Goal: Task Accomplishment & Management: Manage account settings

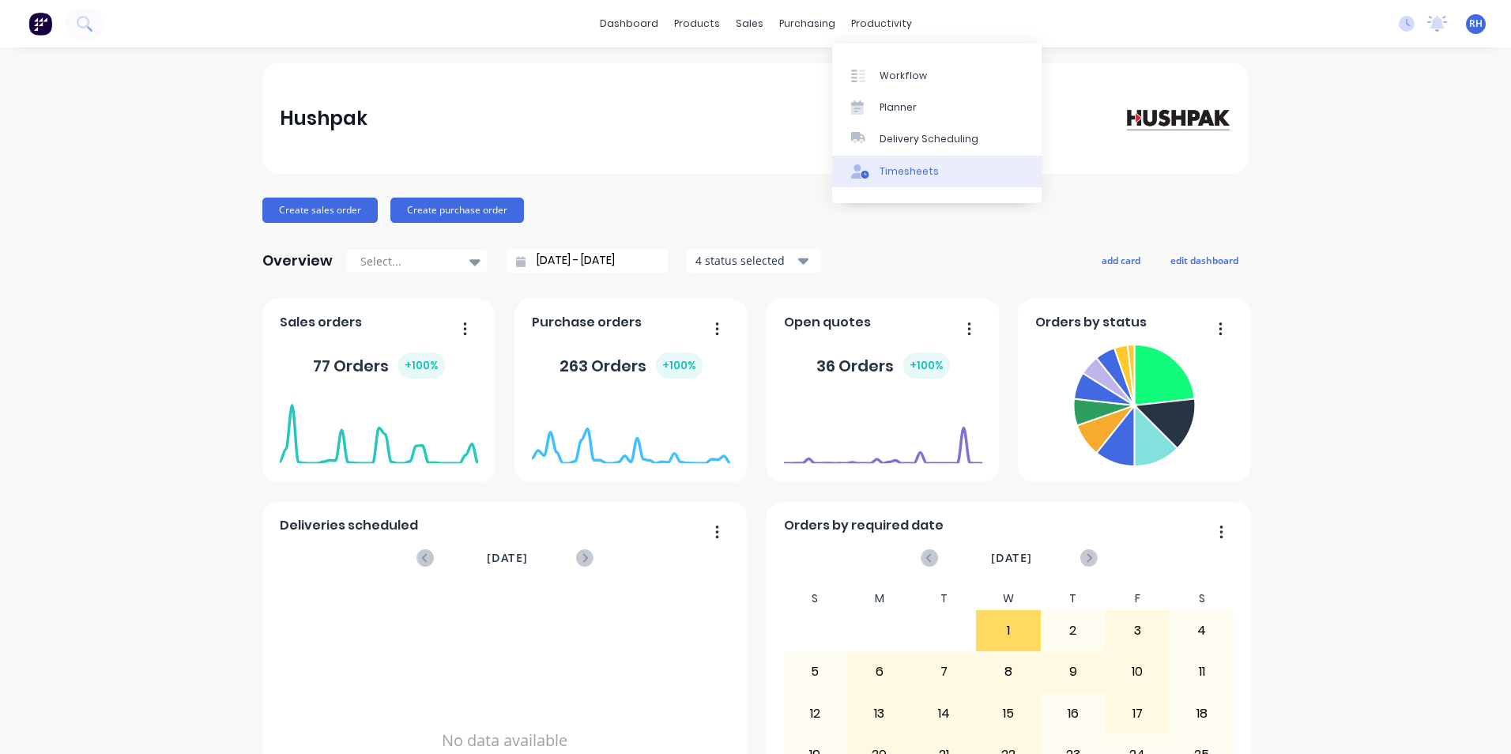
click at [922, 168] on div "Timesheets" at bounding box center [909, 171] width 59 height 14
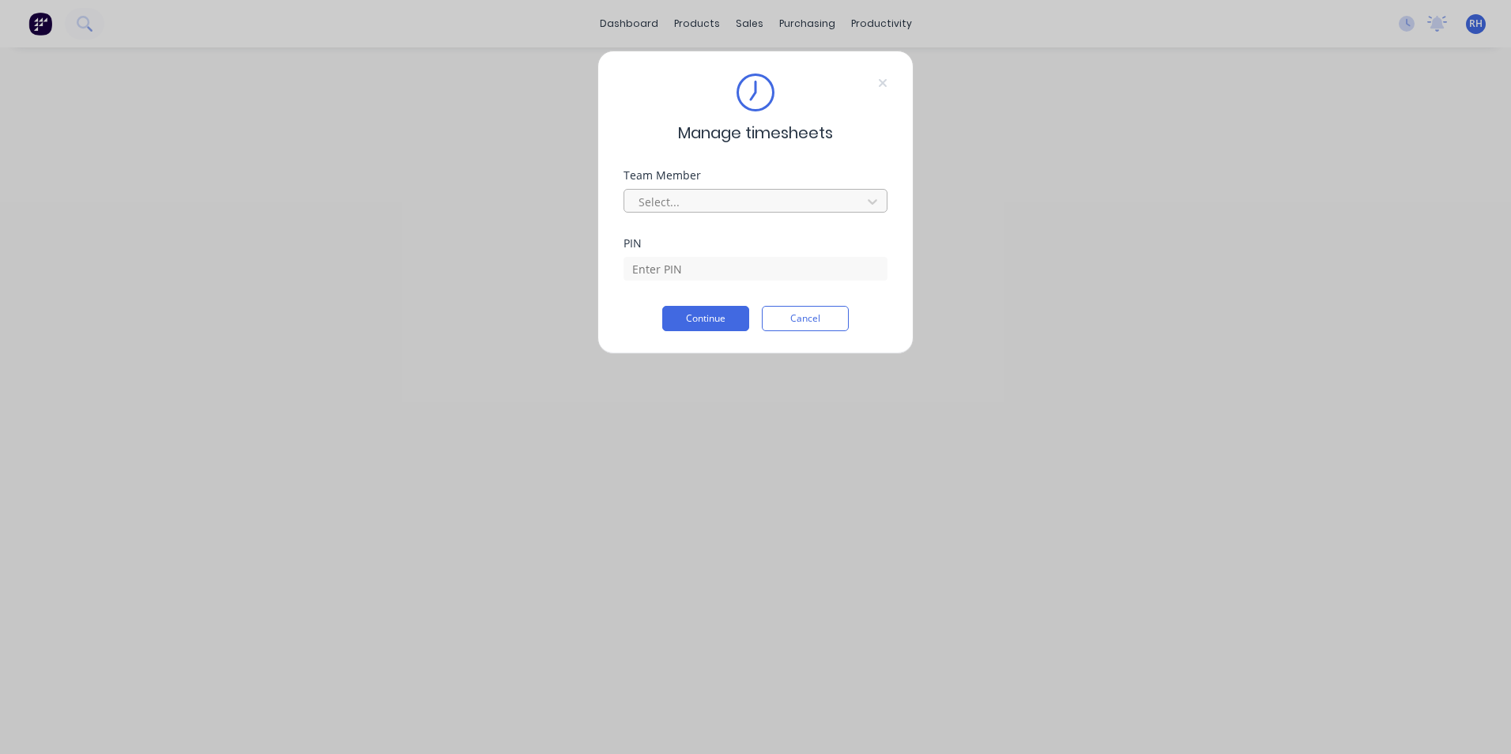
click at [745, 204] on div at bounding box center [745, 202] width 217 height 20
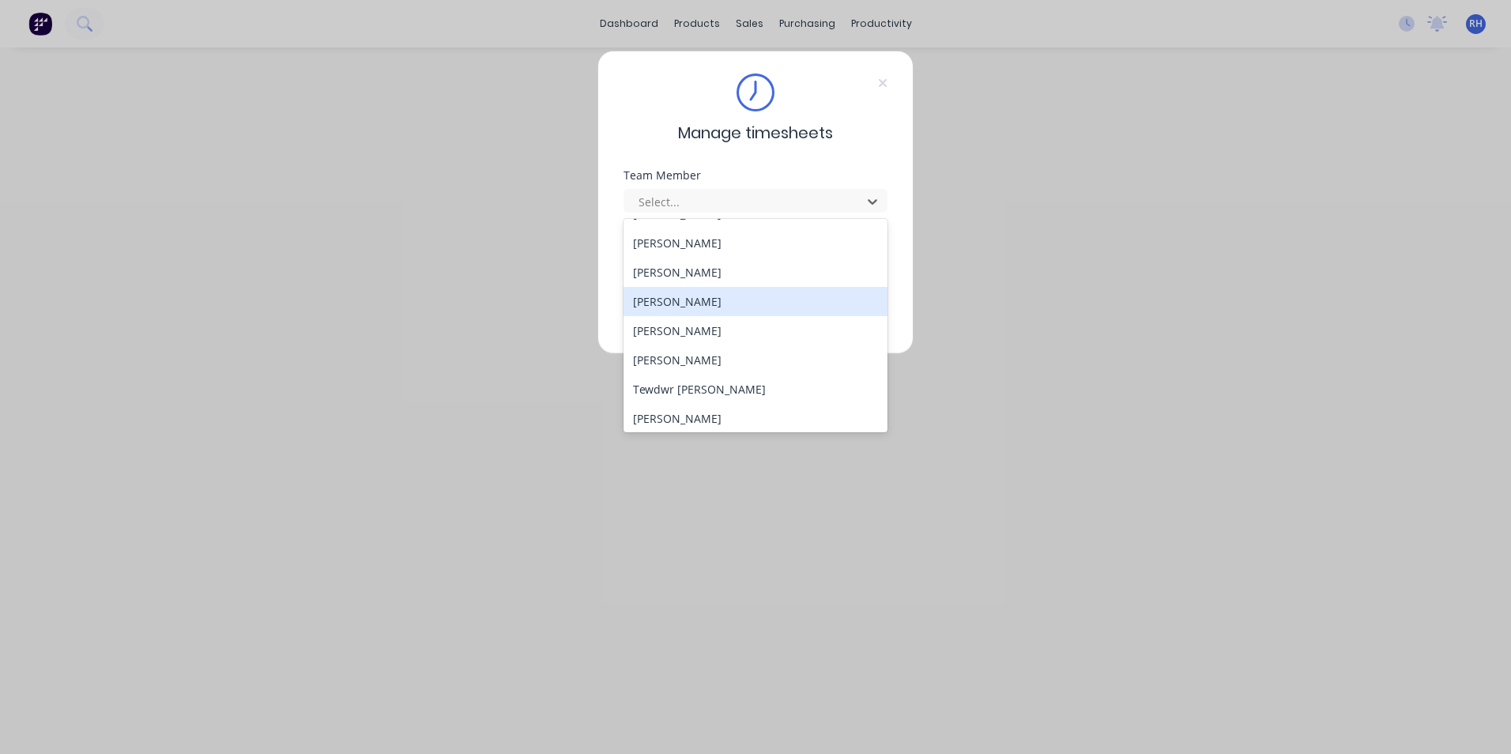
scroll to position [729, 0]
click at [756, 308] on div "[PERSON_NAME]" at bounding box center [756, 297] width 264 height 29
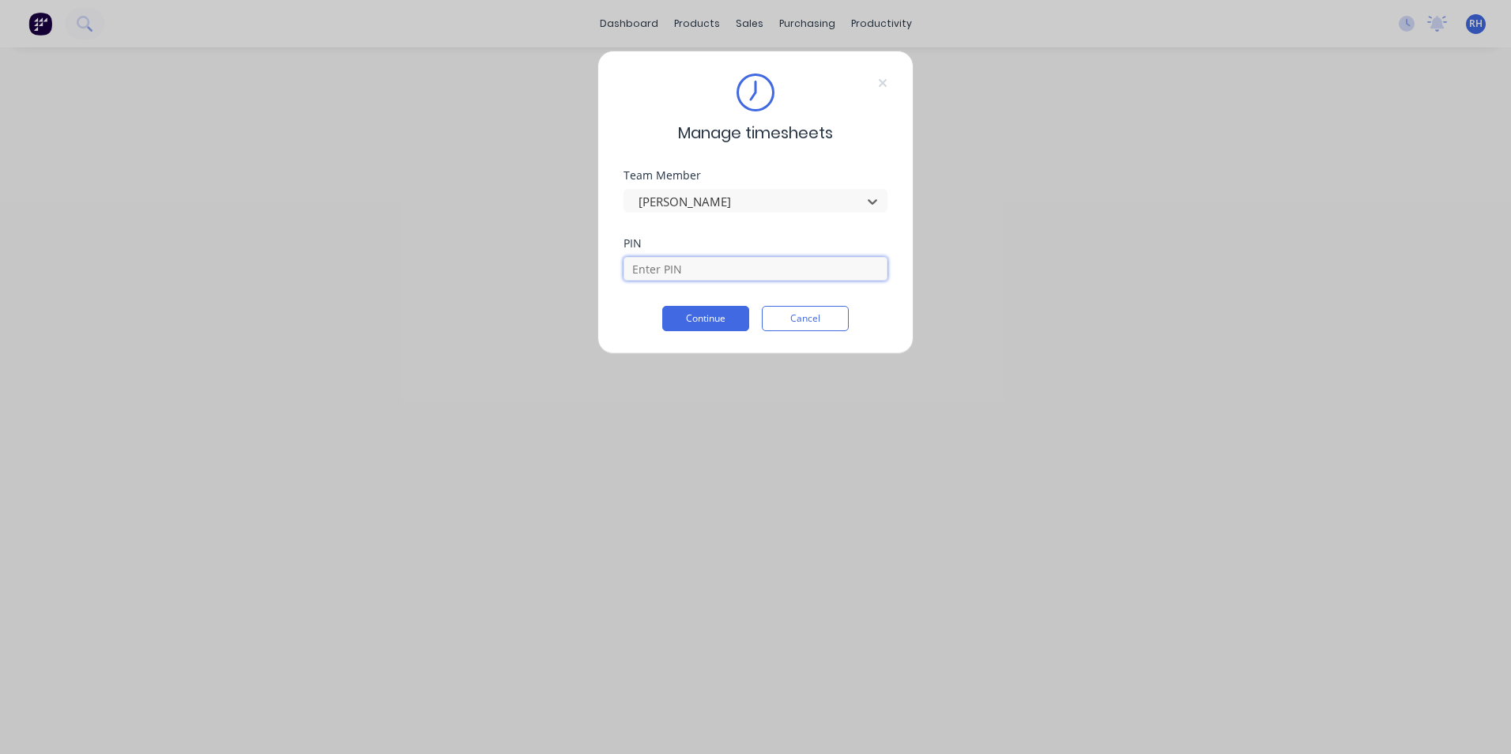
click at [689, 276] on input at bounding box center [756, 269] width 264 height 24
type input "1904"
click at [705, 316] on button "Continue" at bounding box center [705, 318] width 87 height 25
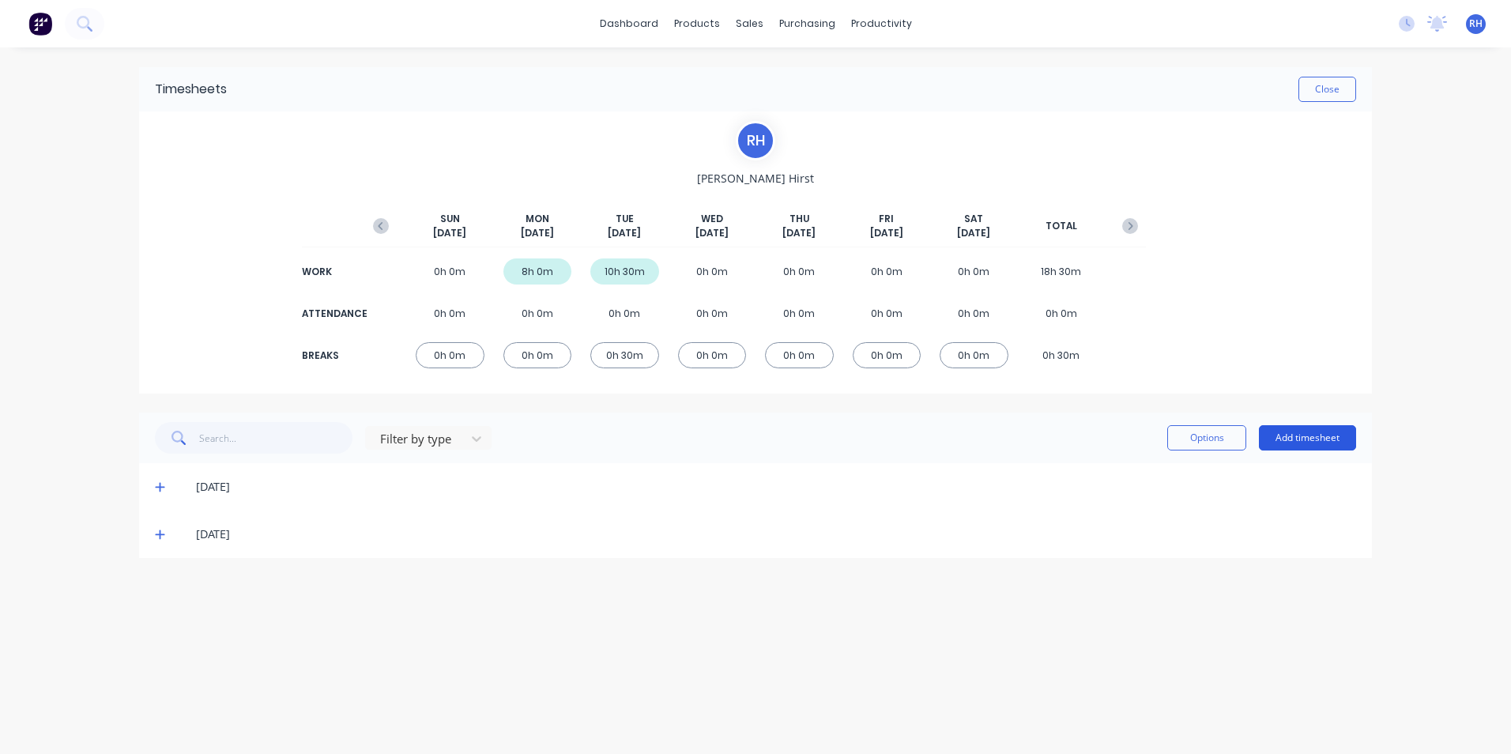
click at [1321, 444] on button "Add timesheet" at bounding box center [1307, 437] width 97 height 25
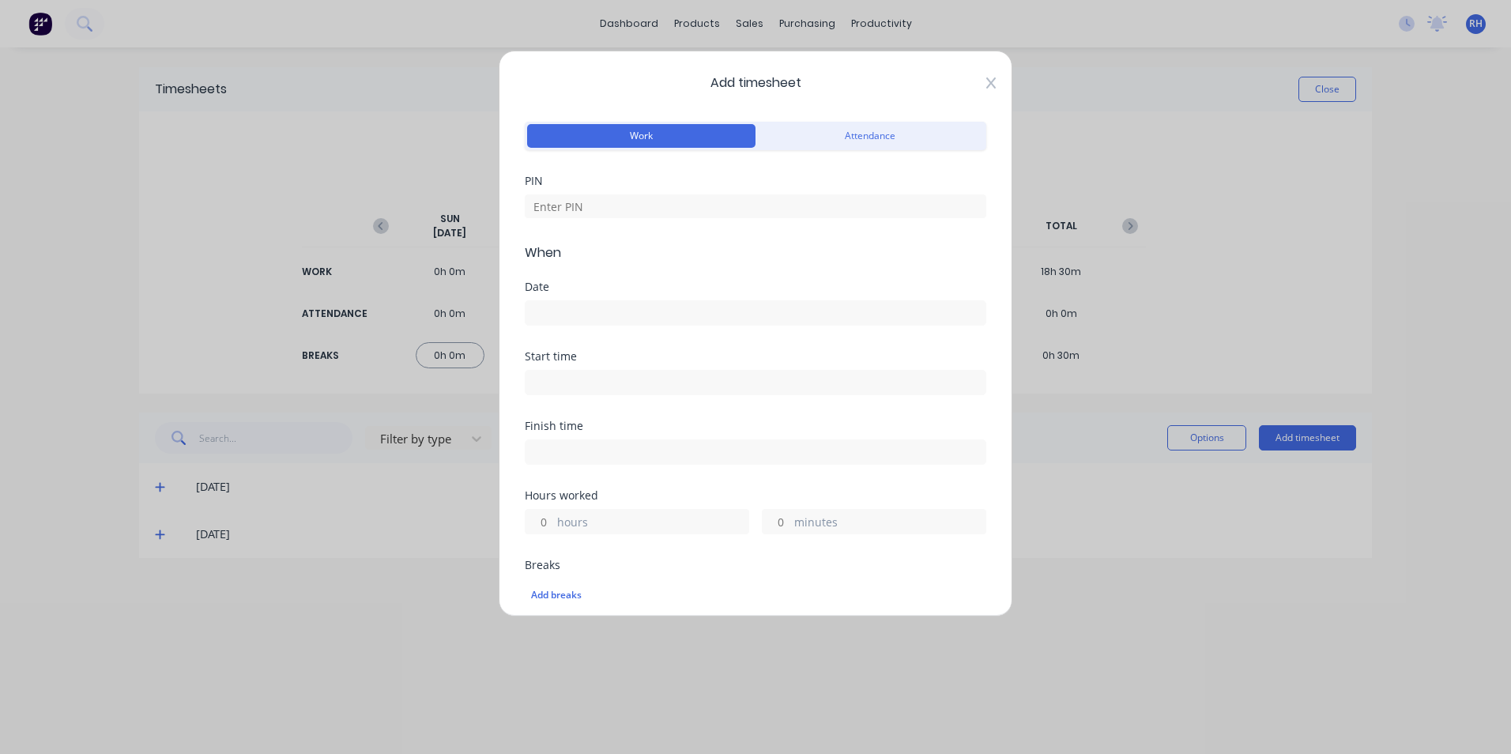
click at [986, 85] on icon at bounding box center [990, 82] width 9 height 11
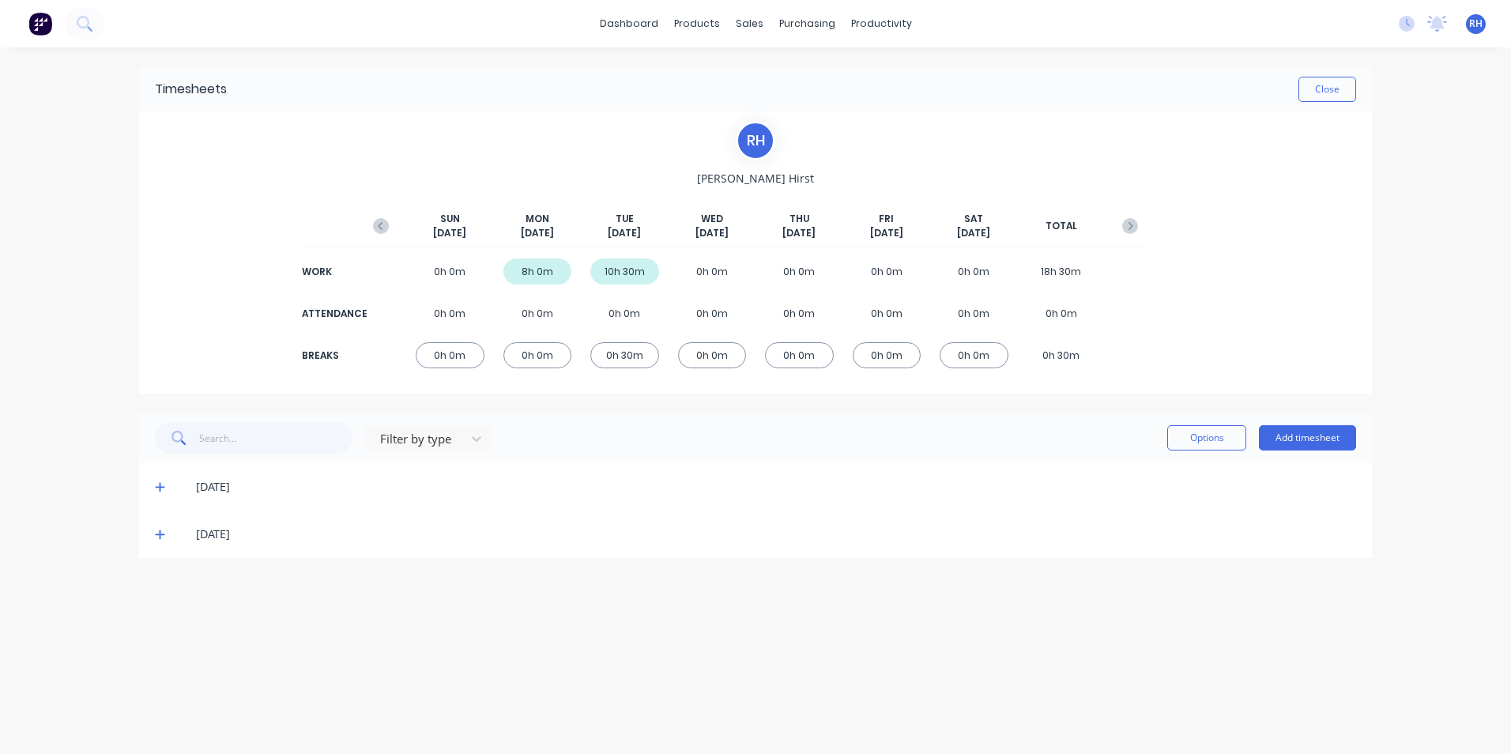
click at [158, 493] on span at bounding box center [163, 487] width 16 height 16
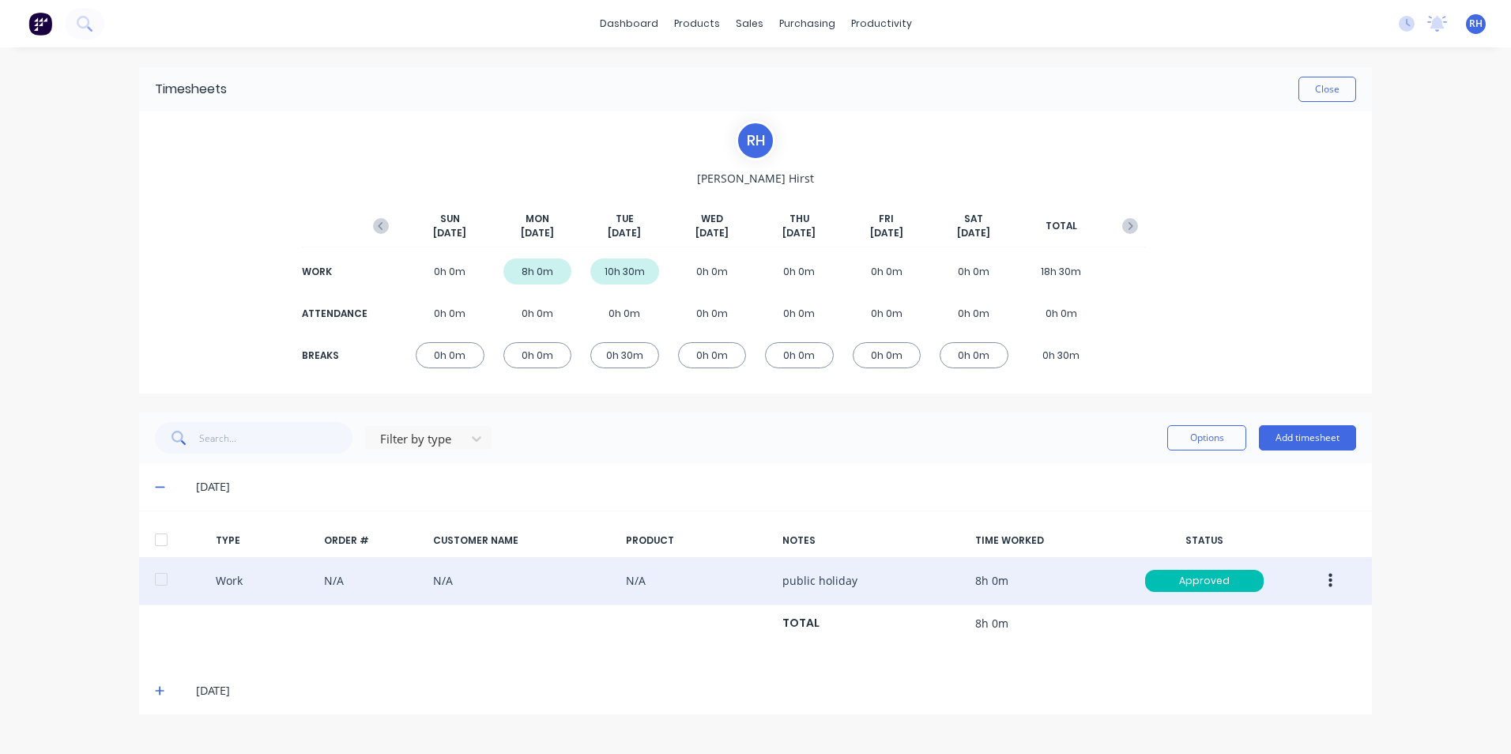
click at [1343, 582] on button "button" at bounding box center [1330, 581] width 37 height 28
click at [1285, 583] on div "Duplicate" at bounding box center [1274, 584] width 122 height 23
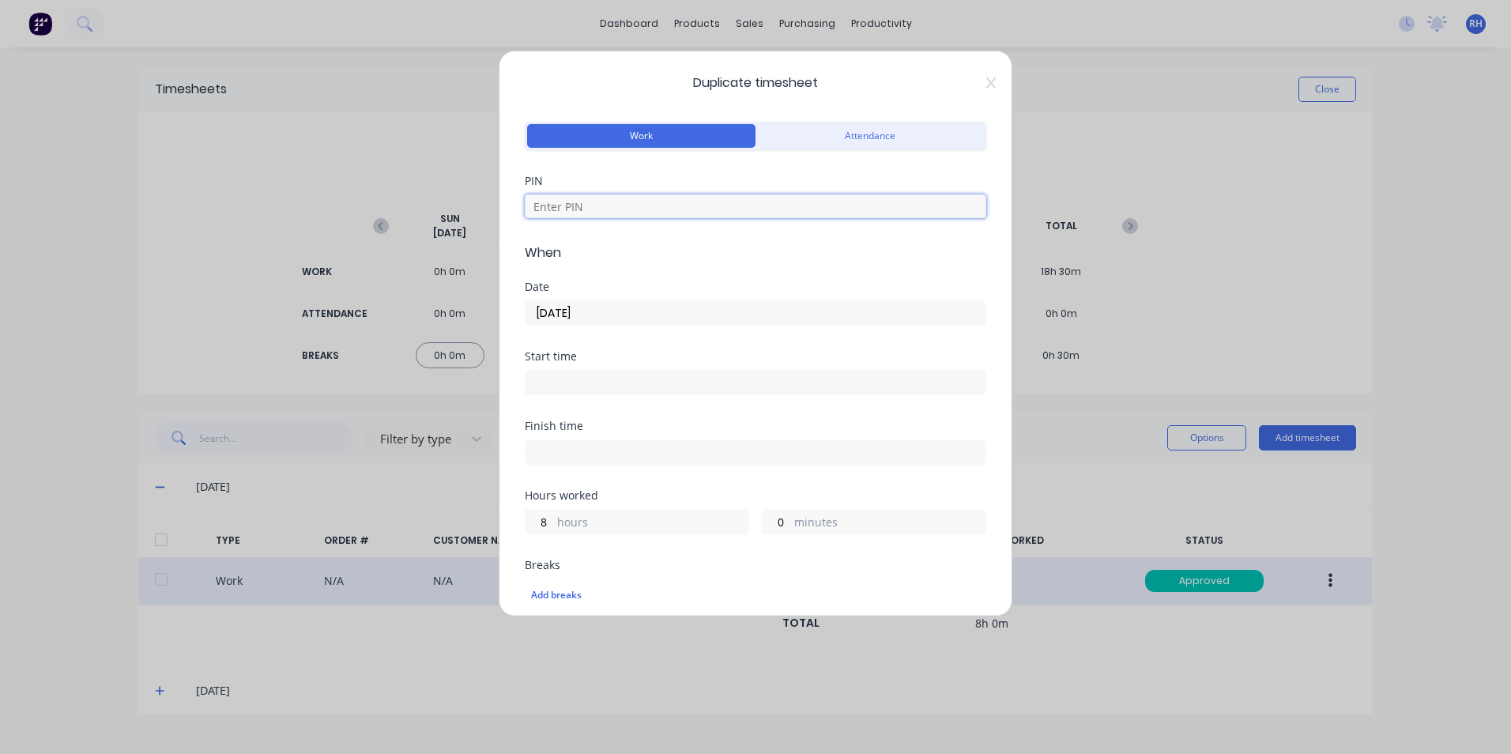
click at [604, 202] on input at bounding box center [756, 206] width 462 height 24
type input "1904"
click at [551, 314] on input "[DATE]" at bounding box center [756, 313] width 460 height 24
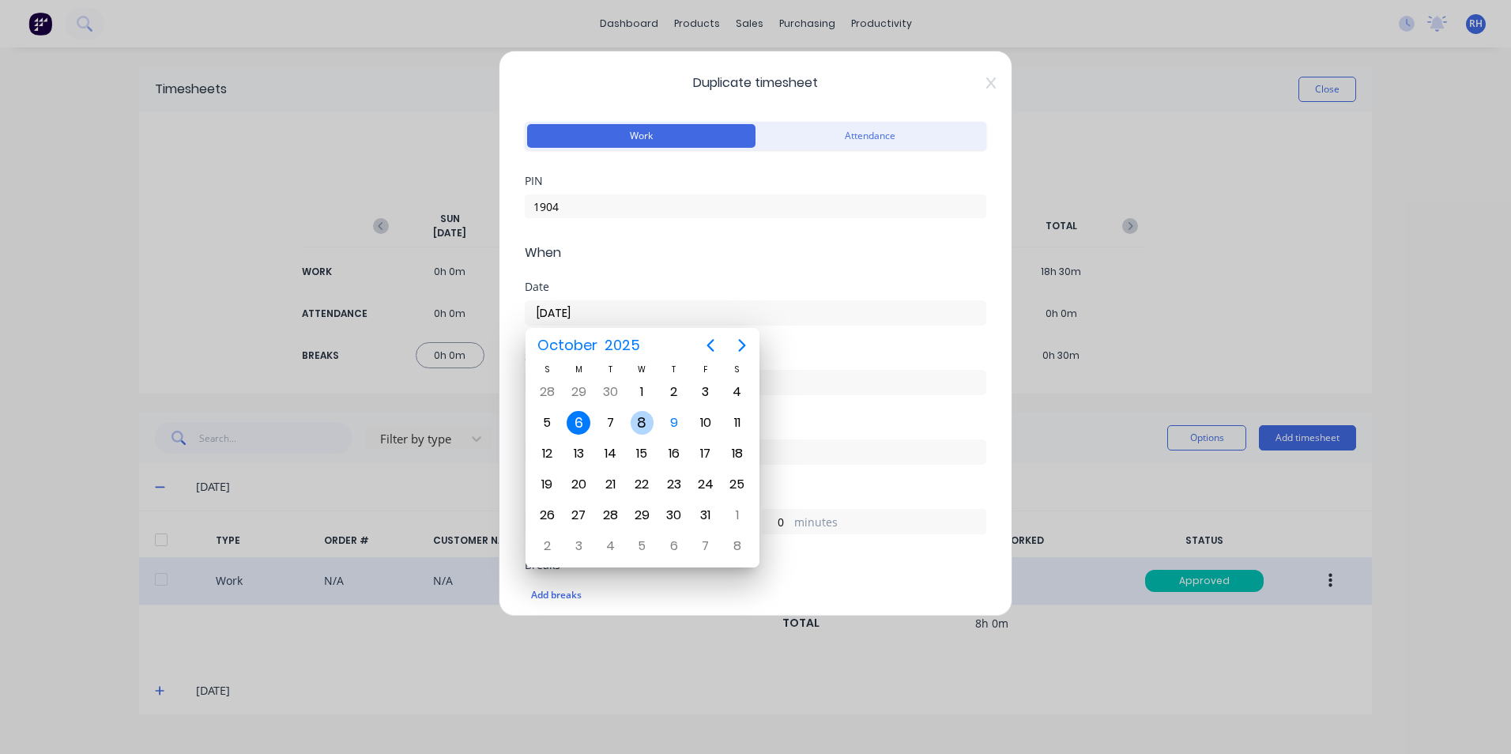
click at [639, 423] on div "8" at bounding box center [643, 423] width 24 height 24
type input "[DATE]"
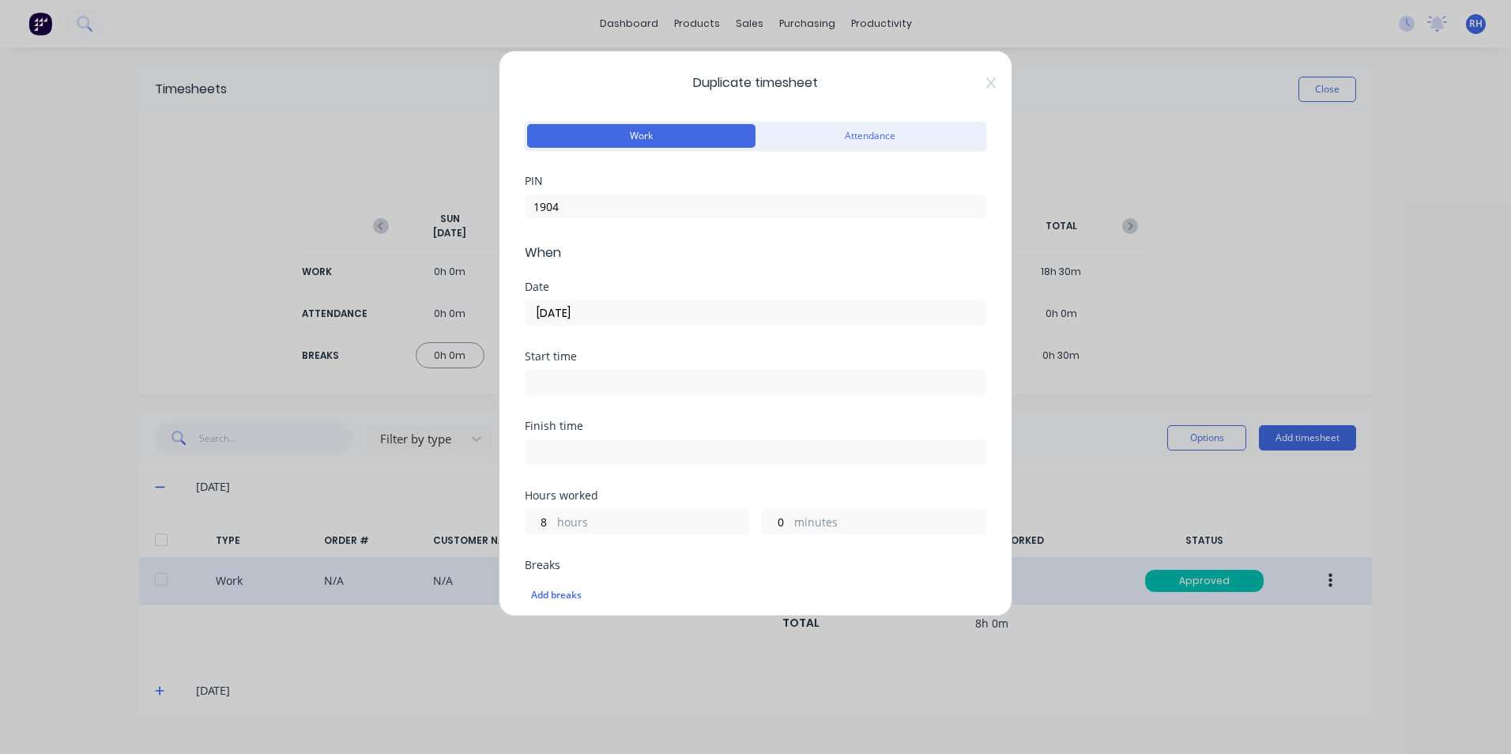
click at [585, 386] on input at bounding box center [756, 383] width 460 height 24
type input "11:22 AM"
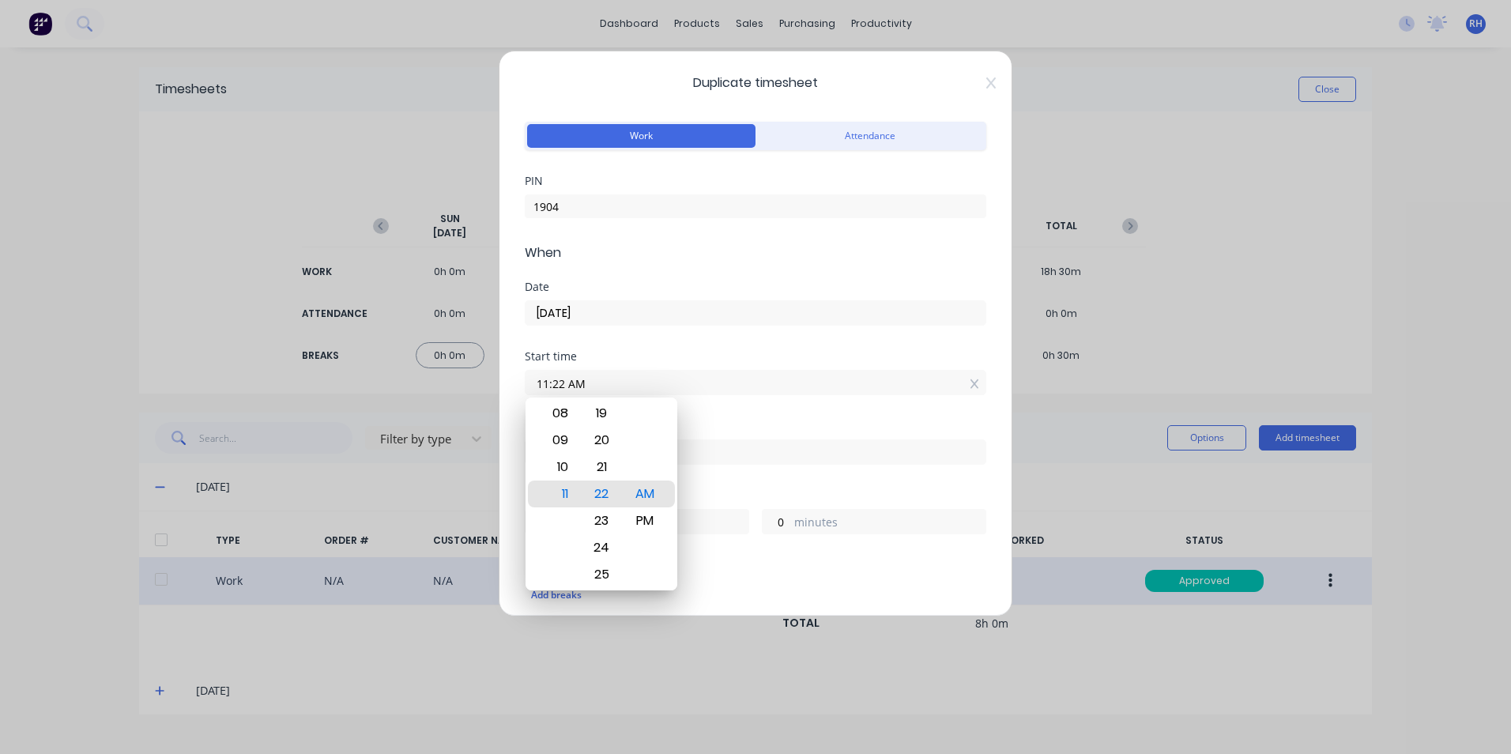
click at [856, 568] on div "Breaks" at bounding box center [756, 565] width 462 height 11
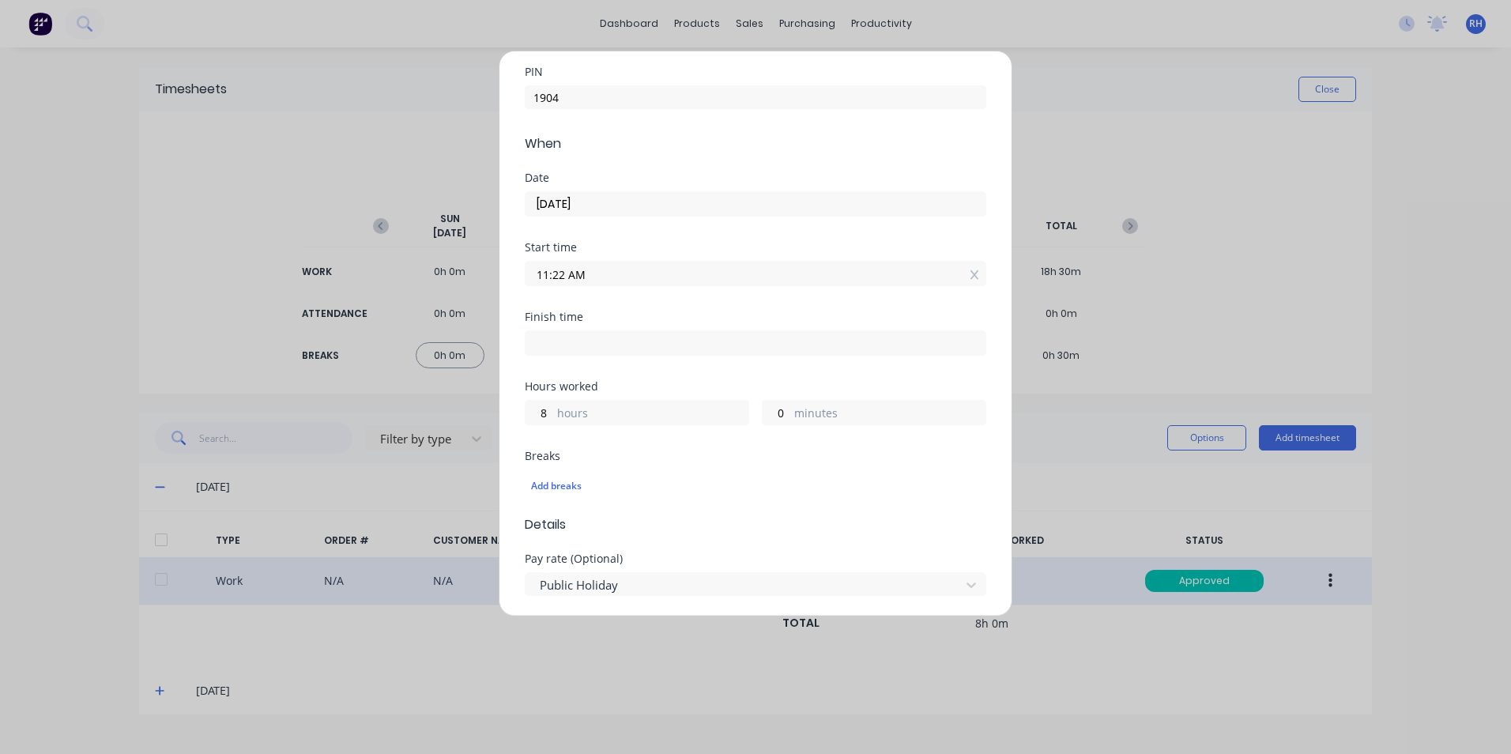
scroll to position [79, 0]
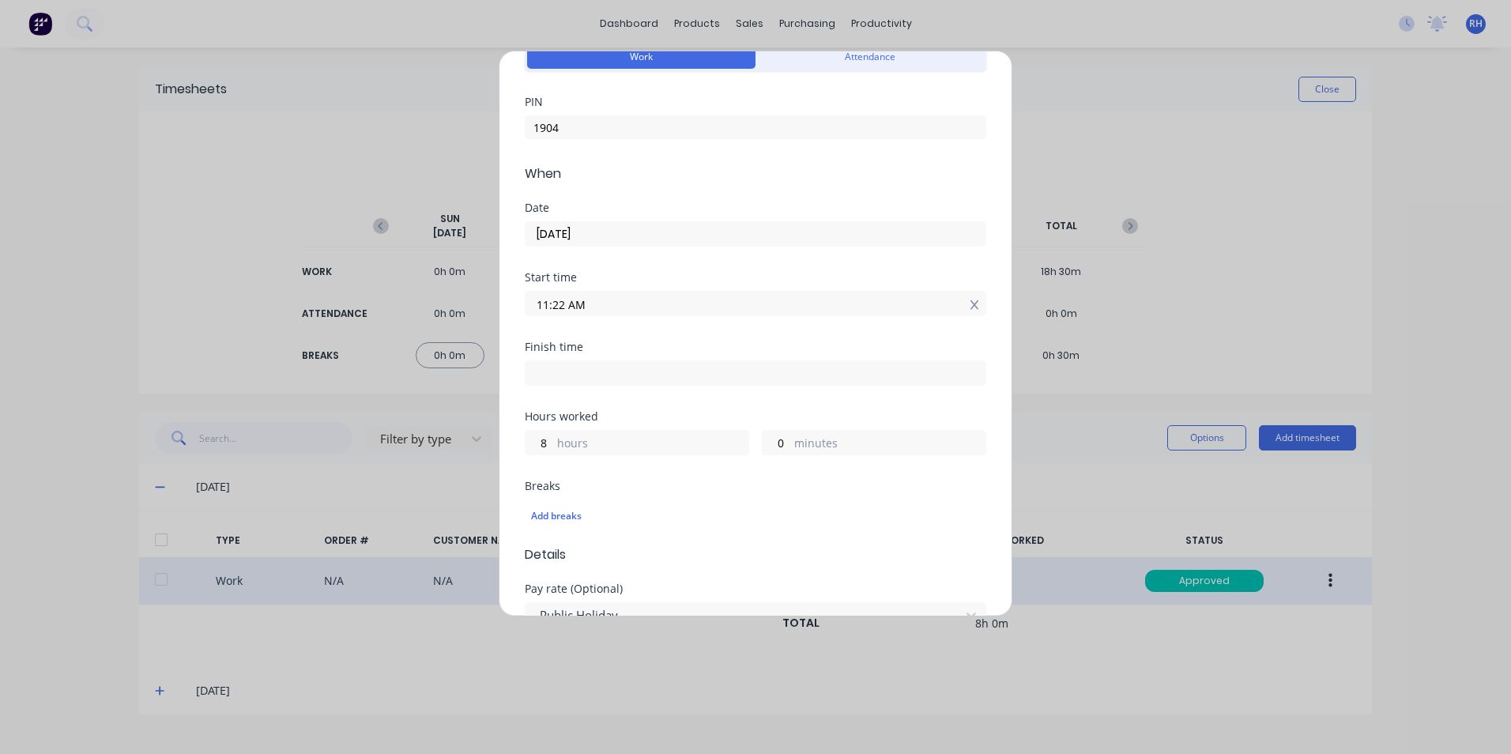
click at [971, 309] on icon at bounding box center [975, 305] width 9 height 11
click at [578, 301] on input at bounding box center [756, 304] width 460 height 24
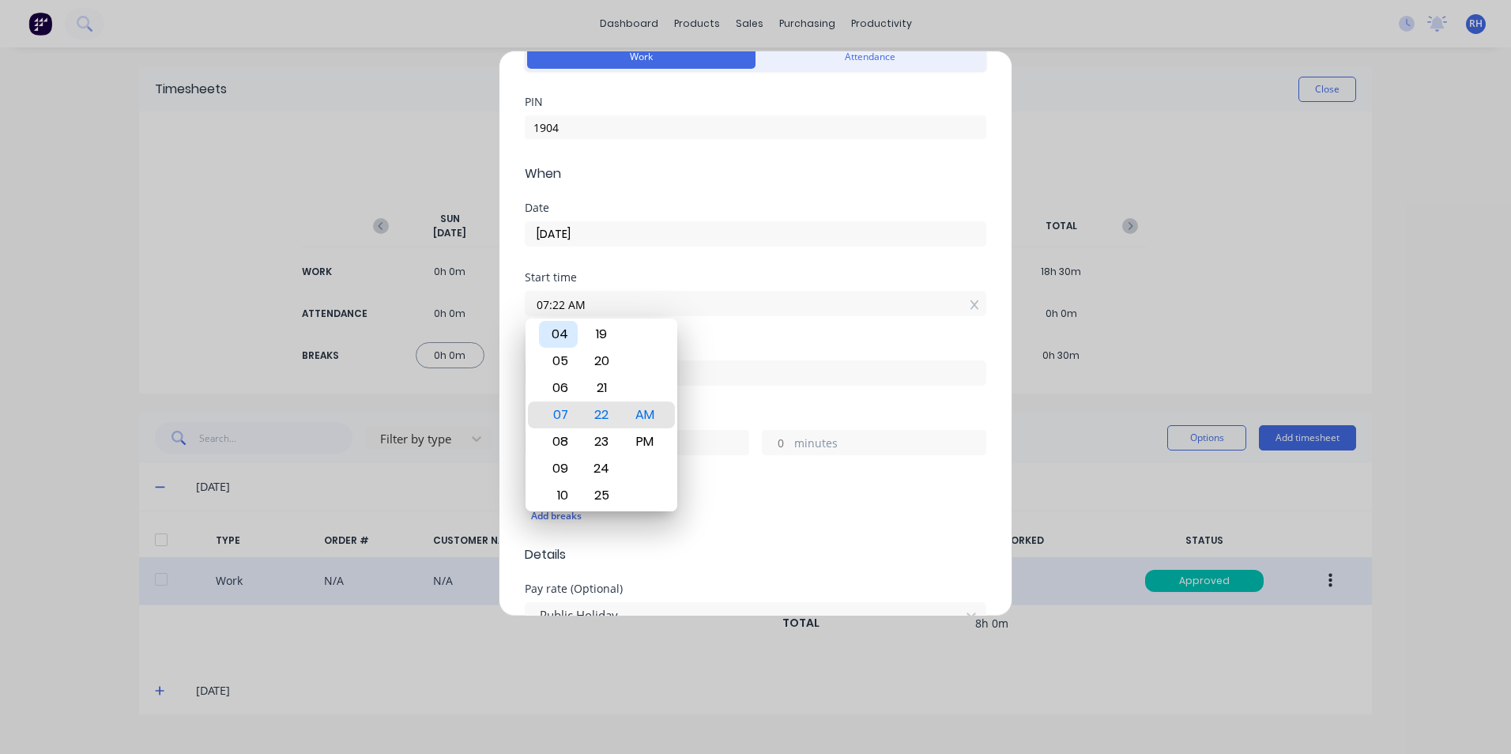
click at [558, 339] on div "04" at bounding box center [558, 334] width 39 height 27
type input "04:00 AM"
drag, startPoint x: 658, startPoint y: 420, endPoint x: 669, endPoint y: 423, distance: 11.3
click at [659, 420] on div "AM" at bounding box center [645, 415] width 39 height 27
click at [794, 526] on div "Add breaks" at bounding box center [755, 516] width 449 height 21
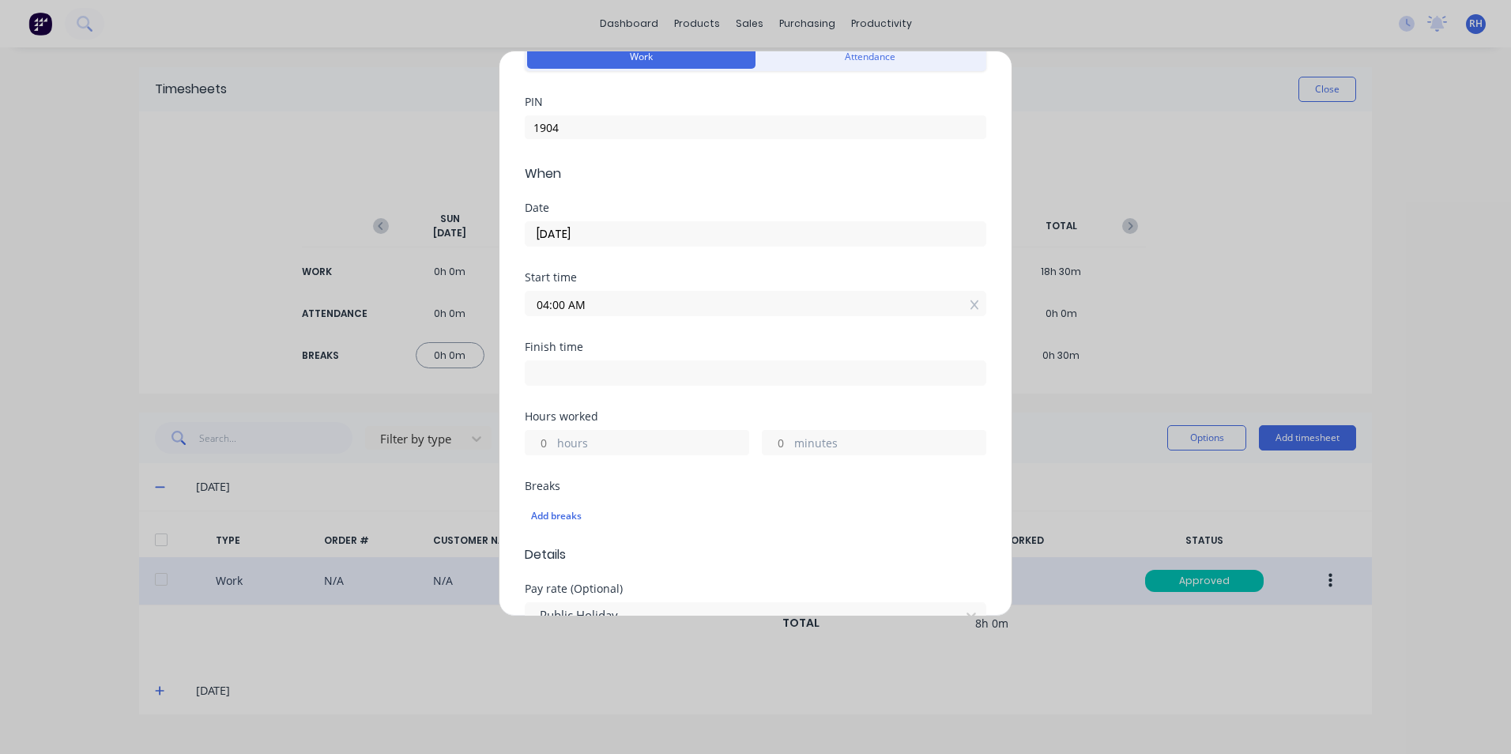
click at [636, 375] on input at bounding box center [756, 373] width 460 height 24
type input "11:23 AM"
type input "7"
type input "23"
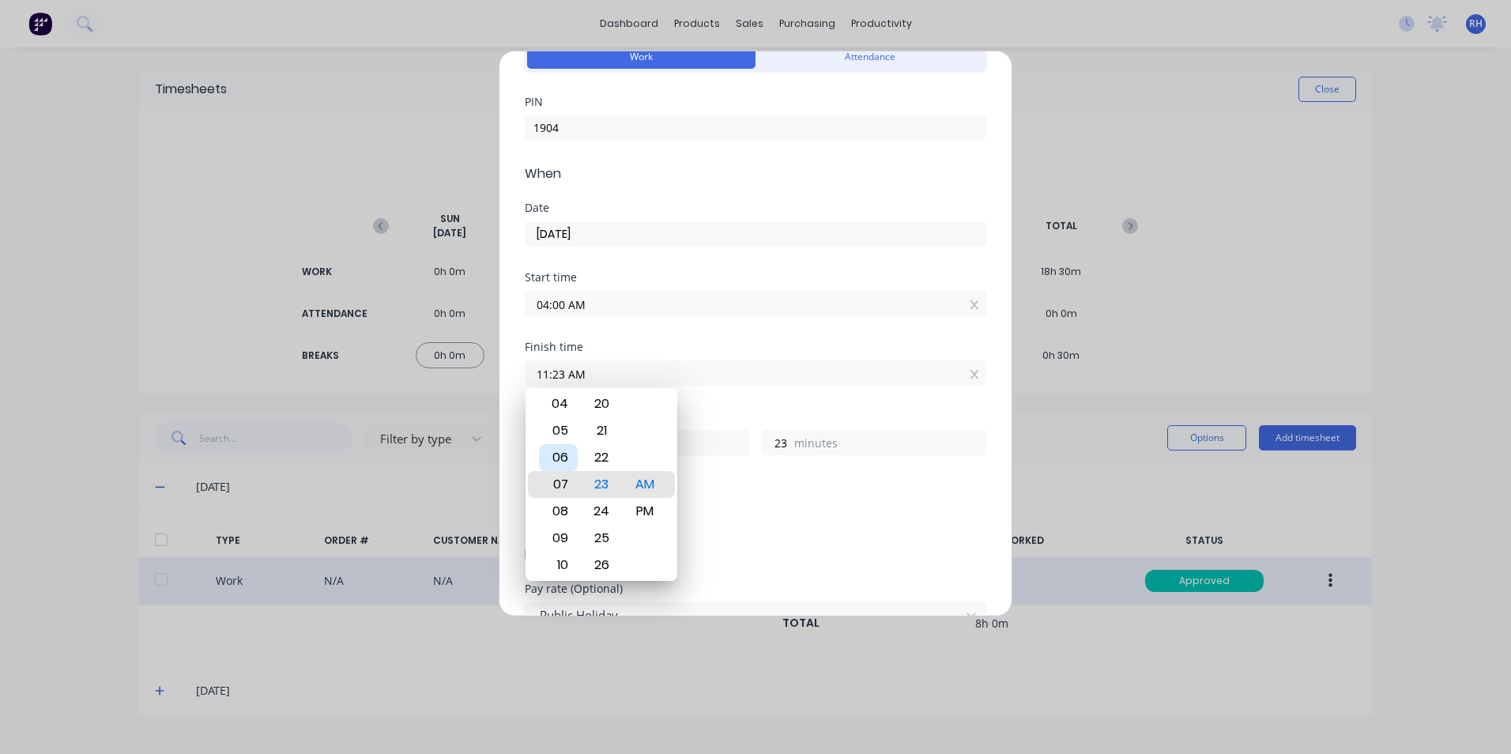
type input "07:23 AM"
type input "3"
type input "12:23 AM"
type input "20"
type input "12:19 AM"
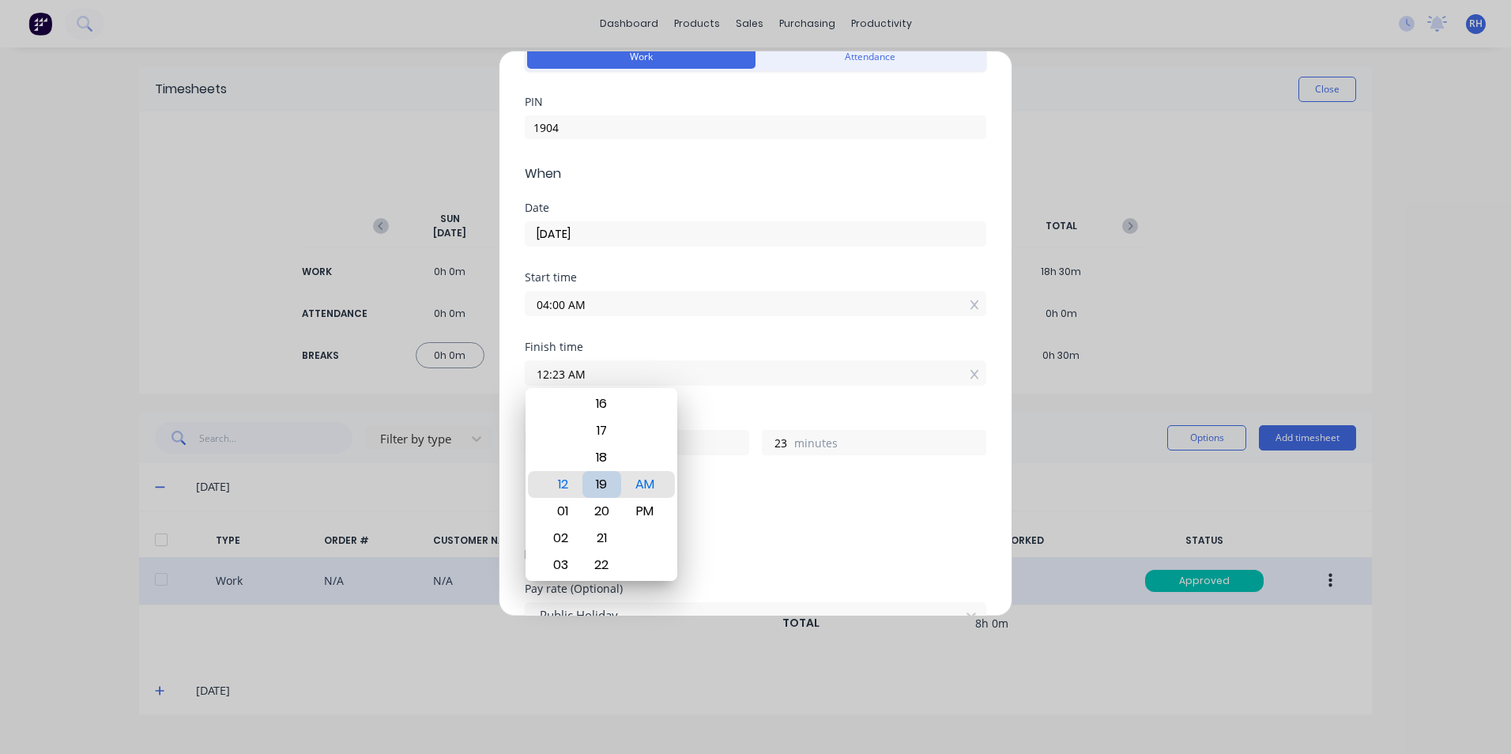
type input "19"
type input "12:23 AM"
type input "23"
type input "12:26 AM"
type input "26"
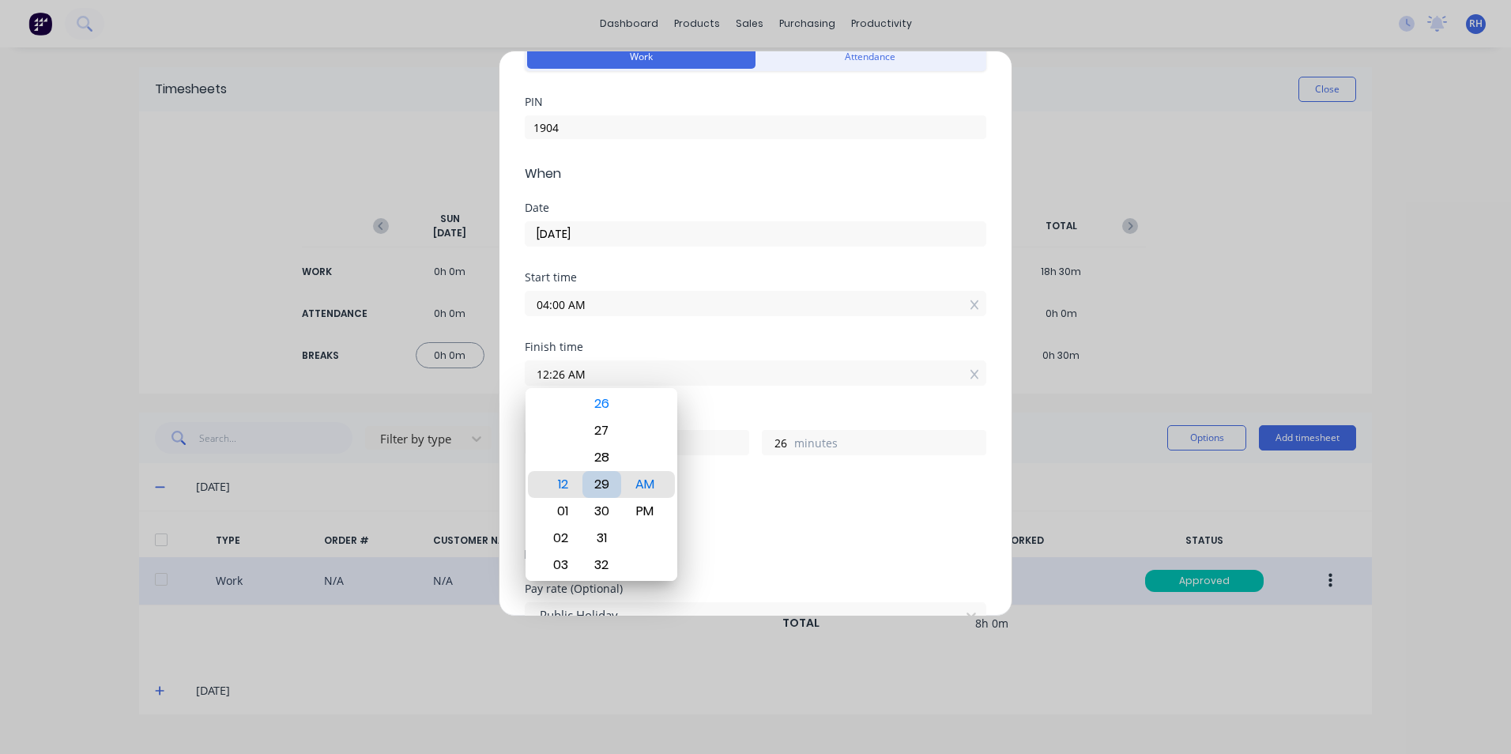
type input "12:29 AM"
type input "29"
type input "12:30 AM"
type input "30"
click at [846, 532] on div "Add breaks" at bounding box center [756, 516] width 462 height 33
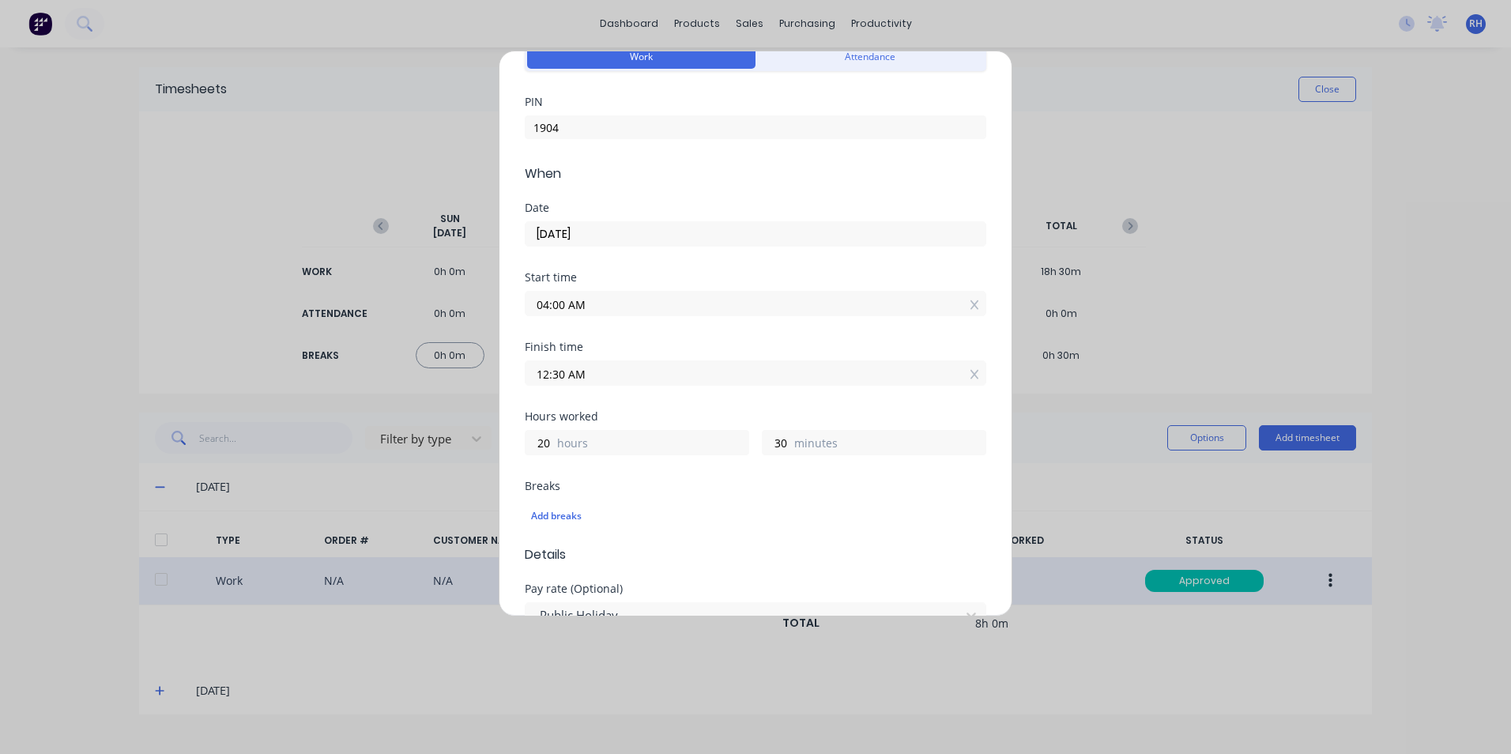
click at [603, 376] on input "12:30 AM" at bounding box center [756, 373] width 460 height 24
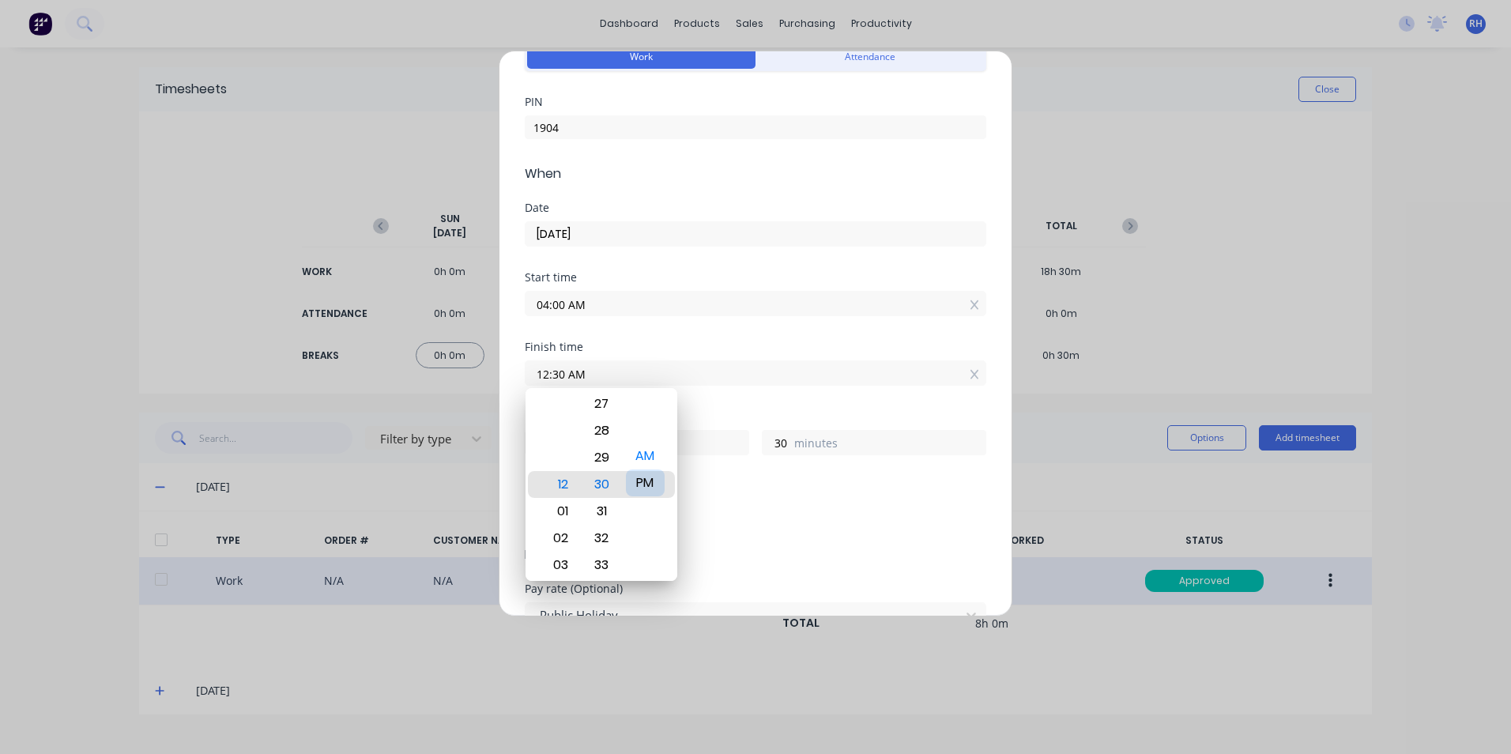
drag, startPoint x: 652, startPoint y: 510, endPoint x: 648, endPoint y: 481, distance: 28.7
click at [648, 481] on div "PM" at bounding box center [645, 482] width 39 height 27
type input "12:30 PM"
type input "8"
click at [786, 546] on span "Details" at bounding box center [756, 554] width 462 height 19
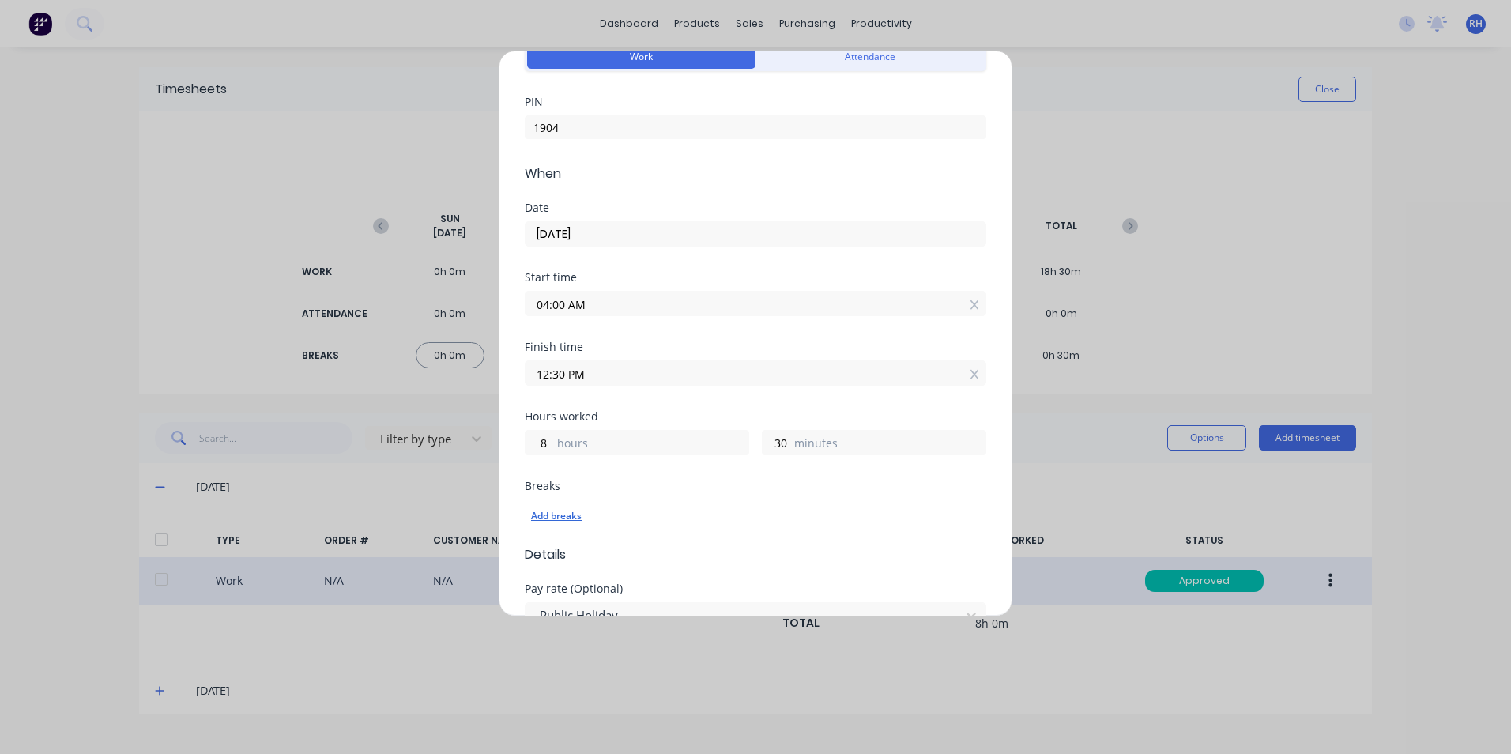
scroll to position [237, 0]
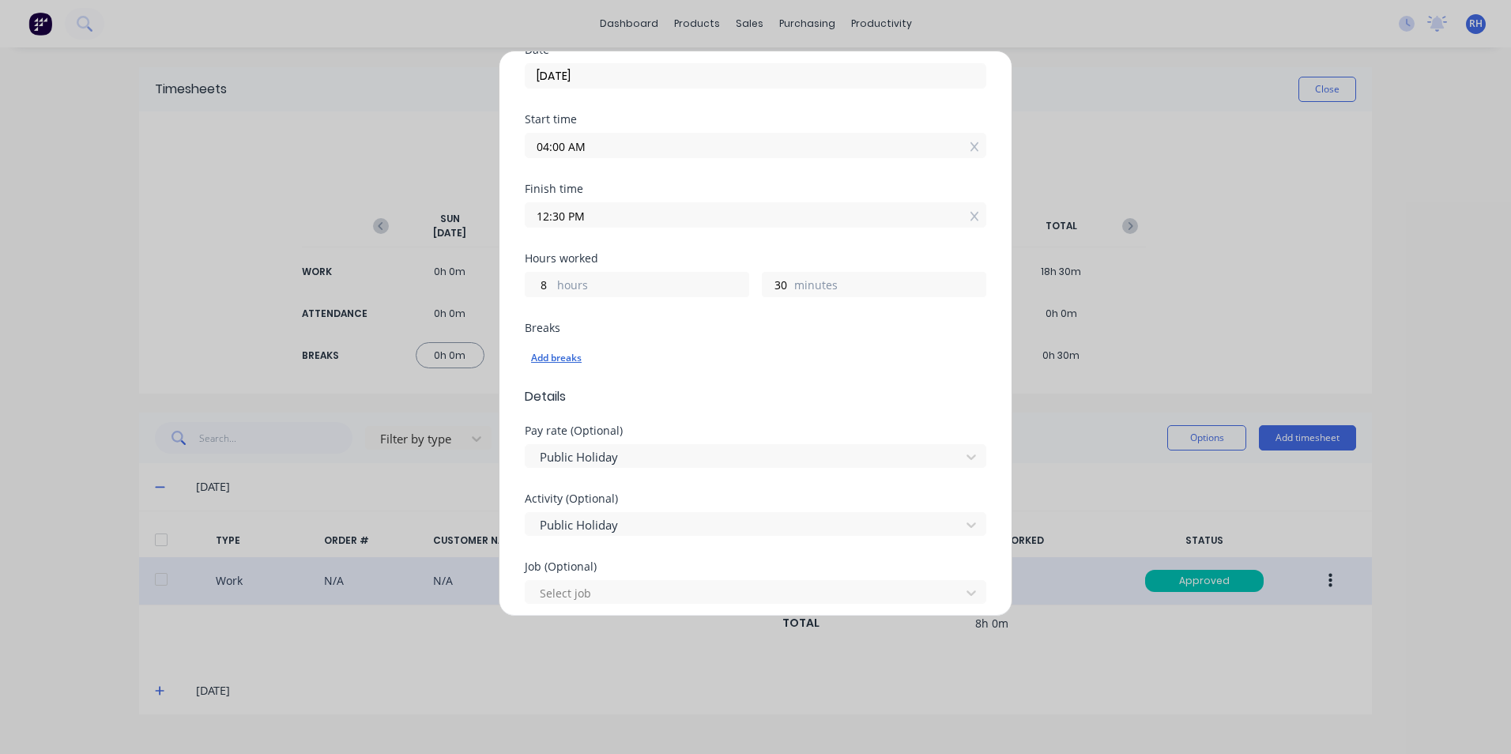
click at [569, 356] on div "Add breaks" at bounding box center [755, 358] width 449 height 21
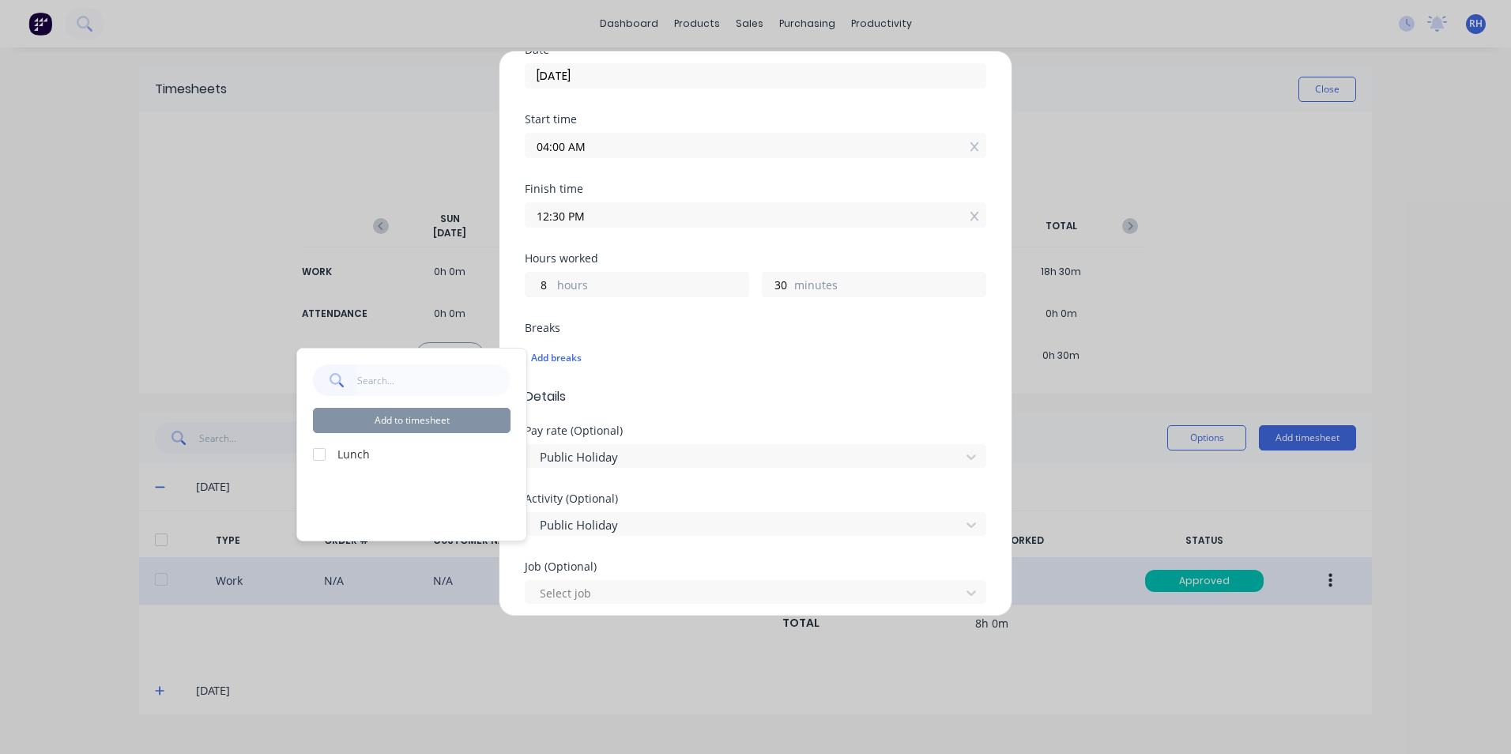
click at [320, 452] on div at bounding box center [319, 455] width 32 height 32
click at [423, 417] on button "Add to timesheet" at bounding box center [412, 420] width 198 height 25
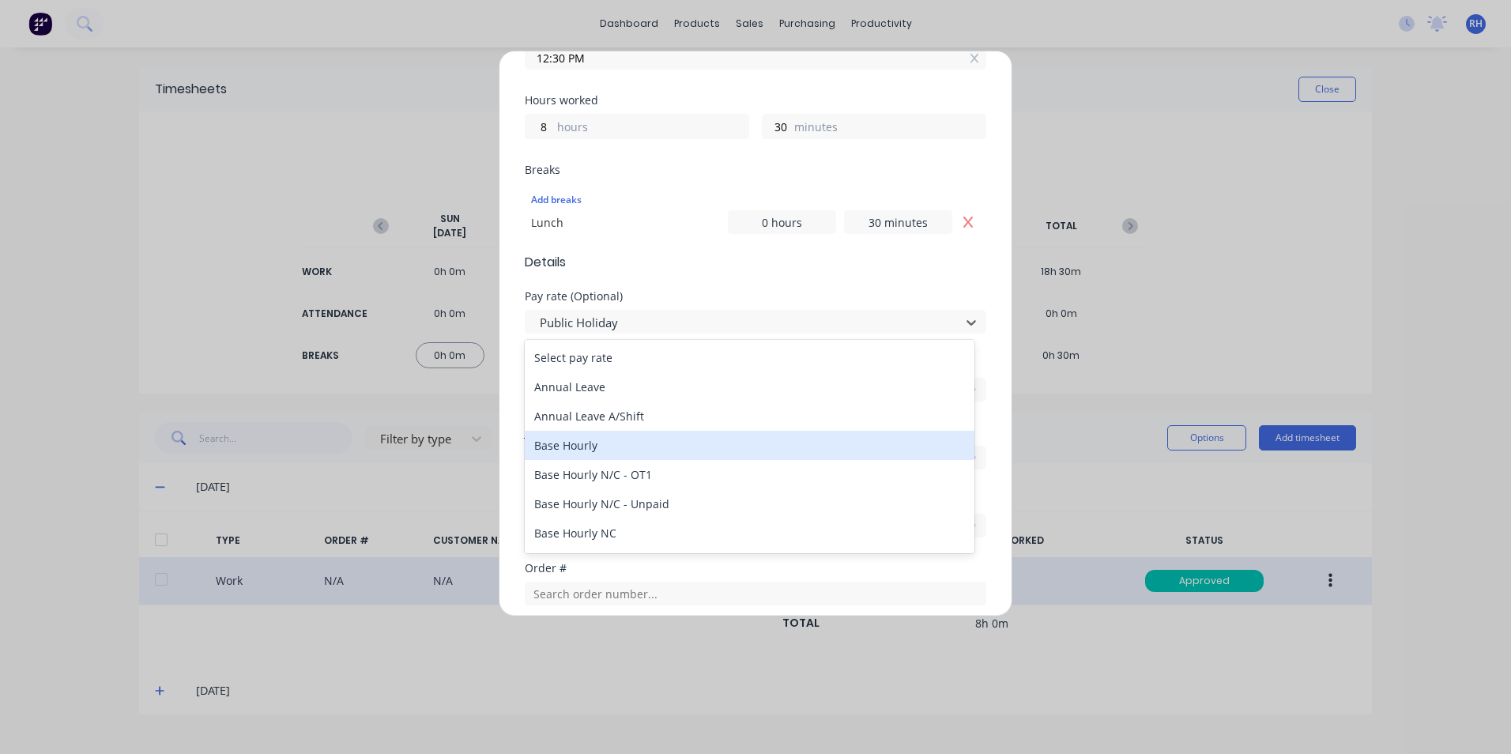
scroll to position [79, 0]
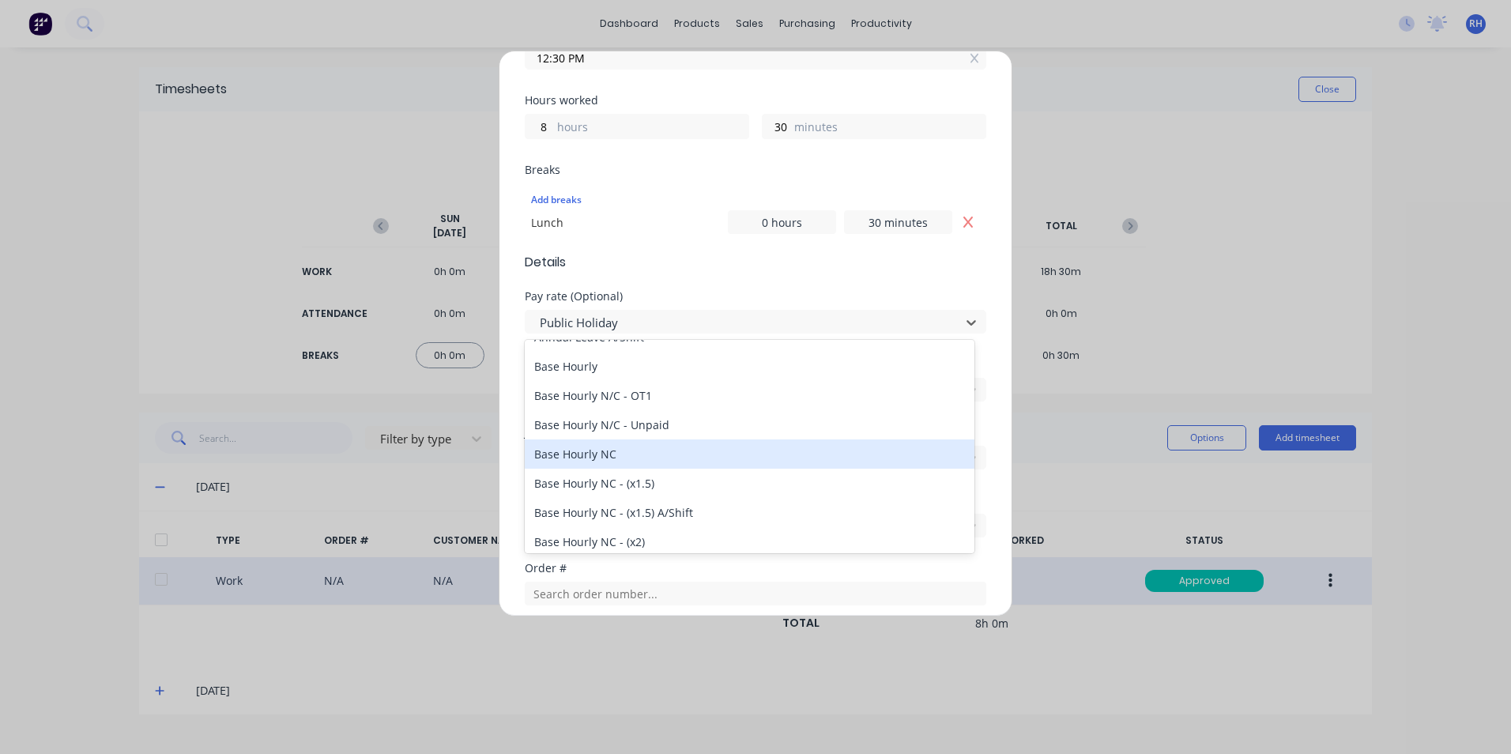
click at [637, 458] on div "Base Hourly NC" at bounding box center [750, 453] width 450 height 29
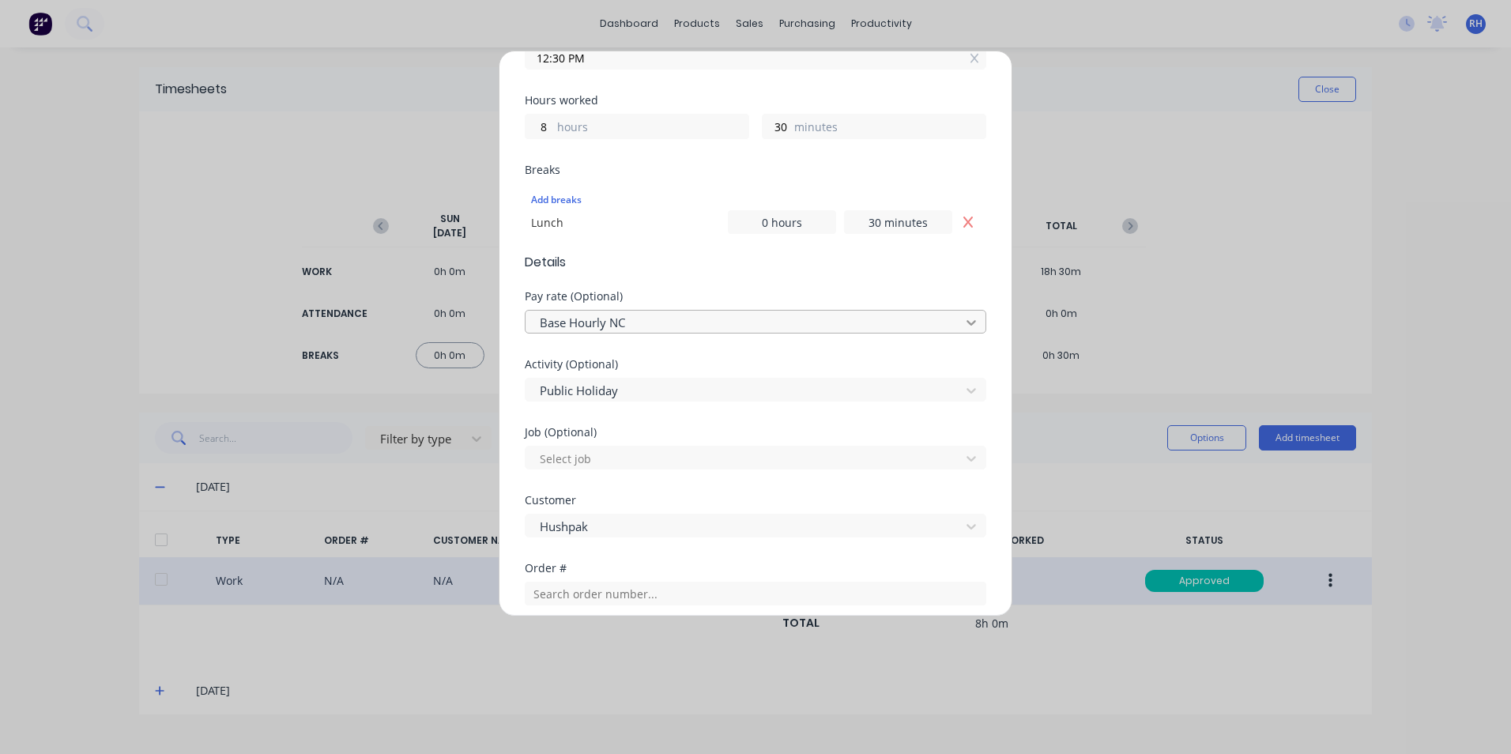
click at [967, 319] on icon at bounding box center [971, 323] width 16 height 16
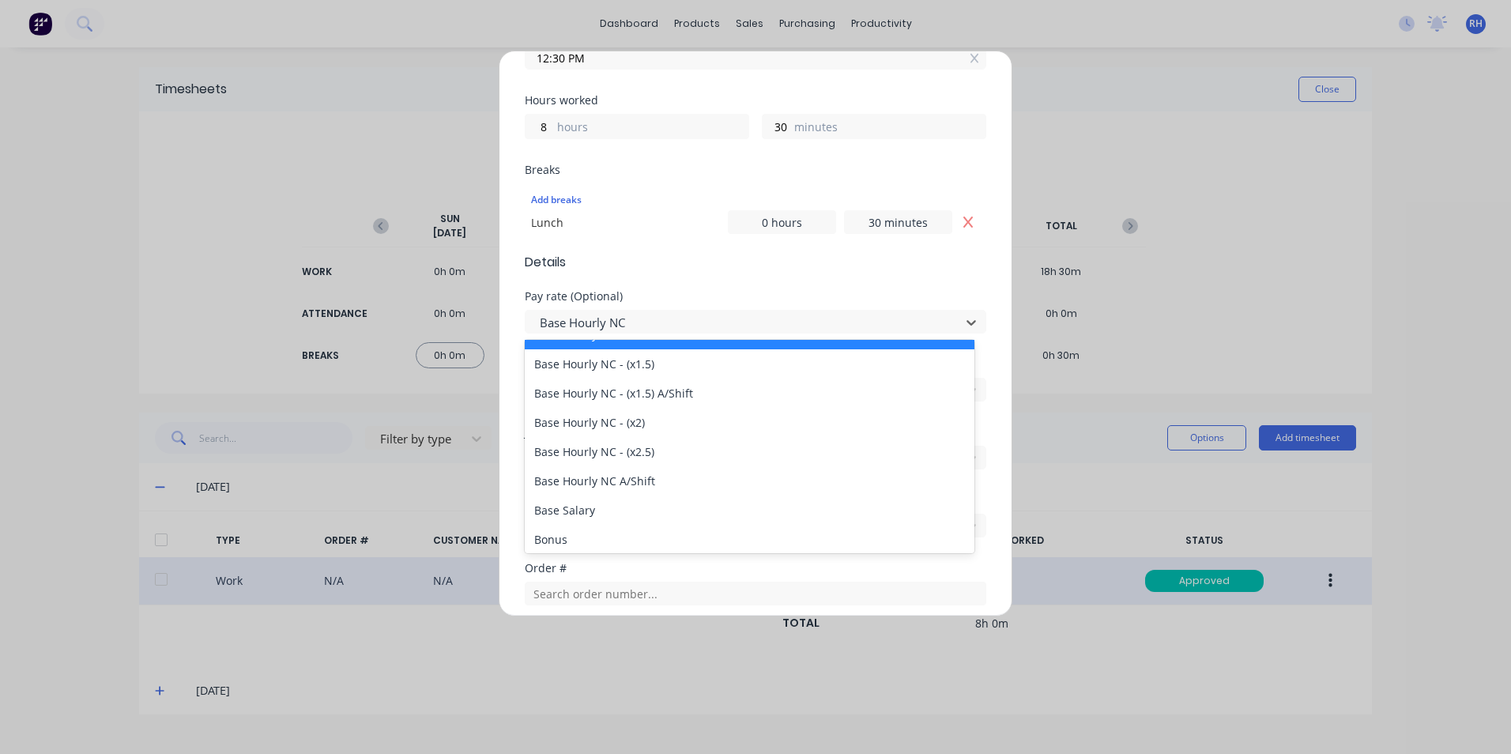
scroll to position [158, 0]
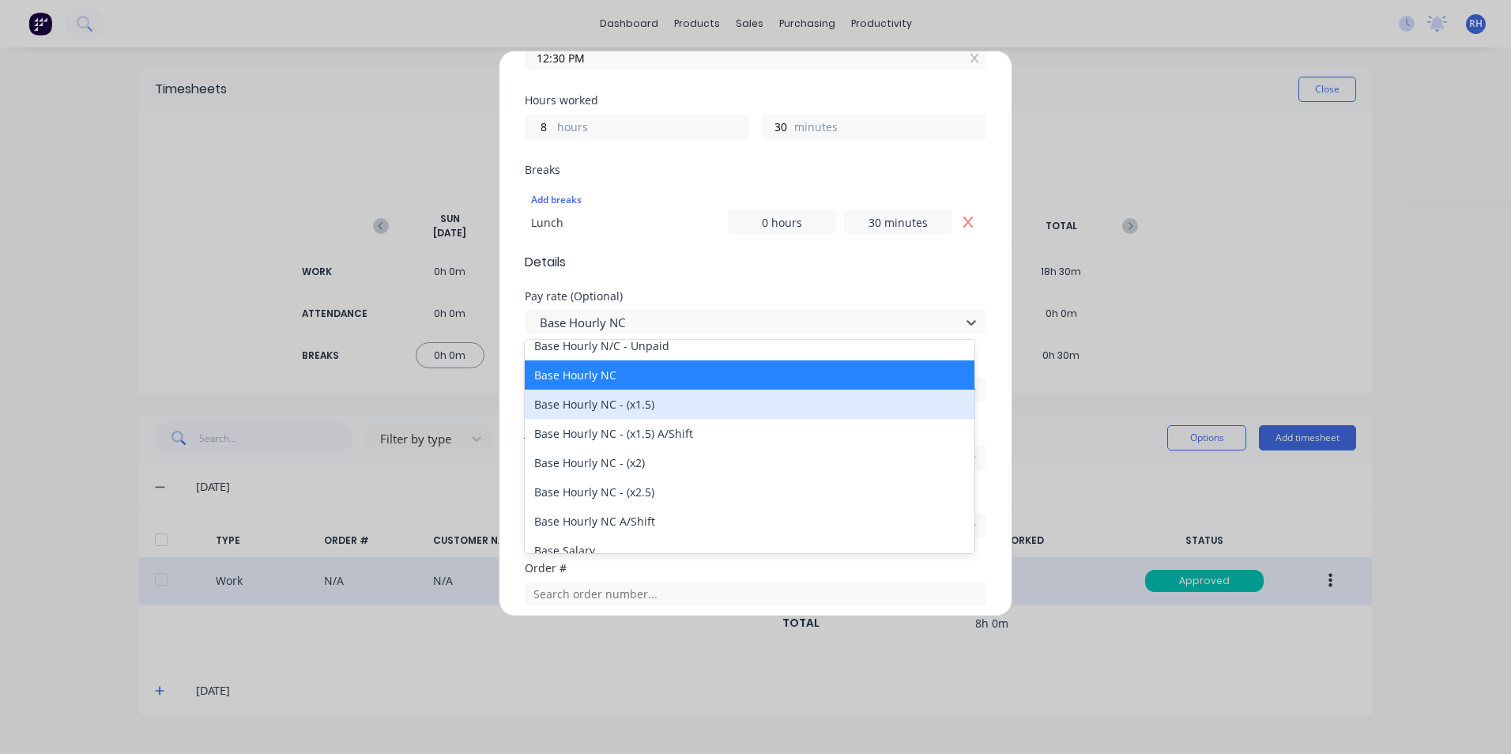
click at [1271, 186] on div "Duplicate timesheet Work Attendance PIN 1904 When Date [DATE] Start time 04:00 …" at bounding box center [755, 377] width 1511 height 754
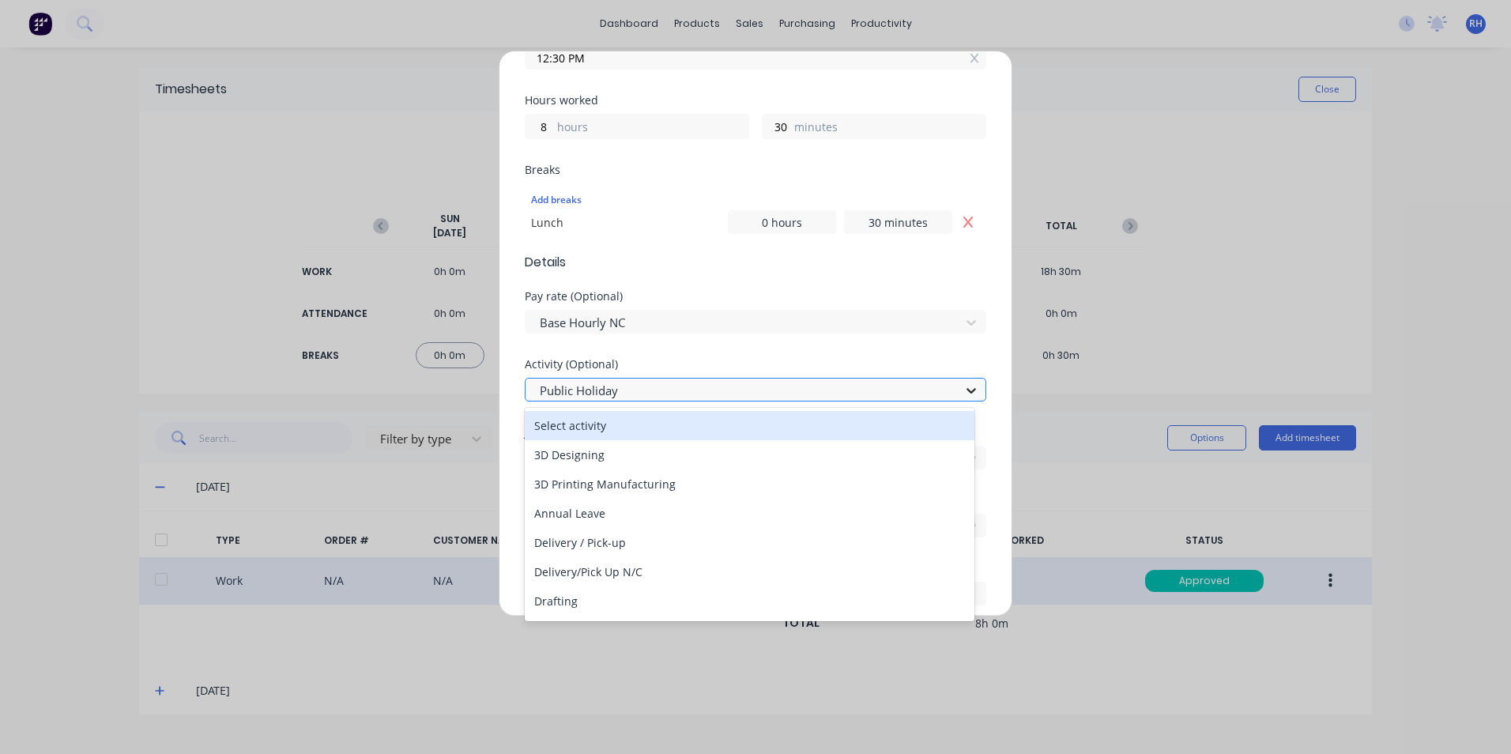
click at [967, 391] on icon at bounding box center [971, 391] width 9 height 6
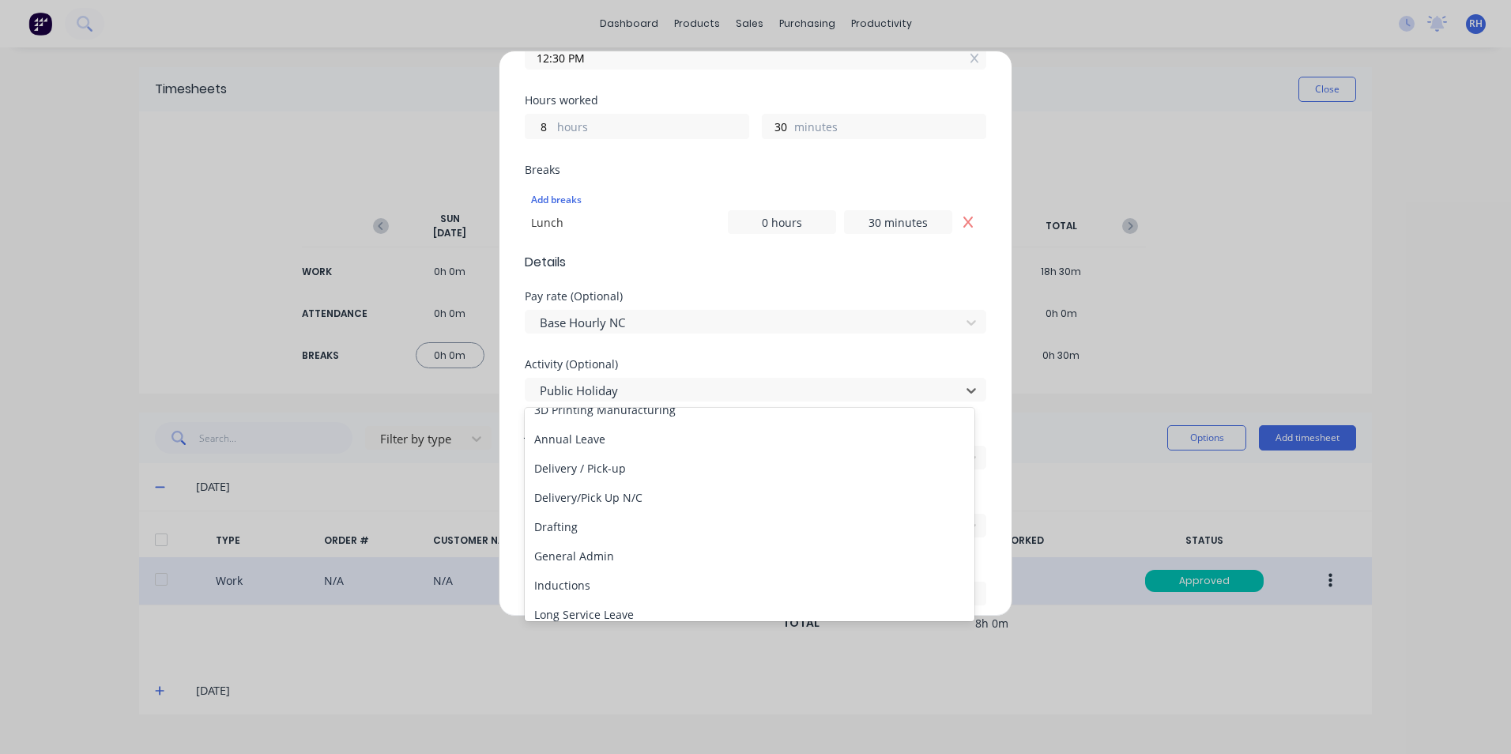
scroll to position [47, 0]
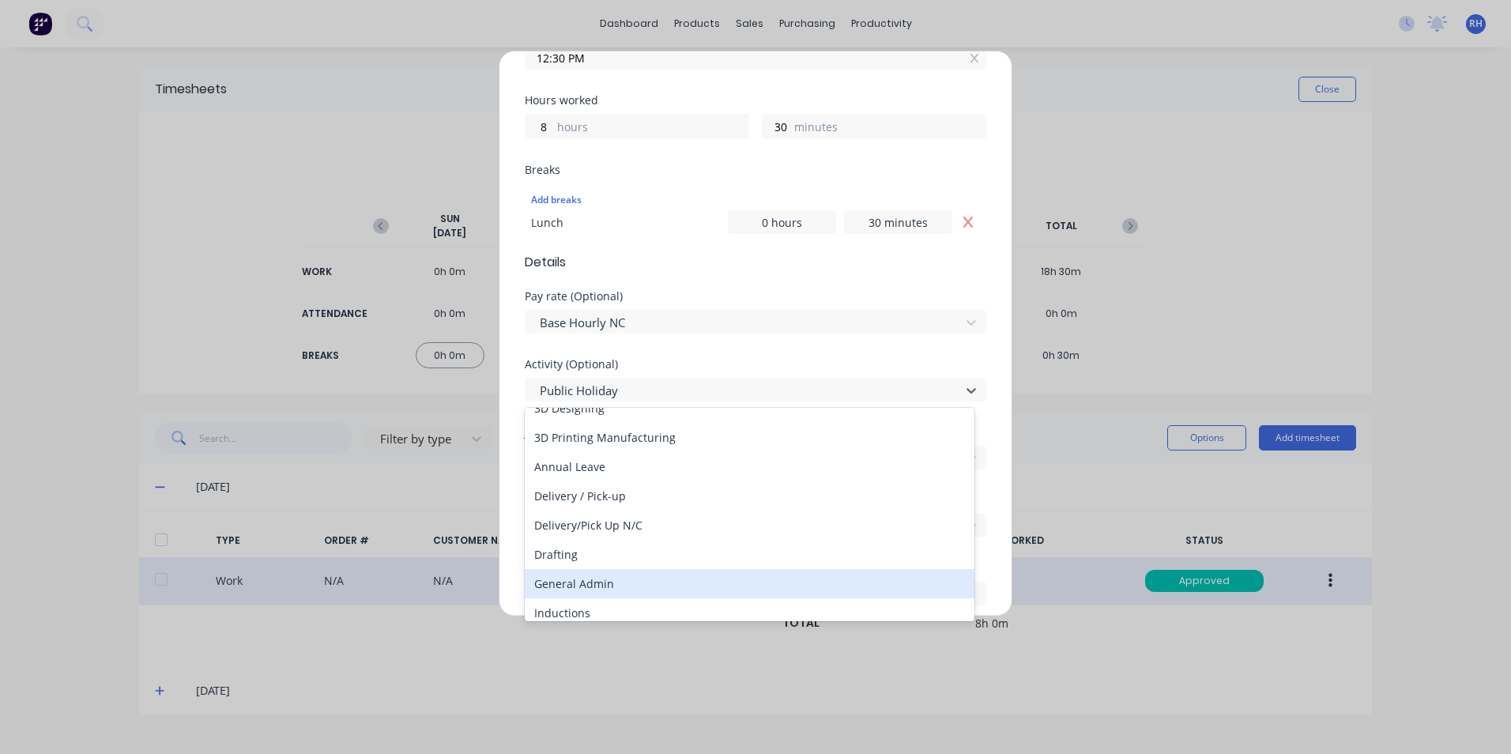
click at [616, 582] on div "General Admin" at bounding box center [750, 583] width 450 height 29
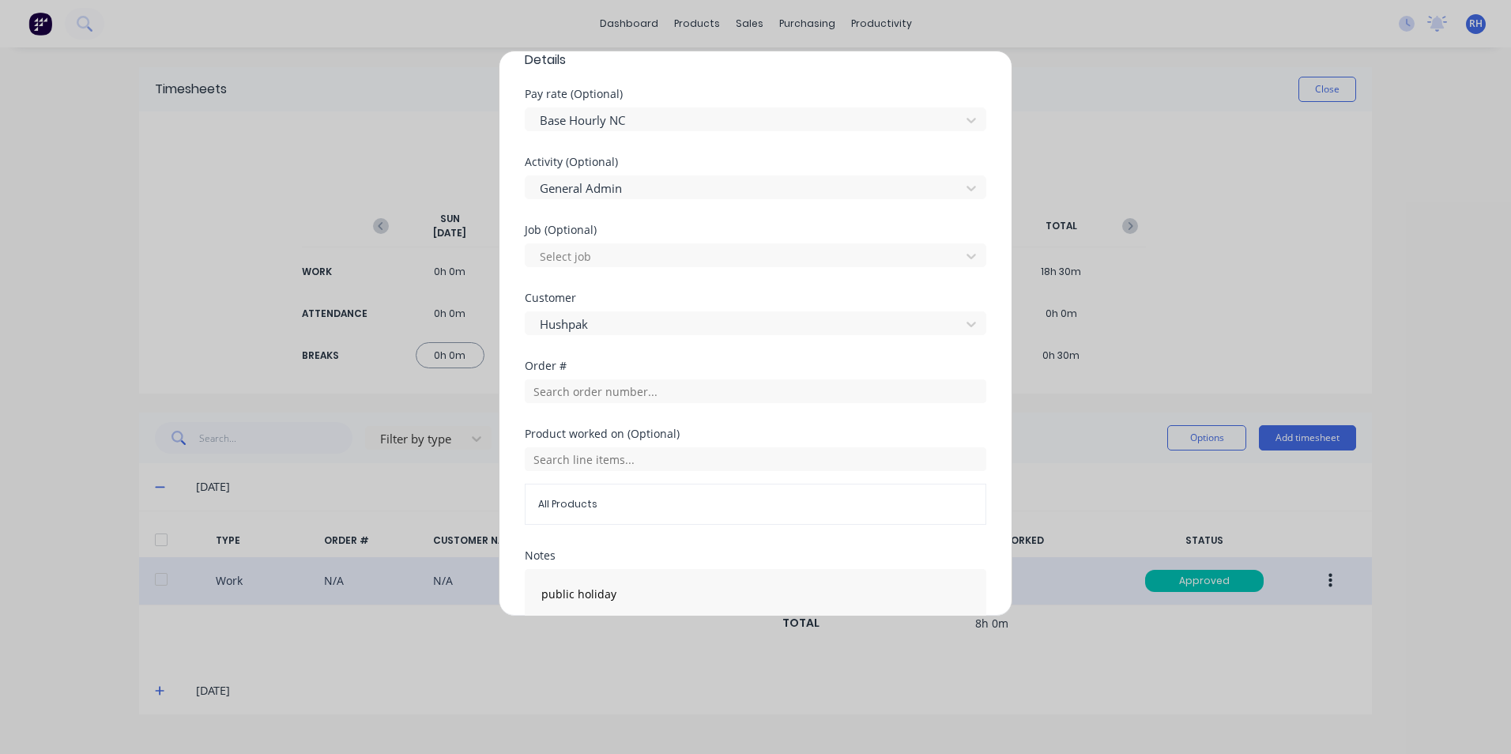
scroll to position [707, 0]
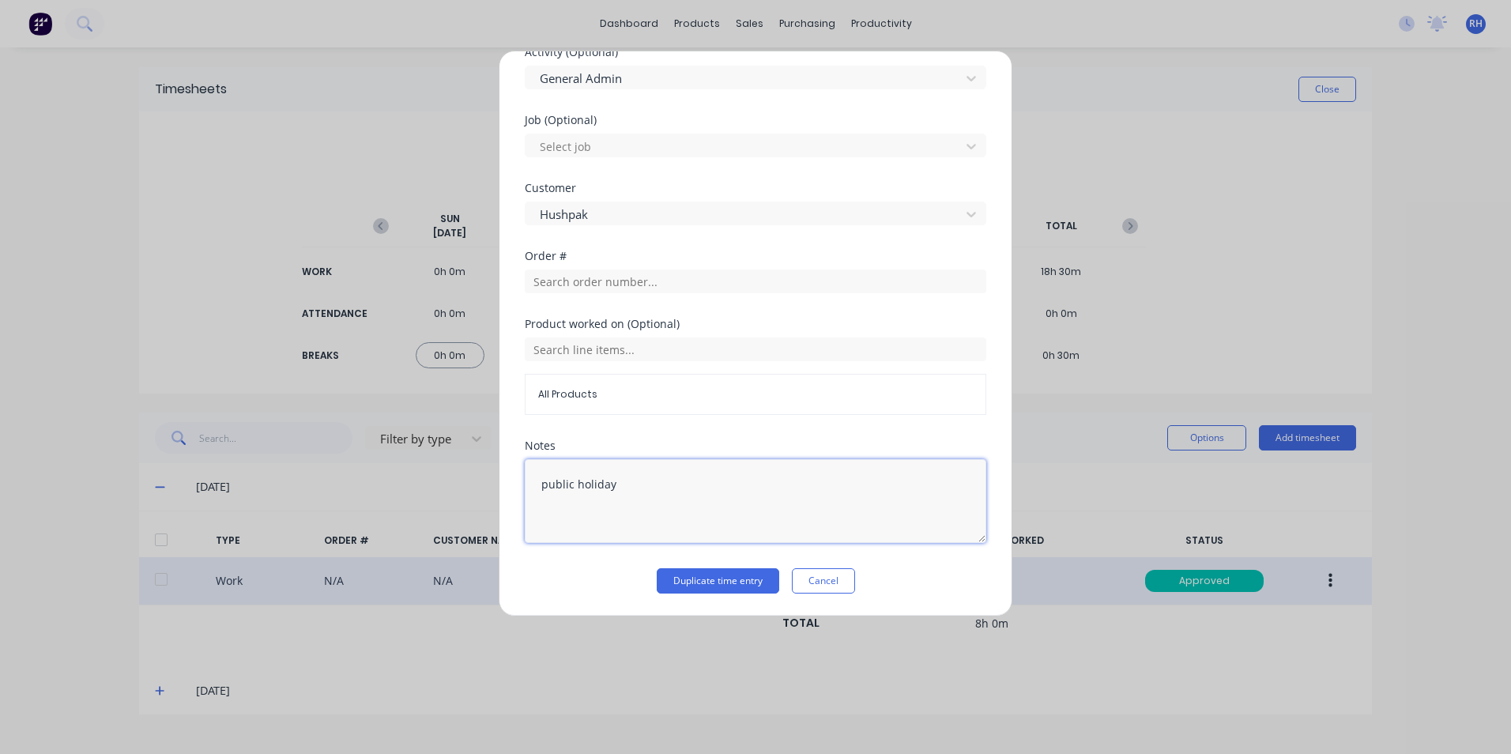
click at [634, 485] on textarea "public holiday" at bounding box center [756, 501] width 462 height 84
type textarea "p"
click at [733, 579] on button "Duplicate time entry" at bounding box center [718, 580] width 123 height 25
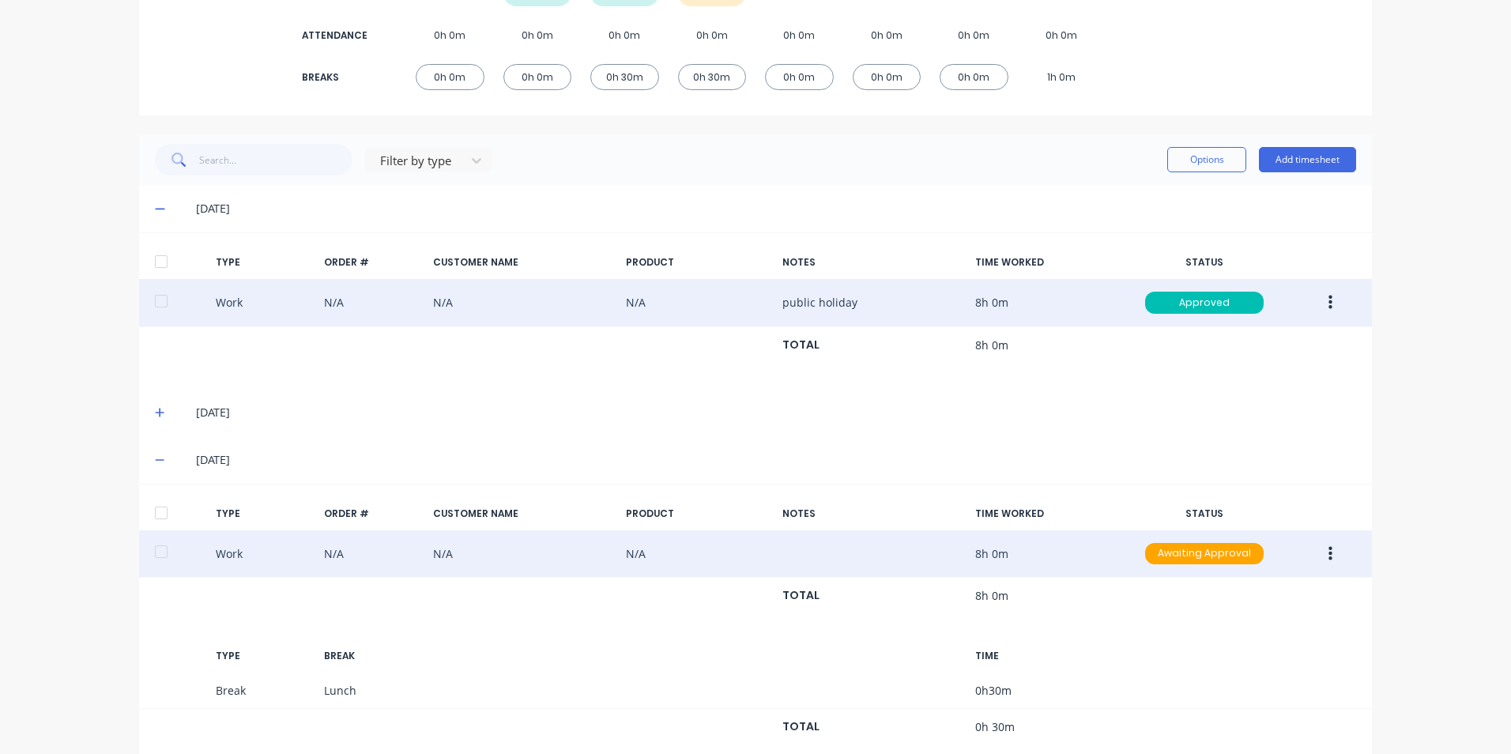
scroll to position [315, 0]
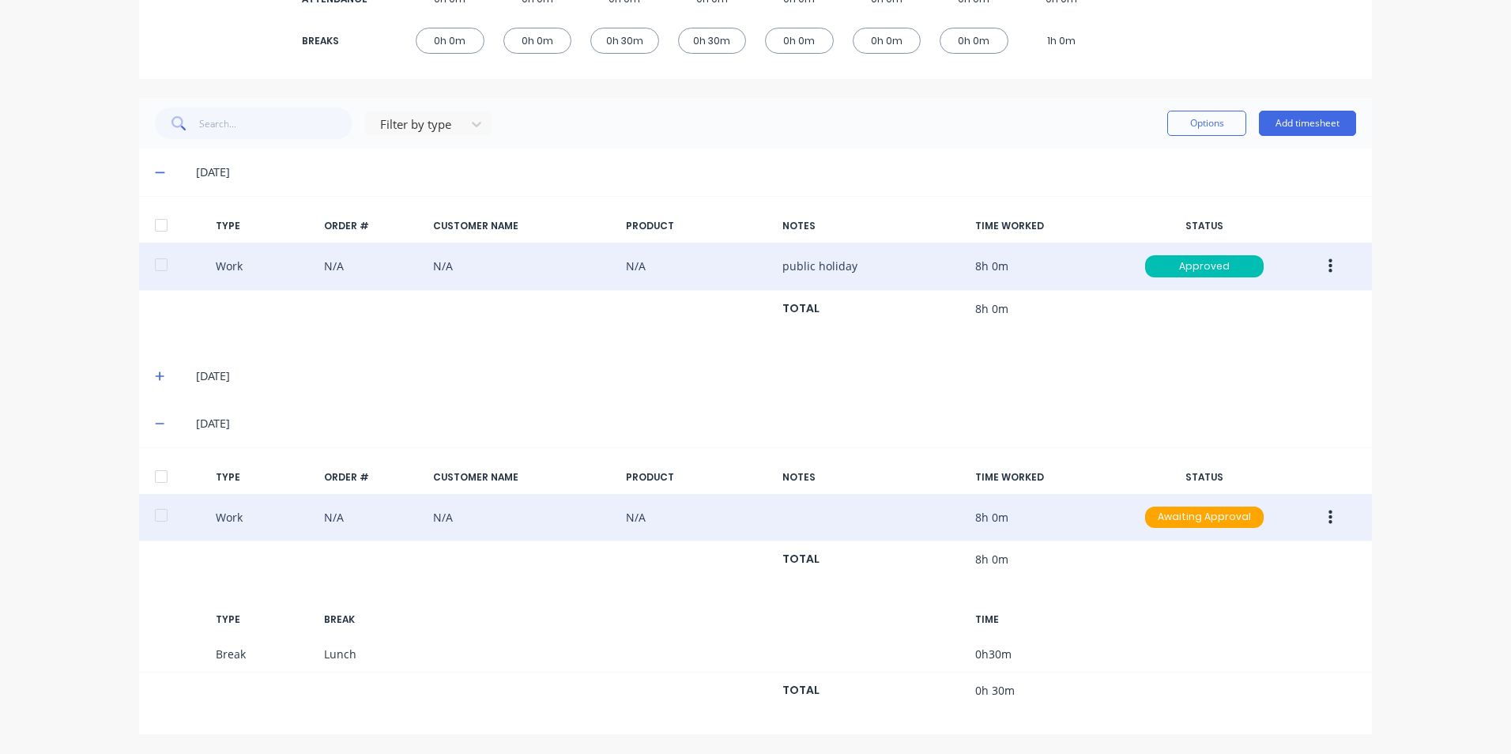
click at [1321, 522] on button "button" at bounding box center [1330, 517] width 37 height 28
click at [1248, 554] on div "Delete" at bounding box center [1274, 552] width 122 height 23
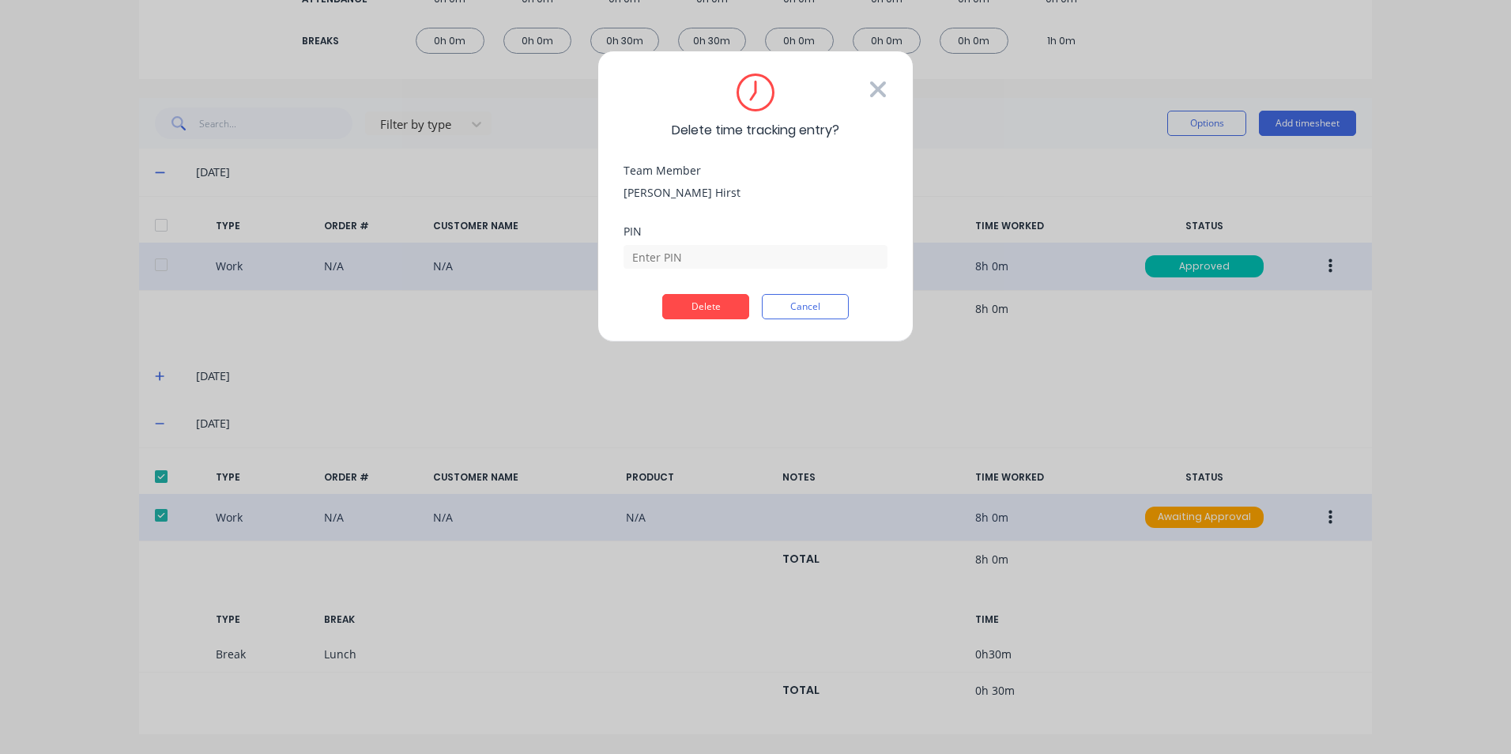
click at [870, 96] on icon at bounding box center [878, 89] width 19 height 25
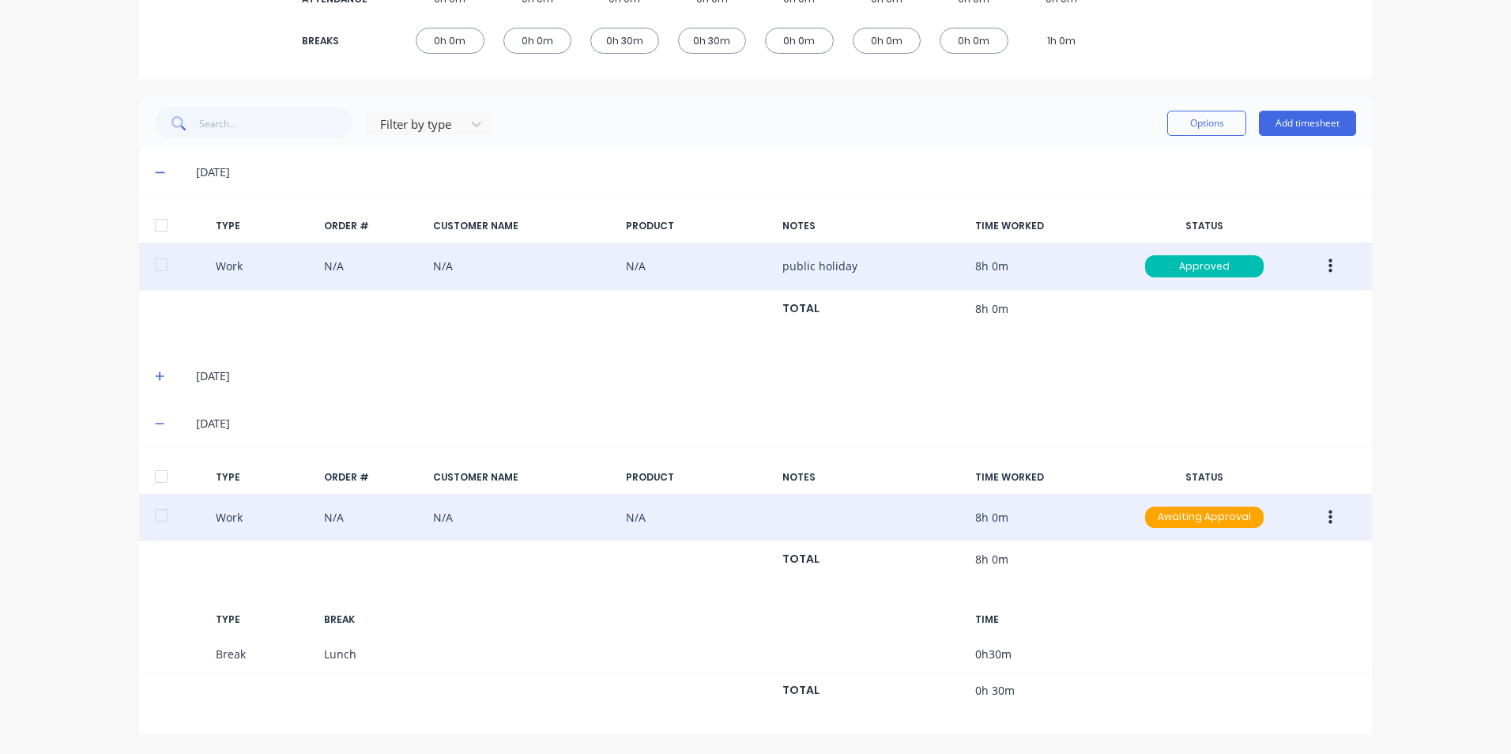
click at [1329, 518] on button "button" at bounding box center [1330, 517] width 37 height 28
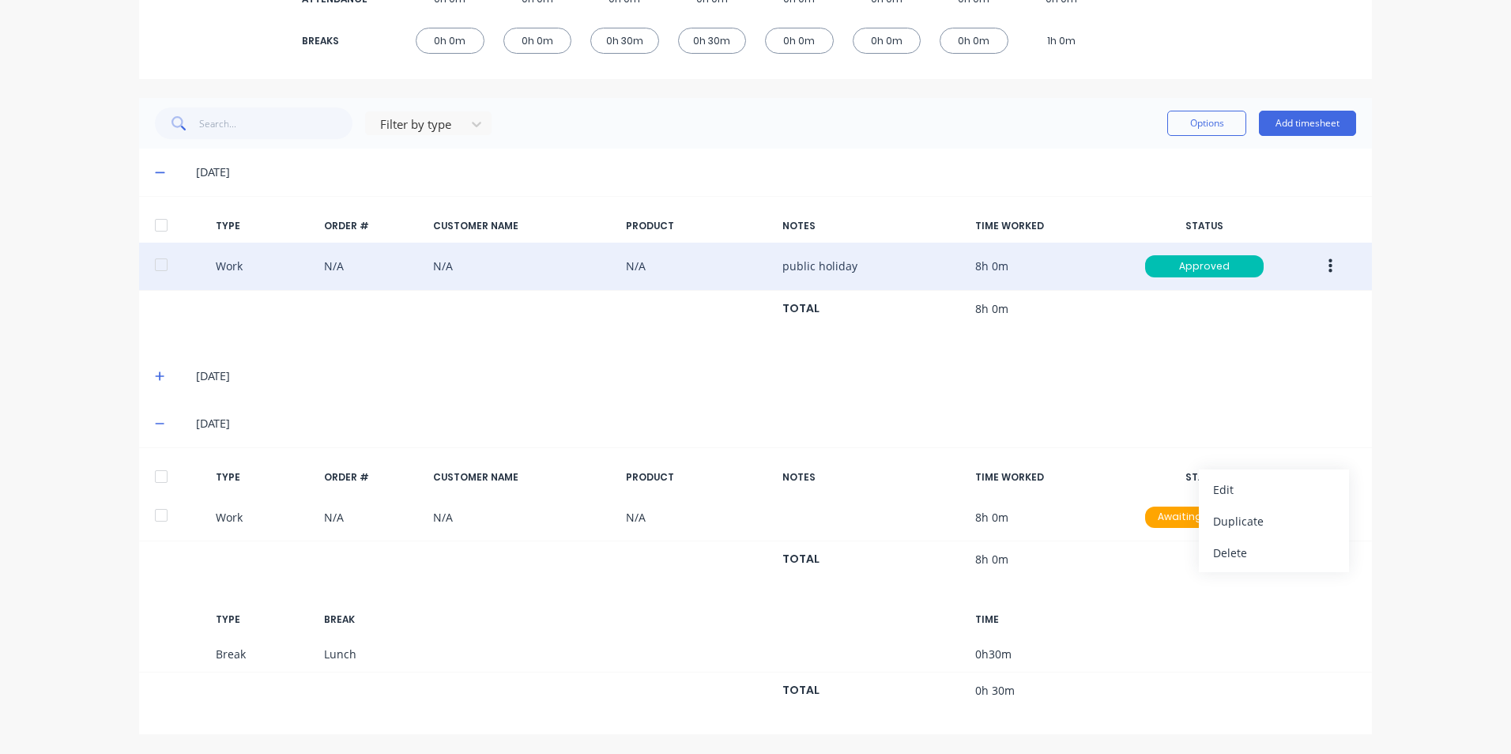
click at [1442, 584] on div "dashboard products sales purchasing productivity dashboard products Product Cat…" at bounding box center [755, 377] width 1511 height 754
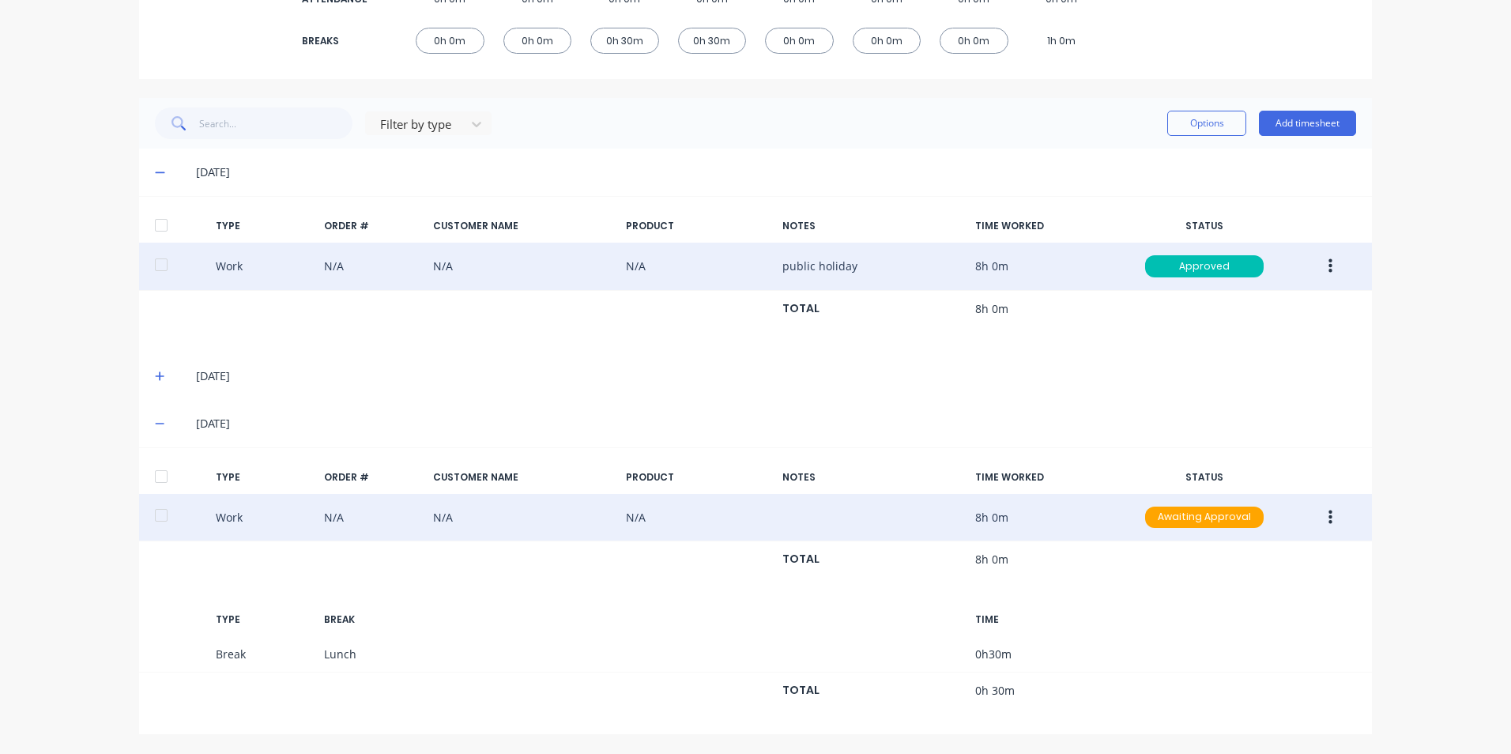
click at [1327, 525] on button "button" at bounding box center [1330, 517] width 37 height 28
click at [1235, 496] on div "Edit" at bounding box center [1274, 489] width 122 height 23
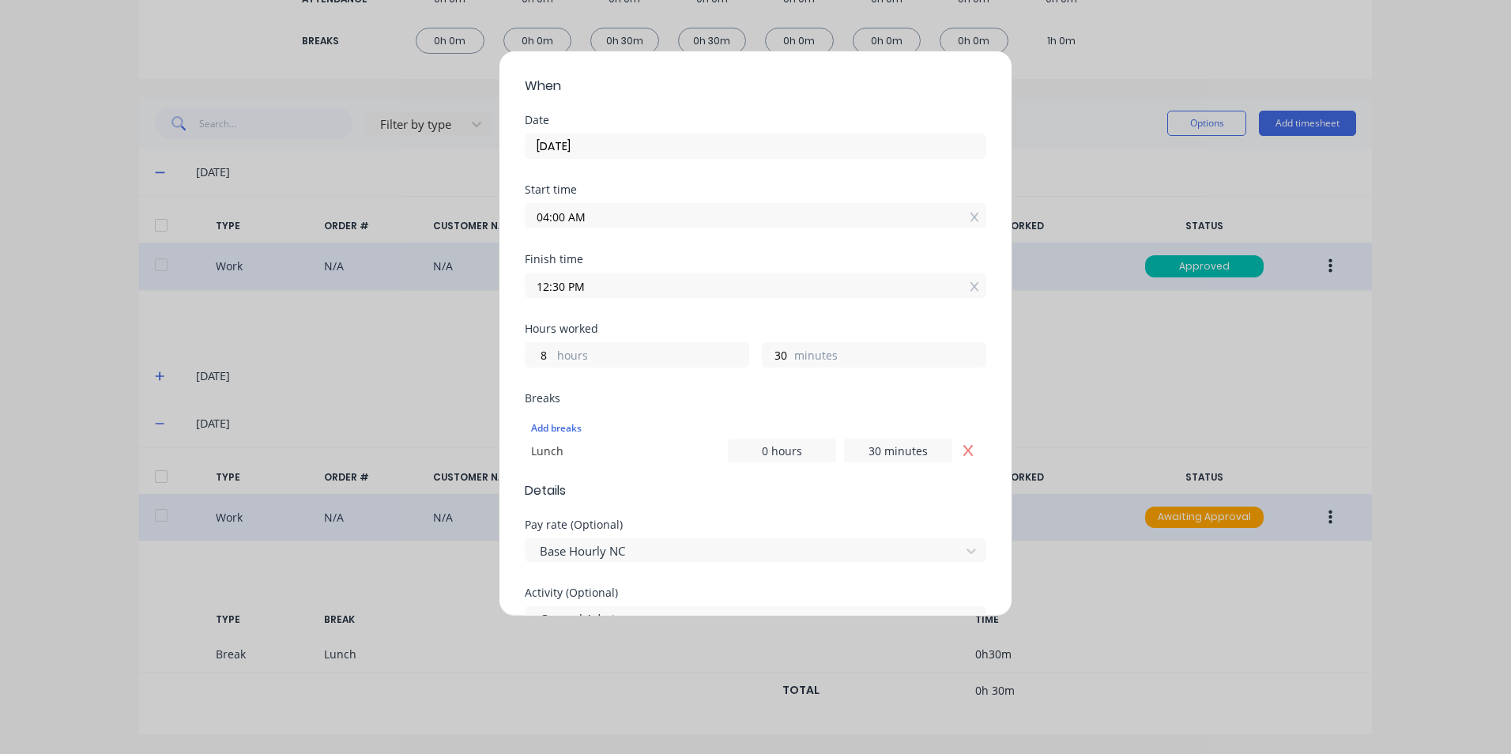
scroll to position [158, 0]
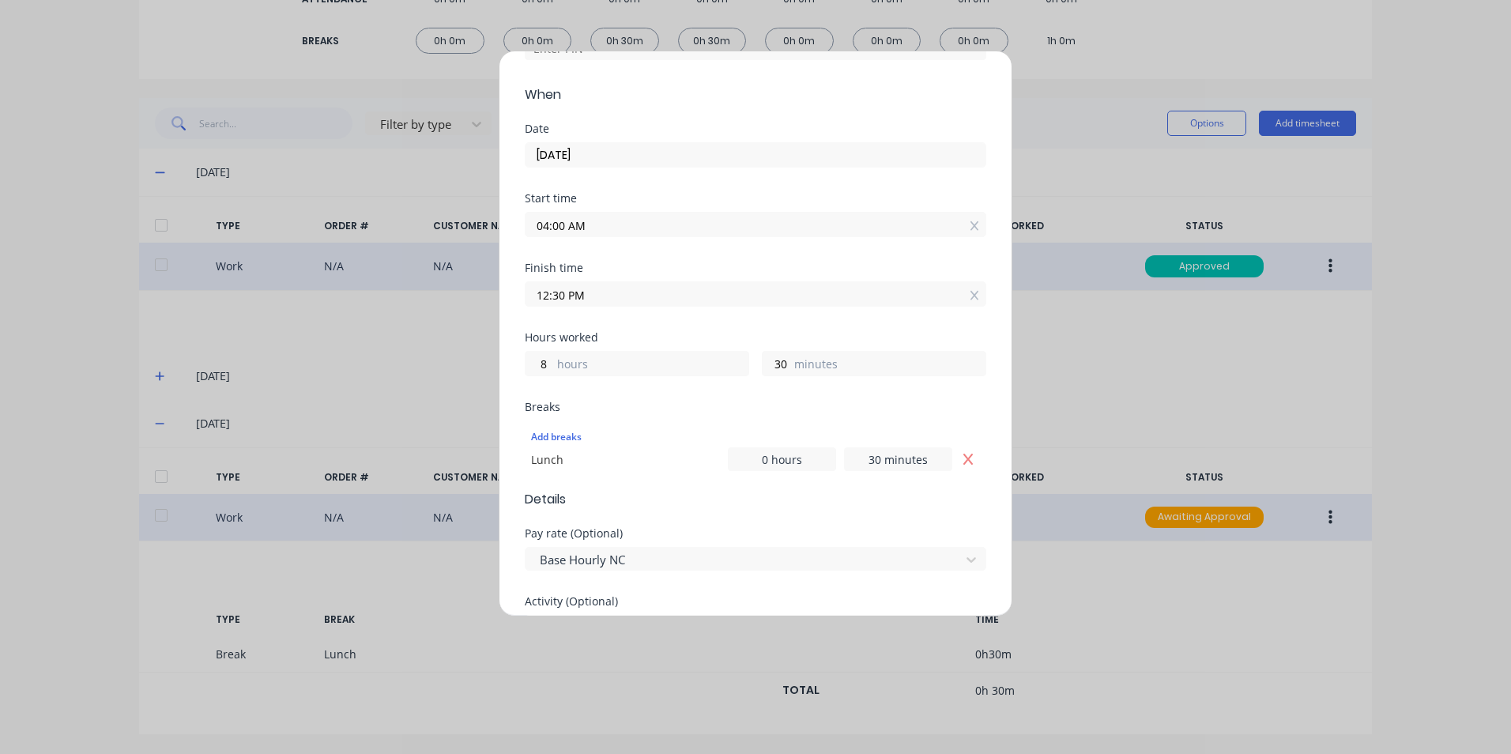
click at [613, 224] on input "04:00 AM" at bounding box center [756, 225] width 460 height 24
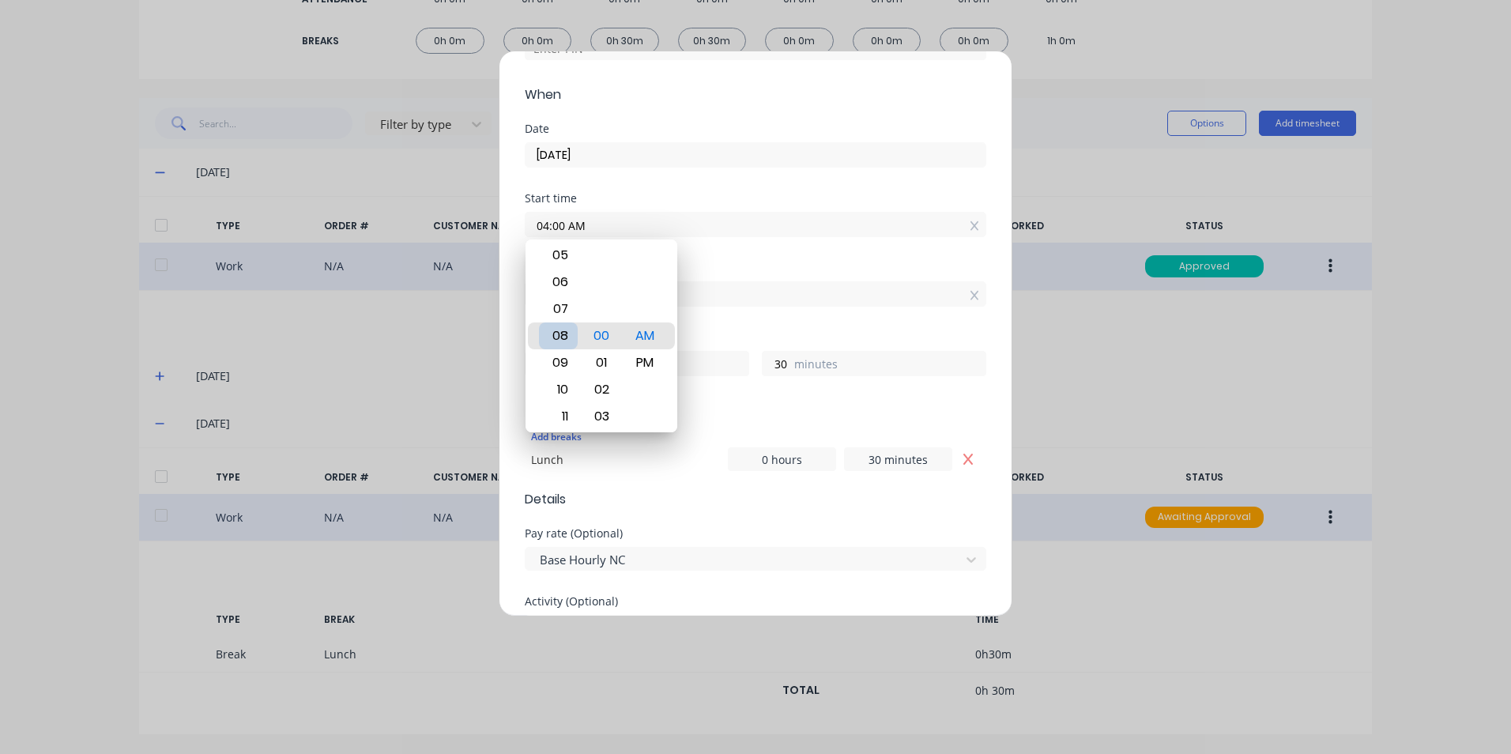
type input "08:00 AM"
type input "4"
type input "10:00 AM"
type input "2"
type input "07:00 AM"
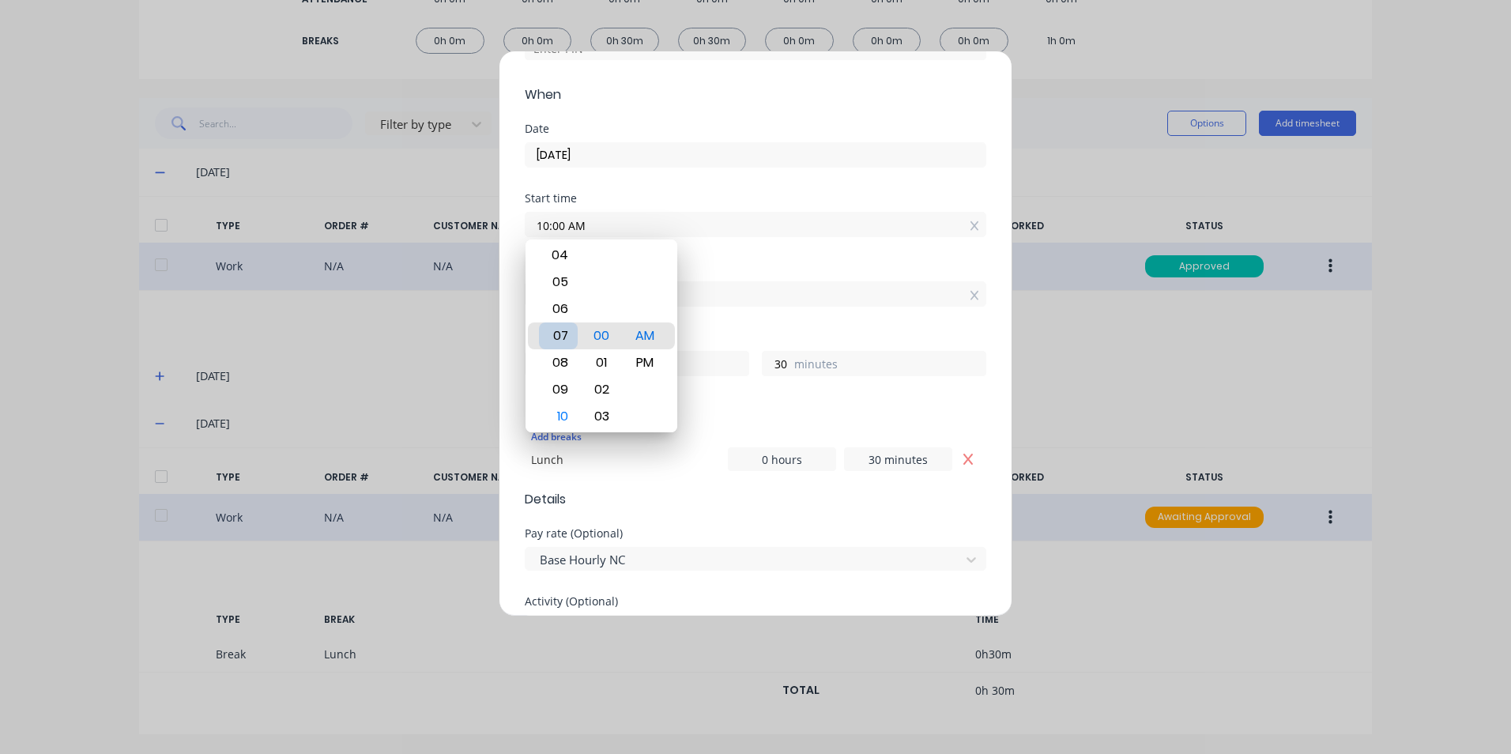
type input "5"
type input "01:00 AM"
type input "11"
type input "12:00 AM"
type input "12"
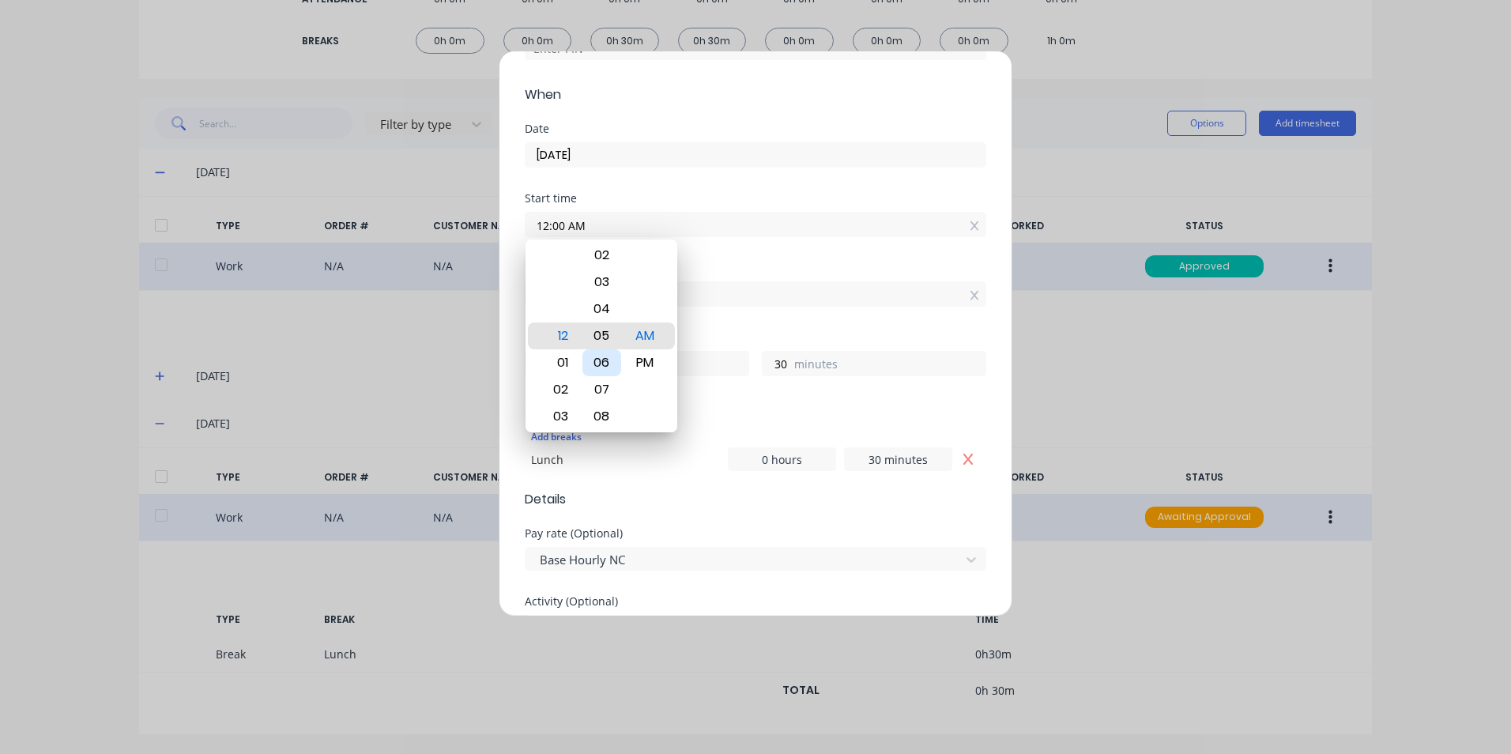
type input "12:05 AM"
type input "25"
type input "12:11 AM"
type input "19"
type input "12:16 AM"
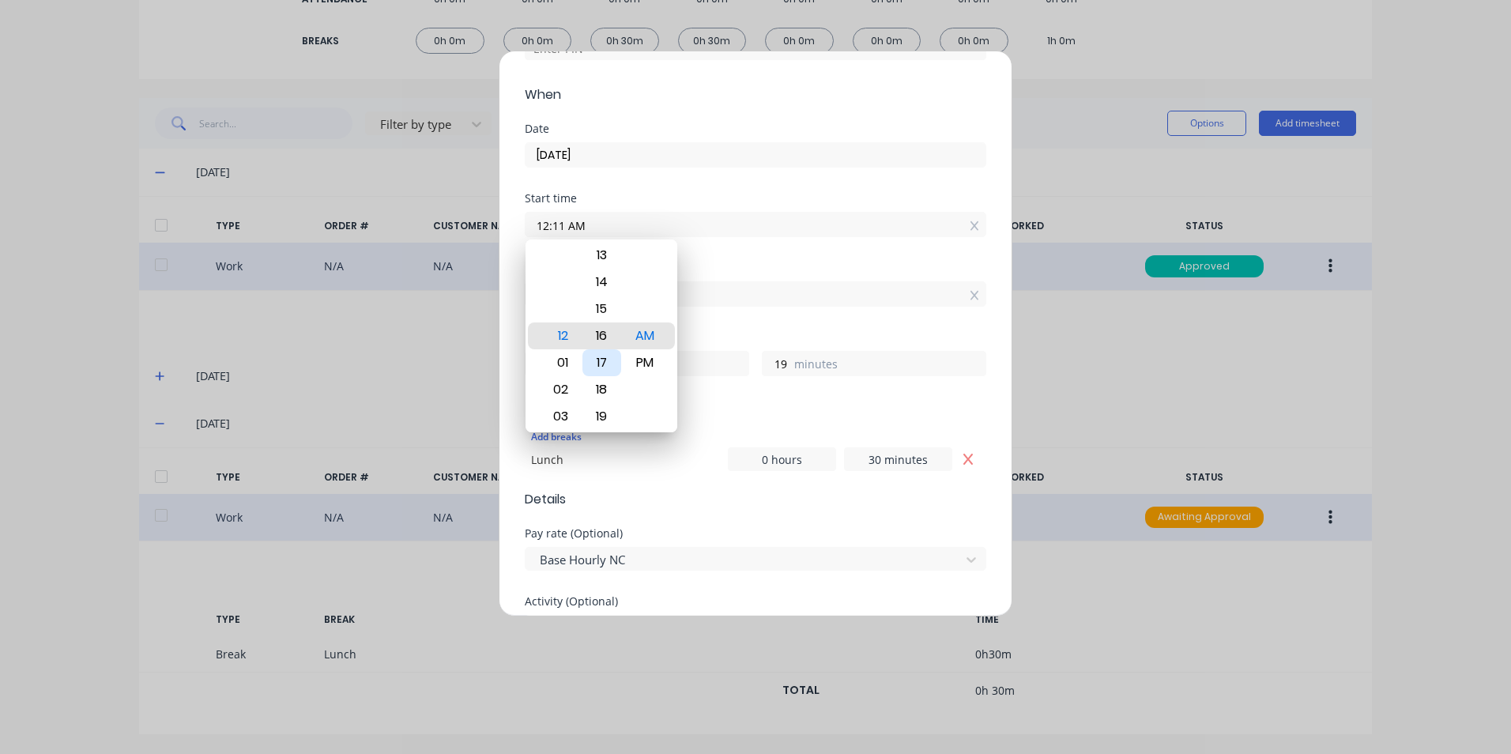
type input "14"
type input "12:22 AM"
type input "8"
type input "12:28 AM"
type input "2"
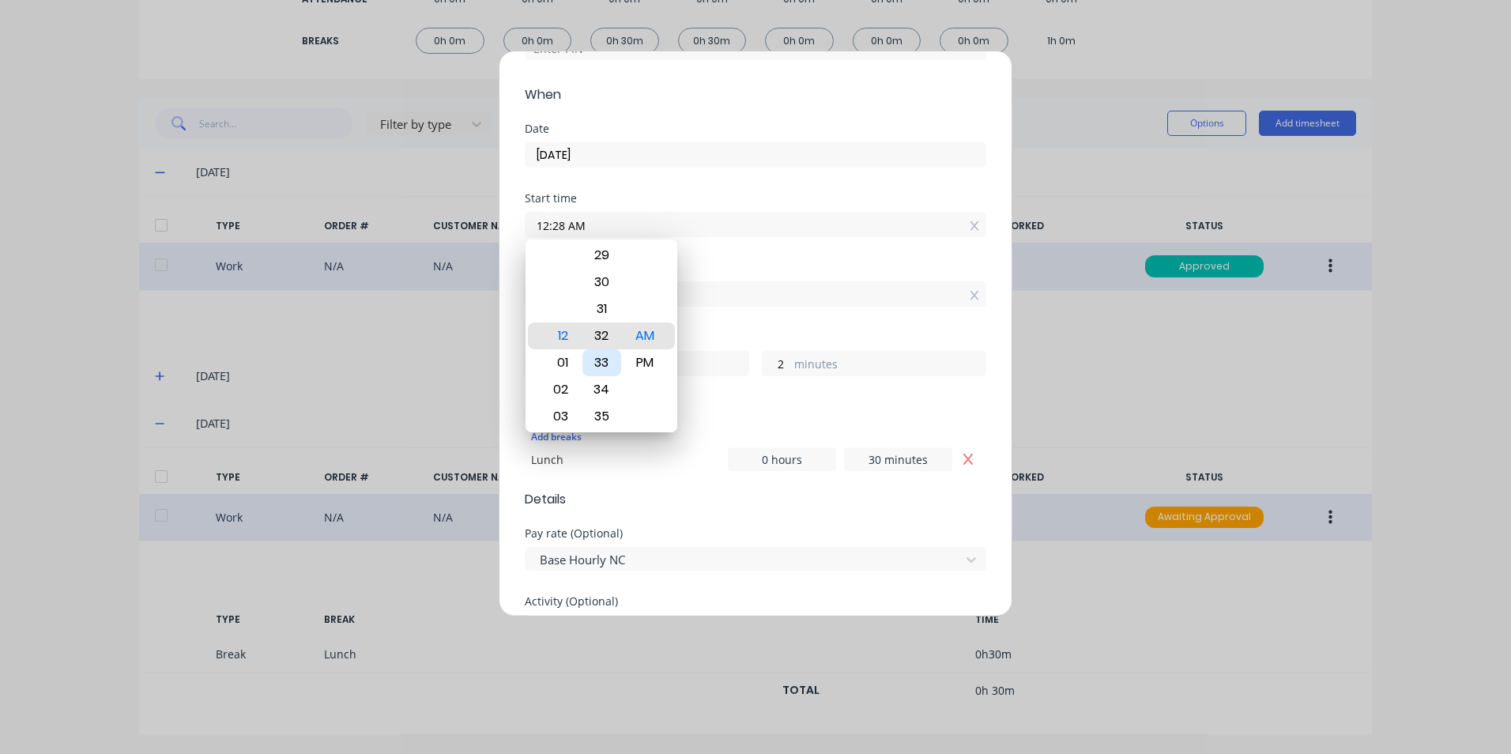
type input "12:33 AM"
type input "11"
type input "57"
type input "12:30 AM"
type input "12"
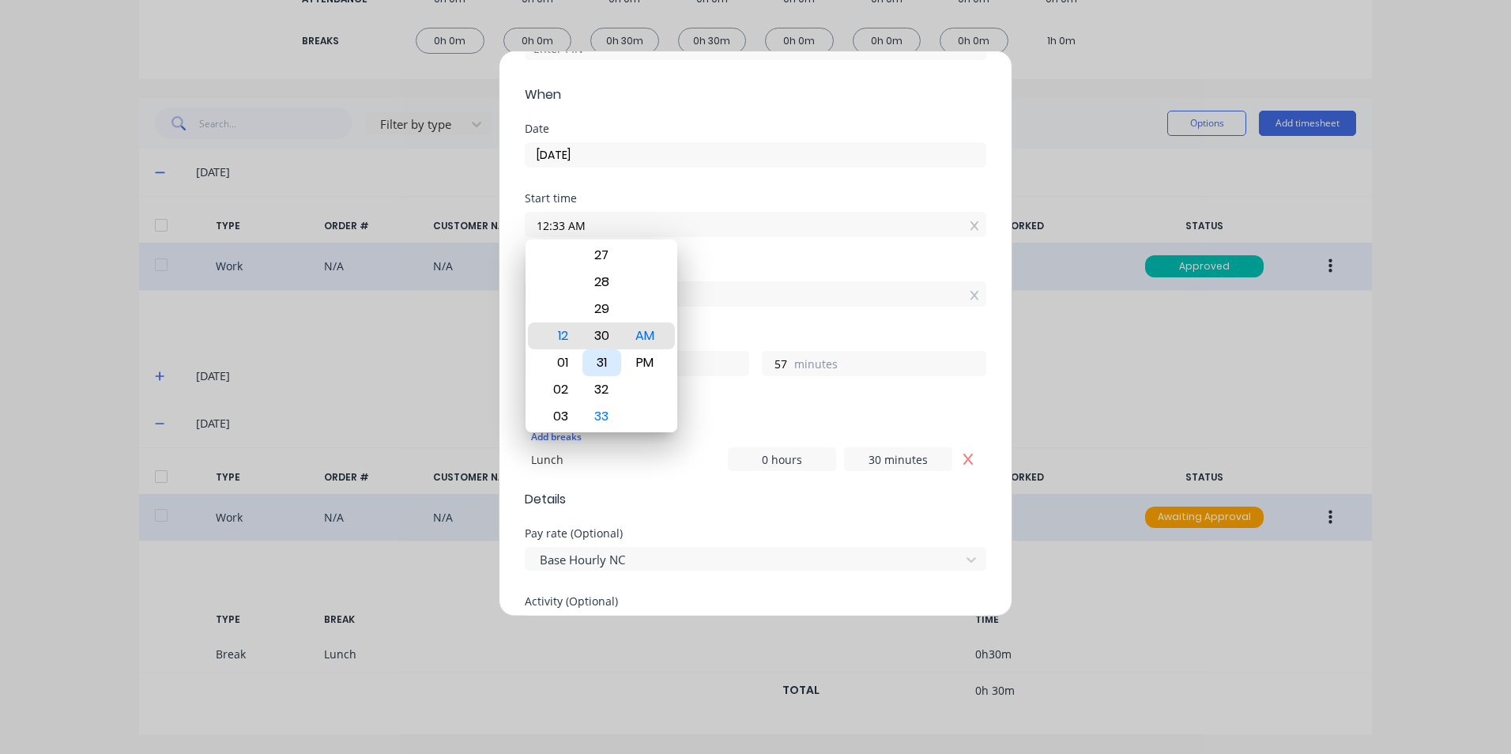
type input "0"
type input "12:29 AM"
type input "1"
type input "12:31 AM"
type input "11"
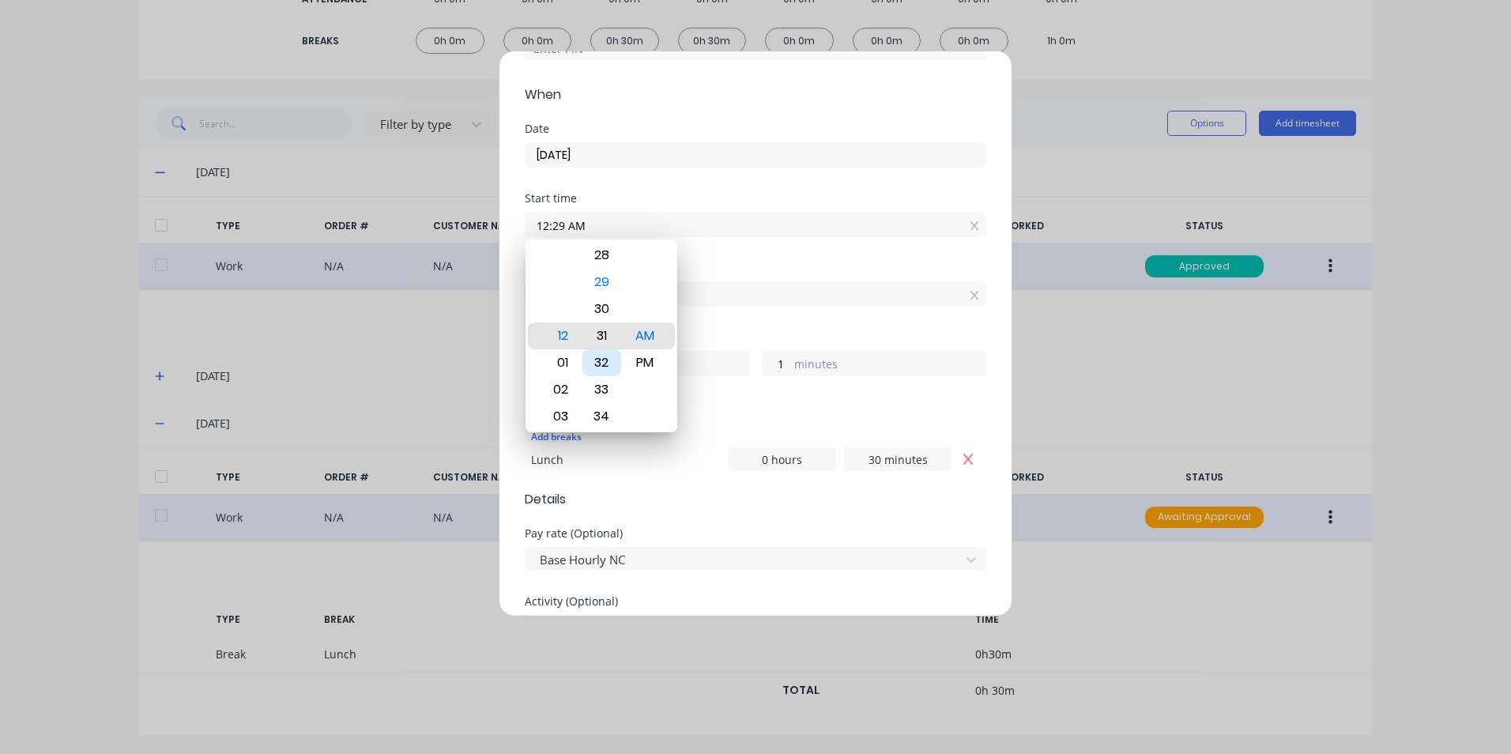
type input "59"
type input "12:30 AM"
type input "12"
type input "0"
click at [639, 367] on div "PM" at bounding box center [645, 362] width 39 height 27
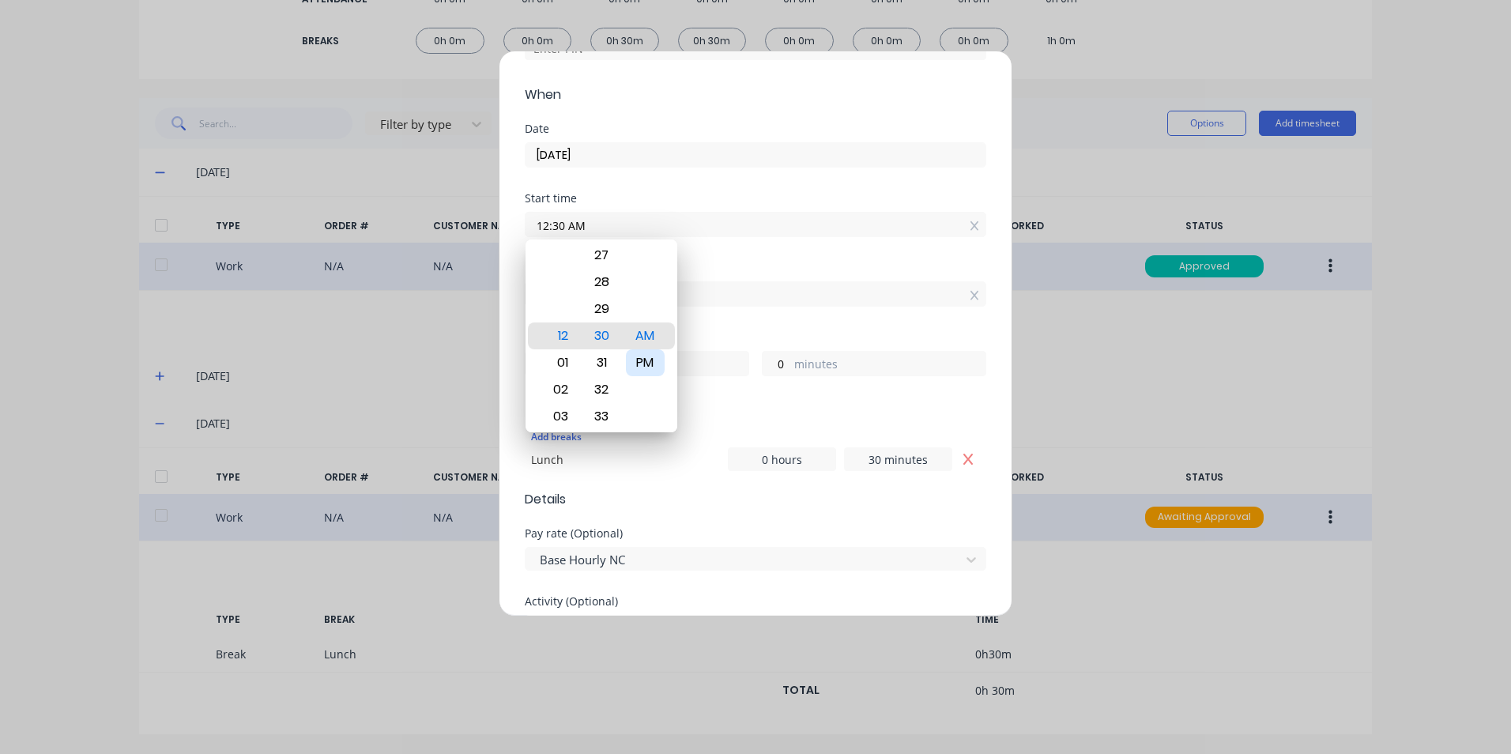
type input "12:30 PM"
type input "0"
click at [1107, 373] on div "Edit time tracking entry Work Attendance PIN When Date [DATE] Start time 12:30 …" at bounding box center [755, 377] width 1511 height 754
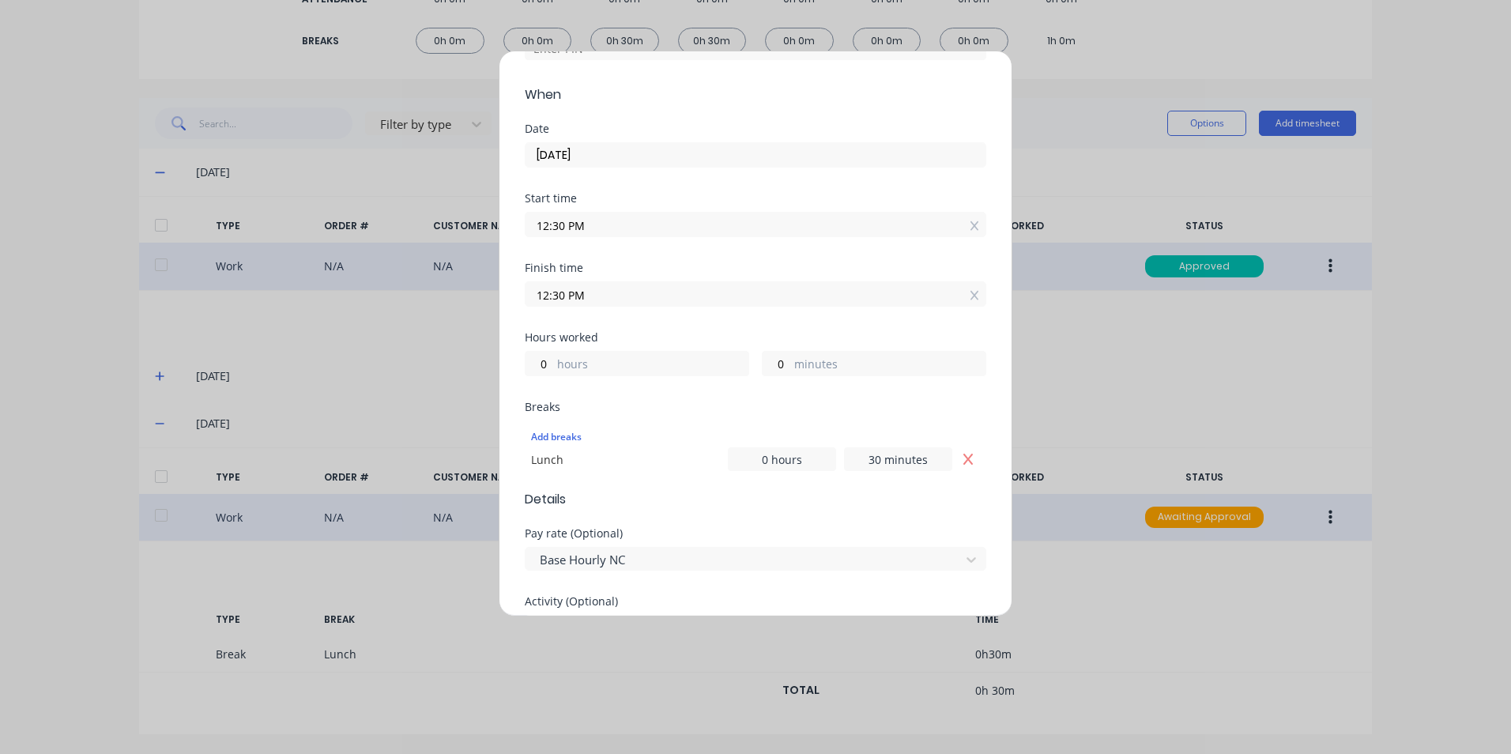
click at [621, 299] on input "12:30 PM" at bounding box center [756, 294] width 460 height 24
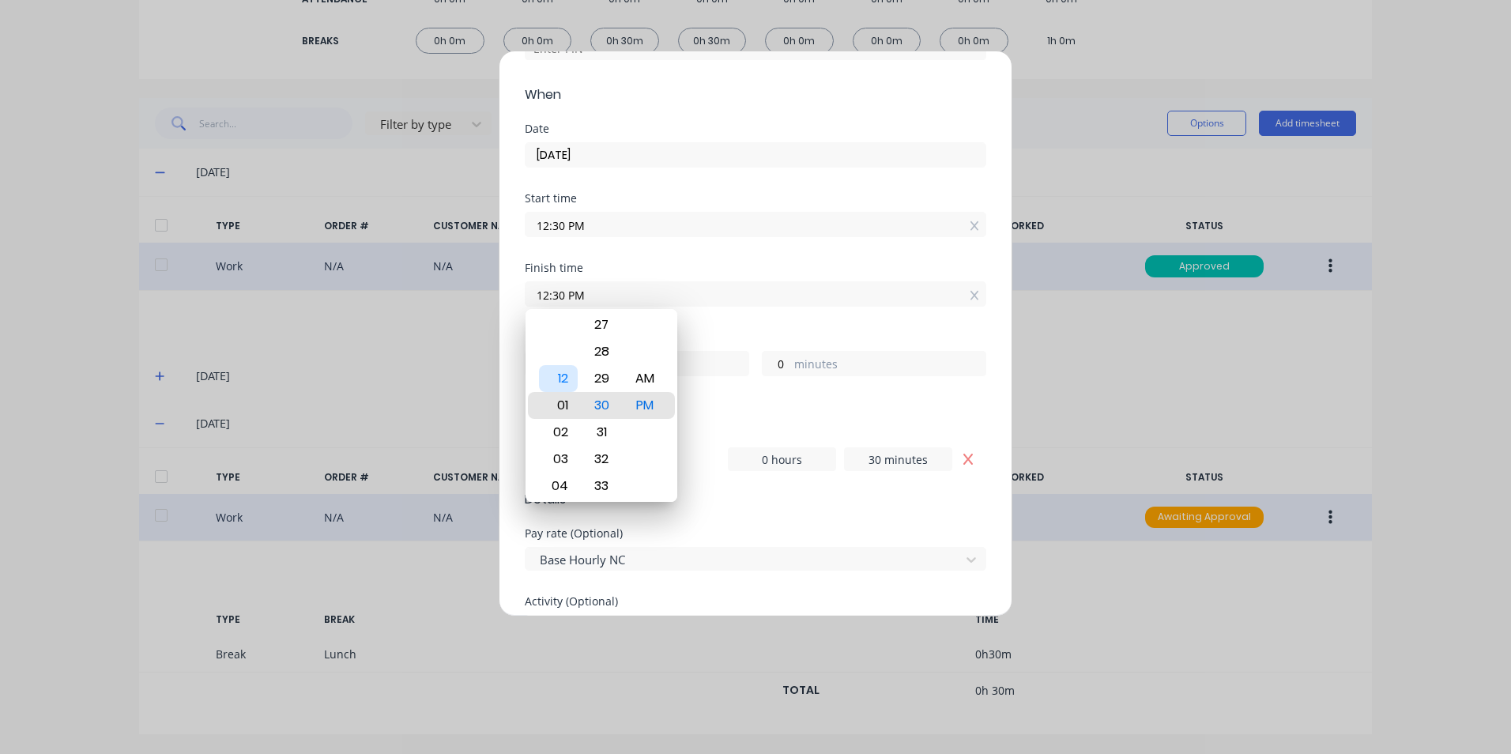
type input "01:30 PM"
type input "1"
click at [564, 461] on div "03" at bounding box center [558, 459] width 39 height 27
type input "03:30 PM"
type input "3"
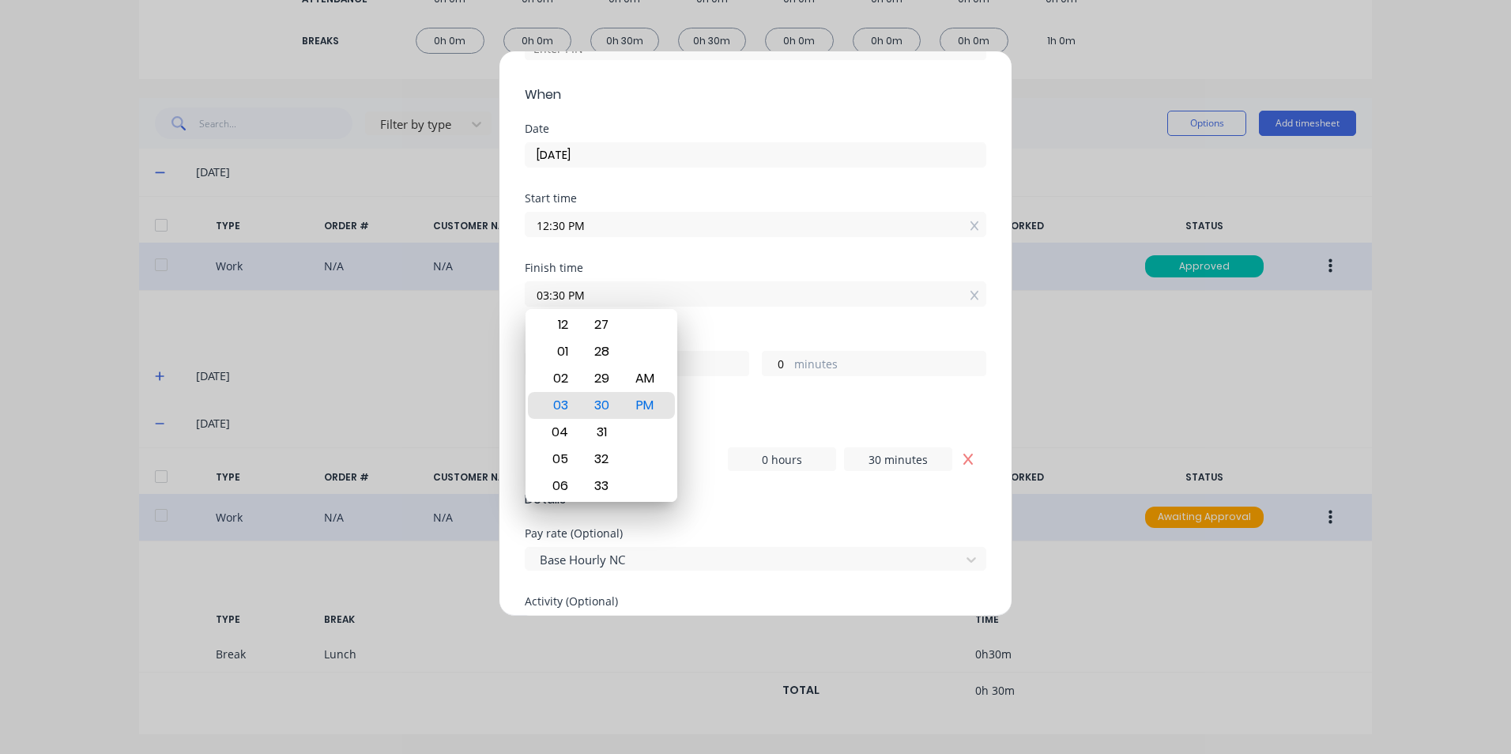
click at [846, 518] on form "Work Attendance PIN When Date [DATE] Start time 12:30 PM Finish time 03:30 PM H…" at bounding box center [756, 551] width 462 height 1183
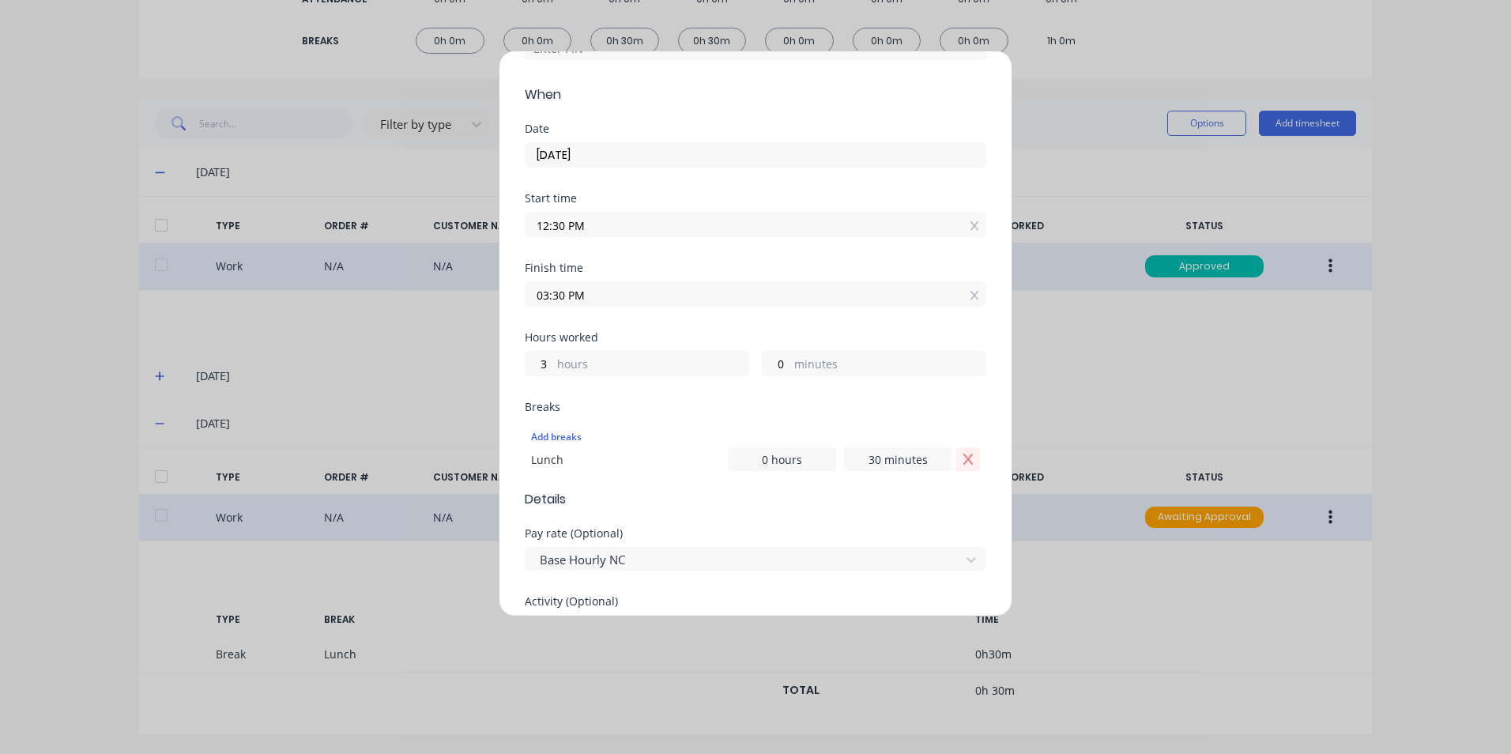
click at [962, 465] on icon "Remove Lunch" at bounding box center [968, 459] width 13 height 13
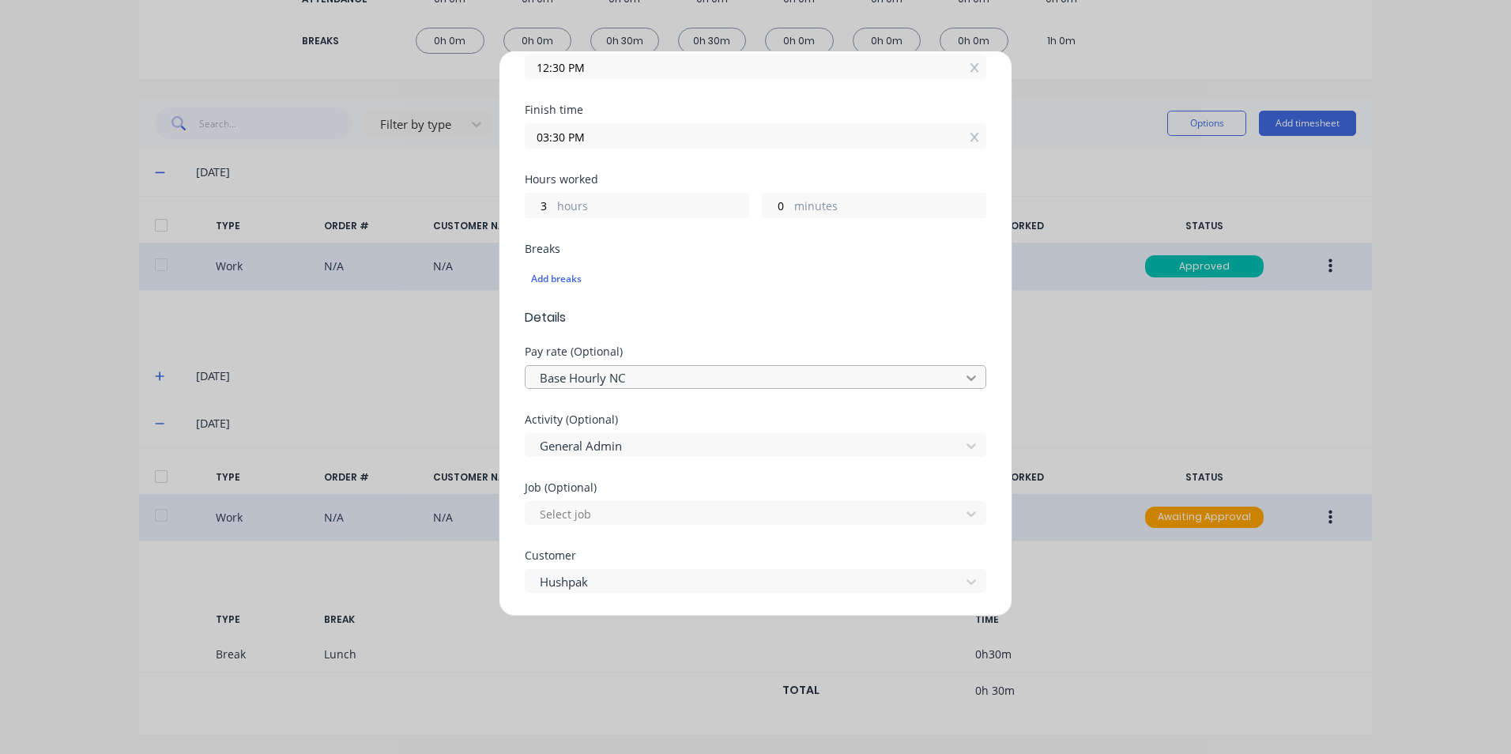
click at [963, 380] on icon at bounding box center [971, 378] width 16 height 16
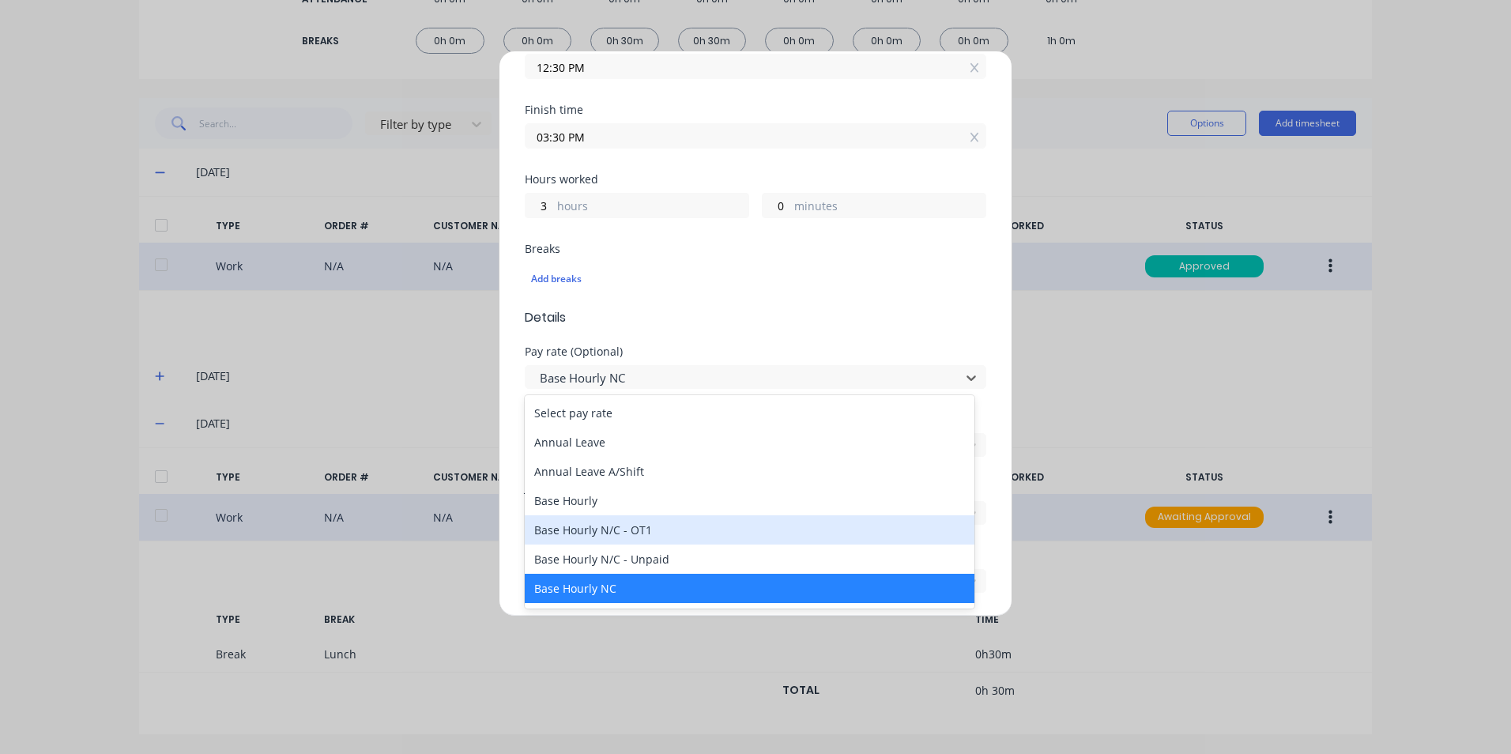
scroll to position [79, 0]
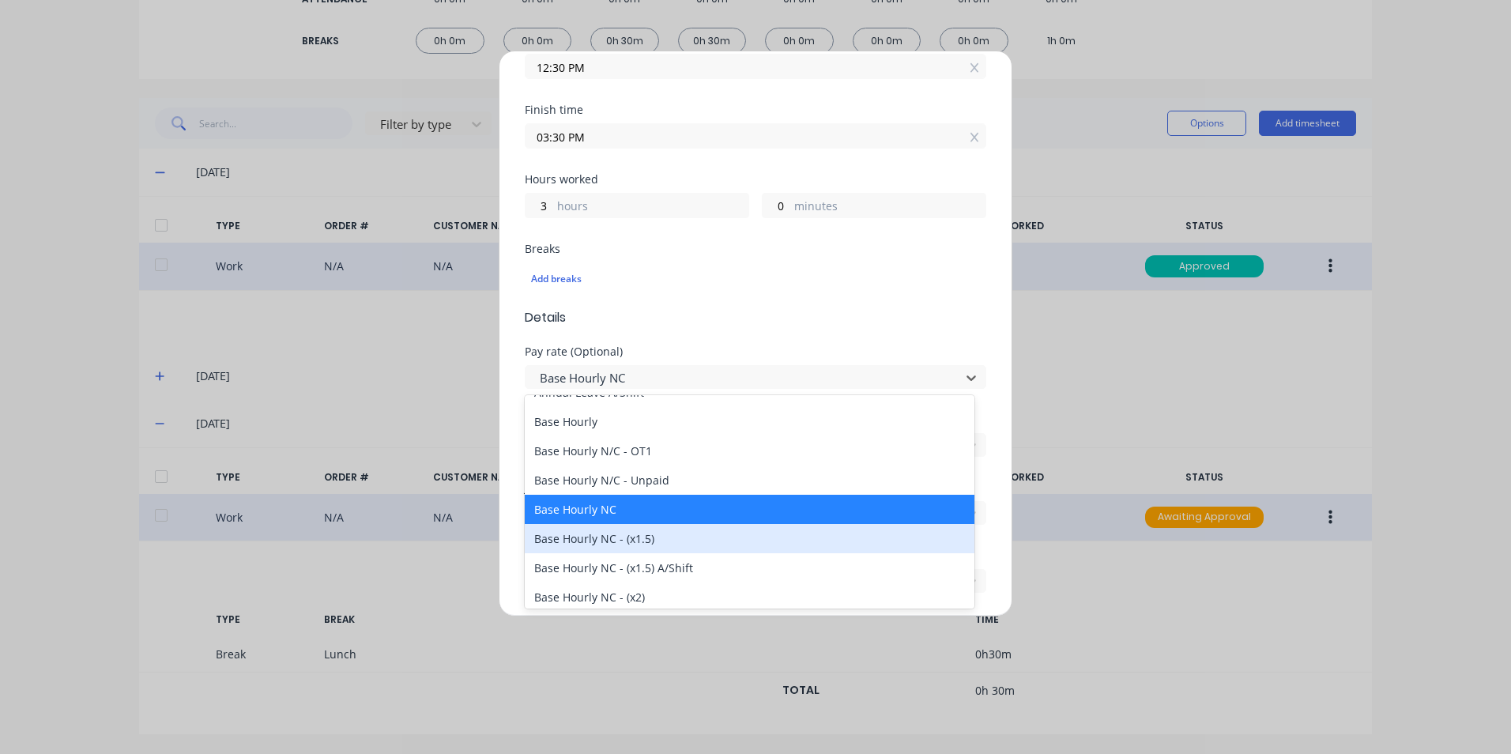
click at [702, 543] on div "Base Hourly NC - (x1.5)" at bounding box center [750, 538] width 450 height 29
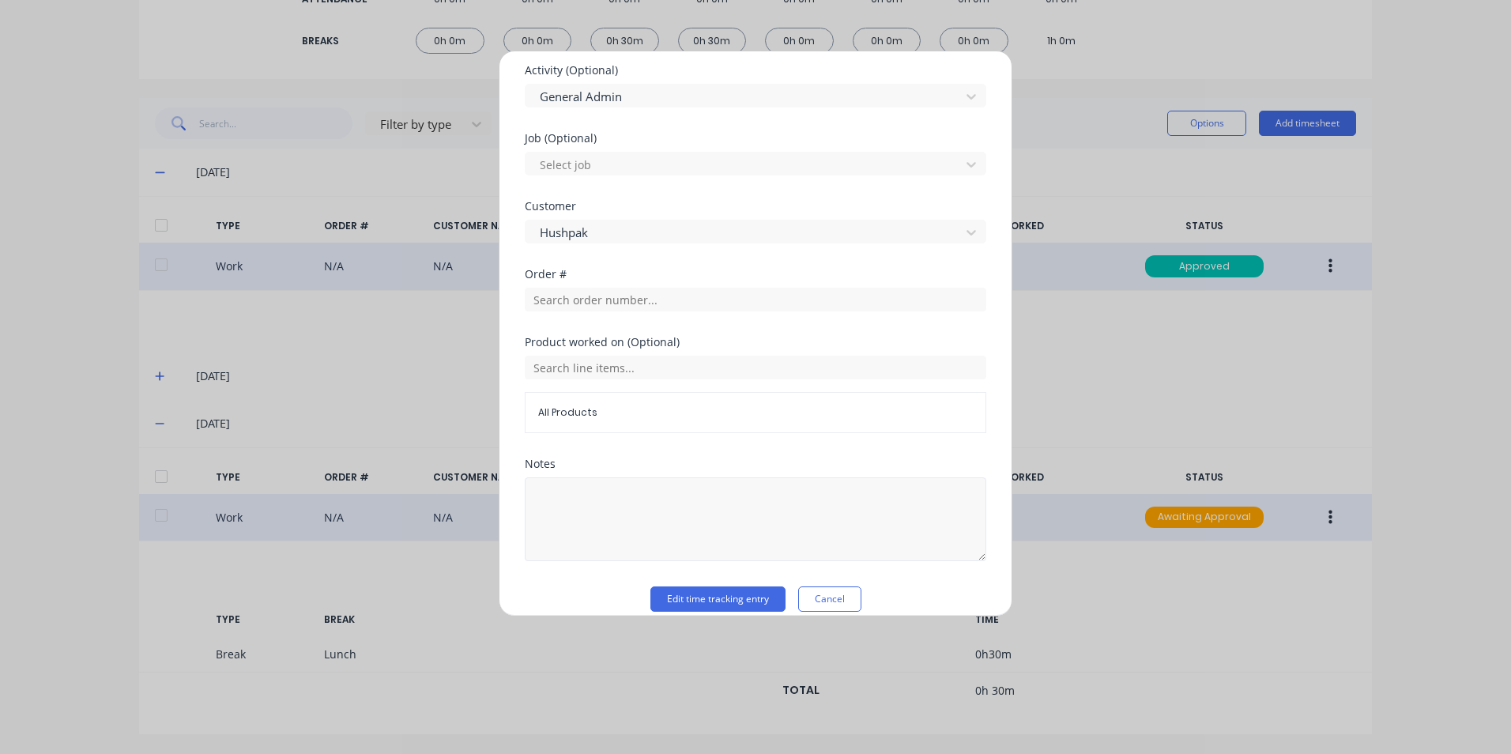
scroll to position [684, 0]
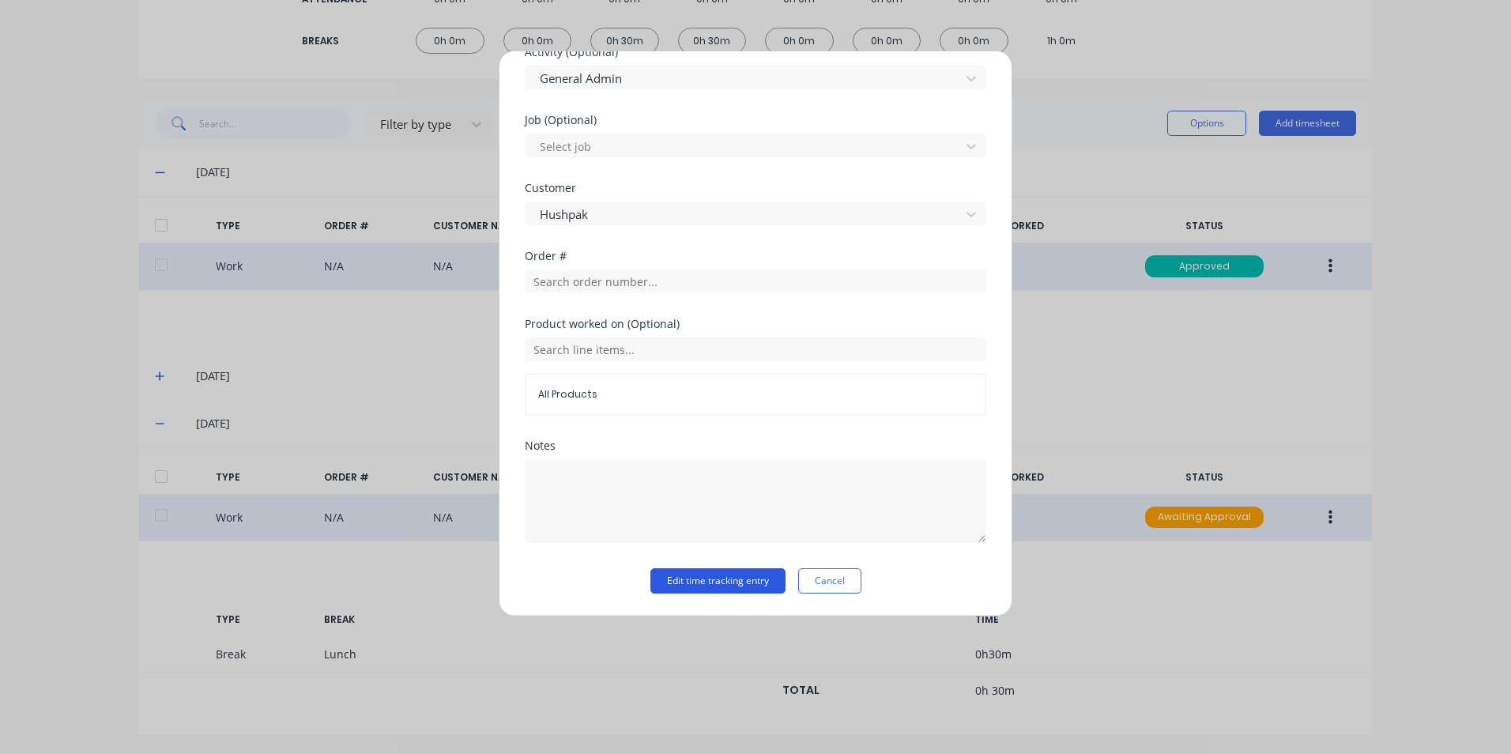
click at [726, 582] on button "Edit time tracking entry" at bounding box center [717, 580] width 135 height 25
click at [716, 582] on button "Edit time tracking entry" at bounding box center [717, 580] width 135 height 25
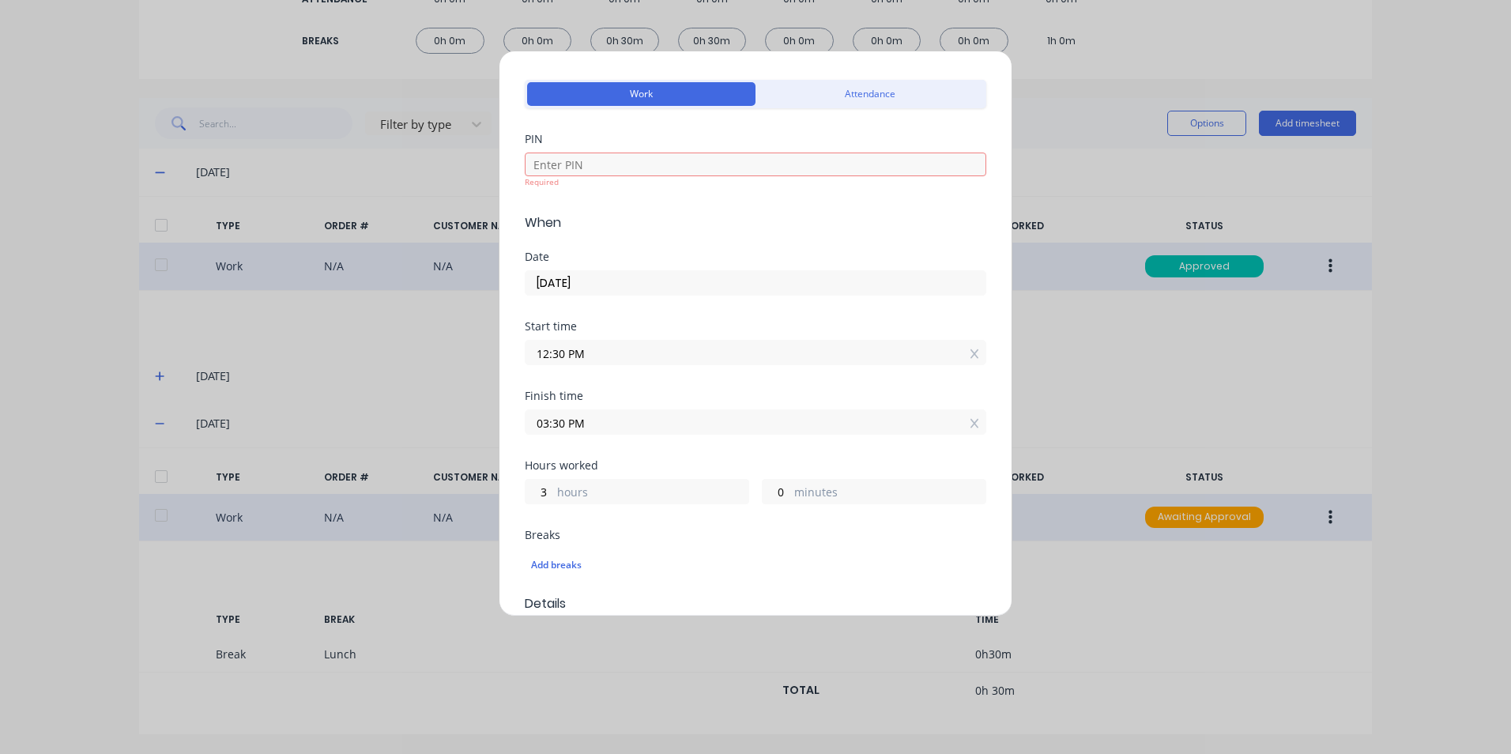
scroll to position [0, 0]
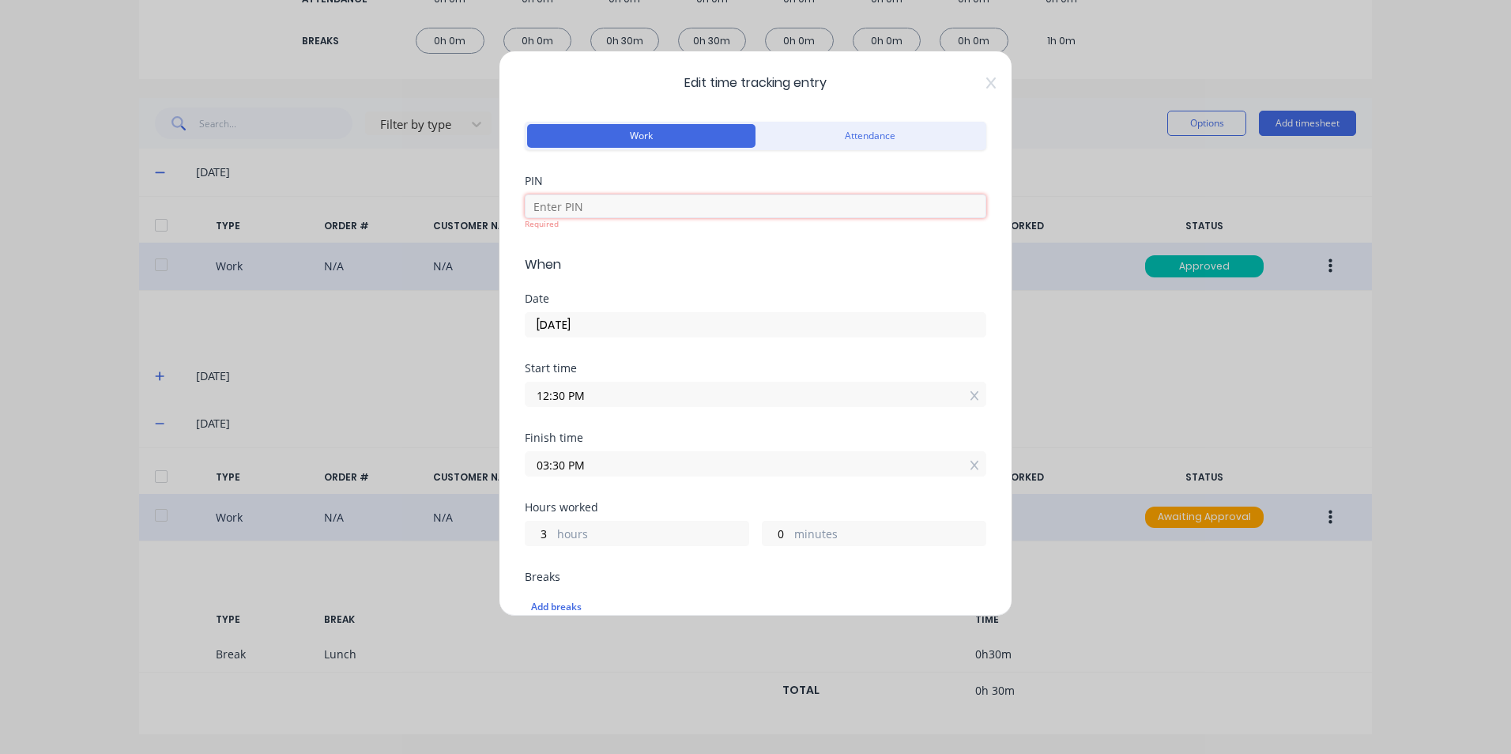
click at [610, 214] on input at bounding box center [756, 206] width 462 height 24
type input "1904"
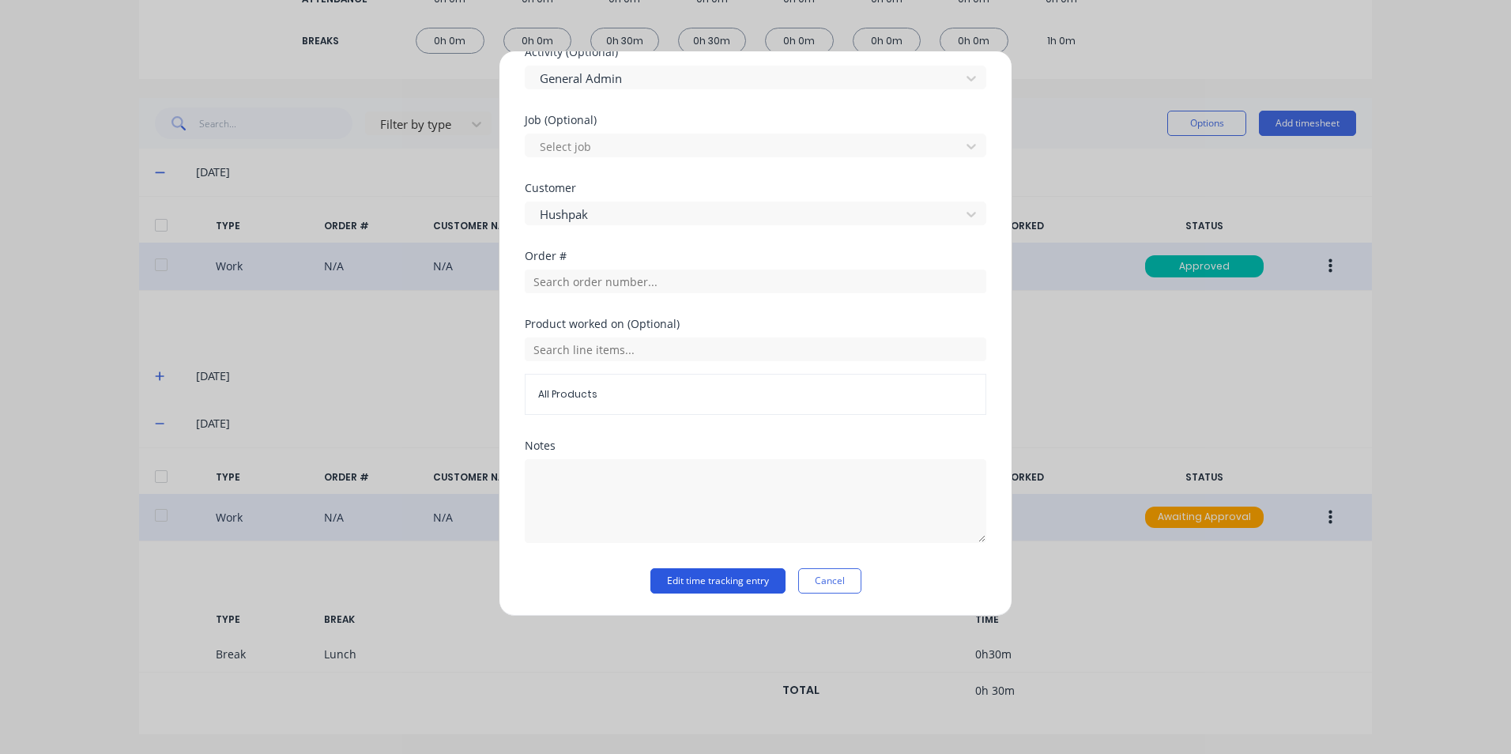
scroll to position [684, 0]
click at [726, 587] on button "Edit time tracking entry" at bounding box center [717, 580] width 135 height 25
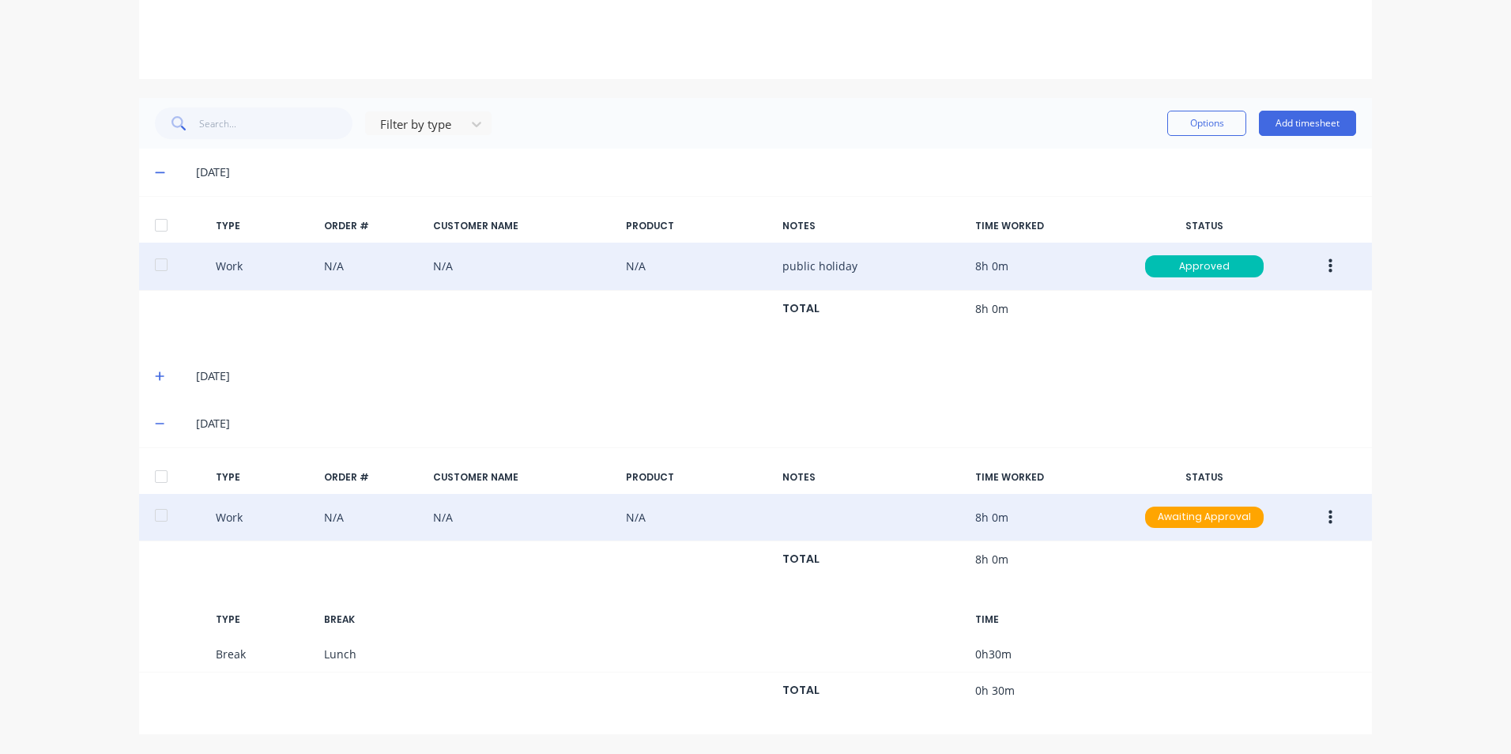
scroll to position [183, 0]
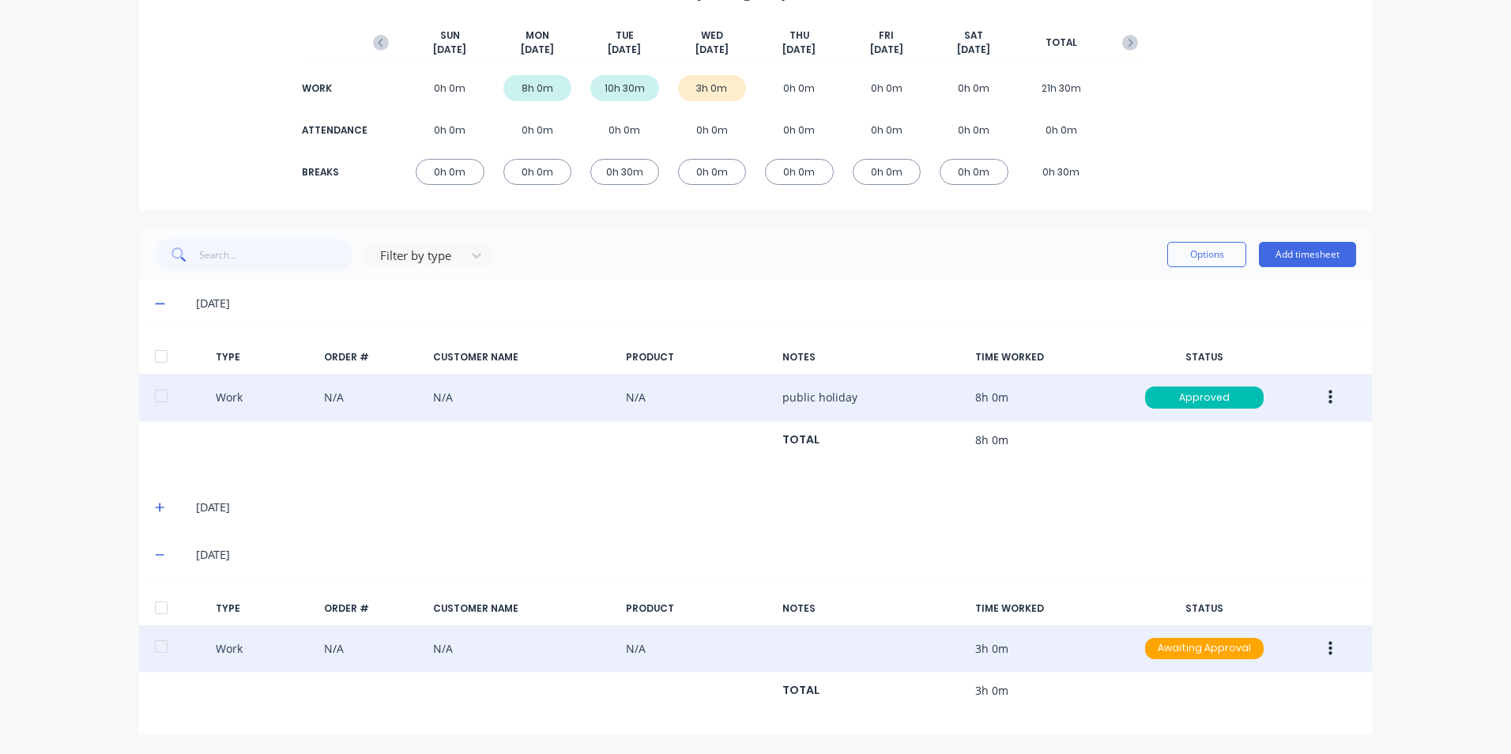
click at [1329, 656] on icon "button" at bounding box center [1331, 648] width 4 height 17
click at [1242, 625] on div "Edit" at bounding box center [1274, 620] width 122 height 23
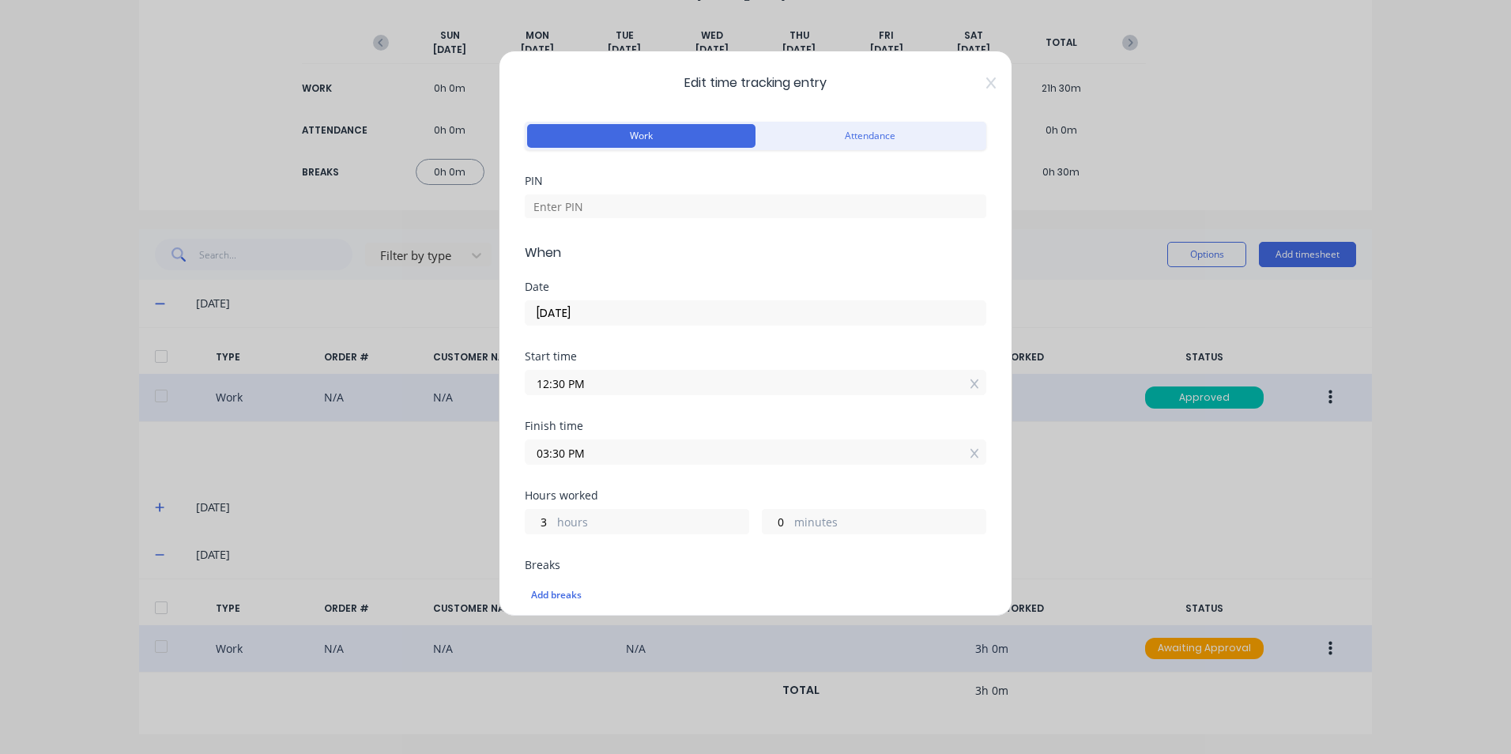
click at [600, 383] on input "12:30 PM" at bounding box center [756, 383] width 460 height 24
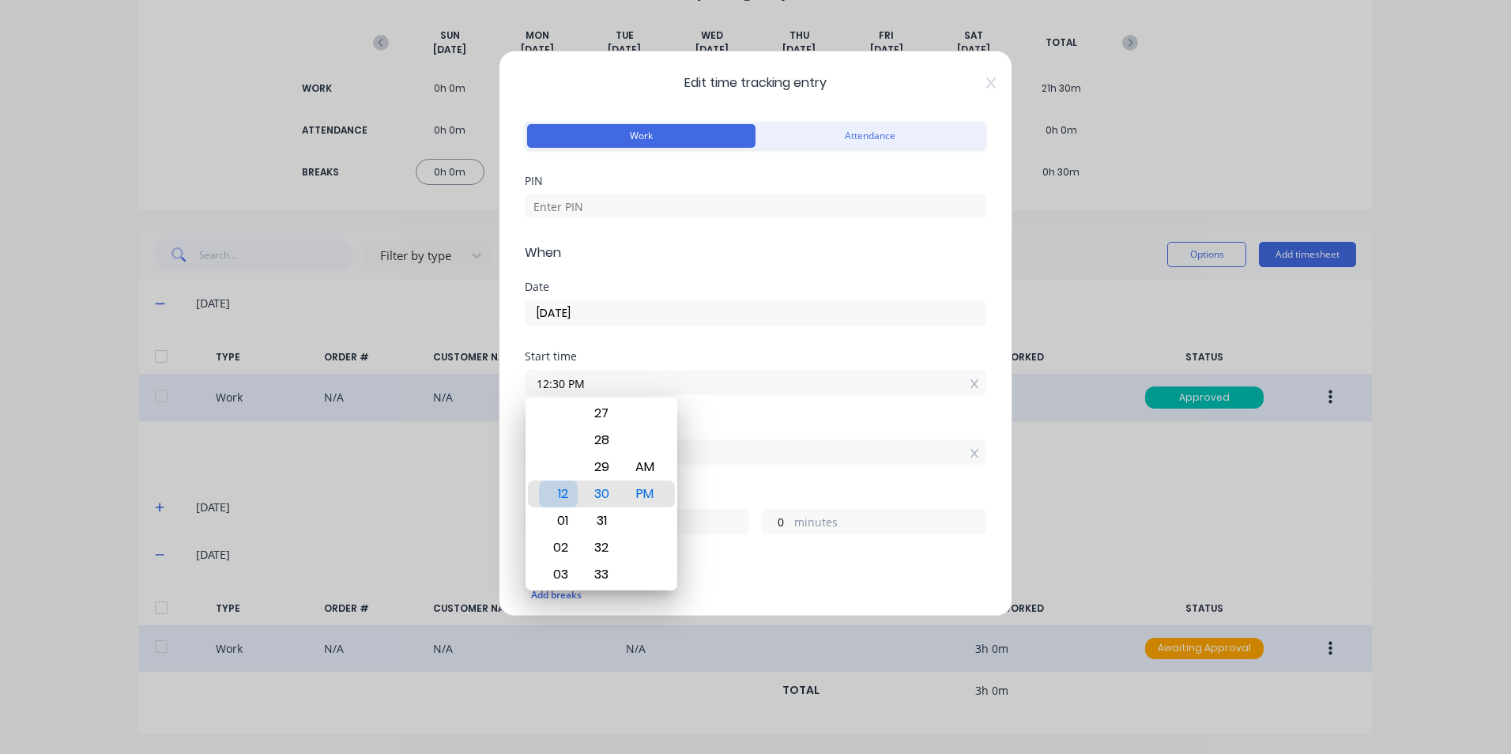
type input "01:30 PM"
type input "2"
type input "03:30 PM"
type input "0"
click at [565, 516] on div "04" at bounding box center [558, 520] width 39 height 27
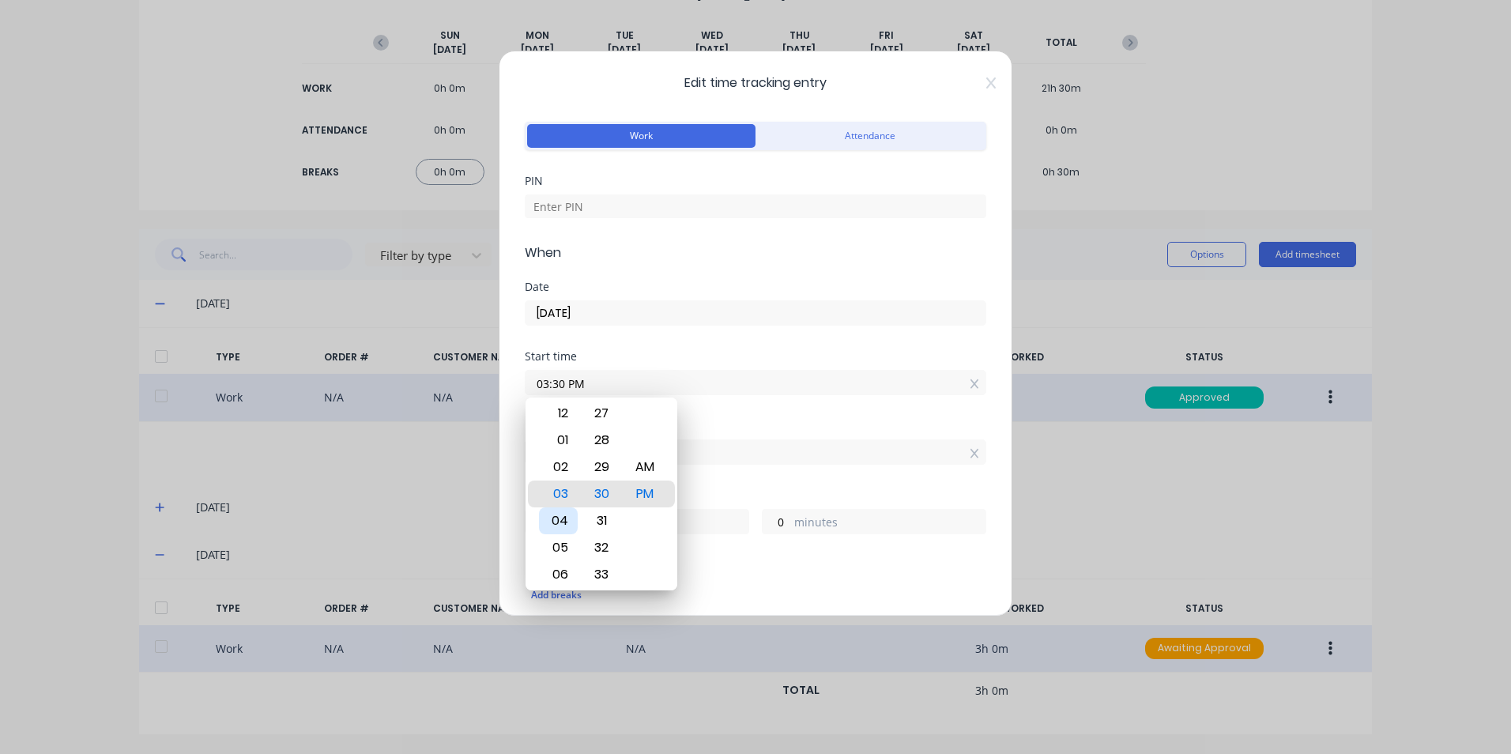
type input "04:30 PM"
type input "23"
type input "04:24 PM"
type input "6"
type input "04:00 PM"
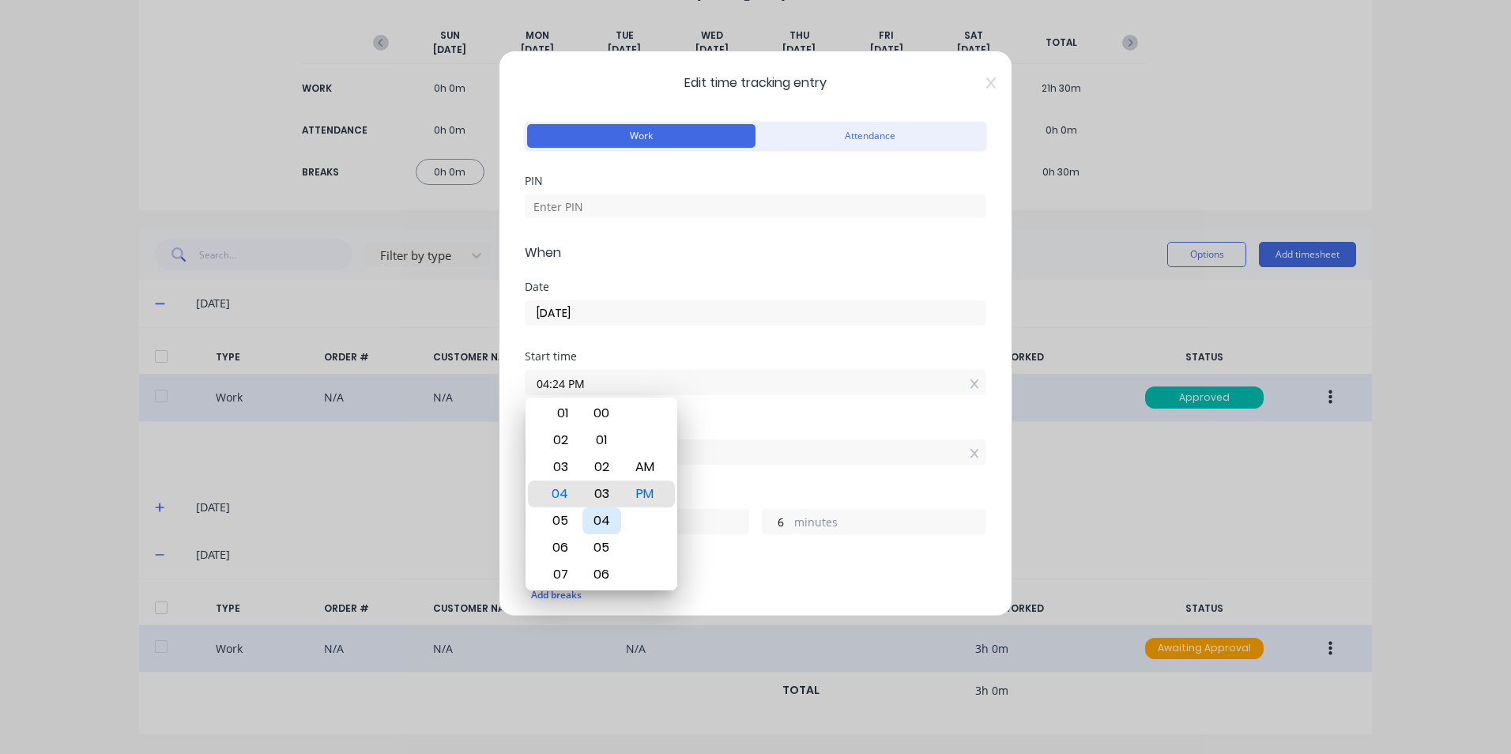
type input "30"
click at [656, 472] on div "AM" at bounding box center [645, 467] width 39 height 27
type input "04:00 AM"
type input "11"
click at [744, 584] on div "Add breaks" at bounding box center [756, 595] width 462 height 33
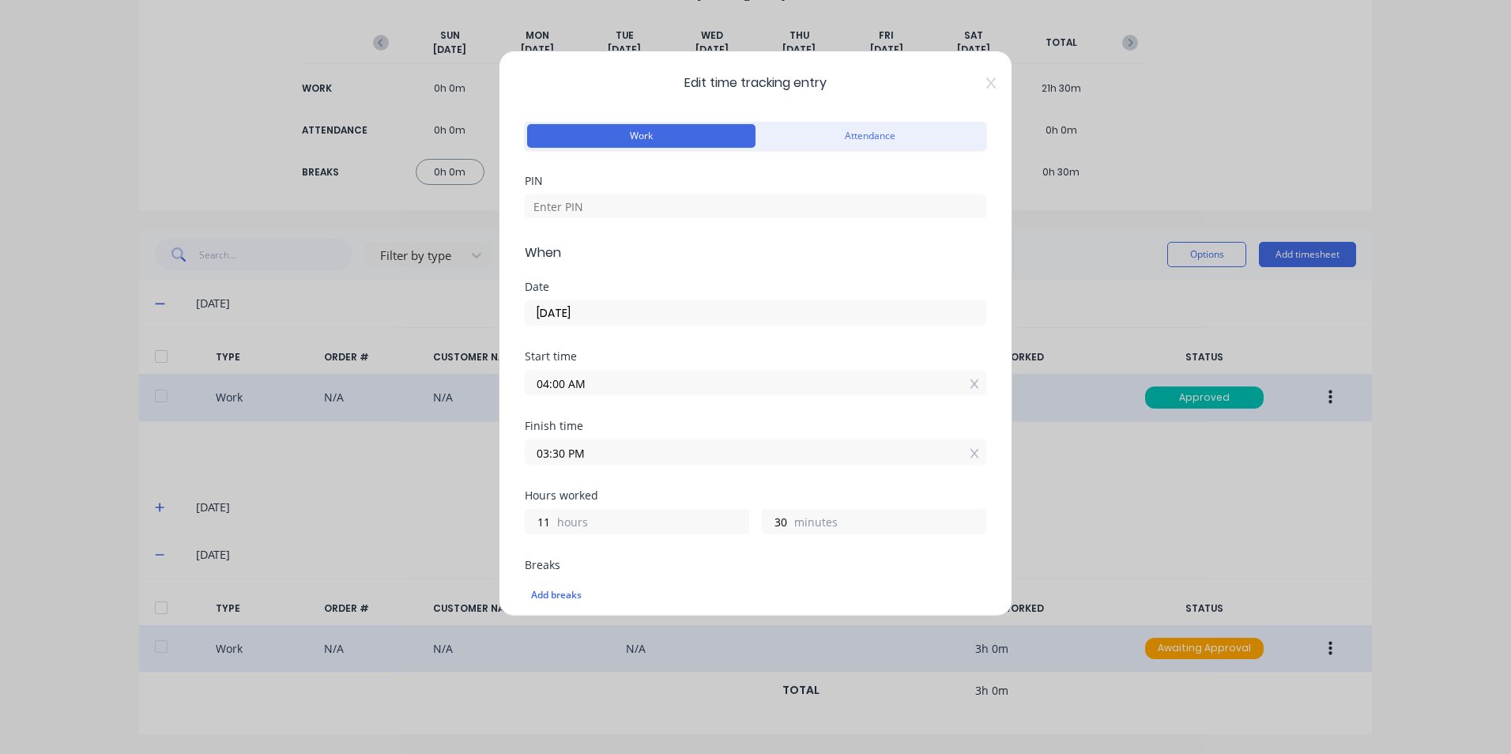
click at [549, 453] on input "03:30 PM" at bounding box center [756, 452] width 460 height 24
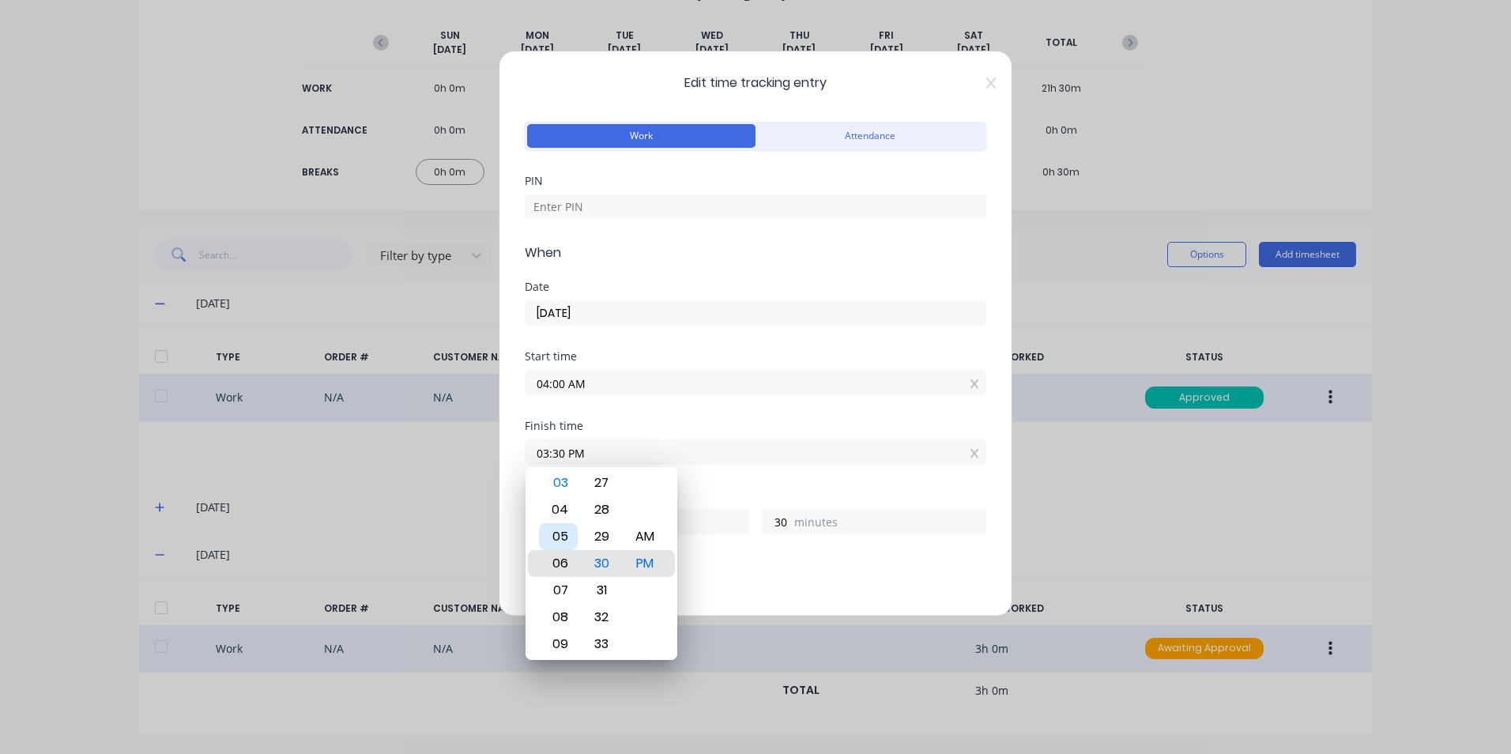
type input "07:30 PM"
type input "15"
type input "02:30 PM"
type input "10"
type input "12:30 PM"
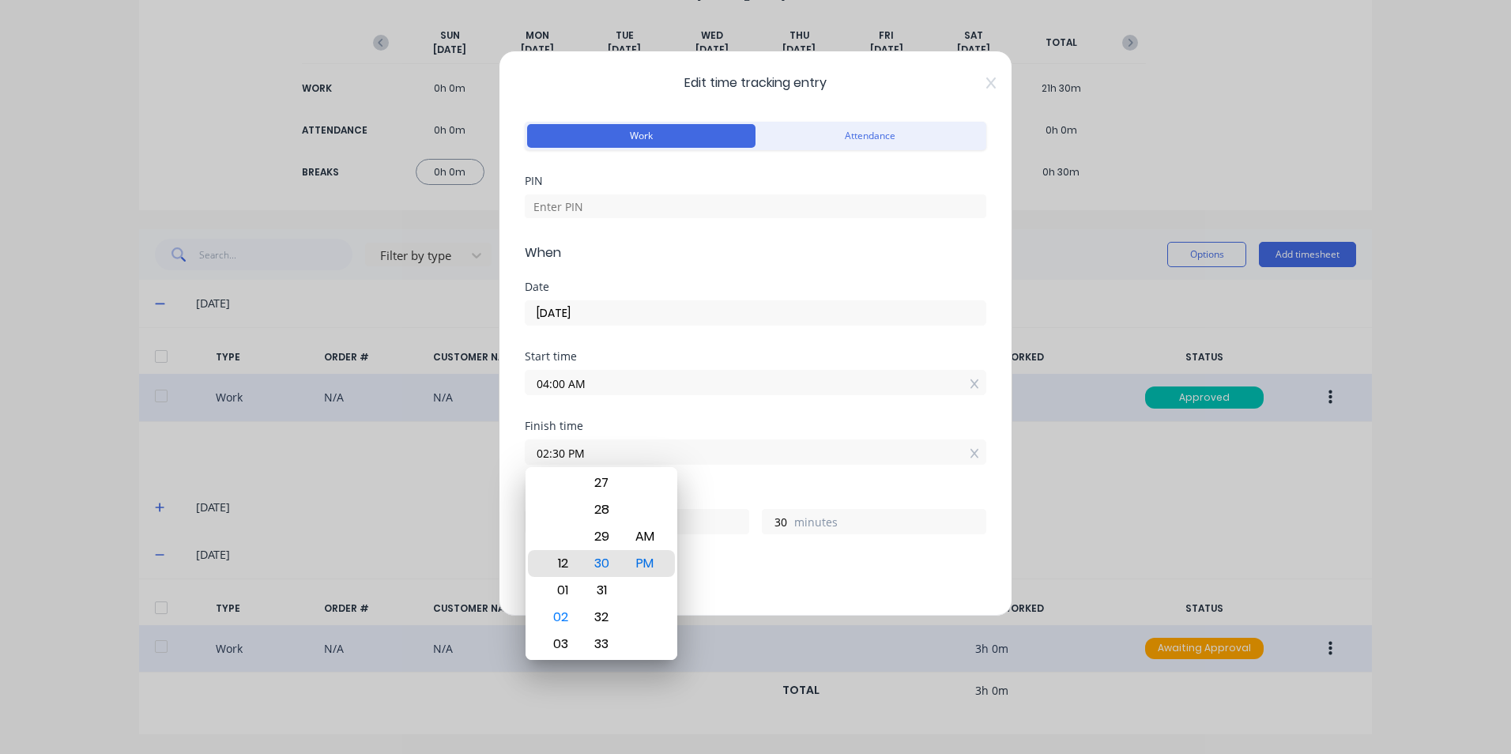
type input "8"
click at [553, 558] on div "12" at bounding box center [558, 563] width 39 height 27
click at [865, 585] on div "Add breaks" at bounding box center [755, 595] width 449 height 21
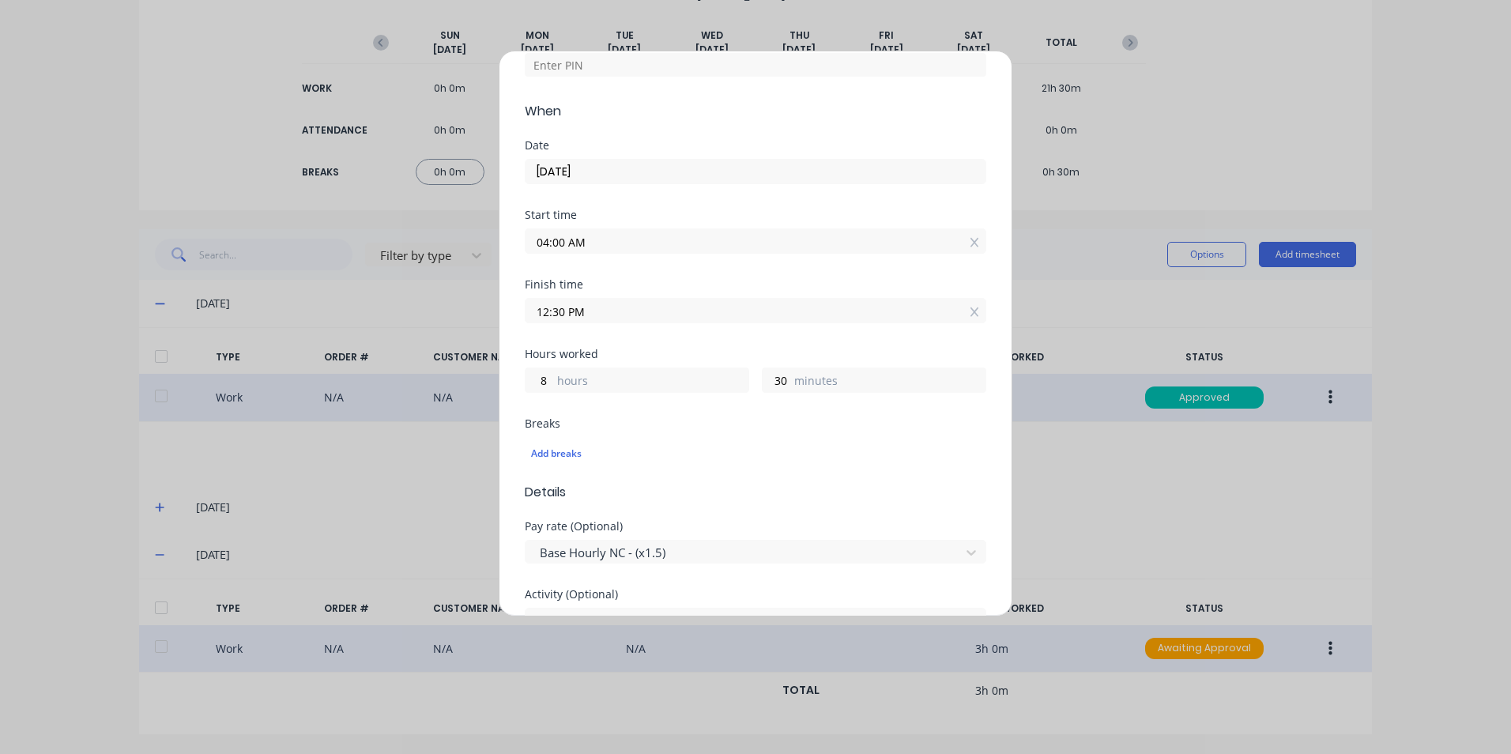
scroll to position [158, 0]
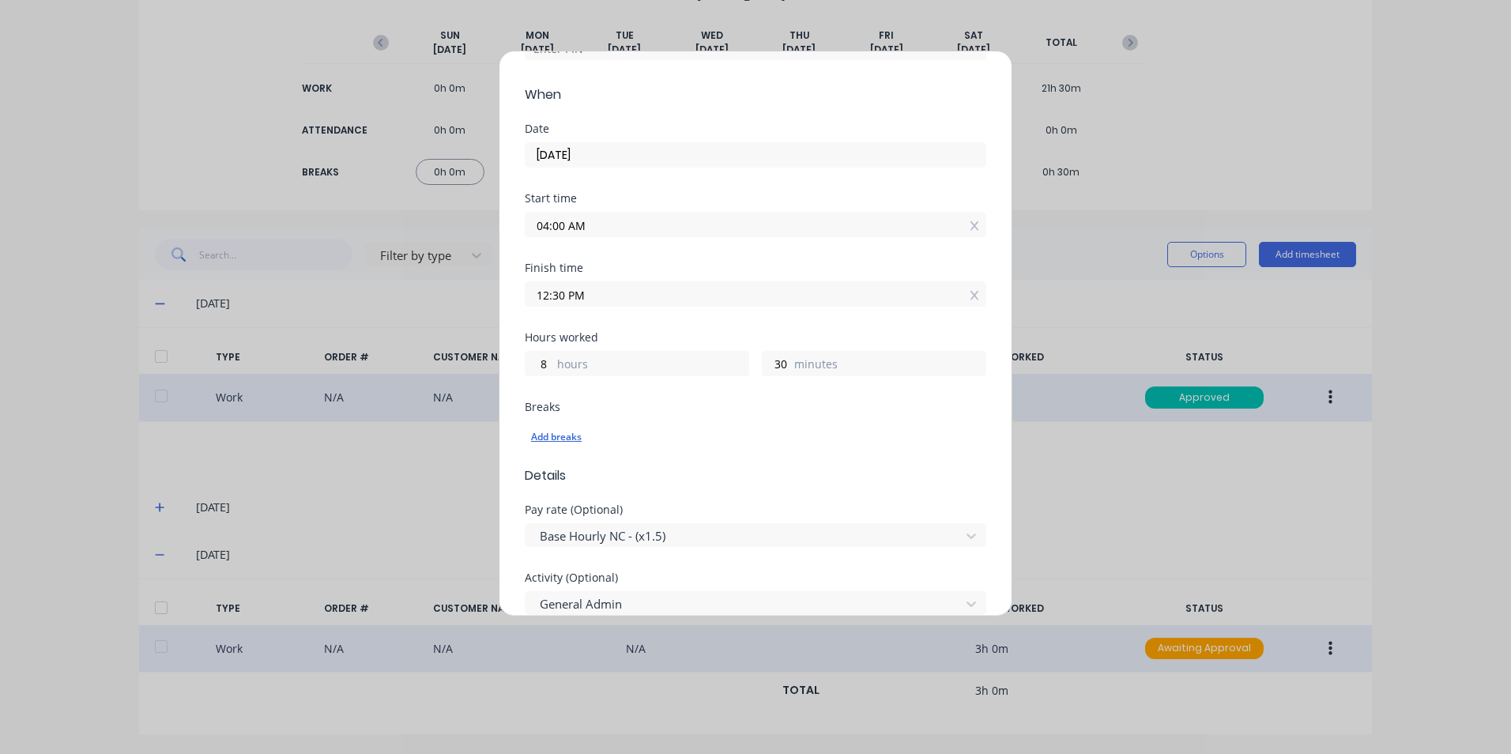
click at [560, 440] on div "Add breaks" at bounding box center [755, 437] width 449 height 21
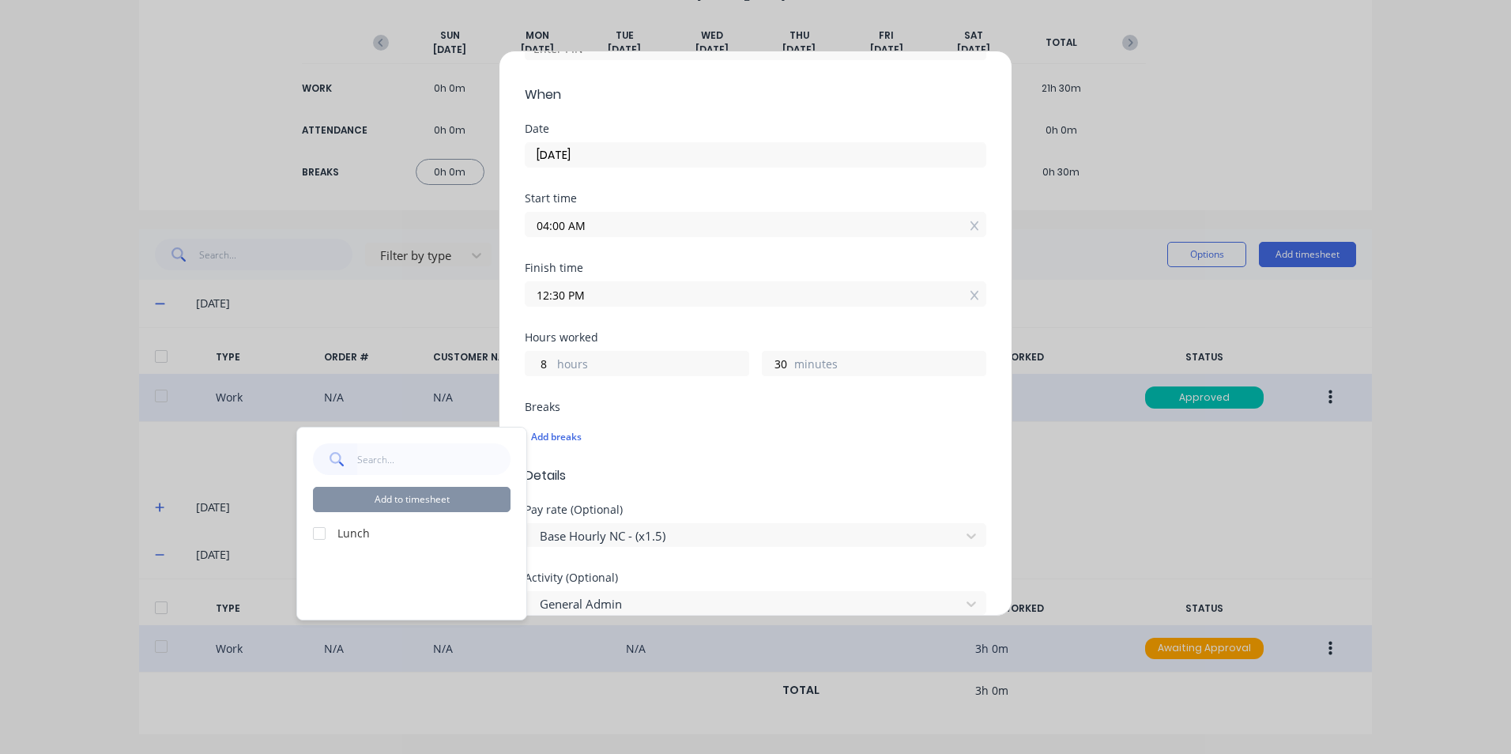
click at [311, 538] on div "Add to timesheet Lunch" at bounding box center [411, 524] width 229 height 192
click at [323, 534] on div at bounding box center [319, 534] width 32 height 32
click at [375, 499] on button "Add to timesheet" at bounding box center [412, 499] width 198 height 25
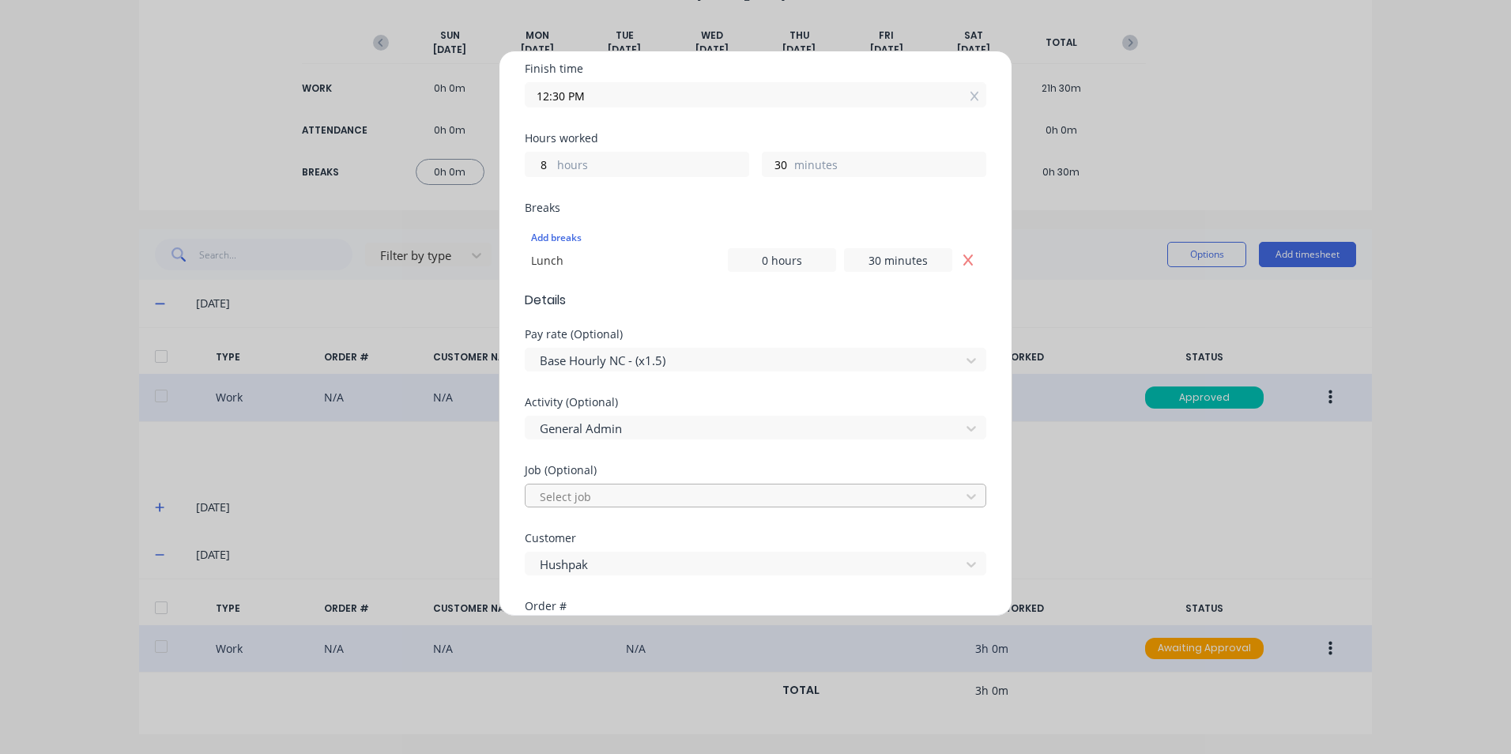
scroll to position [395, 0]
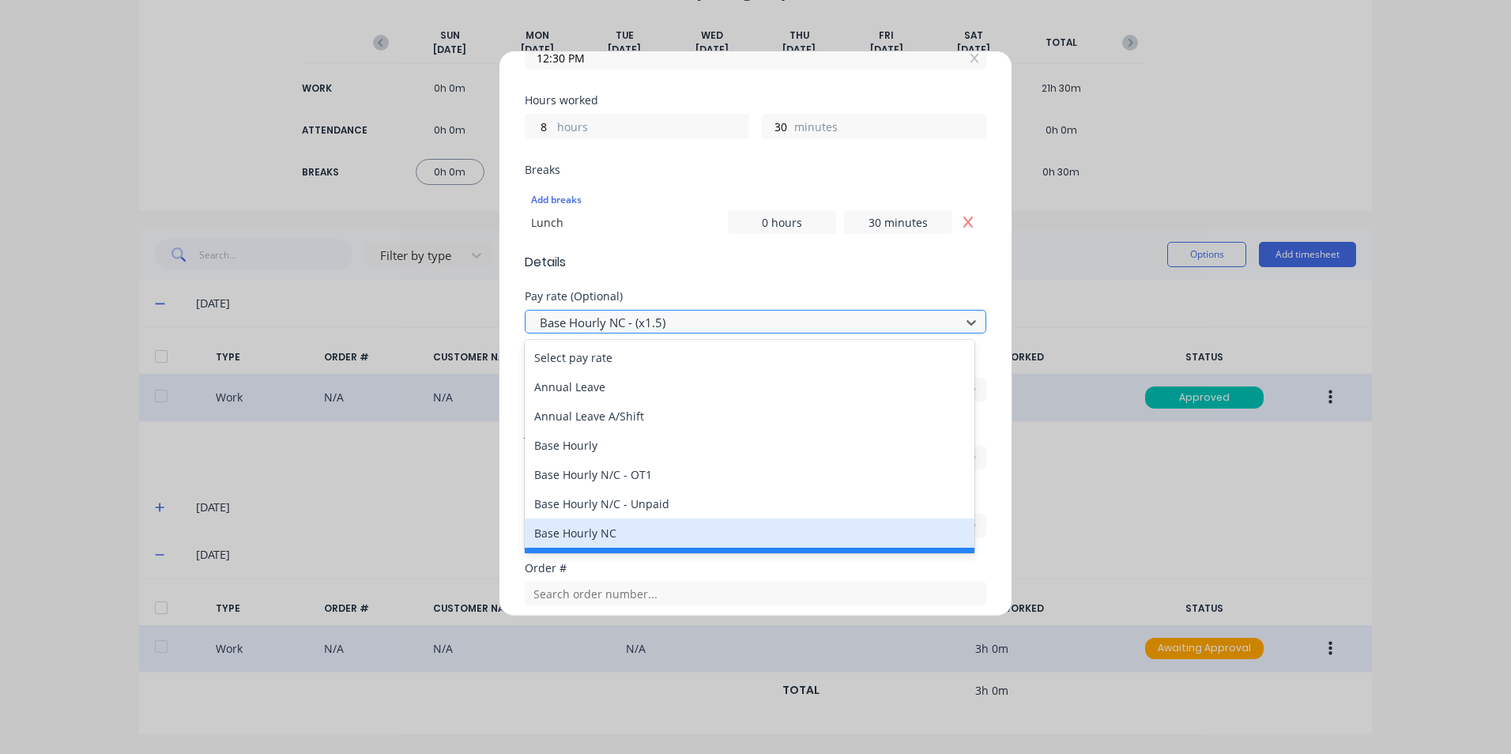
drag, startPoint x: 624, startPoint y: 535, endPoint x: 640, endPoint y: 530, distance: 16.5
click at [624, 535] on div "Base Hourly NC" at bounding box center [750, 532] width 450 height 29
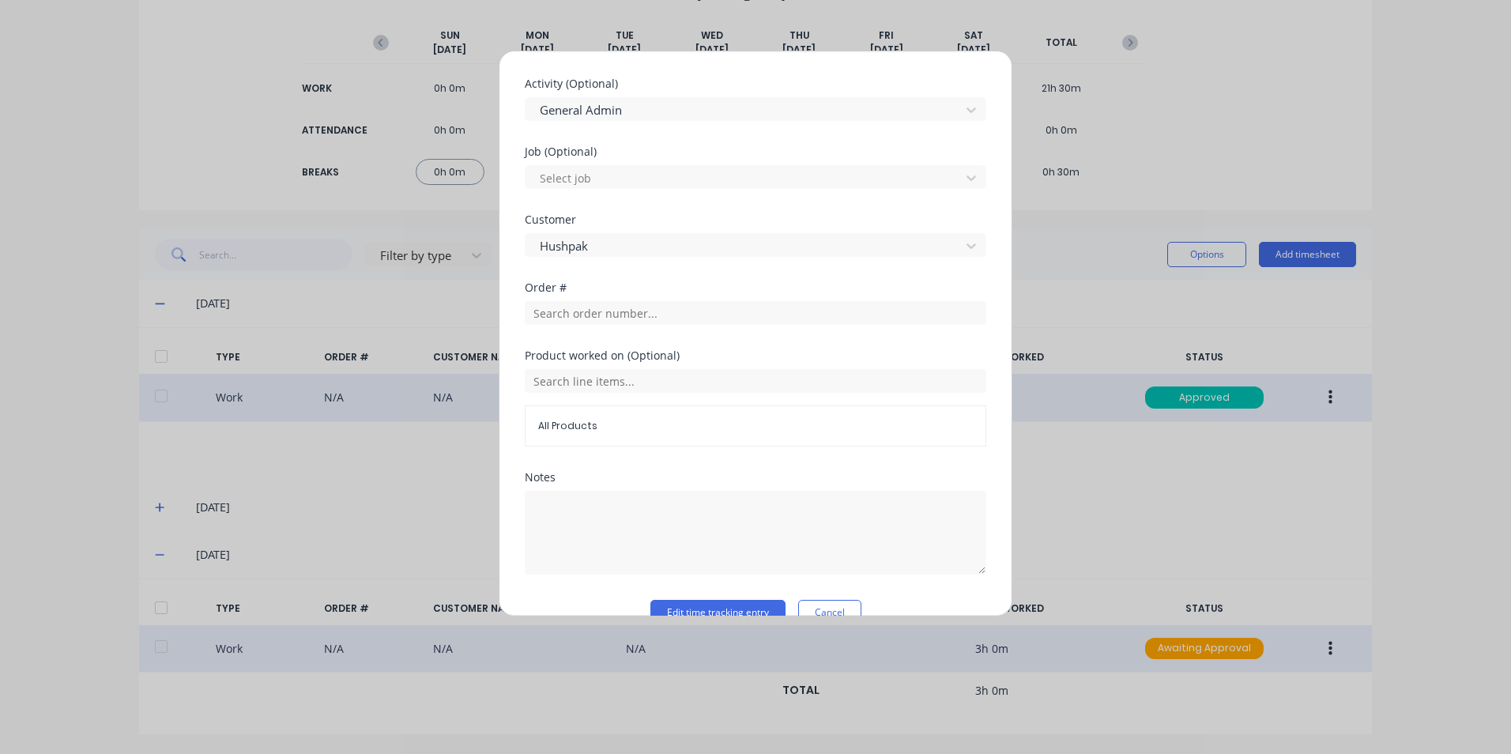
scroll to position [707, 0]
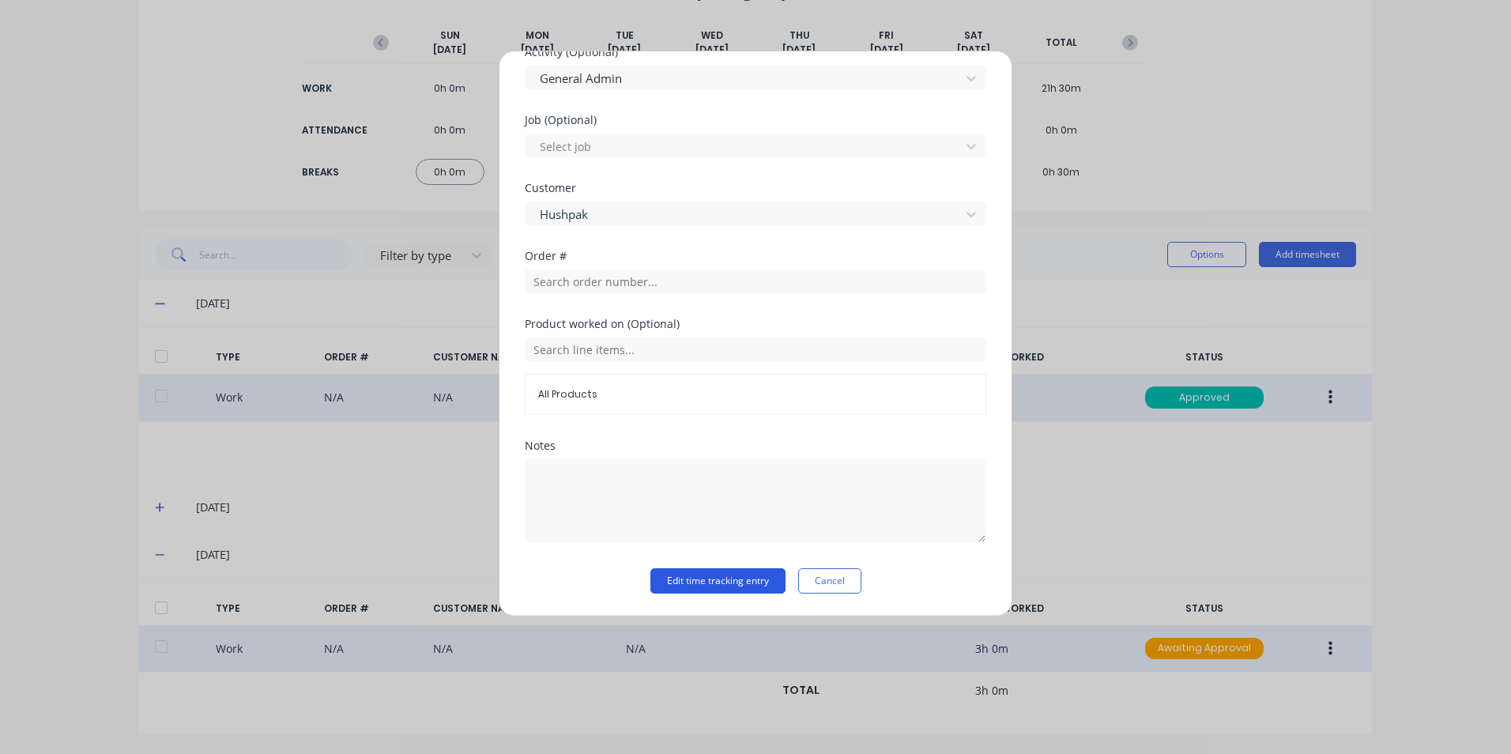
click at [728, 573] on button "Edit time tracking entry" at bounding box center [717, 580] width 135 height 25
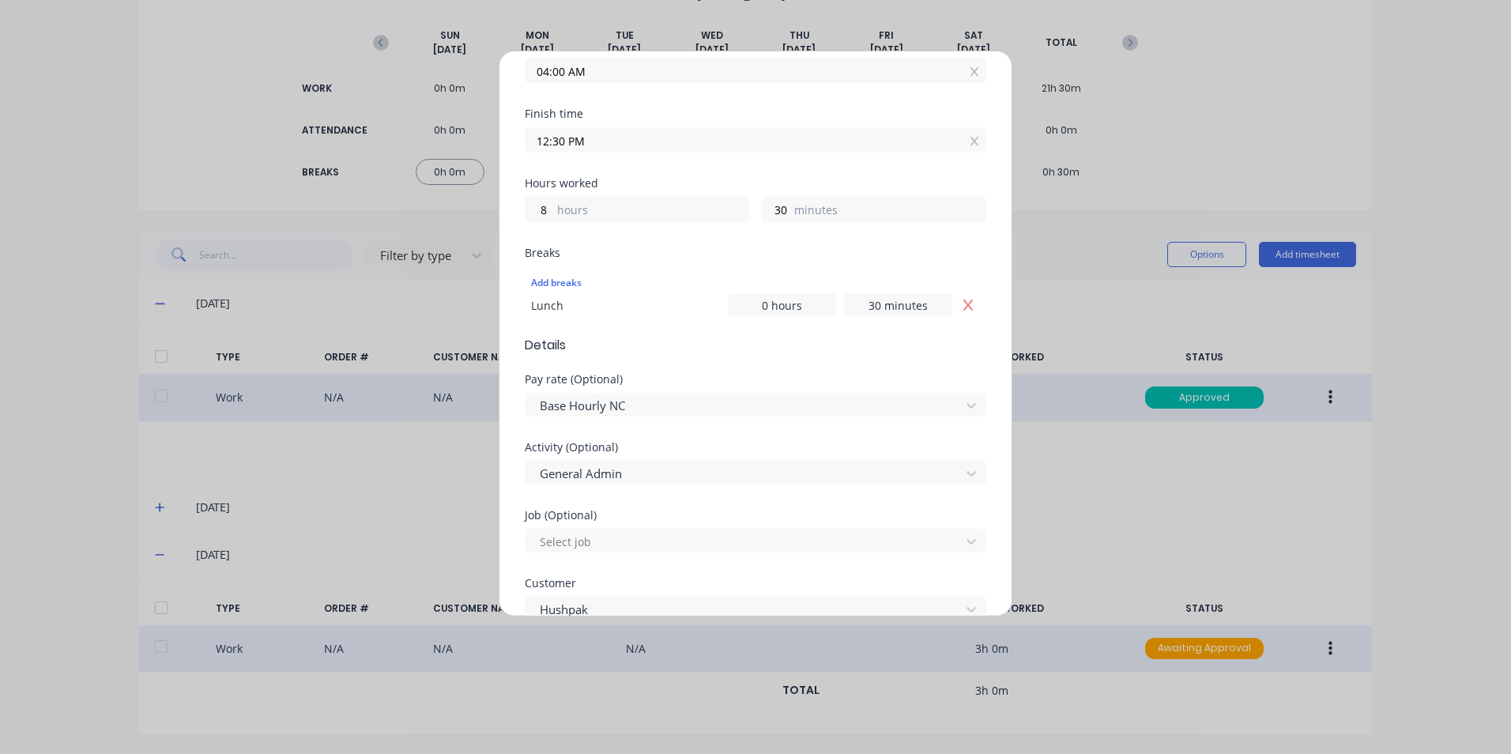
scroll to position [0, 0]
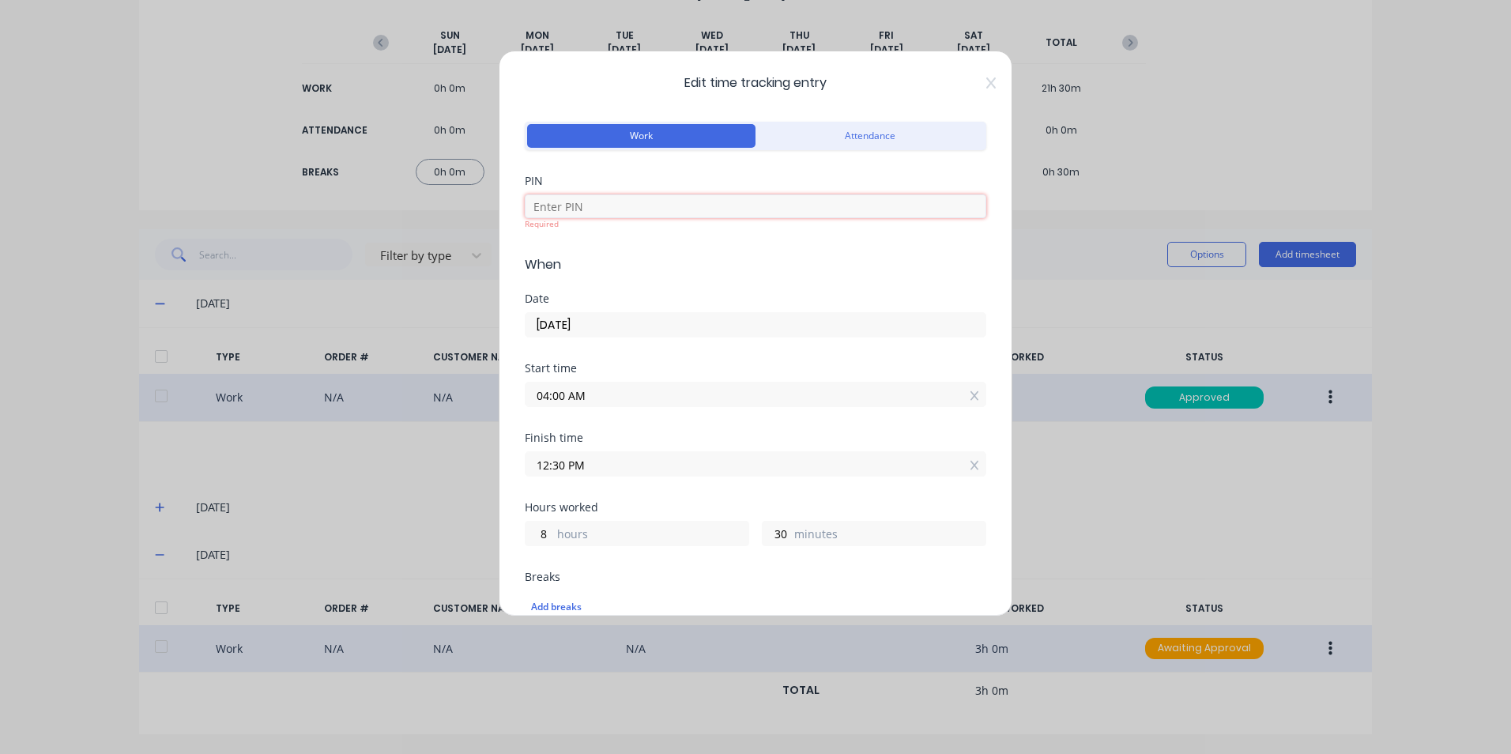
click at [643, 210] on input at bounding box center [756, 206] width 462 height 24
type input "1904"
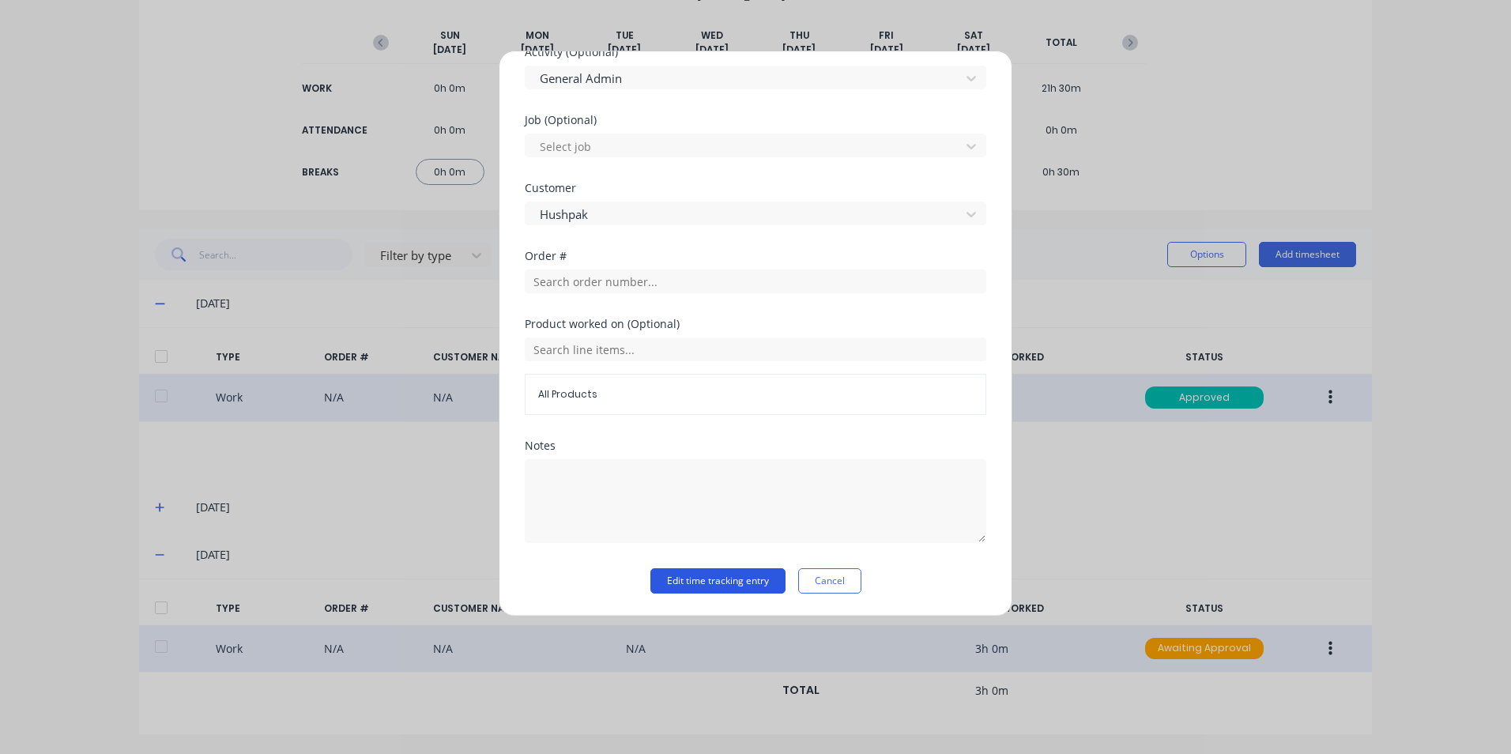
scroll to position [707, 0]
click at [726, 571] on button "Edit time tracking entry" at bounding box center [717, 580] width 135 height 25
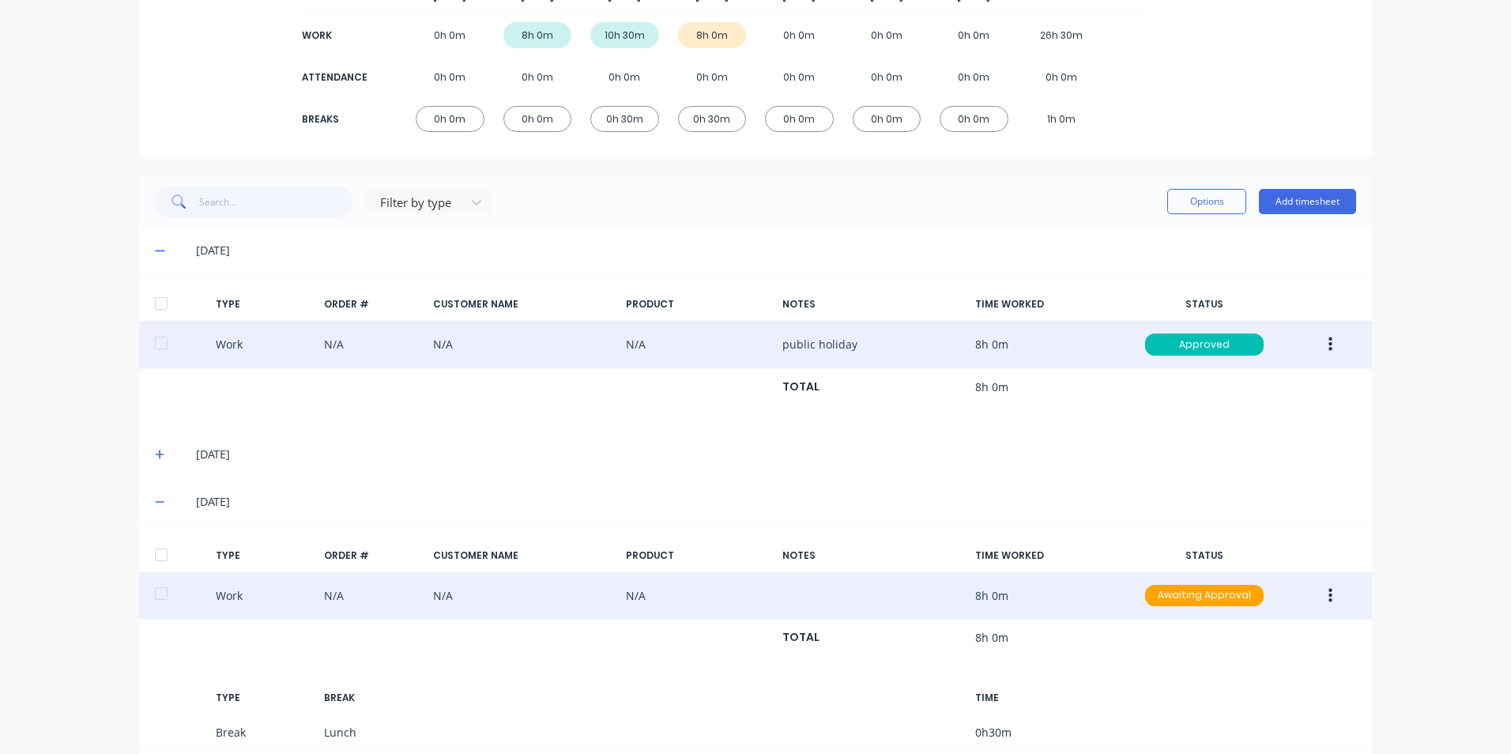
scroll to position [315, 0]
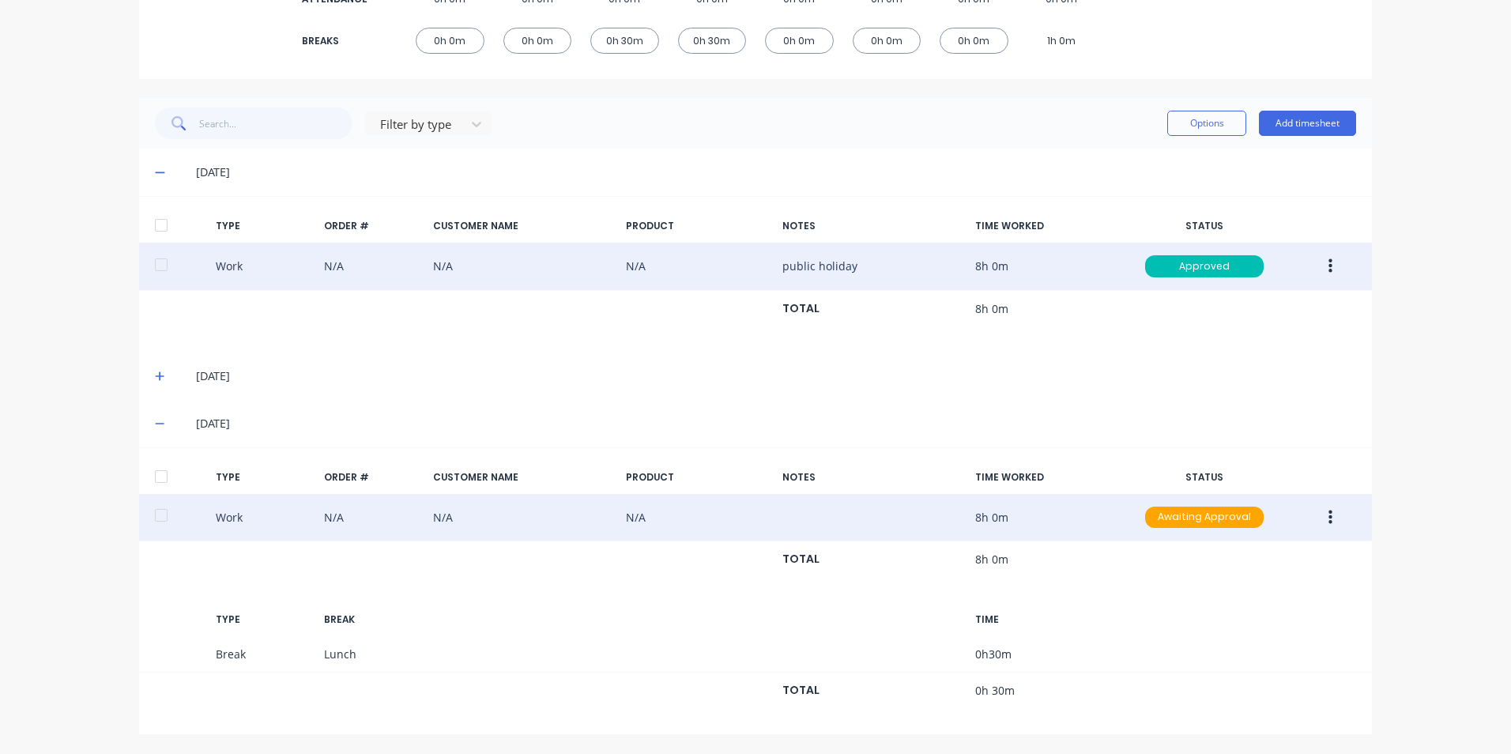
click at [1329, 523] on icon "button" at bounding box center [1331, 517] width 4 height 14
click at [1261, 517] on div "Duplicate" at bounding box center [1274, 521] width 122 height 23
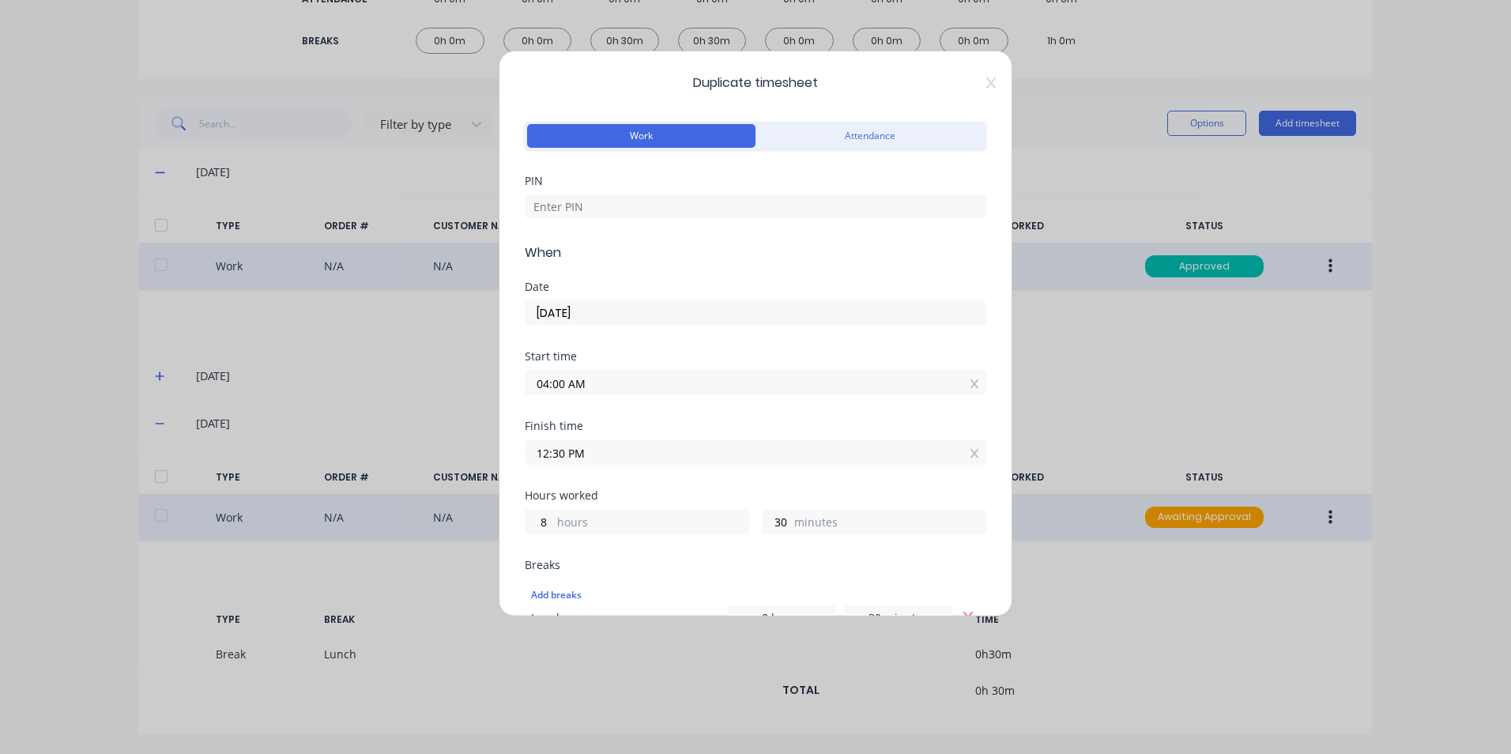
click at [546, 386] on input "04:00 AM" at bounding box center [756, 383] width 460 height 24
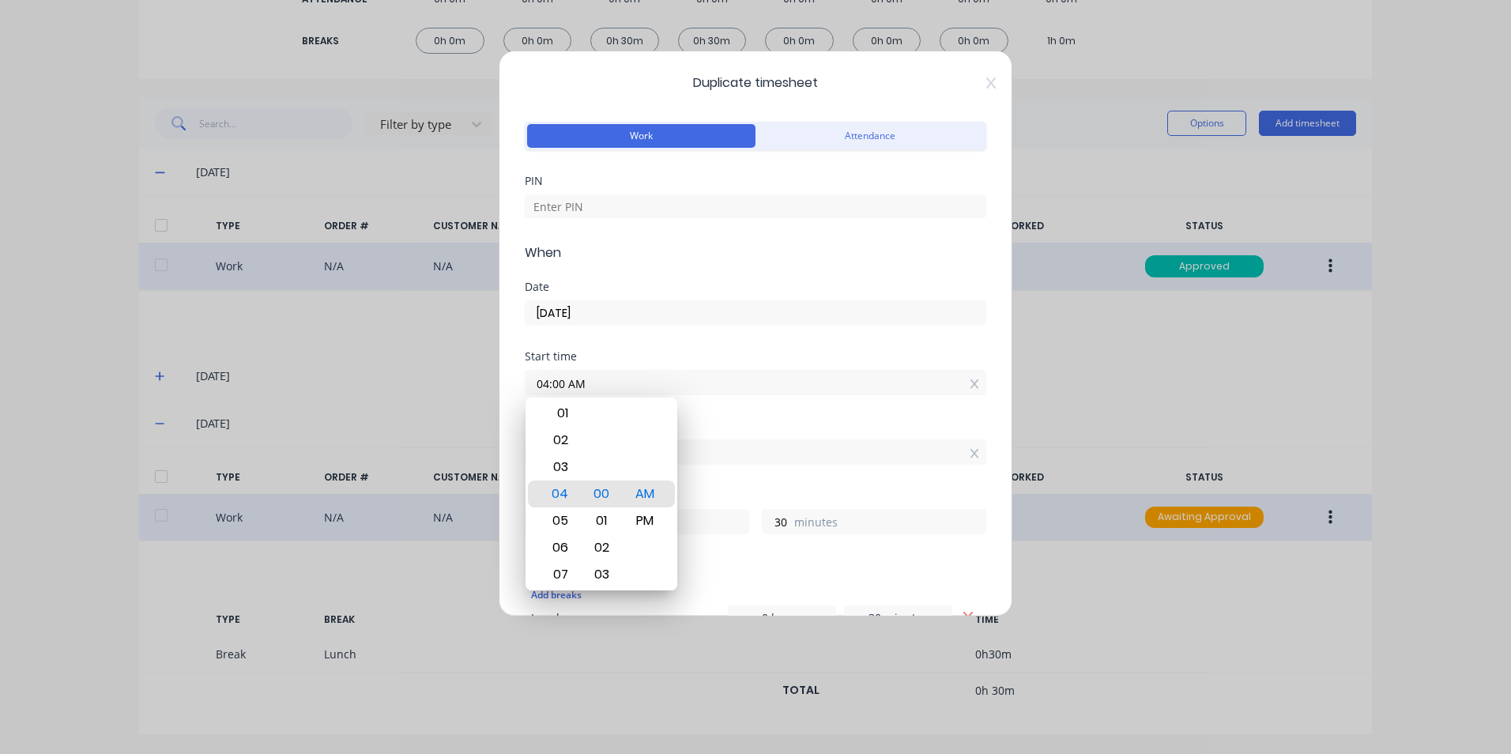
click at [548, 384] on input "04:00 AM" at bounding box center [756, 383] width 460 height 24
type input "02:00 AM"
type input "10"
type input "08:00 AM"
type input "4"
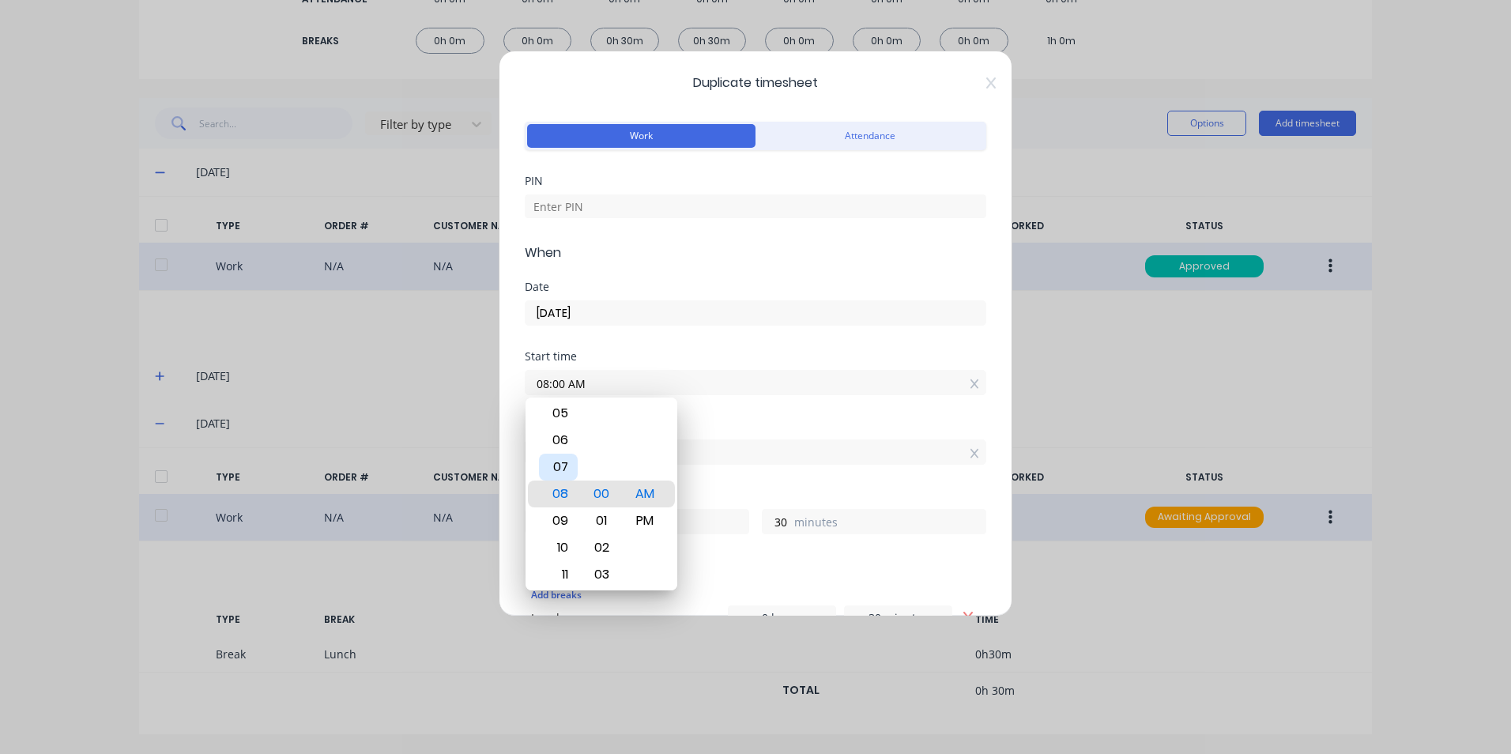
type input "09:00 AM"
type input "3"
type input "12:00 AM"
type input "12"
type input "12:05 AM"
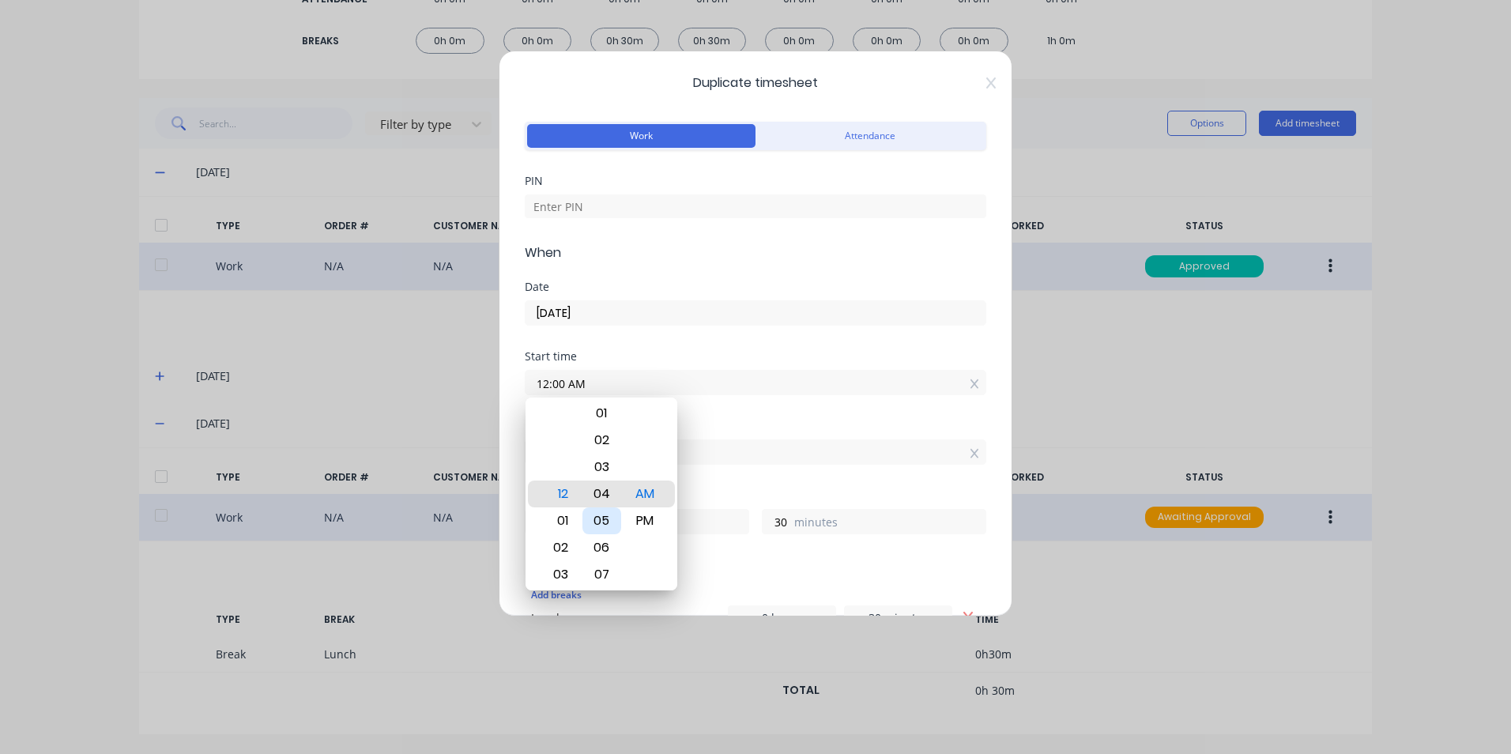
type input "25"
type input "12:10 AM"
type input "20"
type input "12:16 AM"
type input "14"
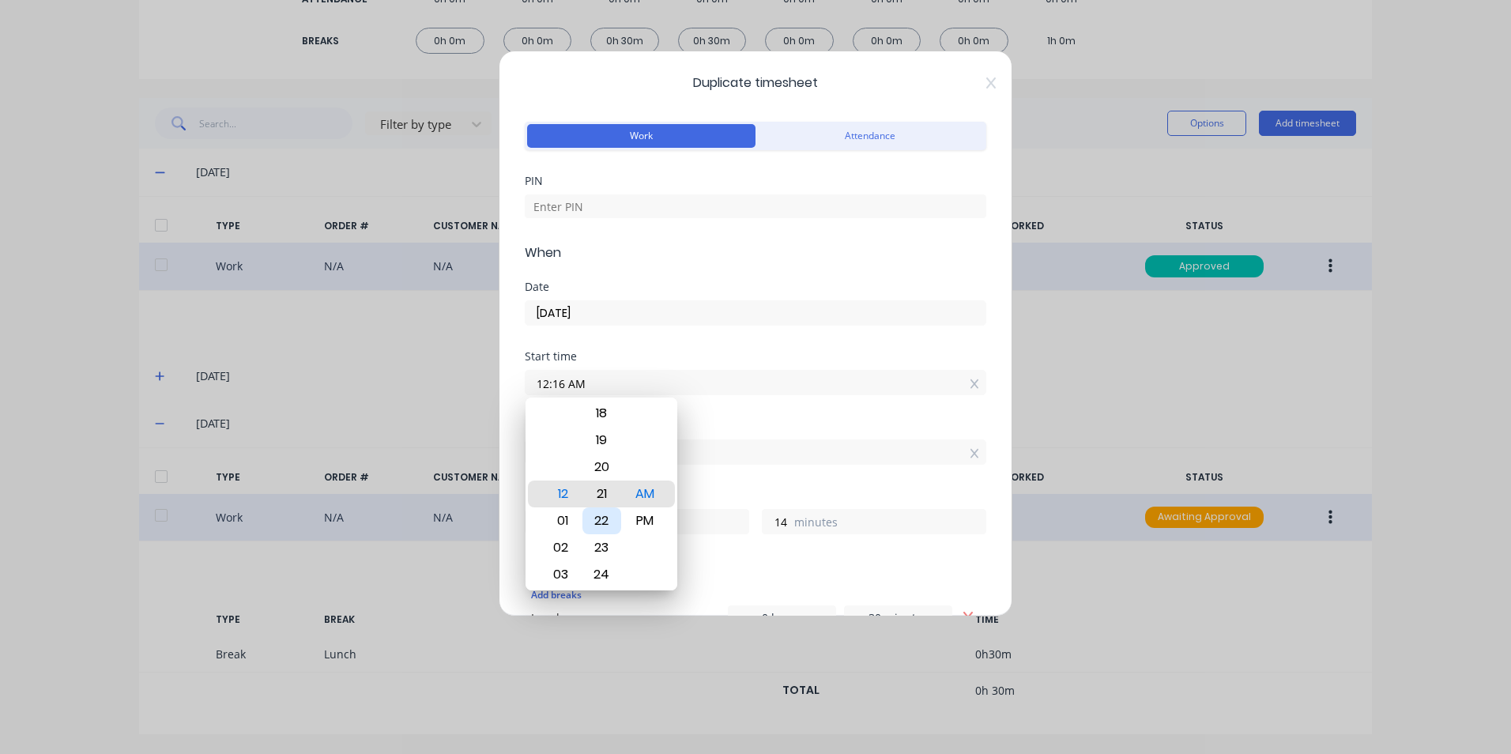
type input "12:21 AM"
type input "9"
type input "12:27 AM"
type input "3"
type input "12:30 AM"
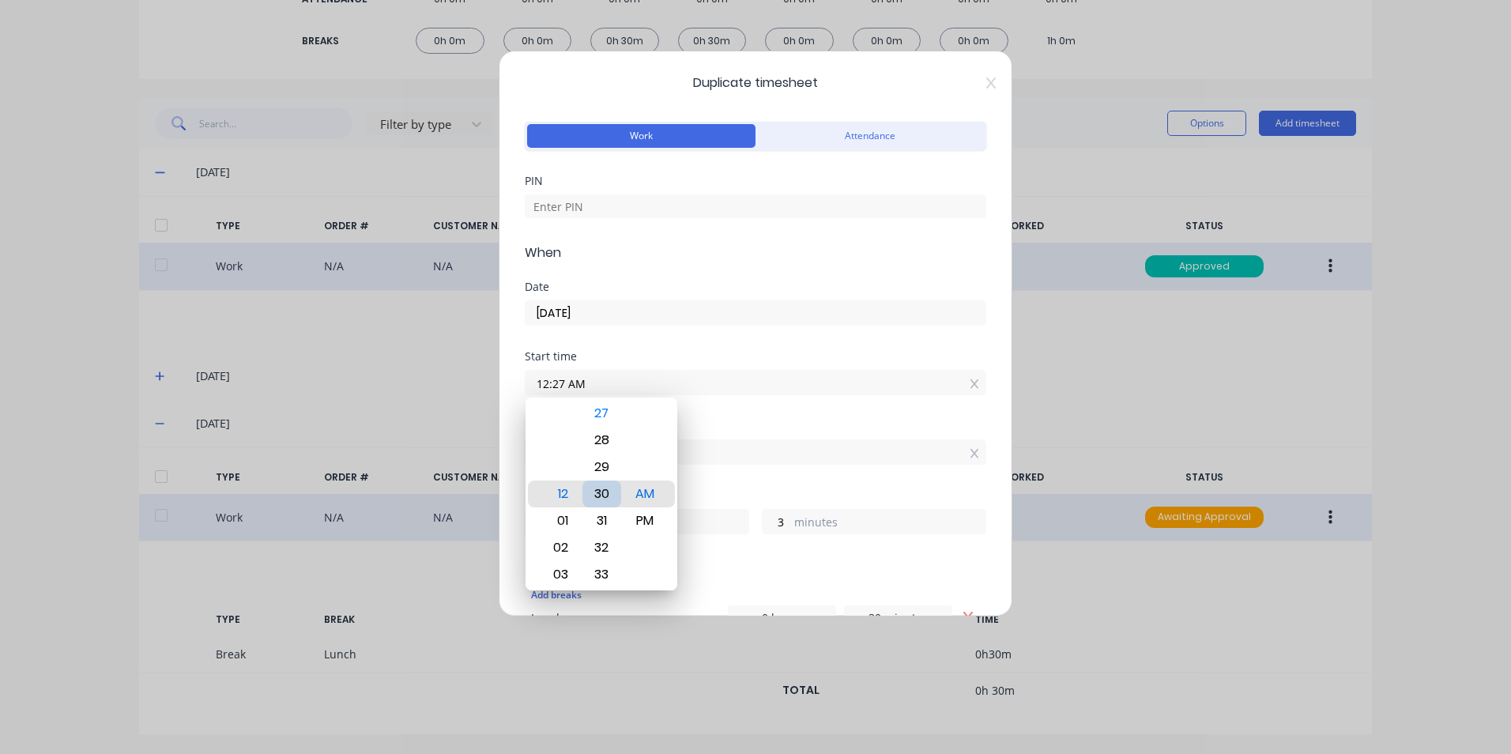
type input "0"
click at [640, 523] on div "PM" at bounding box center [645, 520] width 39 height 27
type input "12:30 PM"
type input "0"
click at [873, 579] on div "Add breaks Lunch 0 hours 30 minutes" at bounding box center [756, 607] width 462 height 57
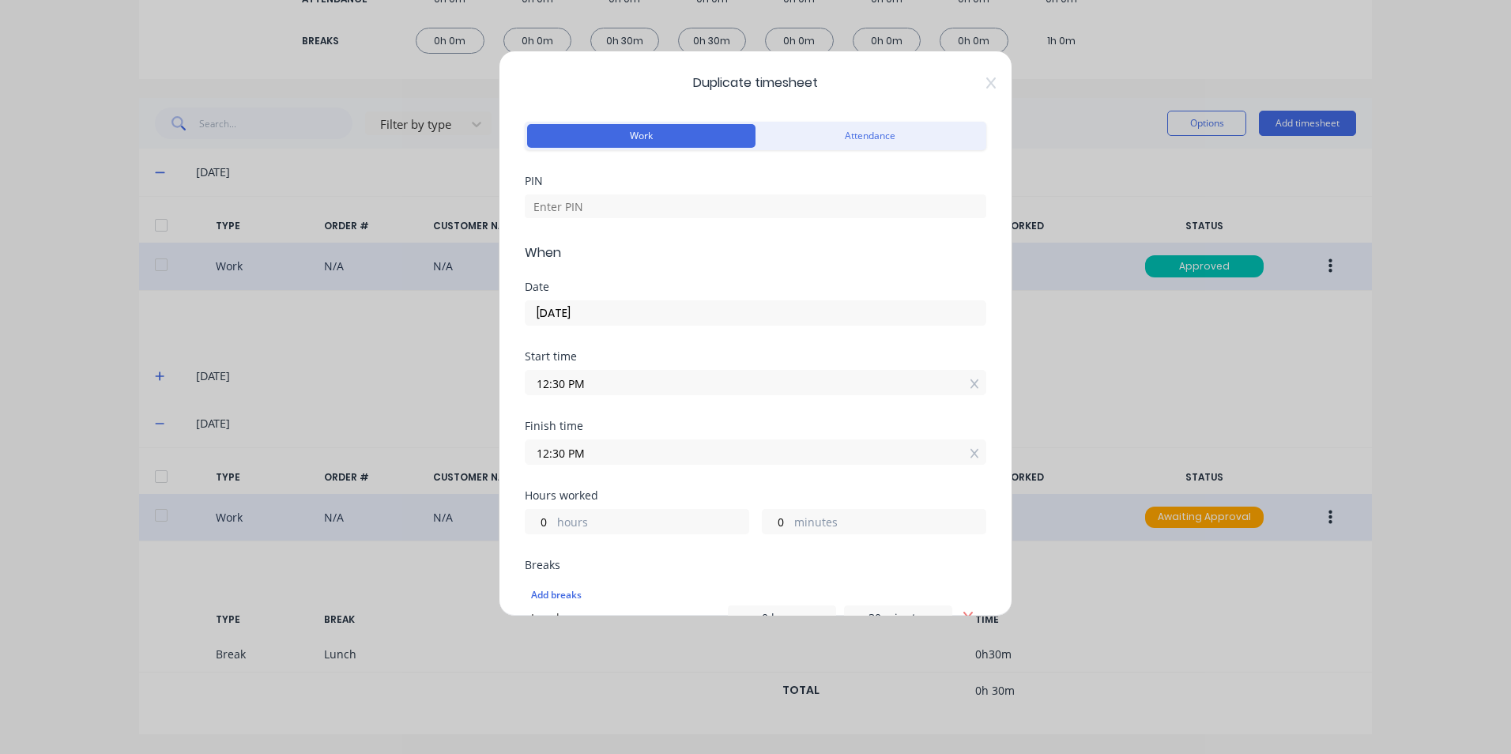
click at [546, 454] on input "12:30 PM" at bounding box center [756, 452] width 460 height 24
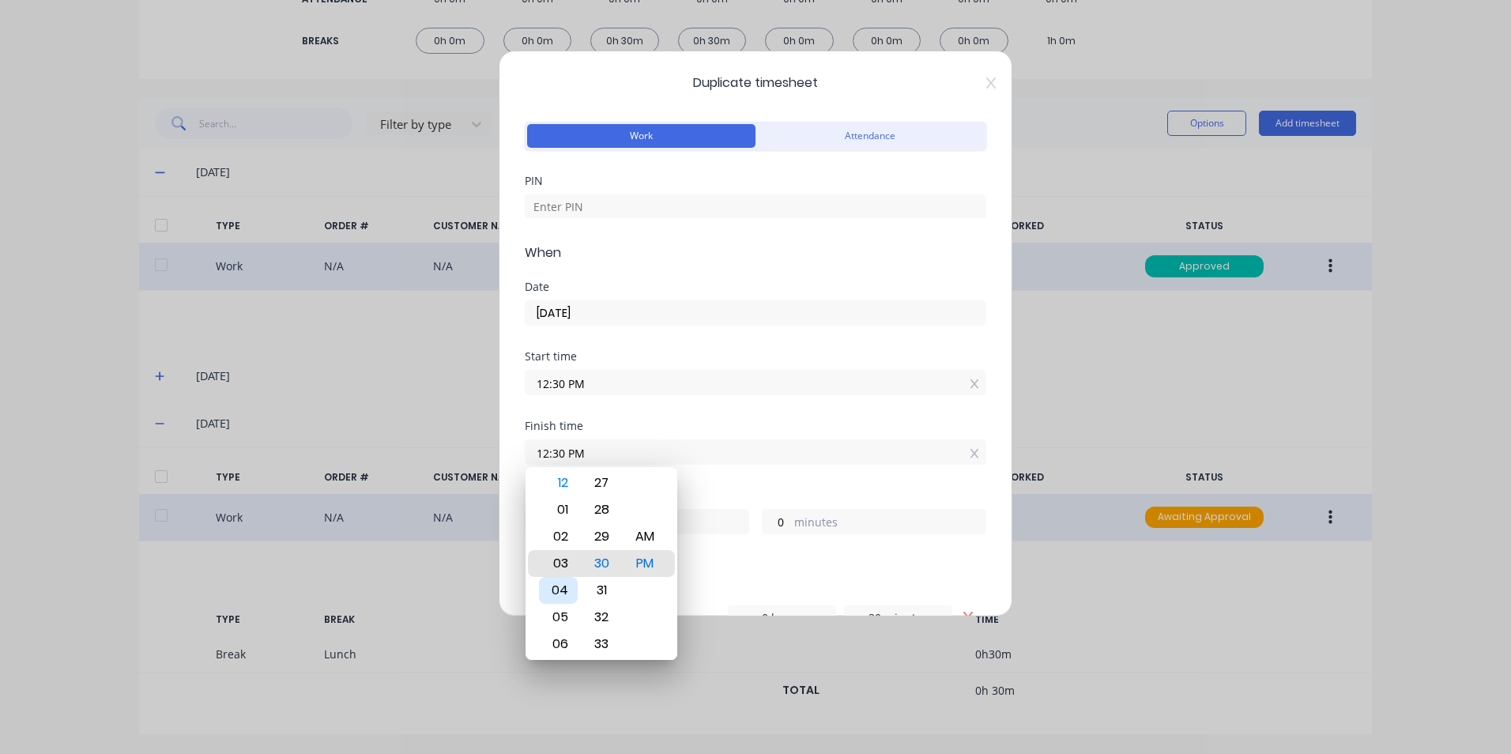
type input "03:30 PM"
type input "3"
click at [563, 560] on div "03" at bounding box center [558, 563] width 39 height 27
click at [801, 578] on div "Add breaks Lunch 0 hours 30 minutes" at bounding box center [756, 605] width 462 height 61
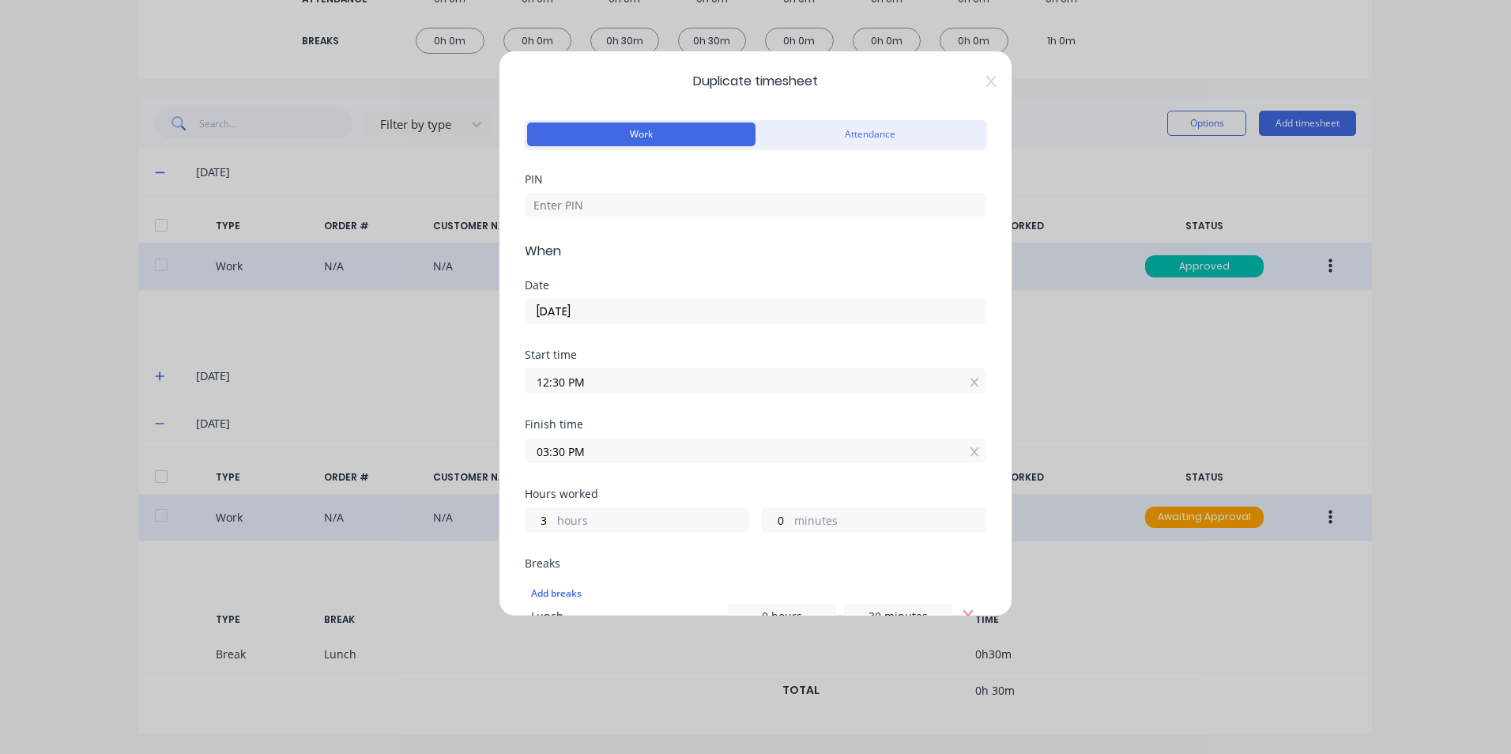
scroll to position [0, 0]
click at [669, 203] on input at bounding box center [756, 206] width 462 height 24
type input "1904"
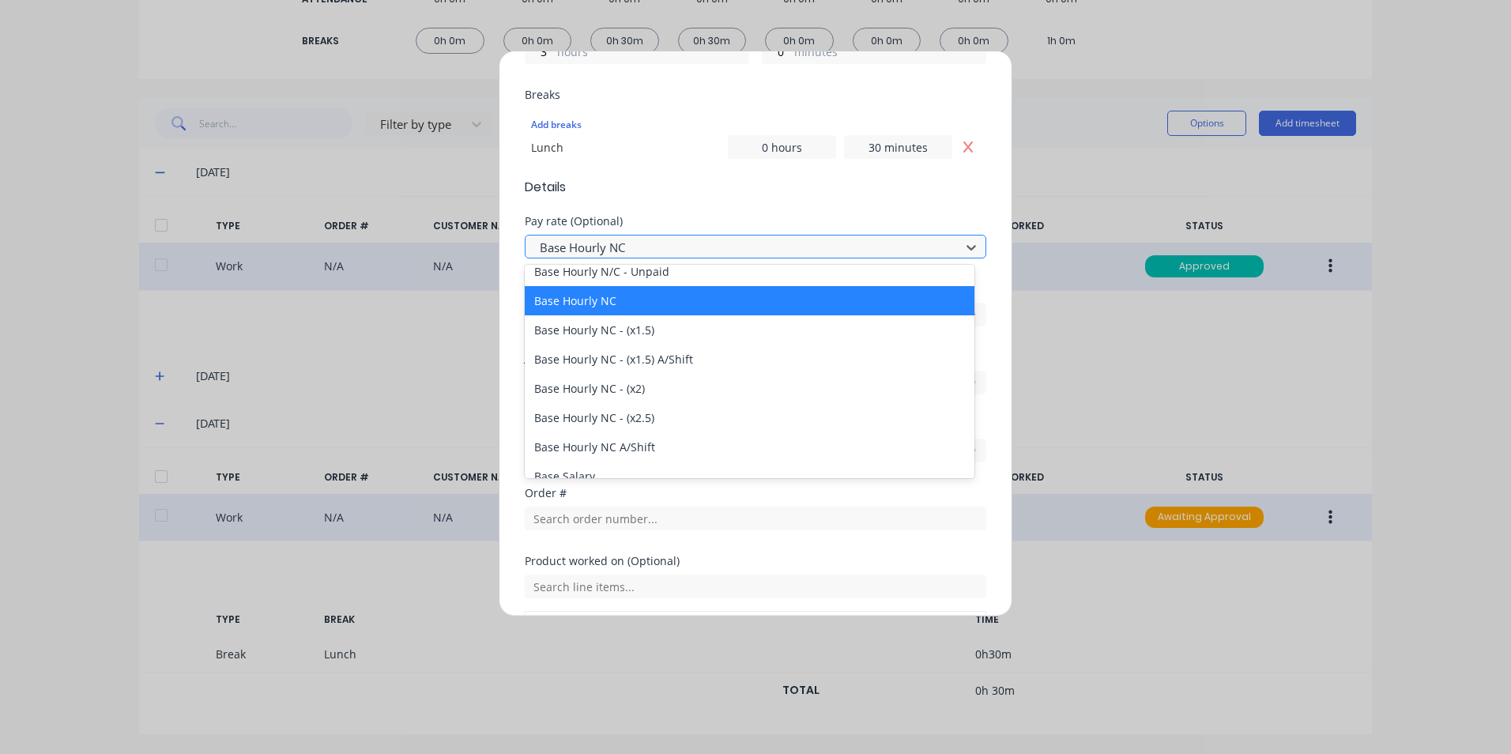
scroll to position [158, 0]
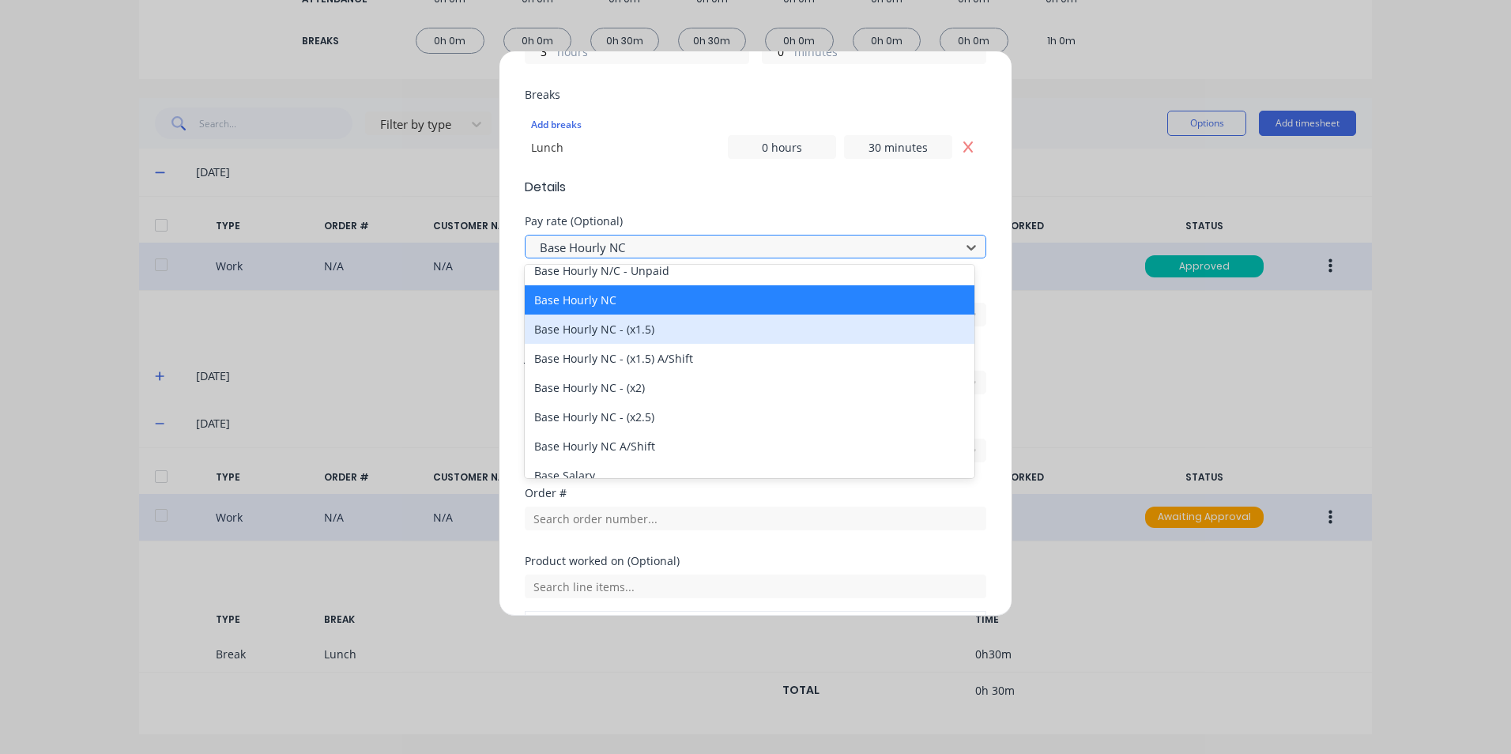
click at [658, 330] on div "Base Hourly NC - (x1.5)" at bounding box center [750, 329] width 450 height 29
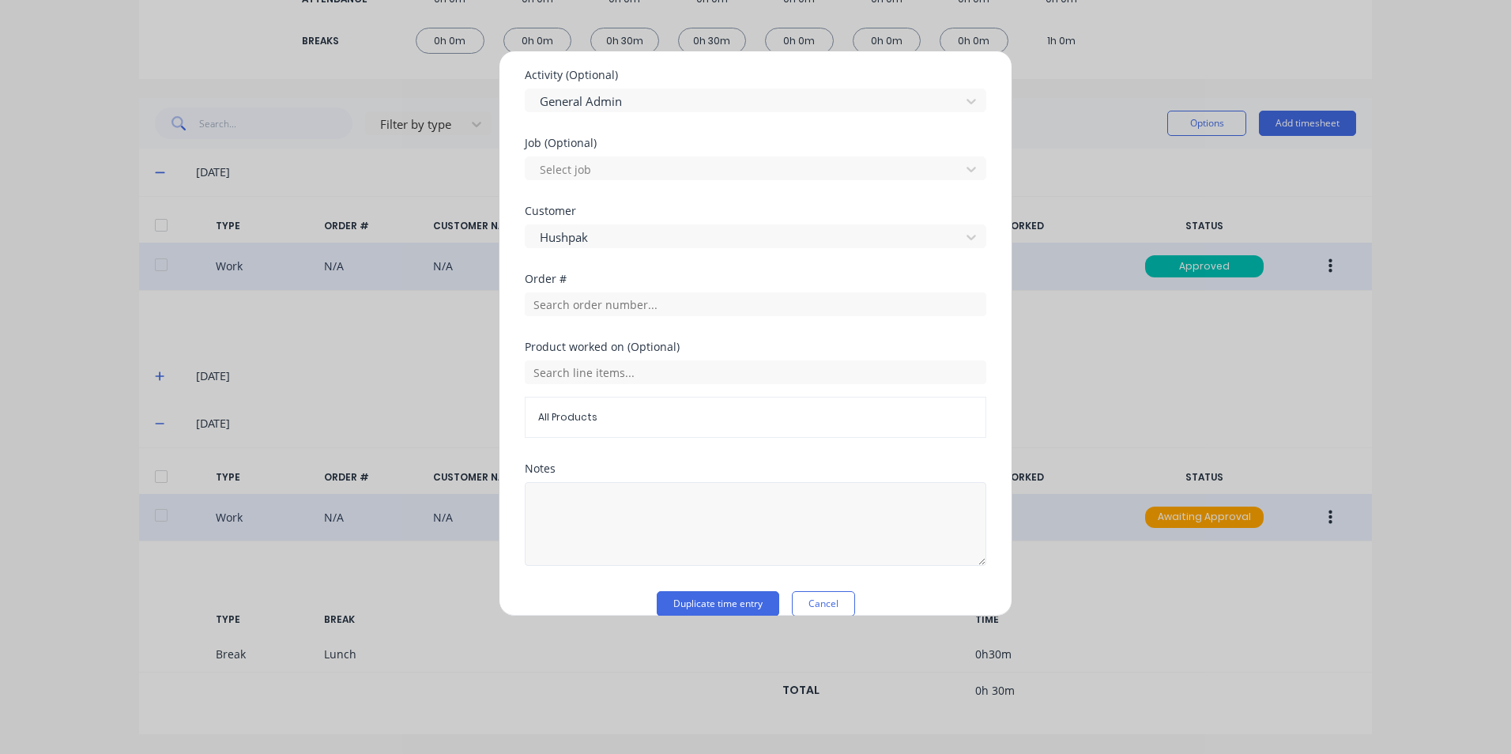
scroll to position [707, 0]
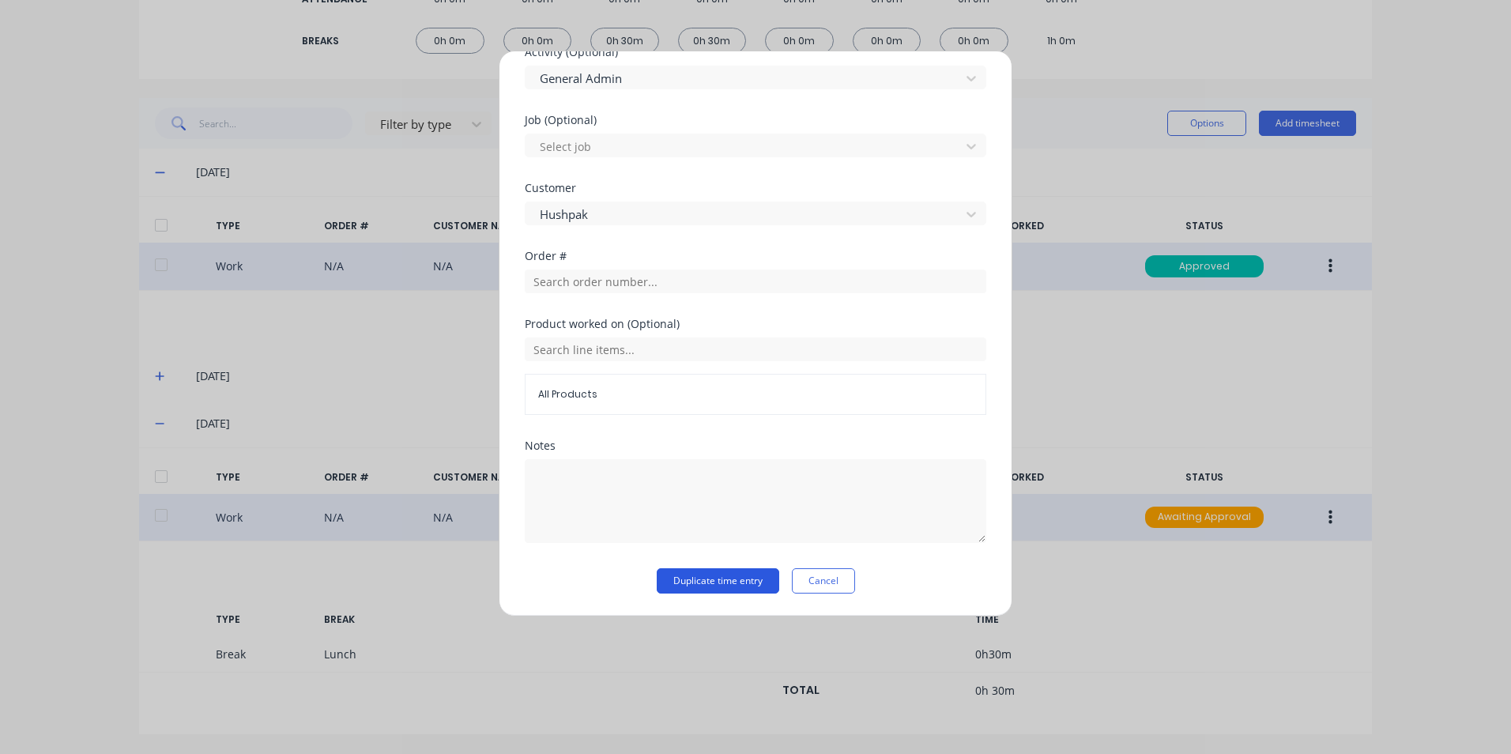
click at [737, 580] on button "Duplicate time entry" at bounding box center [718, 580] width 123 height 25
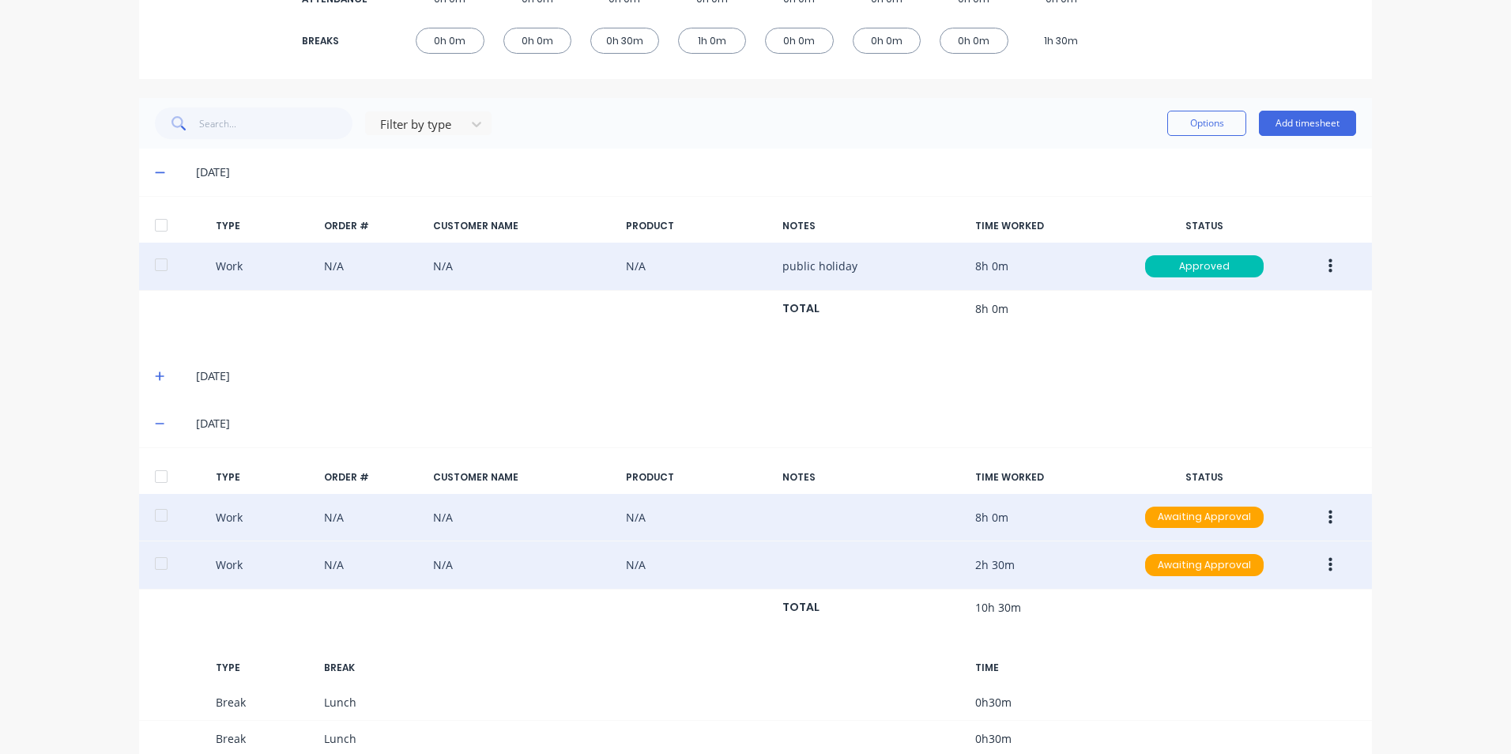
click at [1320, 568] on button "button" at bounding box center [1330, 565] width 37 height 28
click at [1264, 567] on div "Duplicate" at bounding box center [1274, 568] width 122 height 23
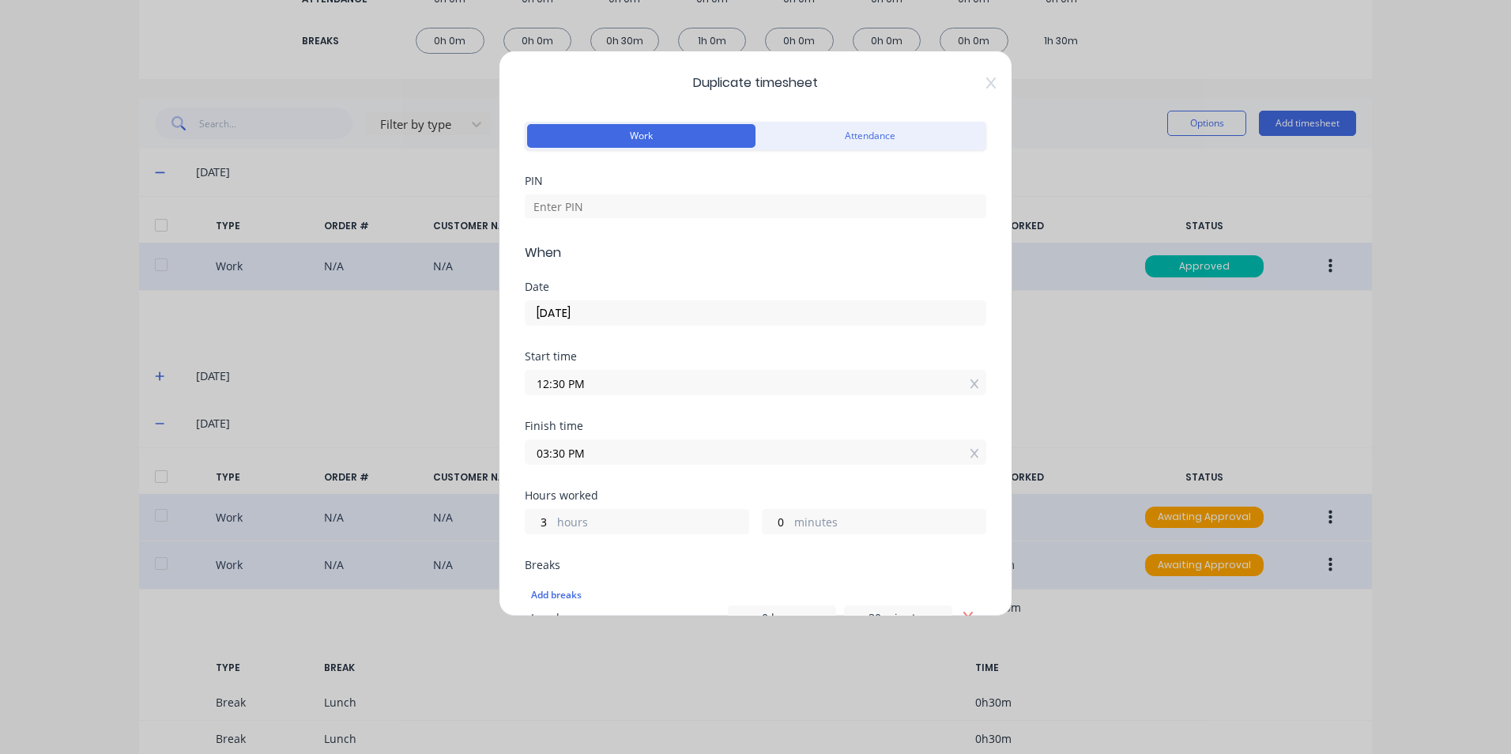
click at [545, 384] on input "12:30 PM" at bounding box center [756, 383] width 460 height 24
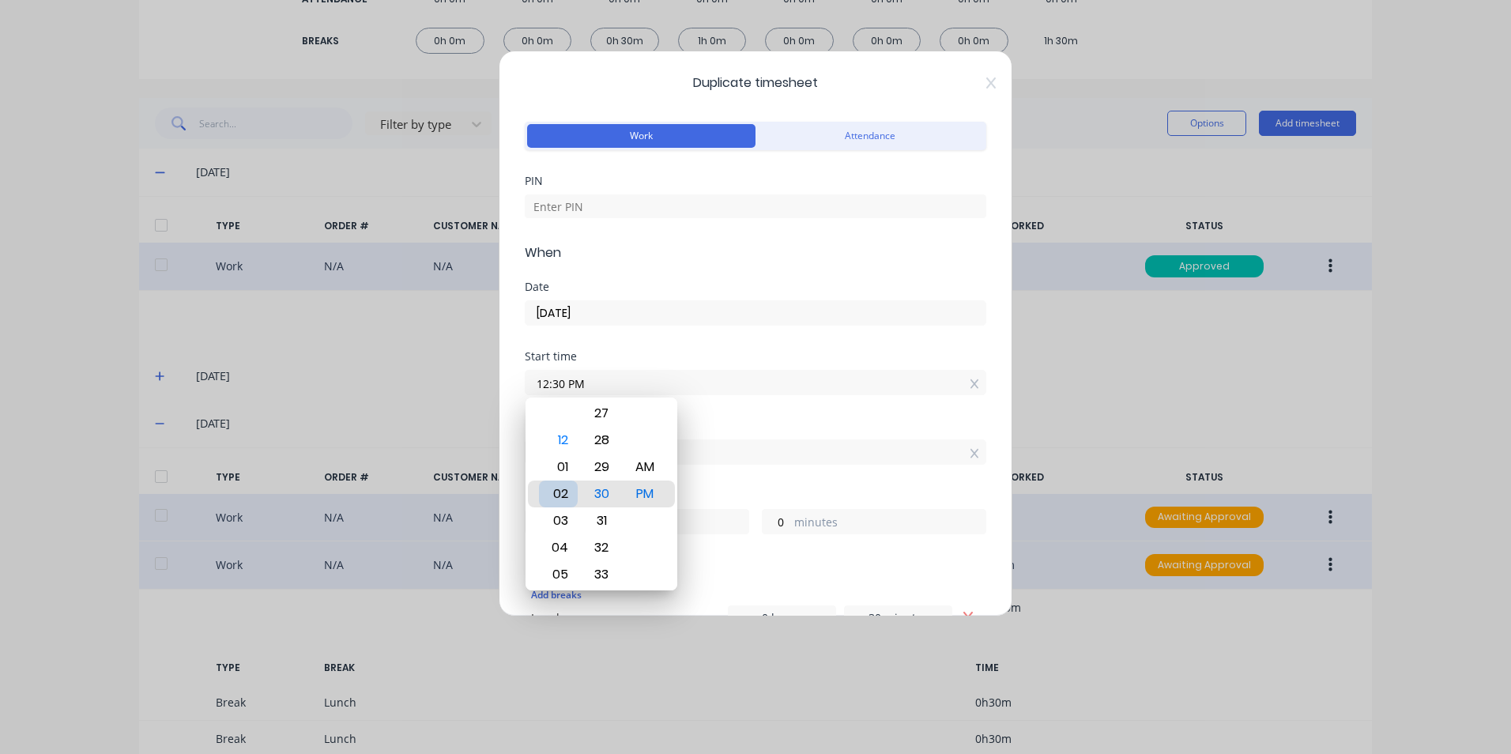
type input "02:30 PM"
type input "1"
type input "03:30 PM"
type input "0"
click at [824, 566] on div "Breaks" at bounding box center [756, 565] width 462 height 11
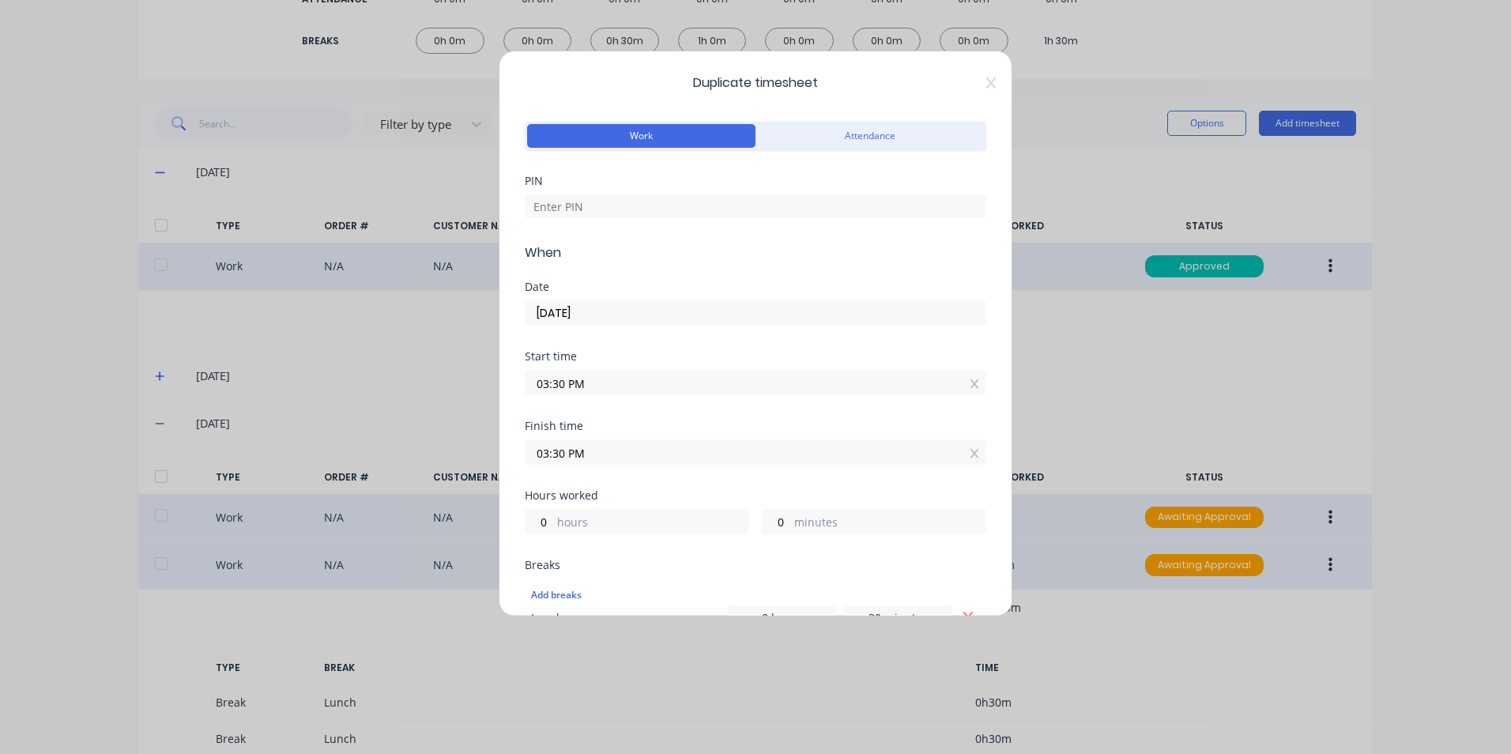
click at [589, 459] on input "03:30 PM" at bounding box center [756, 452] width 460 height 24
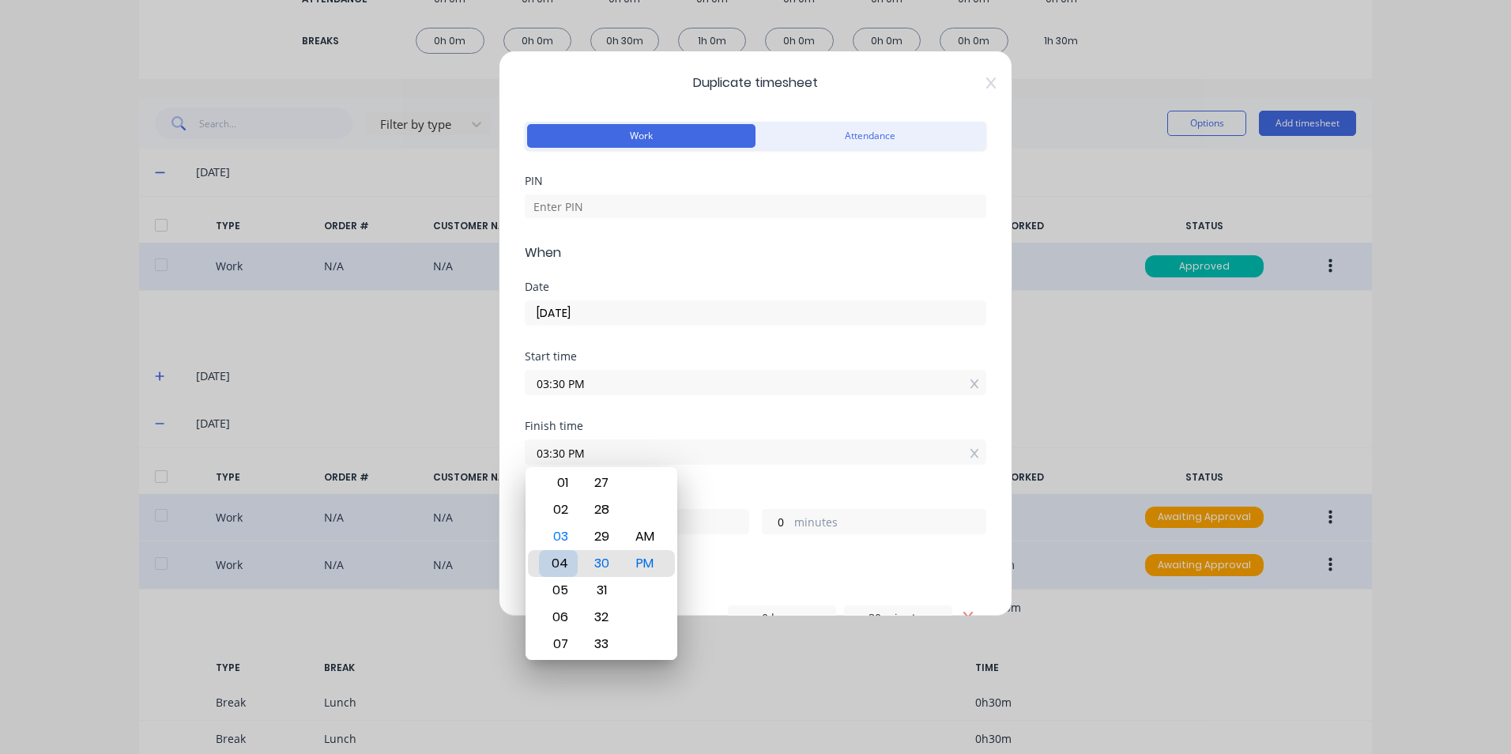
type input "04:30 PM"
type input "1"
type input "04:24 PM"
type input "0"
type input "54"
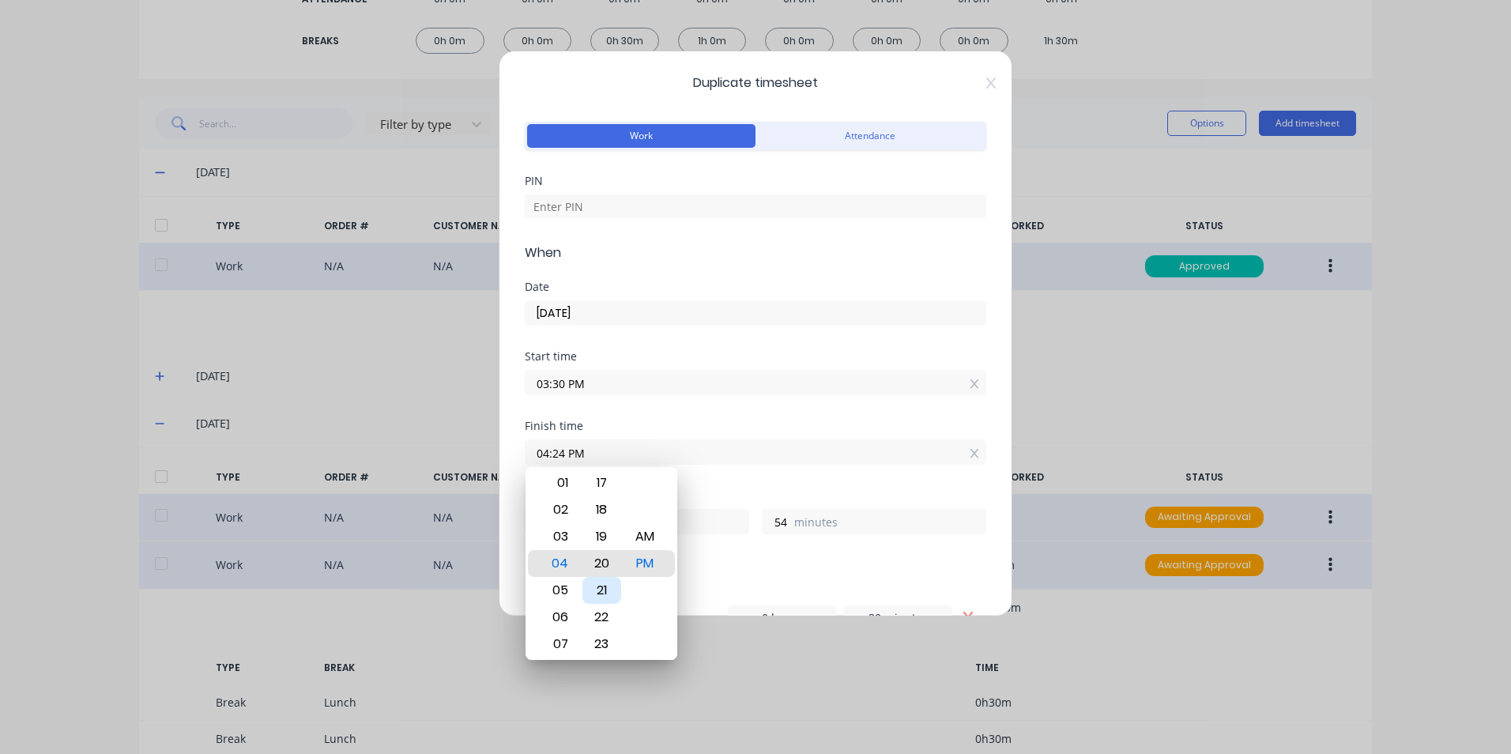
type input "04:17 PM"
type input "47"
type input "04:10 PM"
type input "40"
type input "04:02 PM"
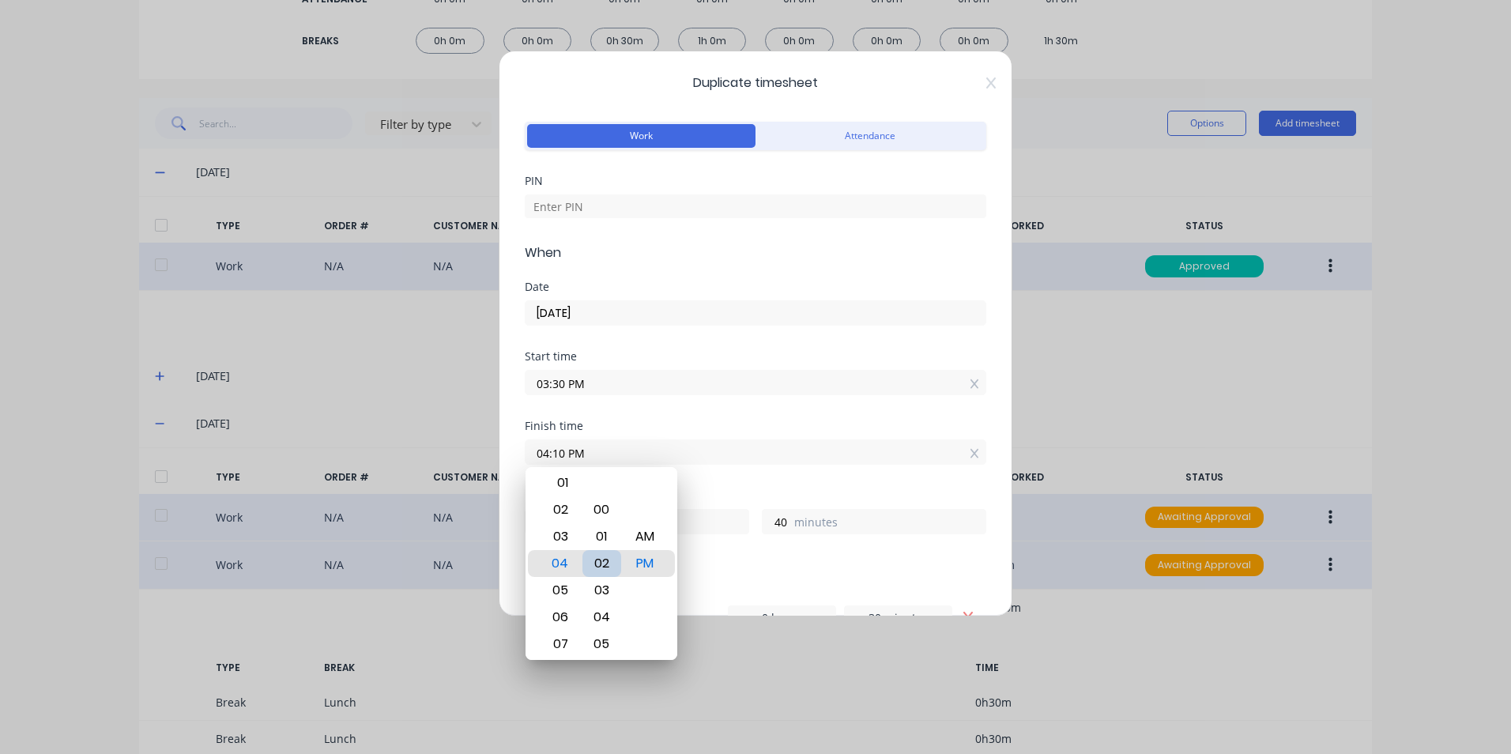
type input "32"
type input "04:00 PM"
type input "30"
click at [955, 565] on div "Breaks" at bounding box center [756, 565] width 462 height 11
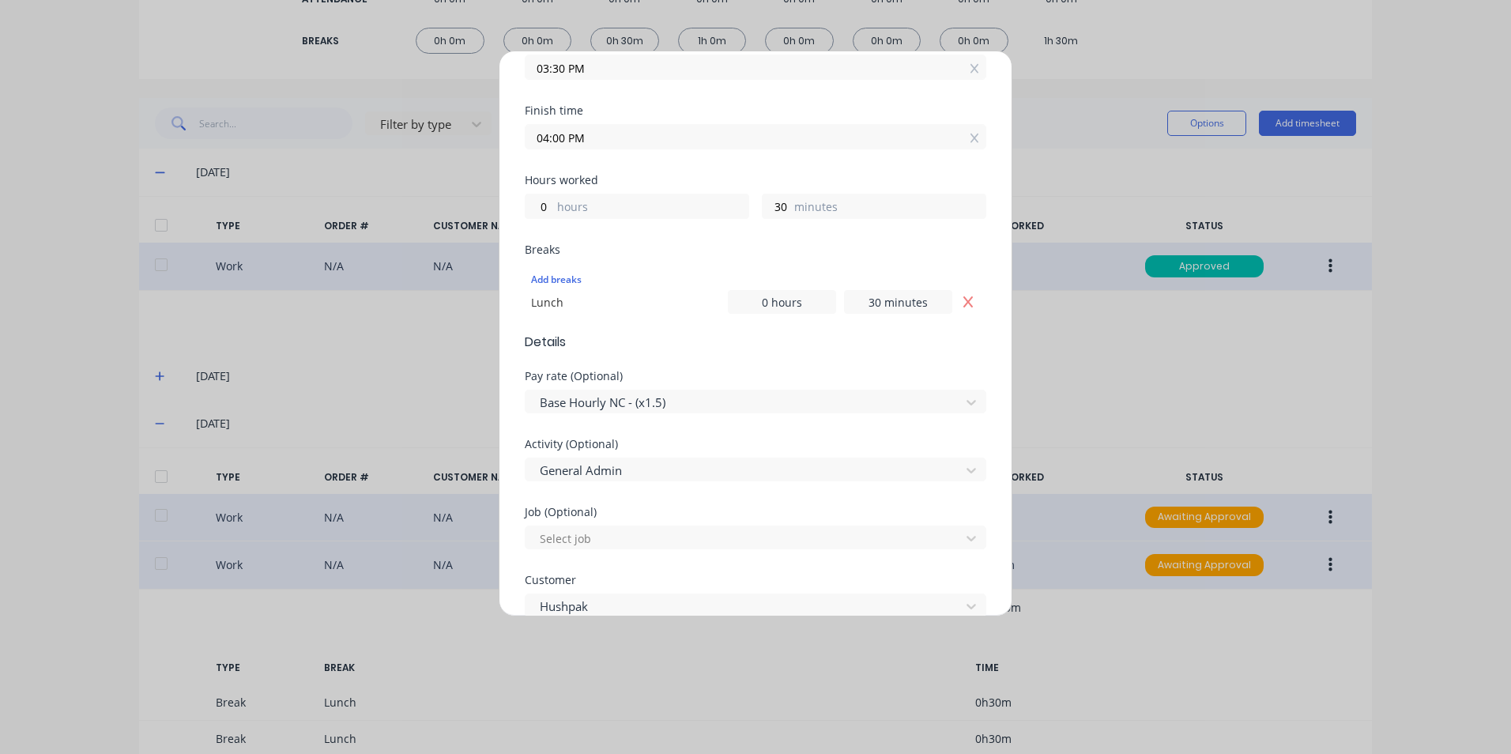
scroll to position [316, 0]
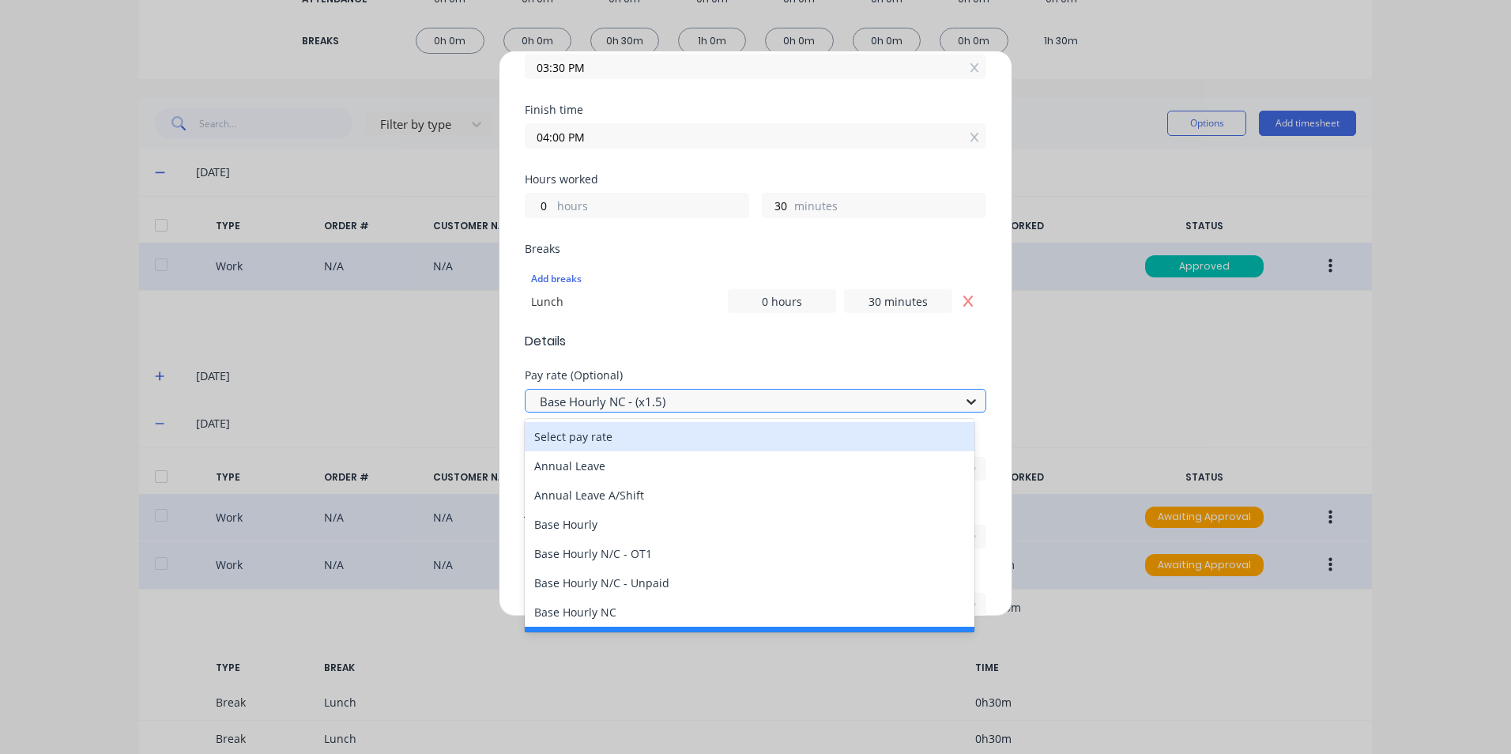
click at [963, 407] on icon at bounding box center [971, 402] width 16 height 16
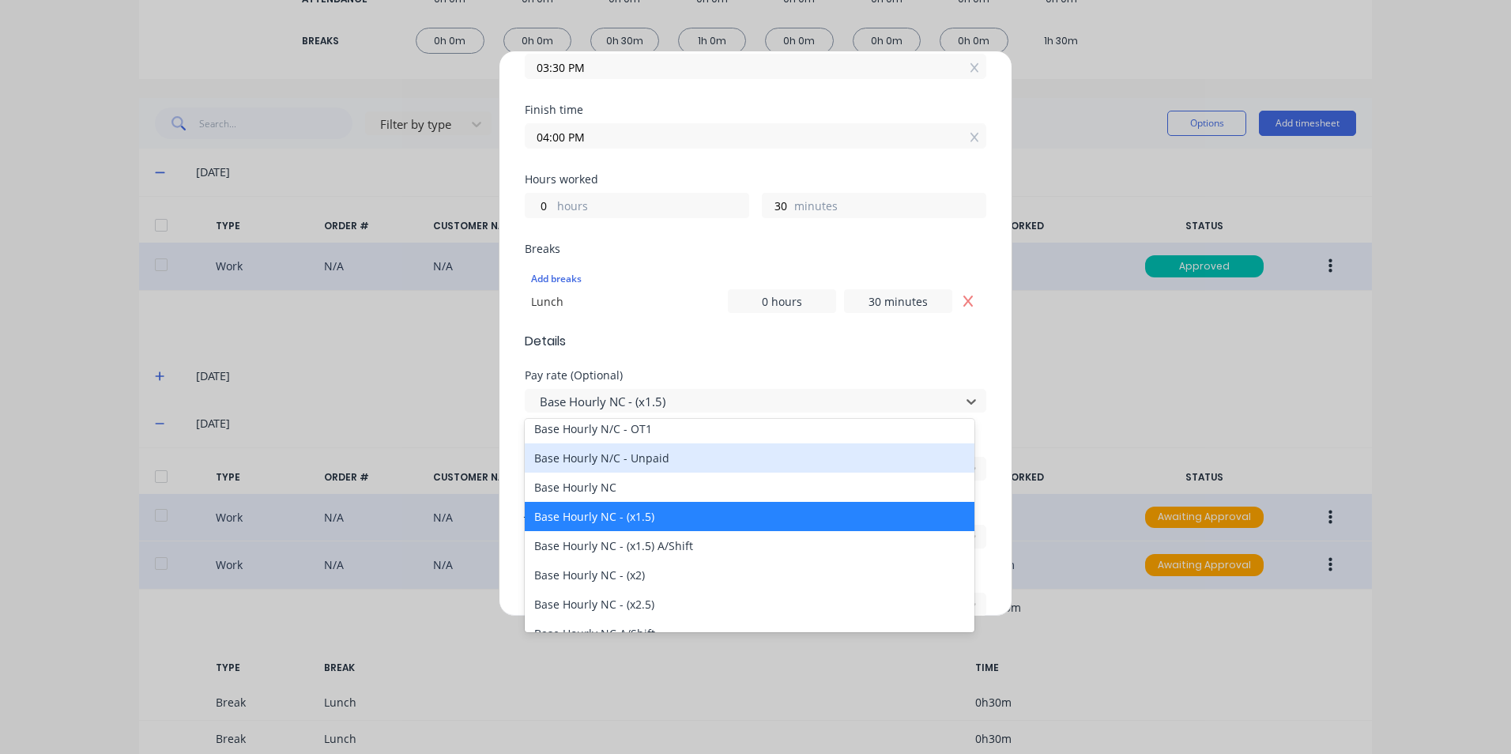
scroll to position [158, 0]
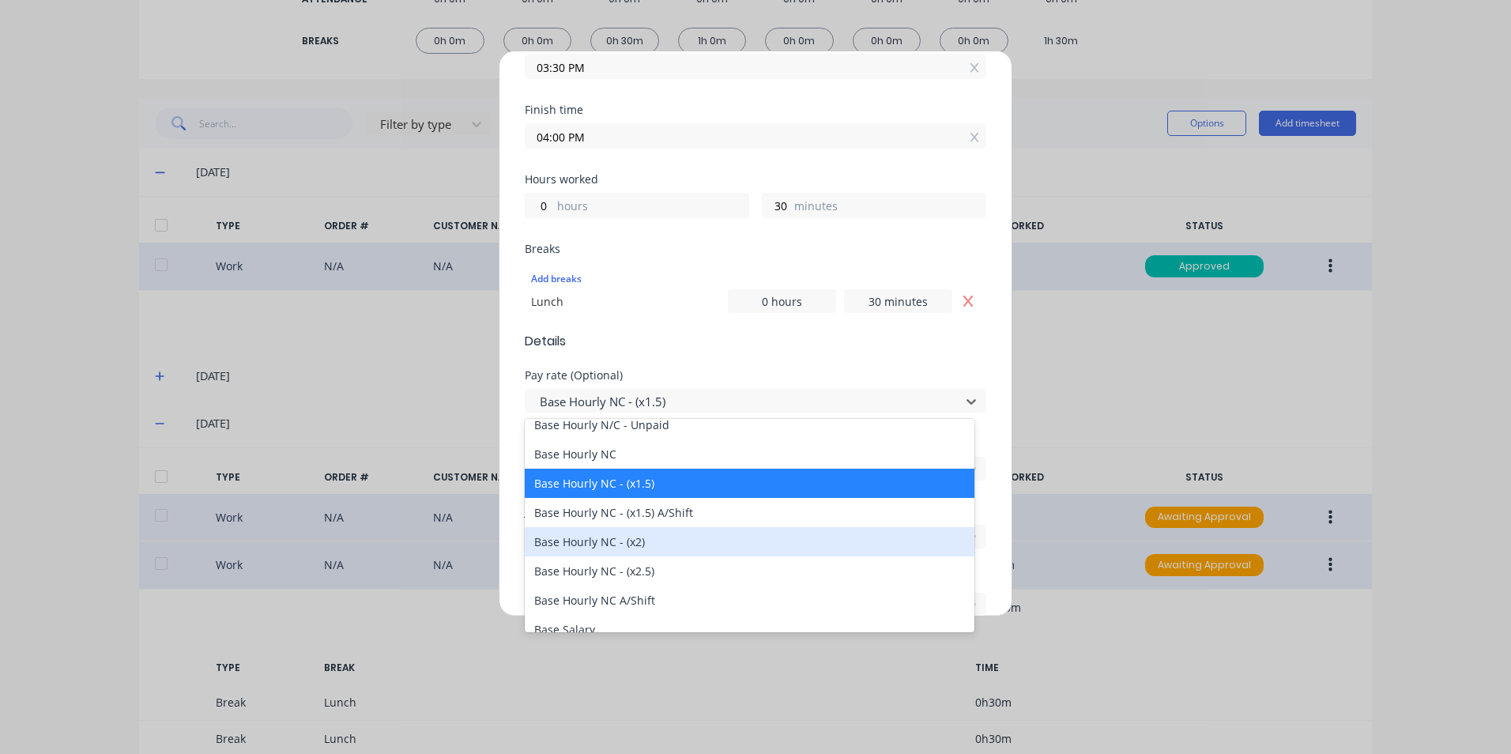
click at [653, 547] on div "Base Hourly NC - (x2)" at bounding box center [750, 541] width 450 height 29
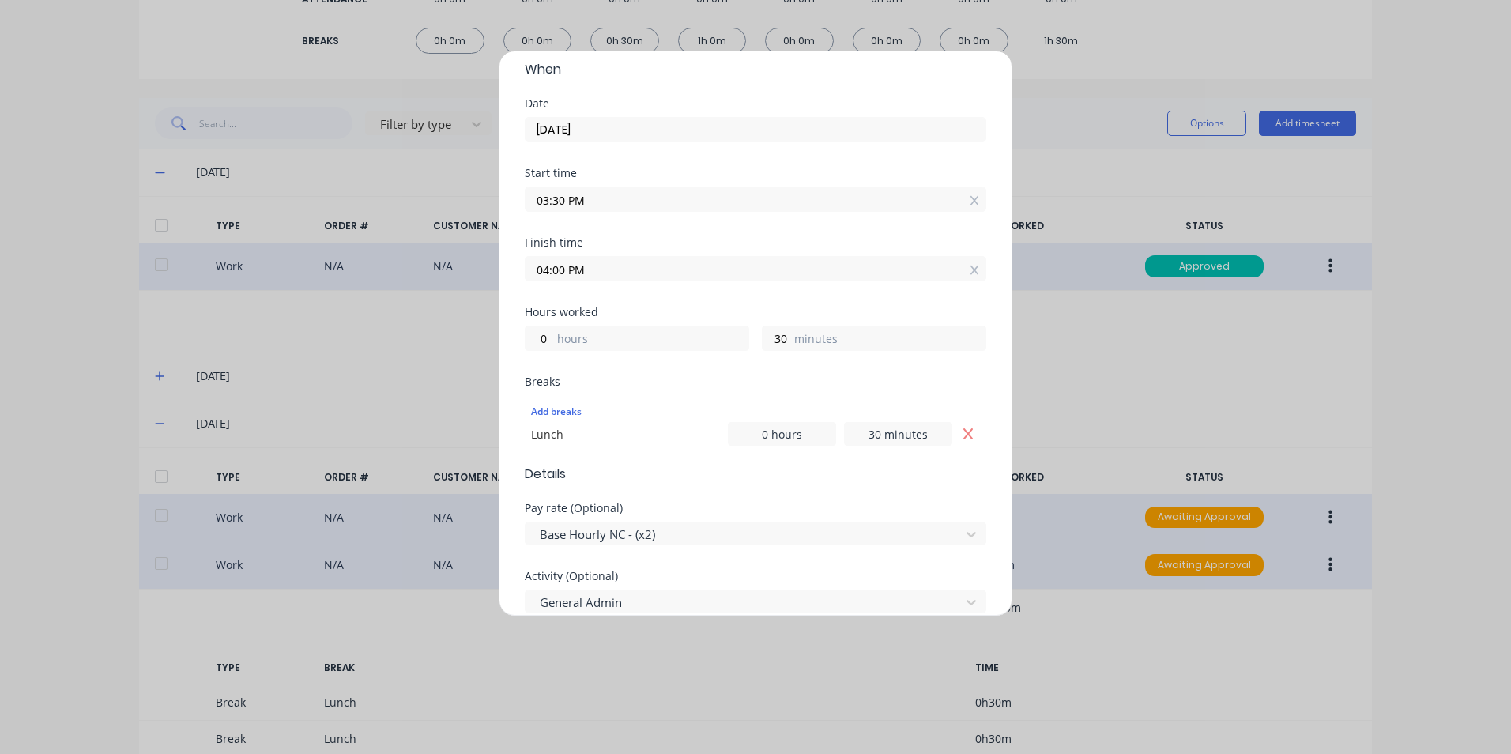
scroll to position [0, 0]
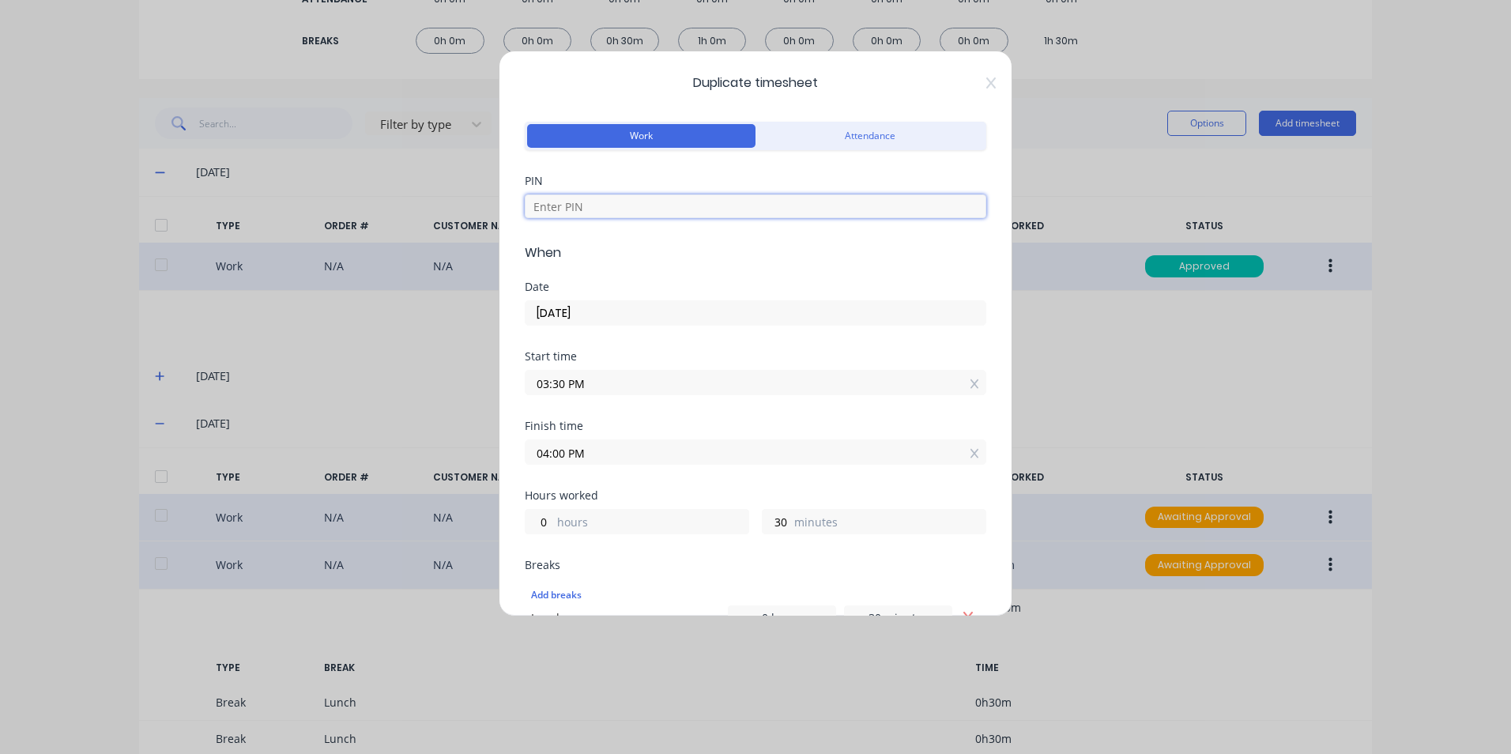
click at [663, 212] on input at bounding box center [756, 206] width 462 height 24
type input "1904"
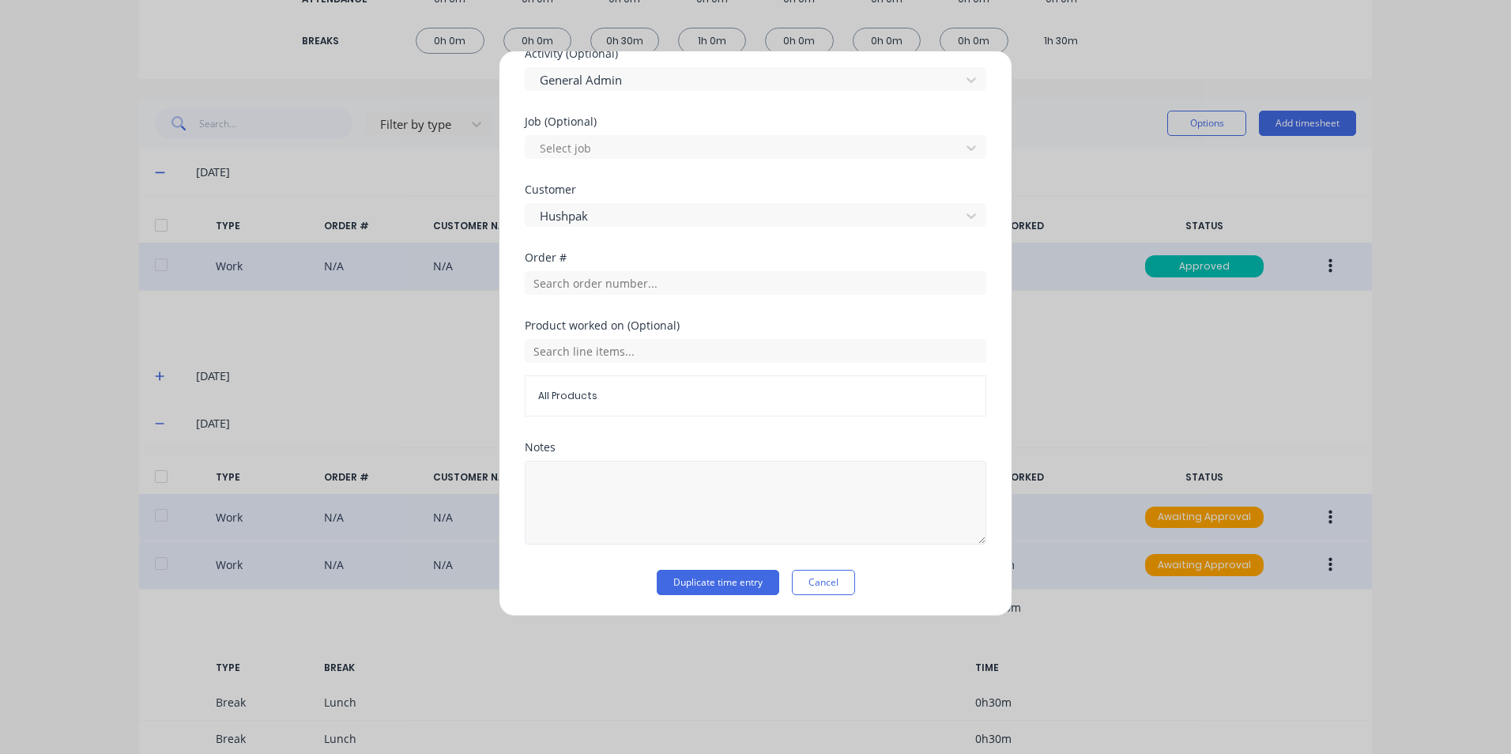
scroll to position [707, 0]
click at [733, 582] on button "Duplicate time entry" at bounding box center [718, 580] width 123 height 25
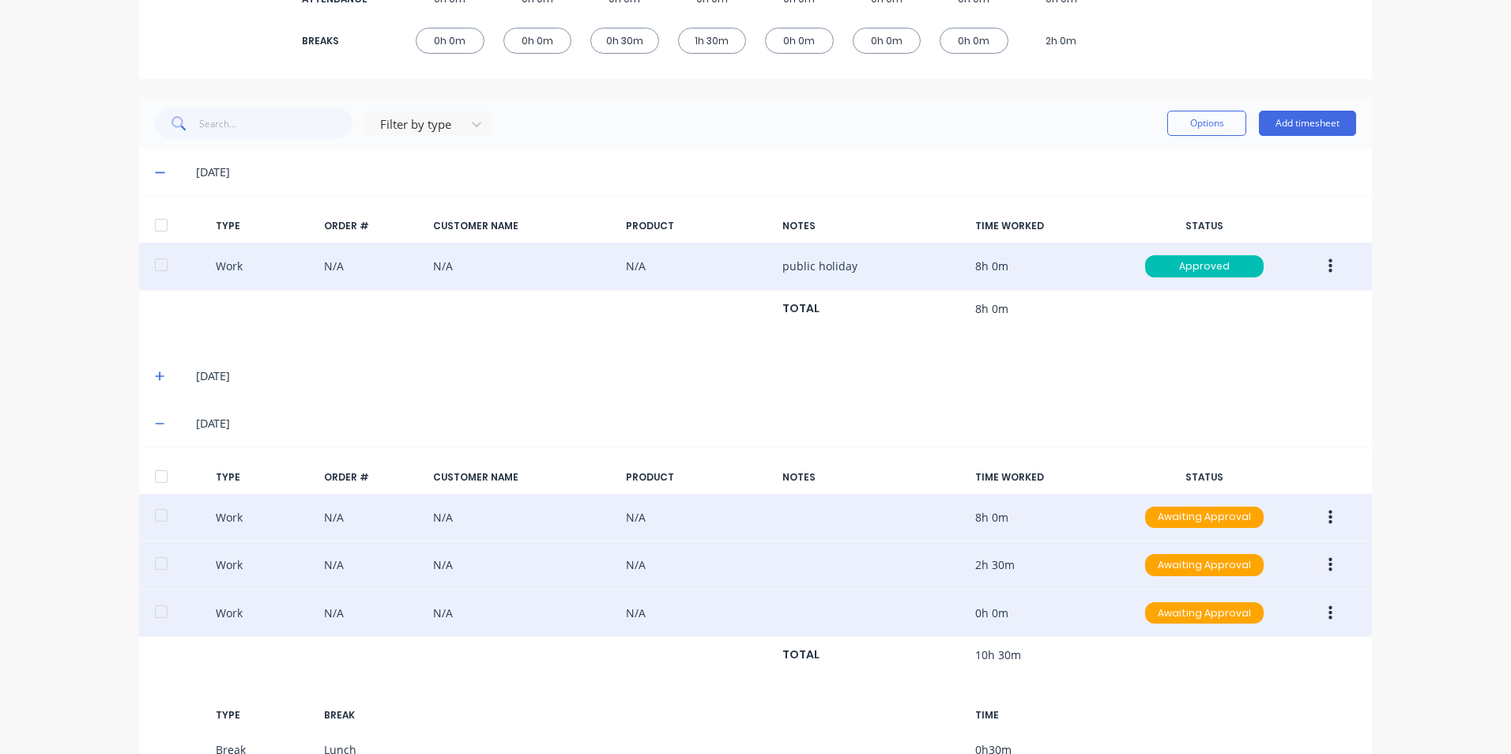
click at [1333, 616] on button "button" at bounding box center [1330, 613] width 37 height 28
click at [1247, 588] on div "Edit" at bounding box center [1274, 585] width 122 height 23
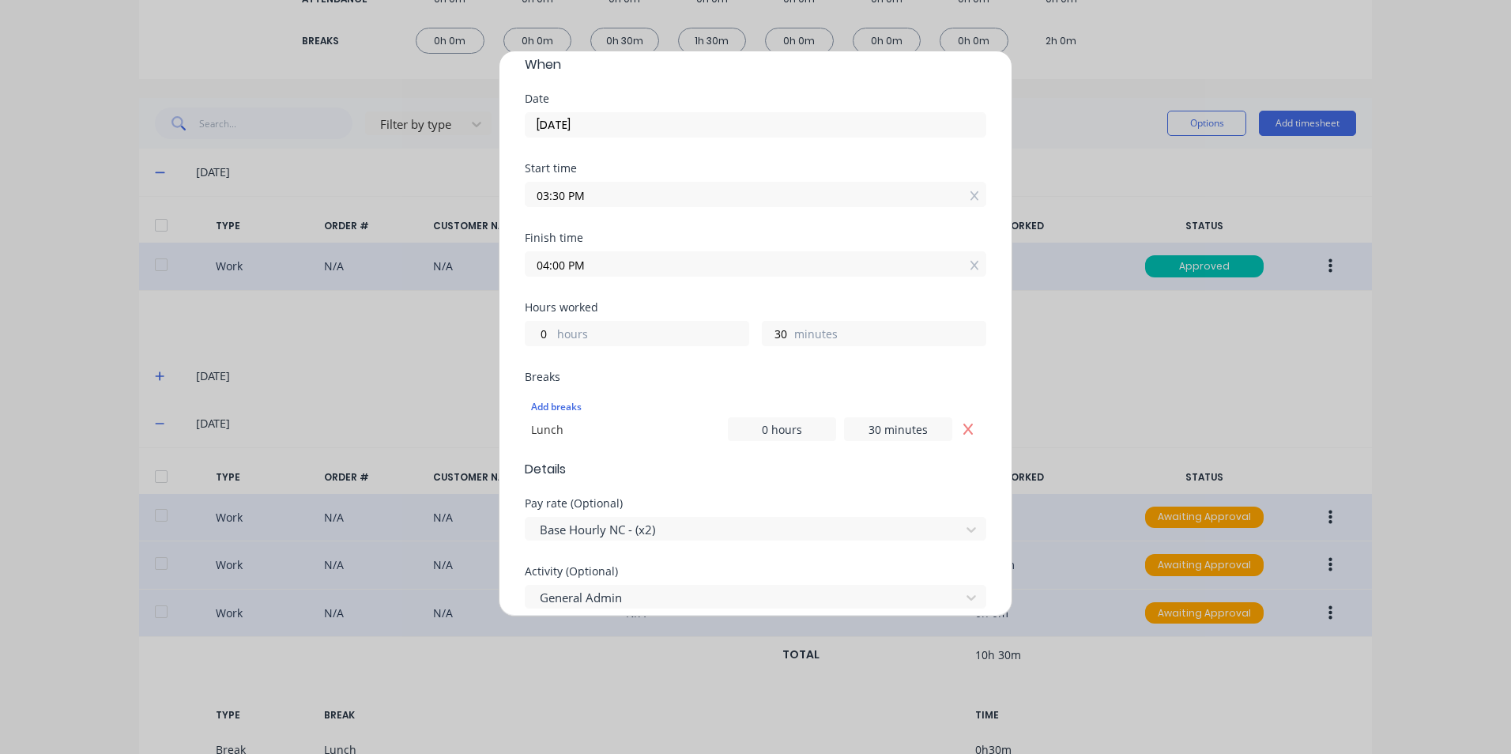
scroll to position [237, 0]
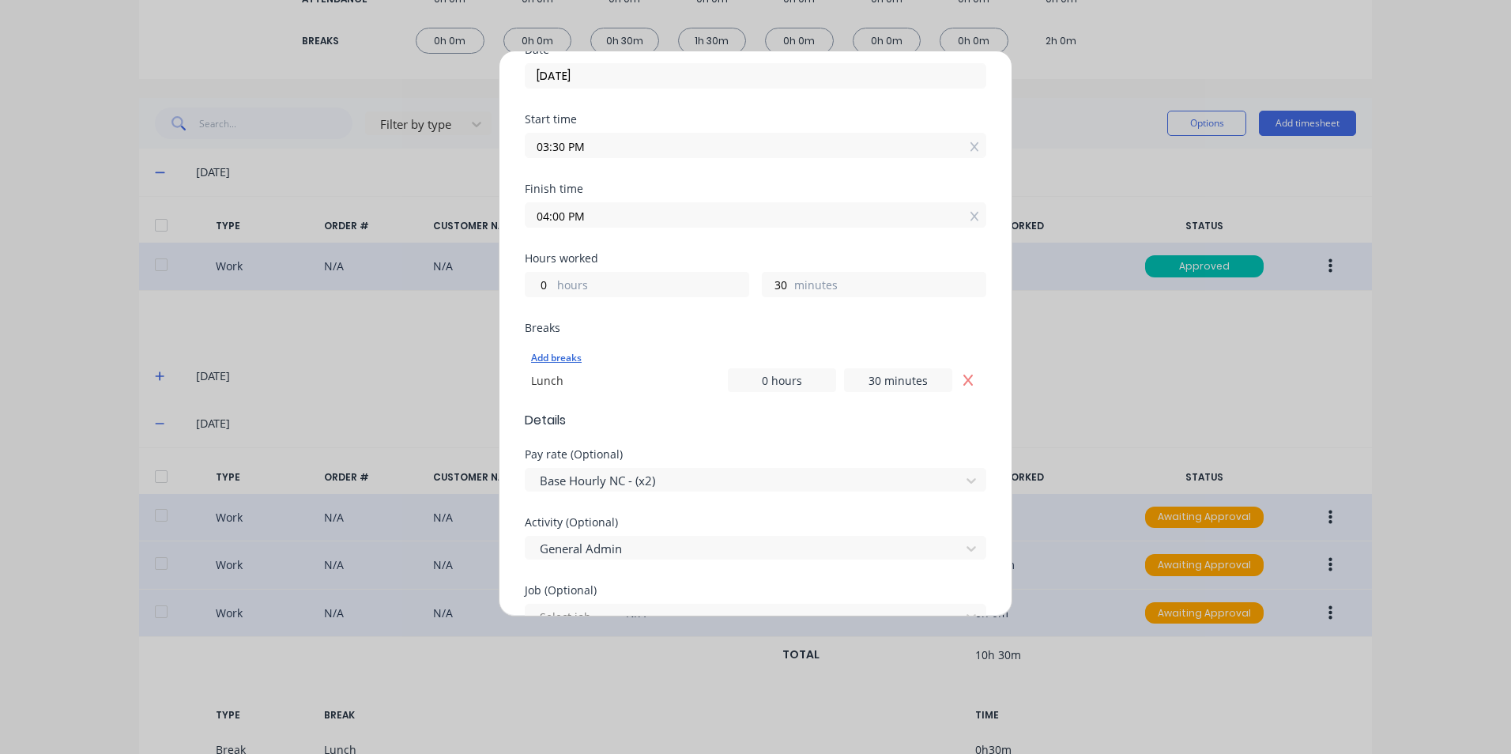
click at [562, 353] on div "Add breaks" at bounding box center [755, 358] width 449 height 21
click at [962, 378] on icon "Remove Lunch" at bounding box center [968, 380] width 13 height 13
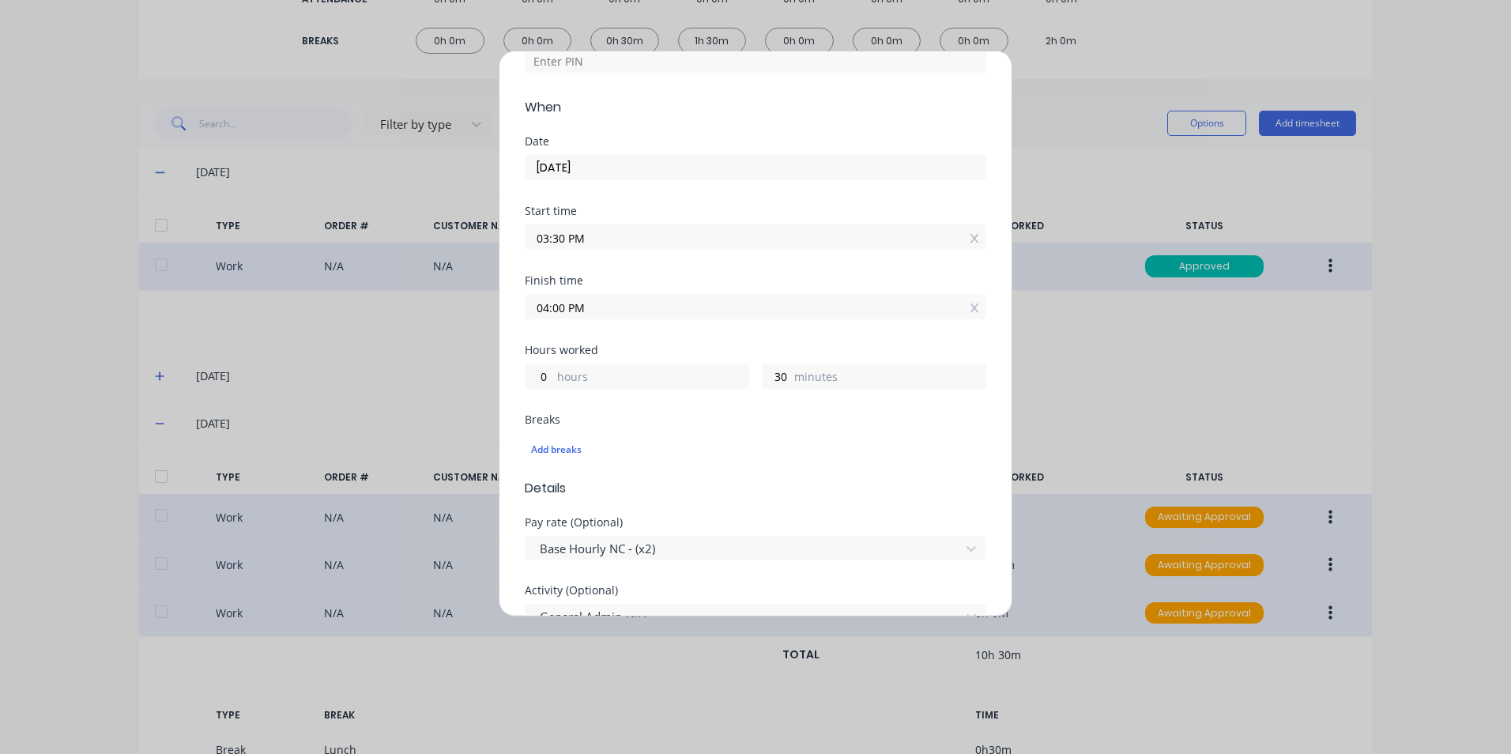
scroll to position [0, 0]
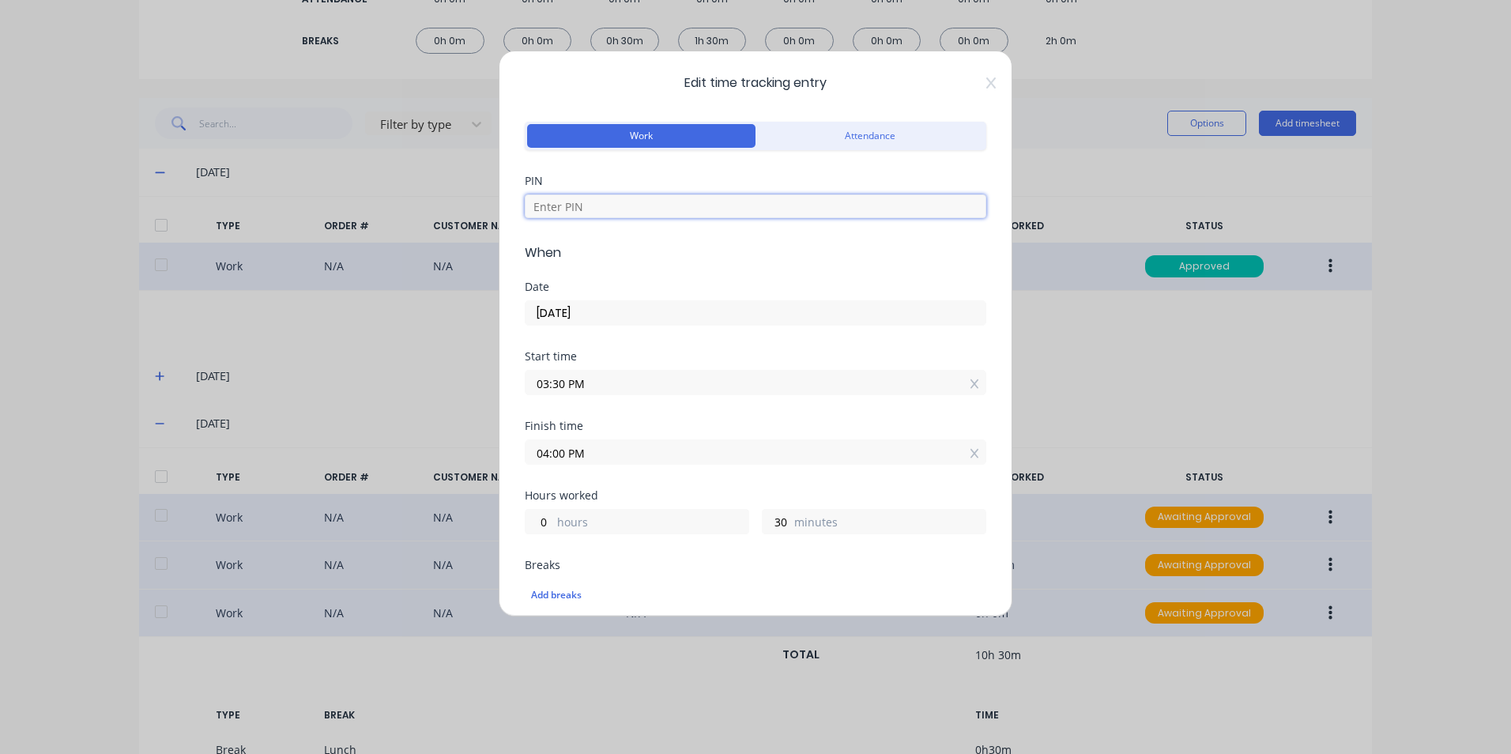
click at [662, 198] on input at bounding box center [756, 206] width 462 height 24
type input "1904"
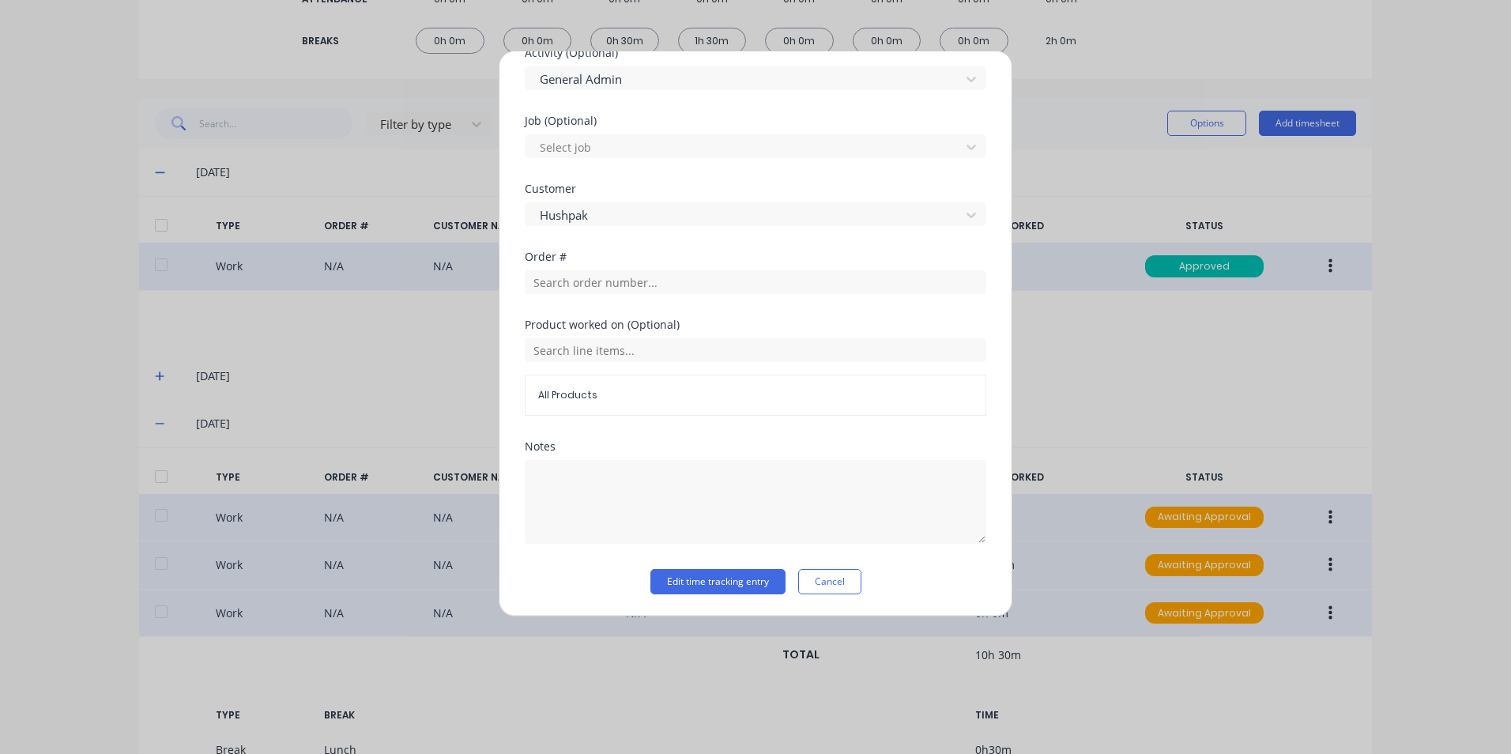
scroll to position [684, 0]
click at [731, 580] on button "Edit time tracking entry" at bounding box center [717, 580] width 135 height 25
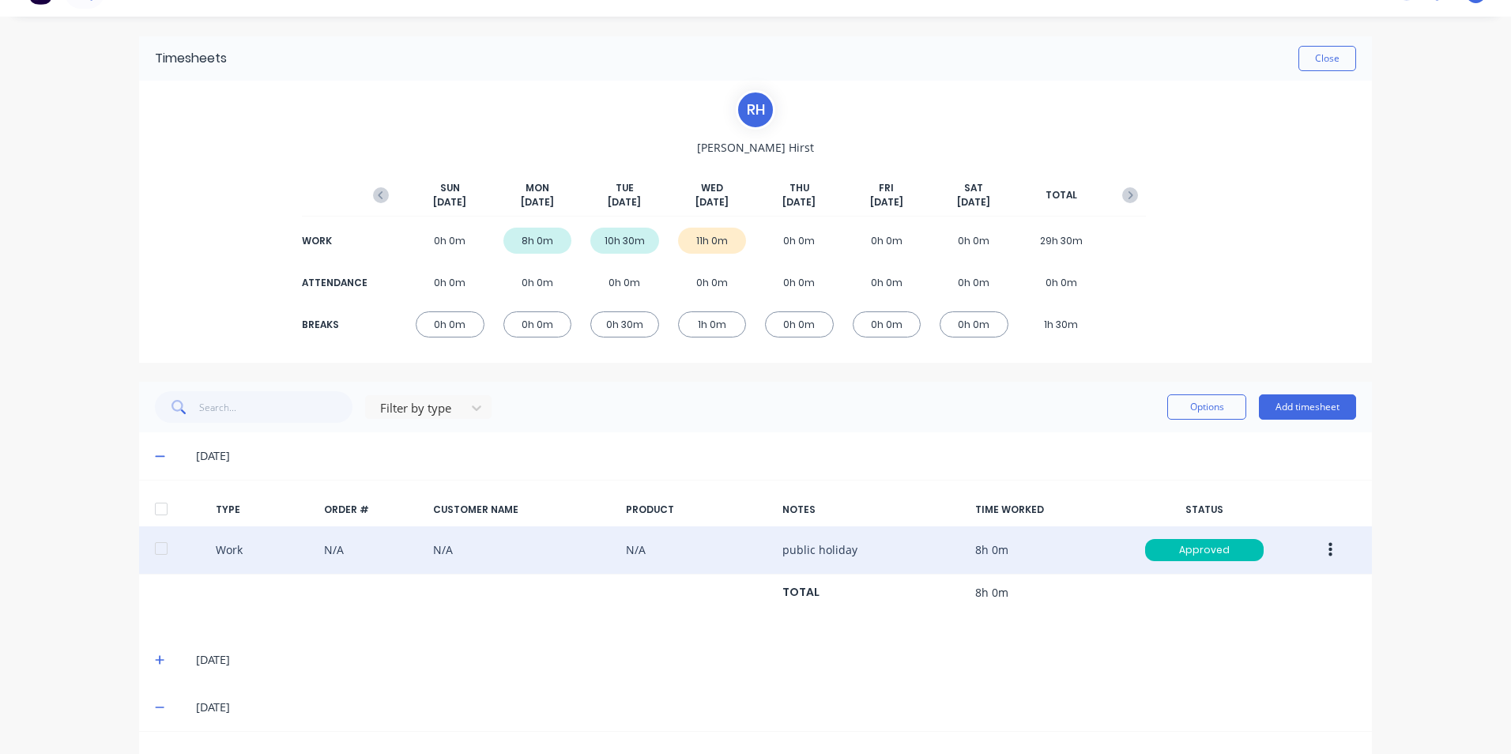
scroll to position [0, 0]
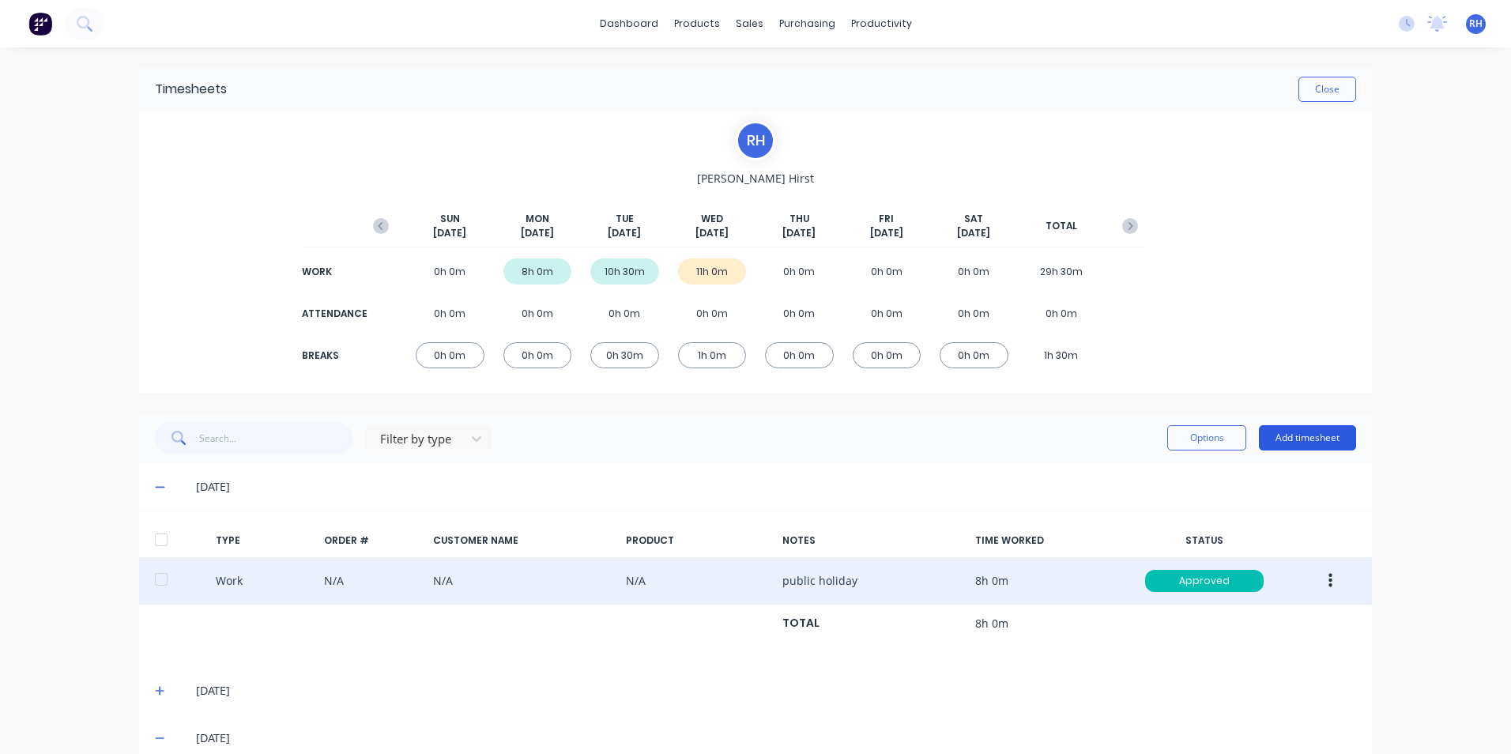
click at [1304, 438] on button "Add timesheet" at bounding box center [1307, 437] width 97 height 25
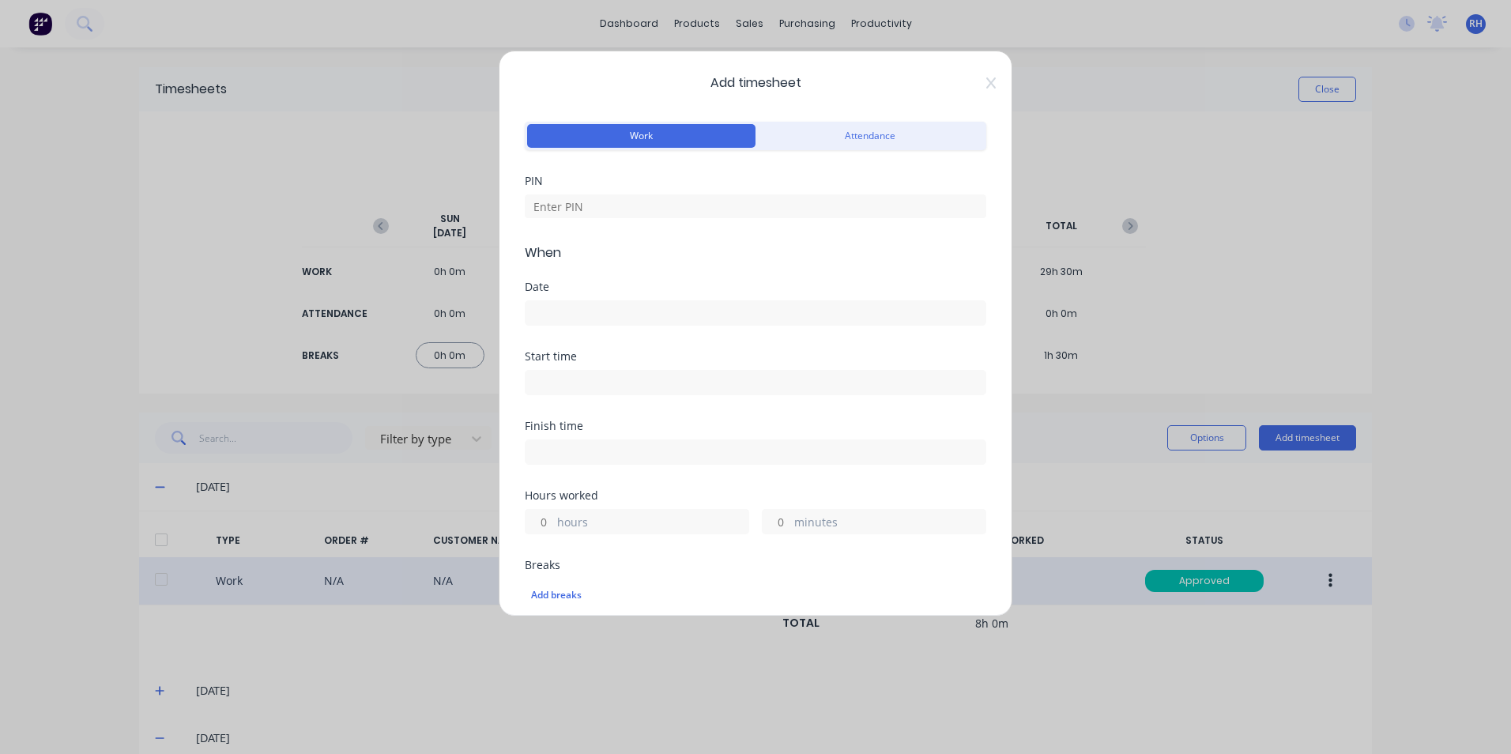
click at [979, 89] on div "Add timesheet Work Attendance PIN When Date Start time Finish time Hours worked…" at bounding box center [756, 334] width 514 height 566
click at [985, 76] on div "Add timesheet Work Attendance PIN When Date Start time Finish time Hours worked…" at bounding box center [756, 334] width 514 height 566
click at [984, 79] on div "Add timesheet Work Attendance PIN When Date Start time Finish time Hours worked…" at bounding box center [756, 334] width 514 height 566
click at [980, 91] on div "Add timesheet Work Attendance PIN When Date Start time Finish time Hours worked…" at bounding box center [756, 334] width 514 height 566
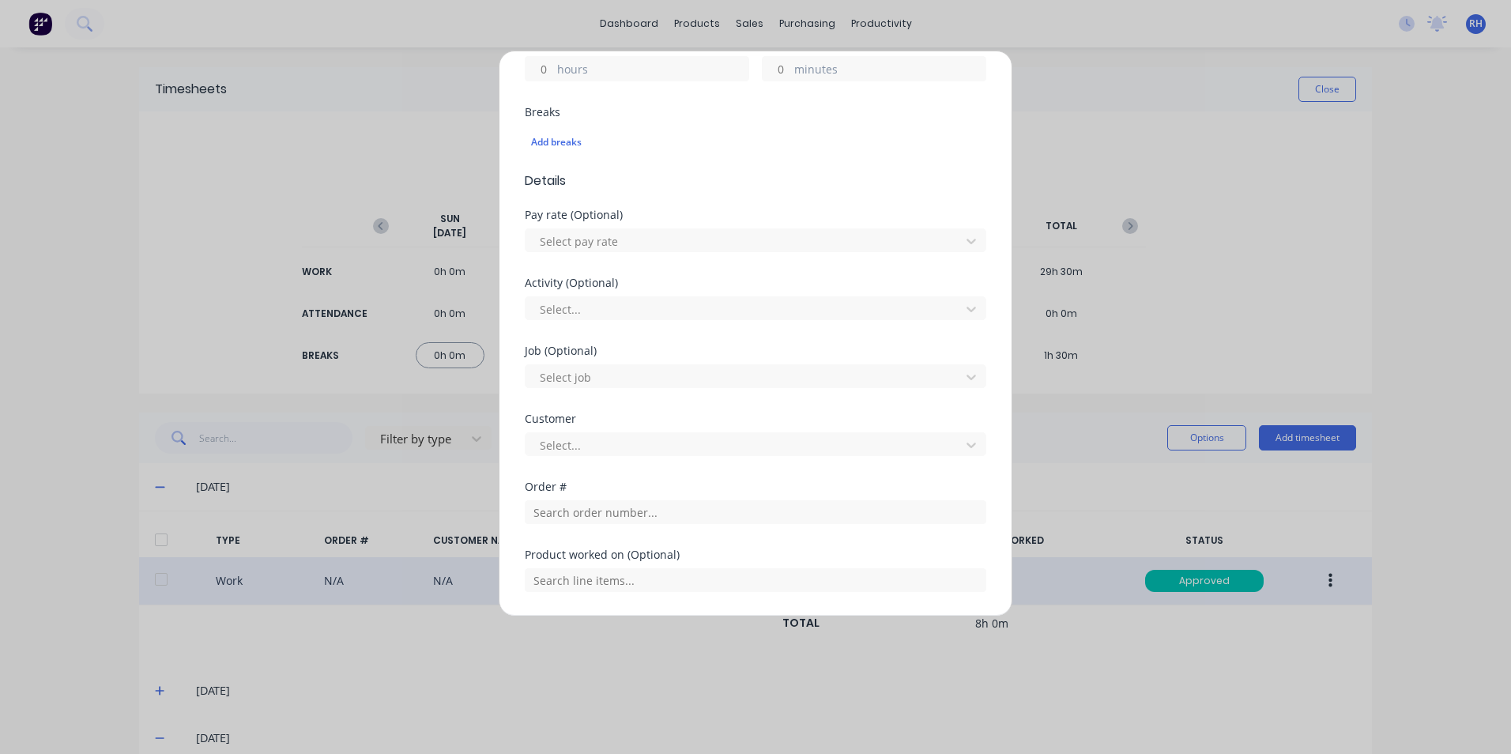
scroll to position [630, 0]
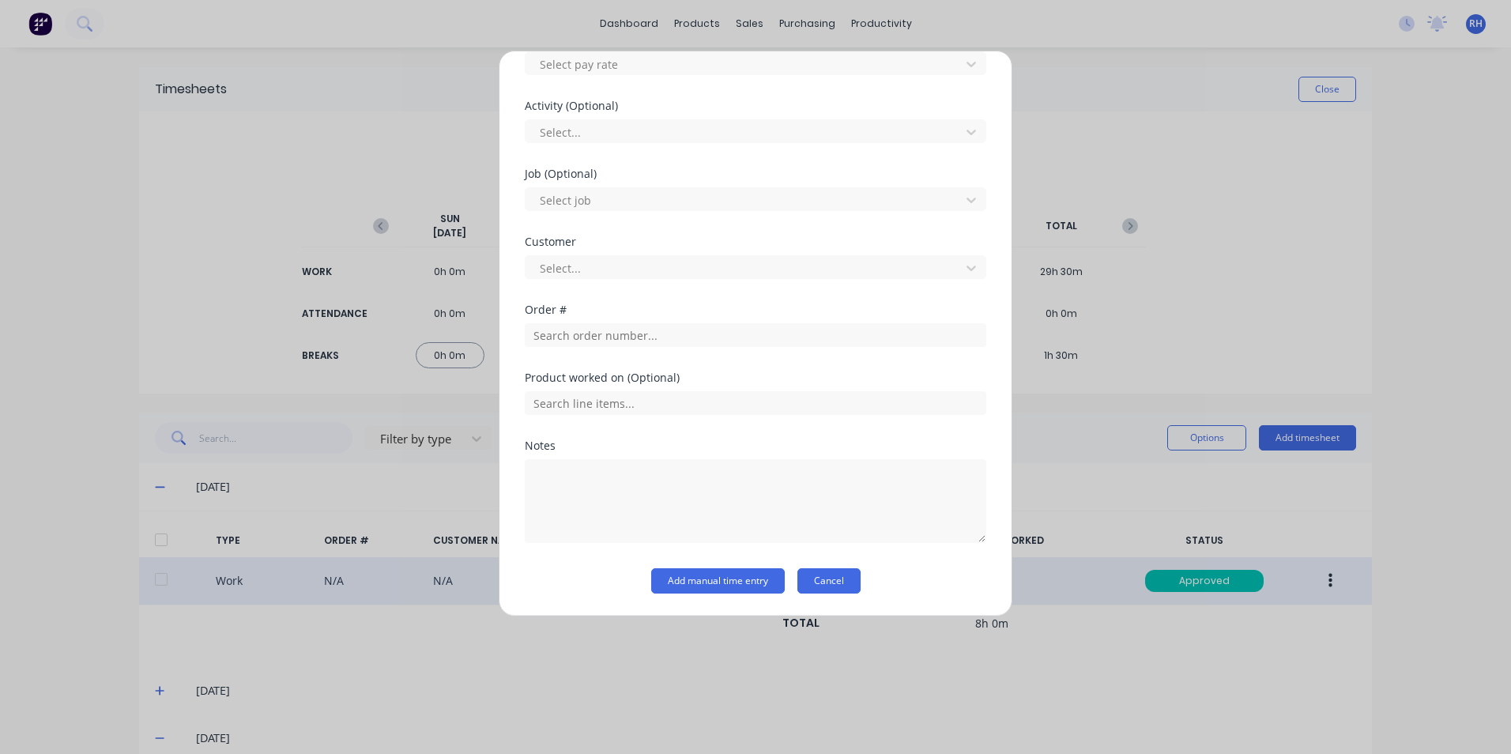
click at [839, 584] on button "Cancel" at bounding box center [828, 580] width 63 height 25
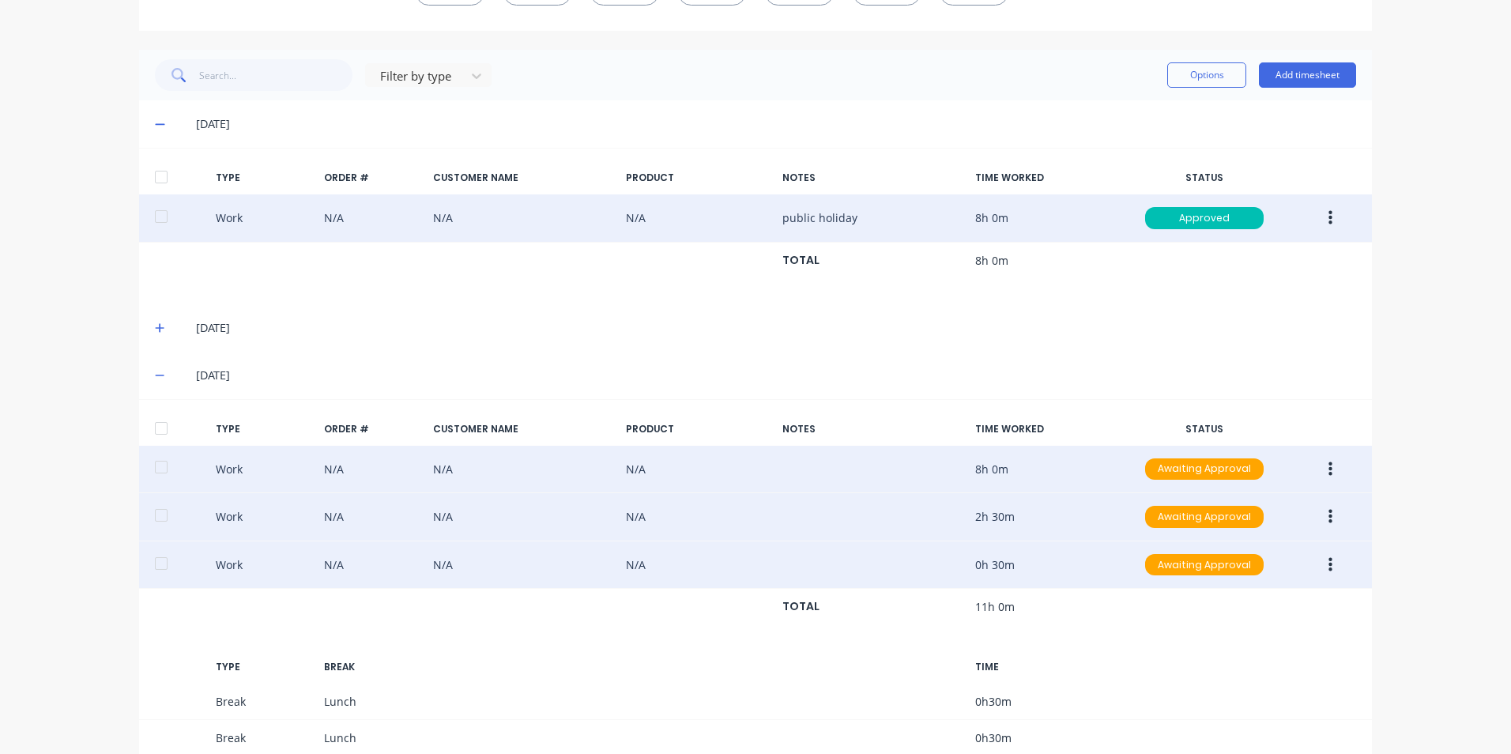
scroll to position [368, 0]
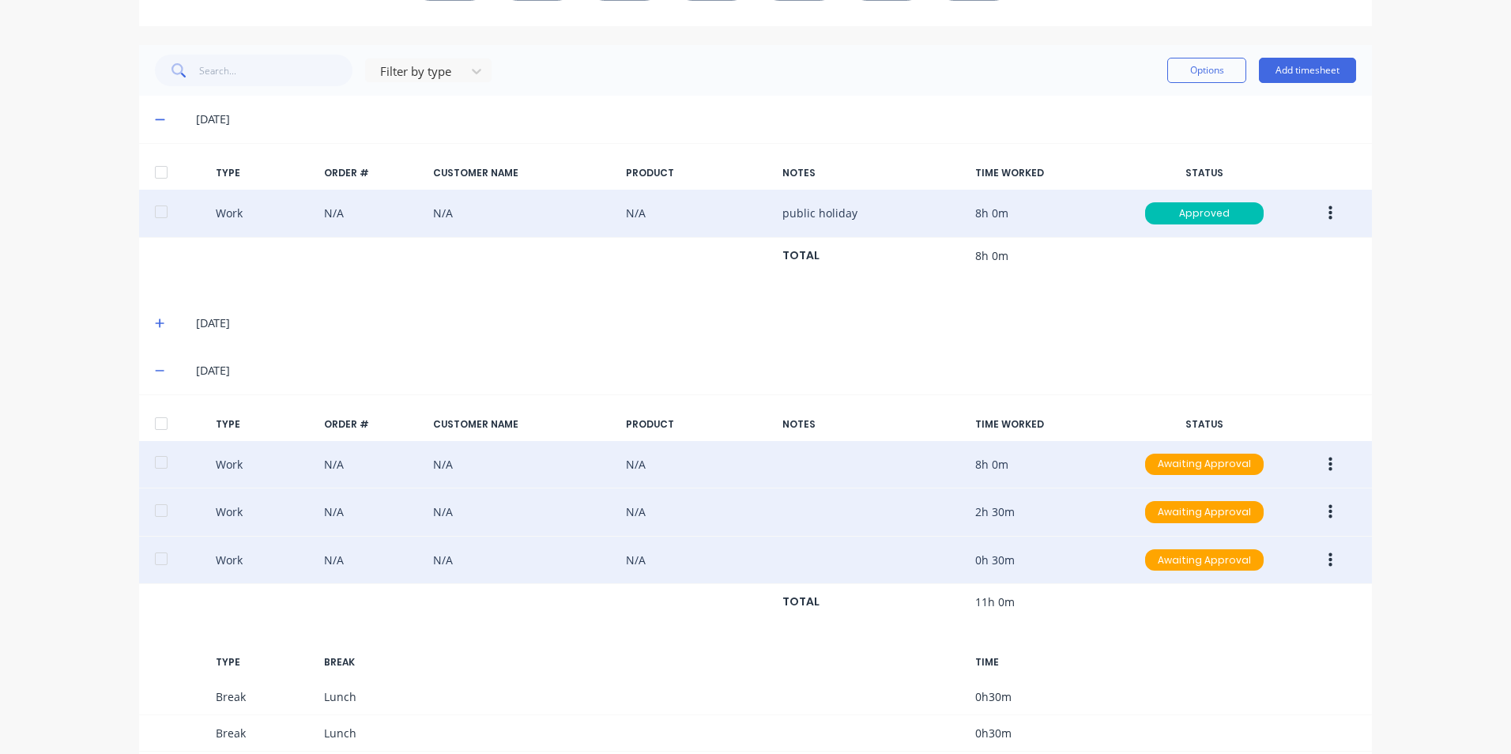
click at [161, 326] on span at bounding box center [163, 323] width 16 height 16
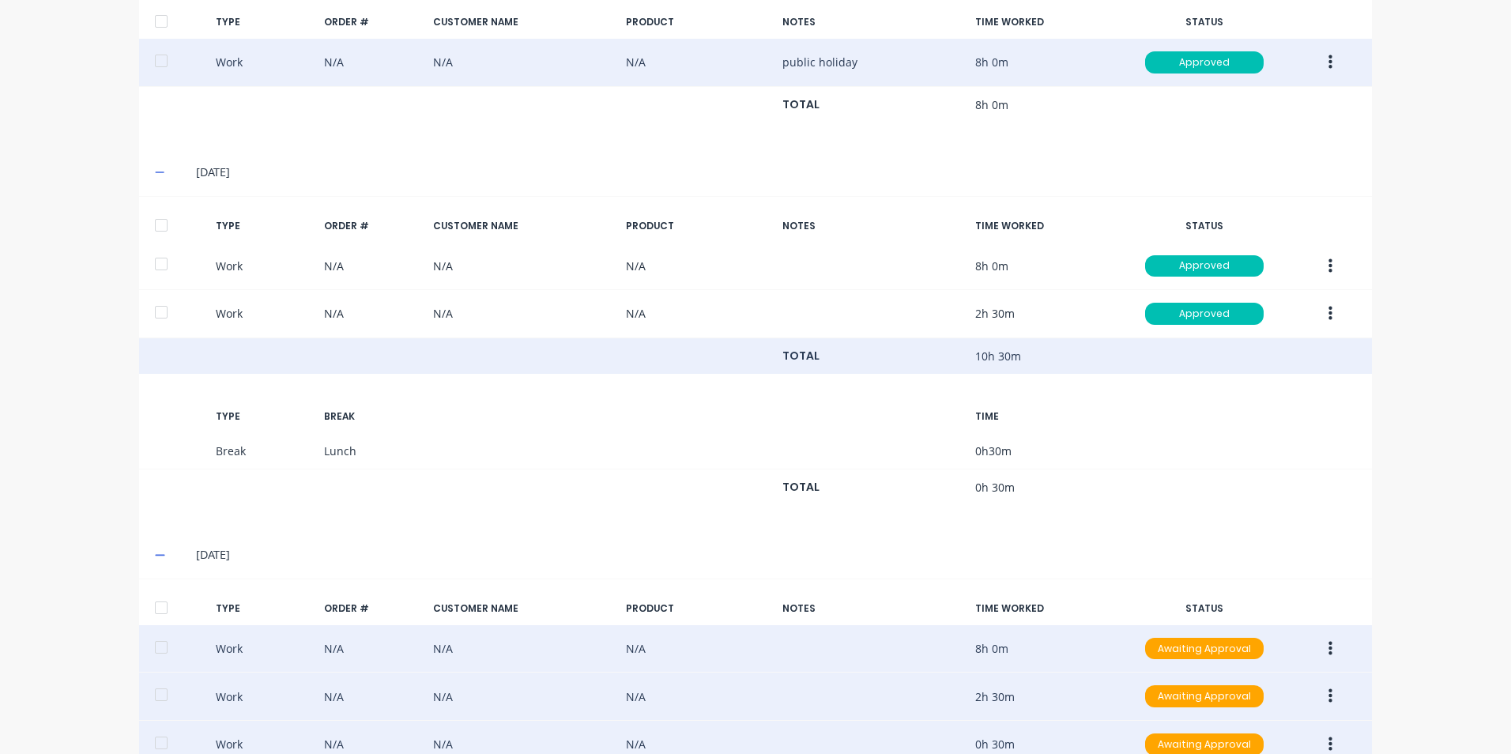
scroll to position [526, 0]
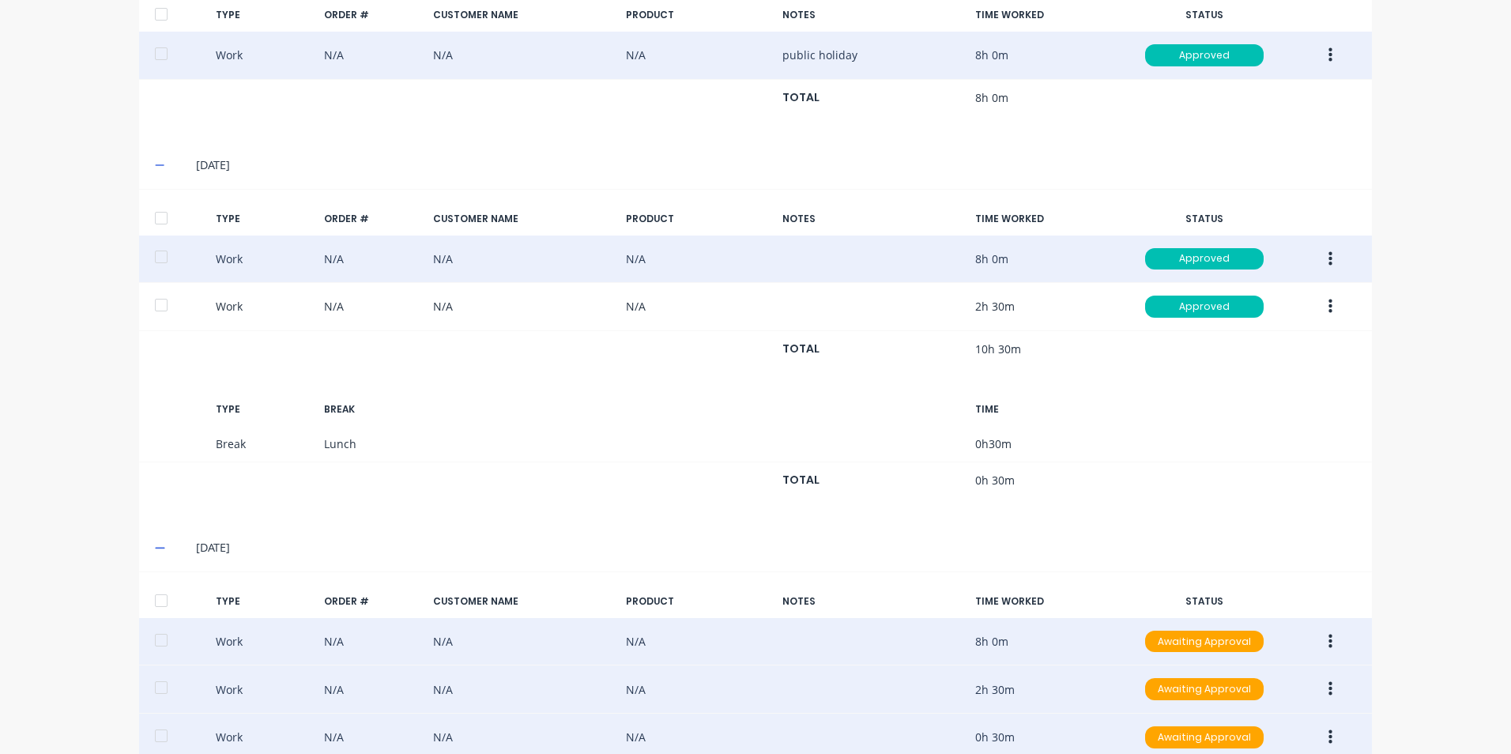
click at [1329, 260] on icon "button" at bounding box center [1331, 259] width 4 height 17
click at [1245, 259] on div "Duplicate" at bounding box center [1274, 262] width 122 height 23
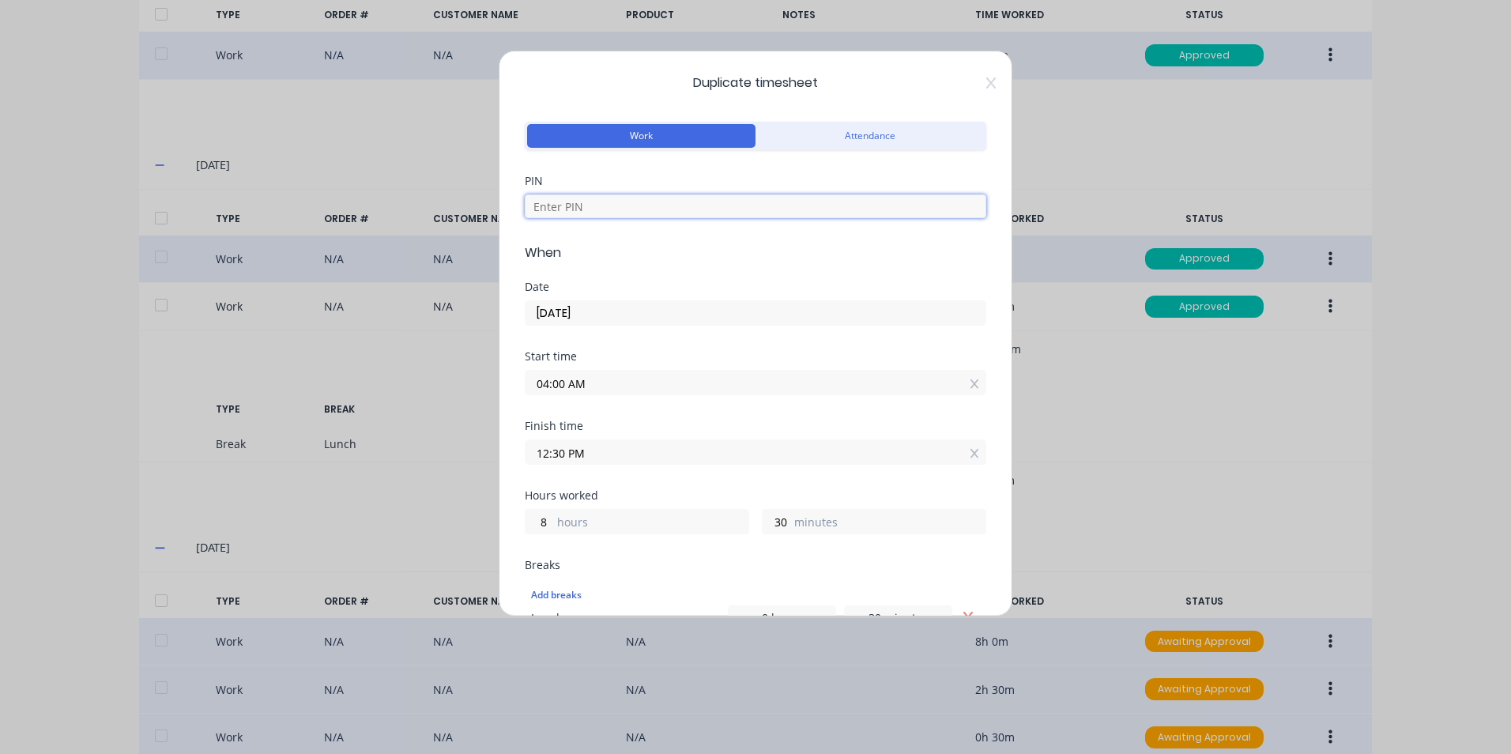
drag, startPoint x: 566, startPoint y: 204, endPoint x: 574, endPoint y: 206, distance: 8.3
click at [567, 204] on input at bounding box center [756, 206] width 462 height 24
type input "1904"
click at [549, 311] on input "[DATE]" at bounding box center [756, 313] width 460 height 24
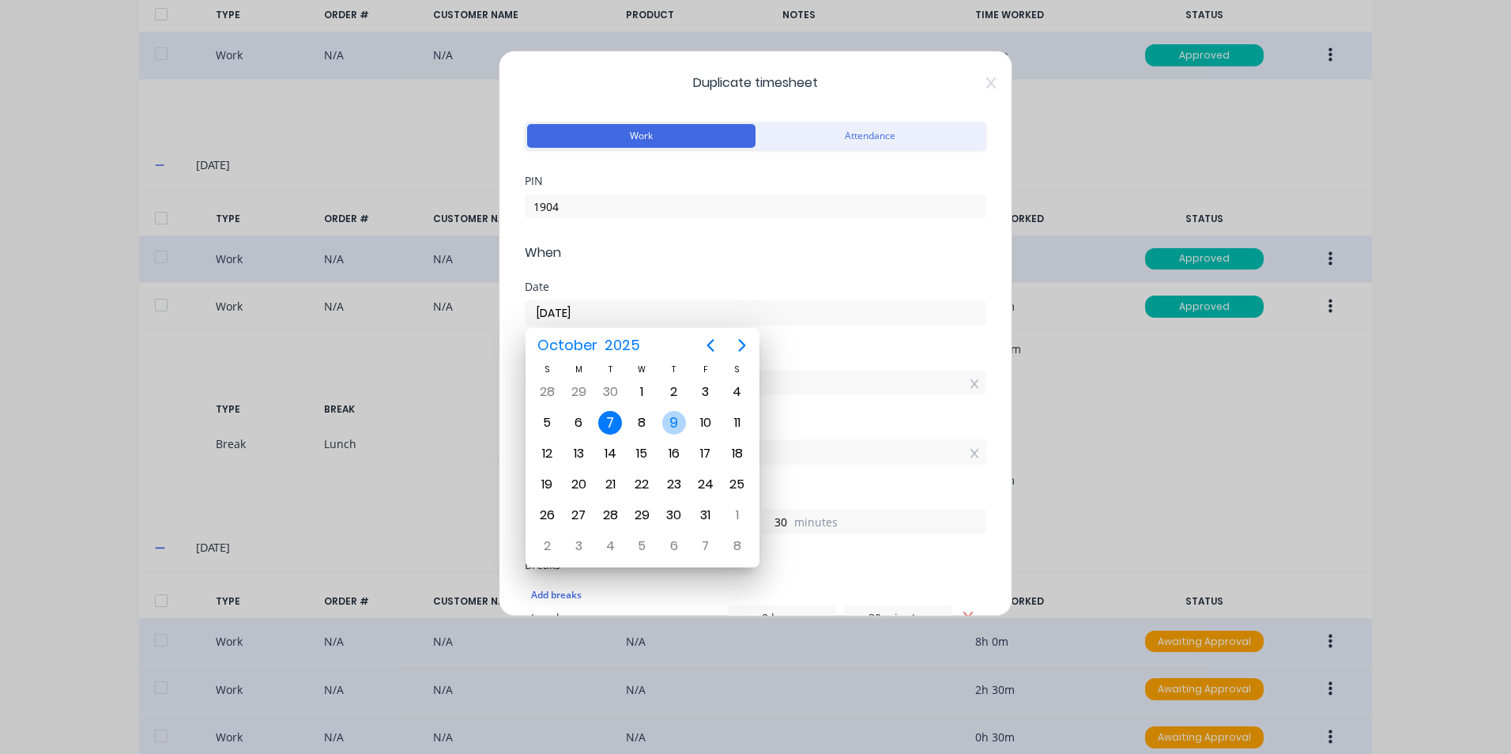
click at [674, 422] on div "9" at bounding box center [674, 423] width 24 height 24
type input "[DATE]"
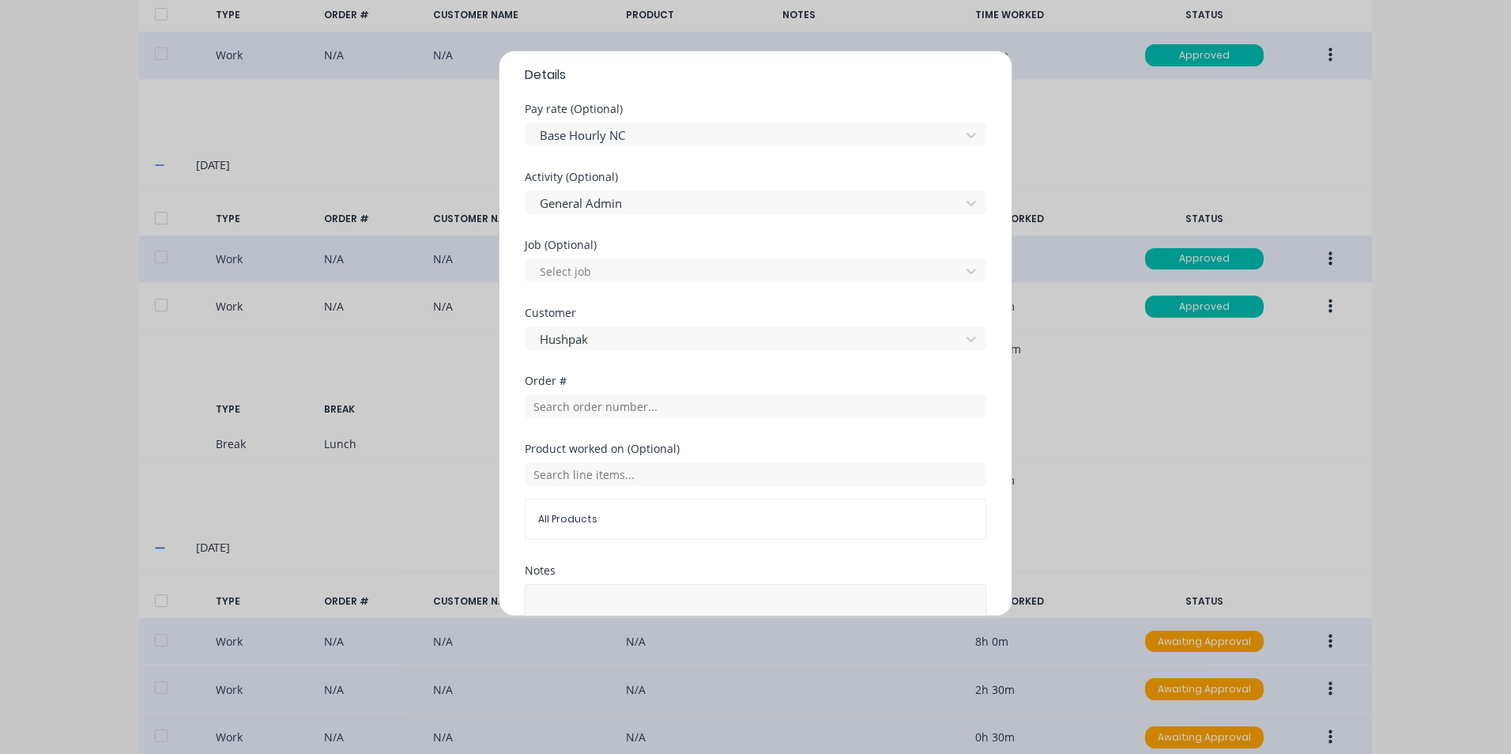
scroll to position [707, 0]
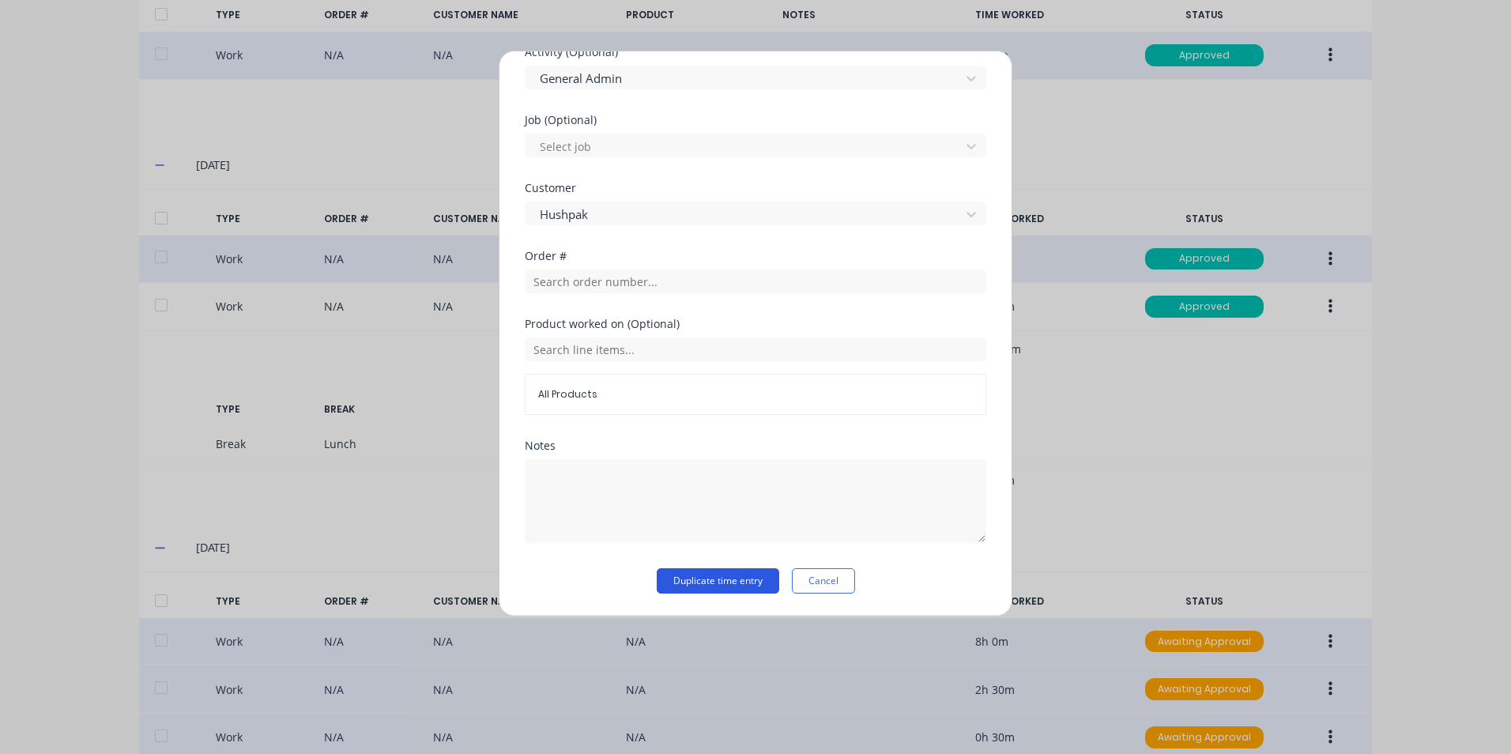
click at [716, 575] on button "Duplicate time entry" at bounding box center [718, 580] width 123 height 25
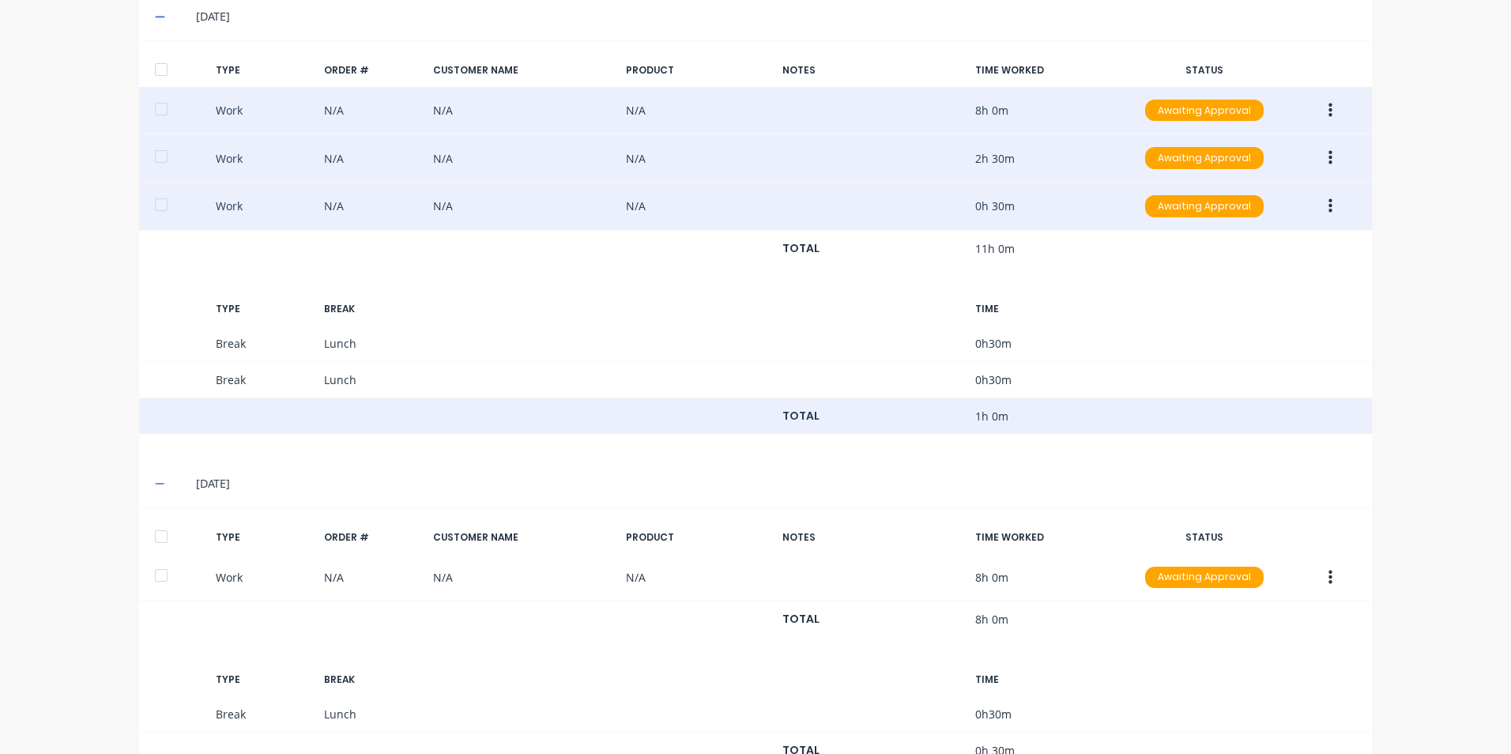
scroll to position [1117, 0]
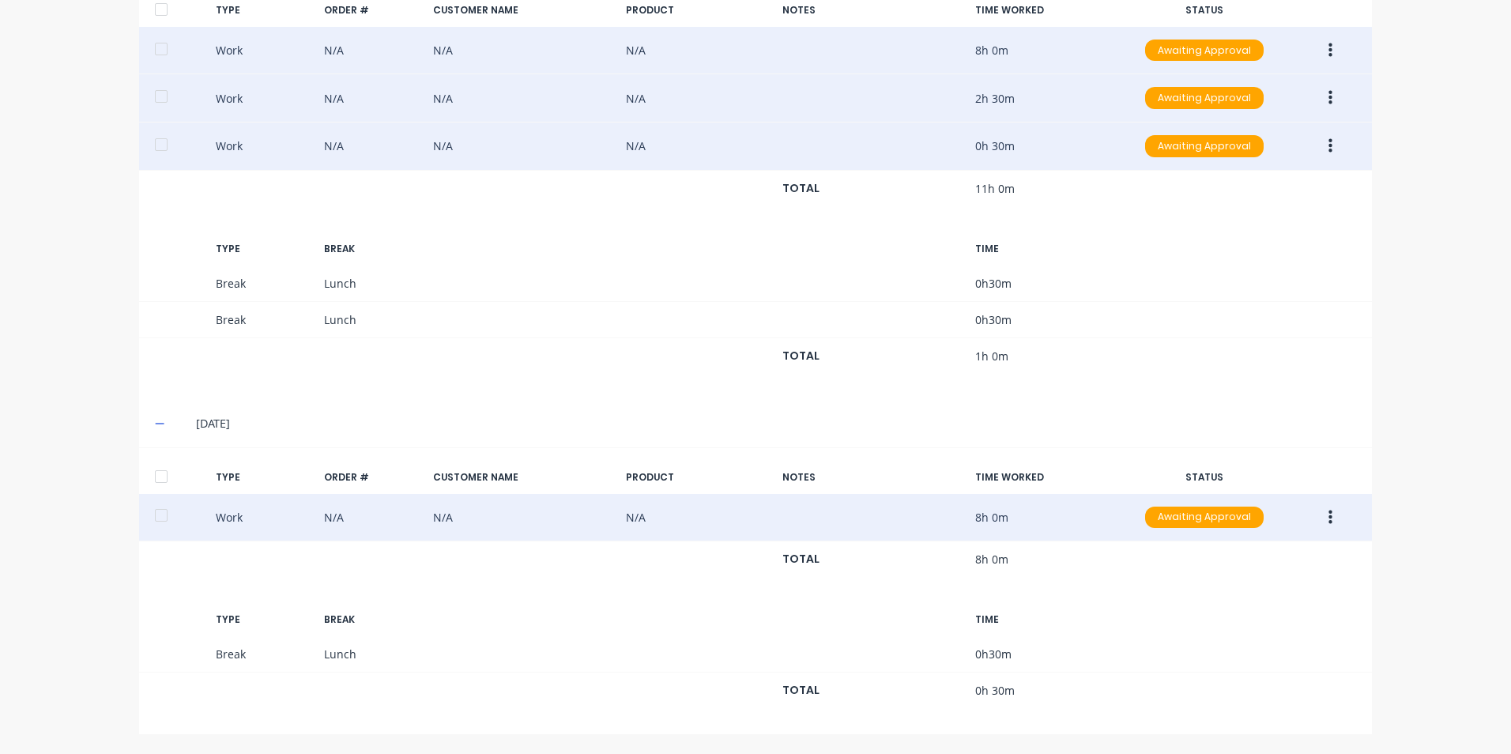
click at [1321, 524] on button "button" at bounding box center [1330, 517] width 37 height 28
click at [1272, 522] on div "Duplicate" at bounding box center [1274, 521] width 122 height 23
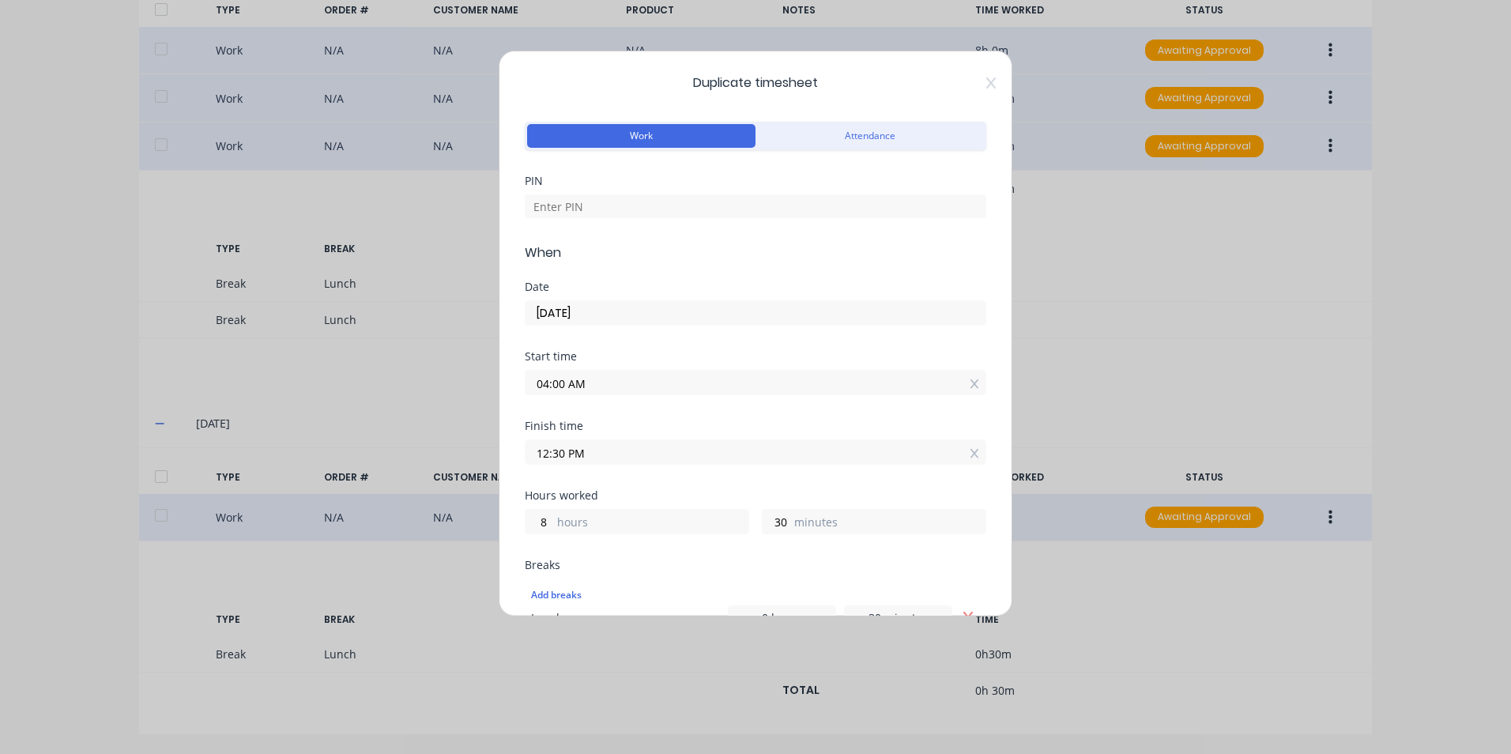
click at [549, 314] on input "[DATE]" at bounding box center [756, 313] width 460 height 24
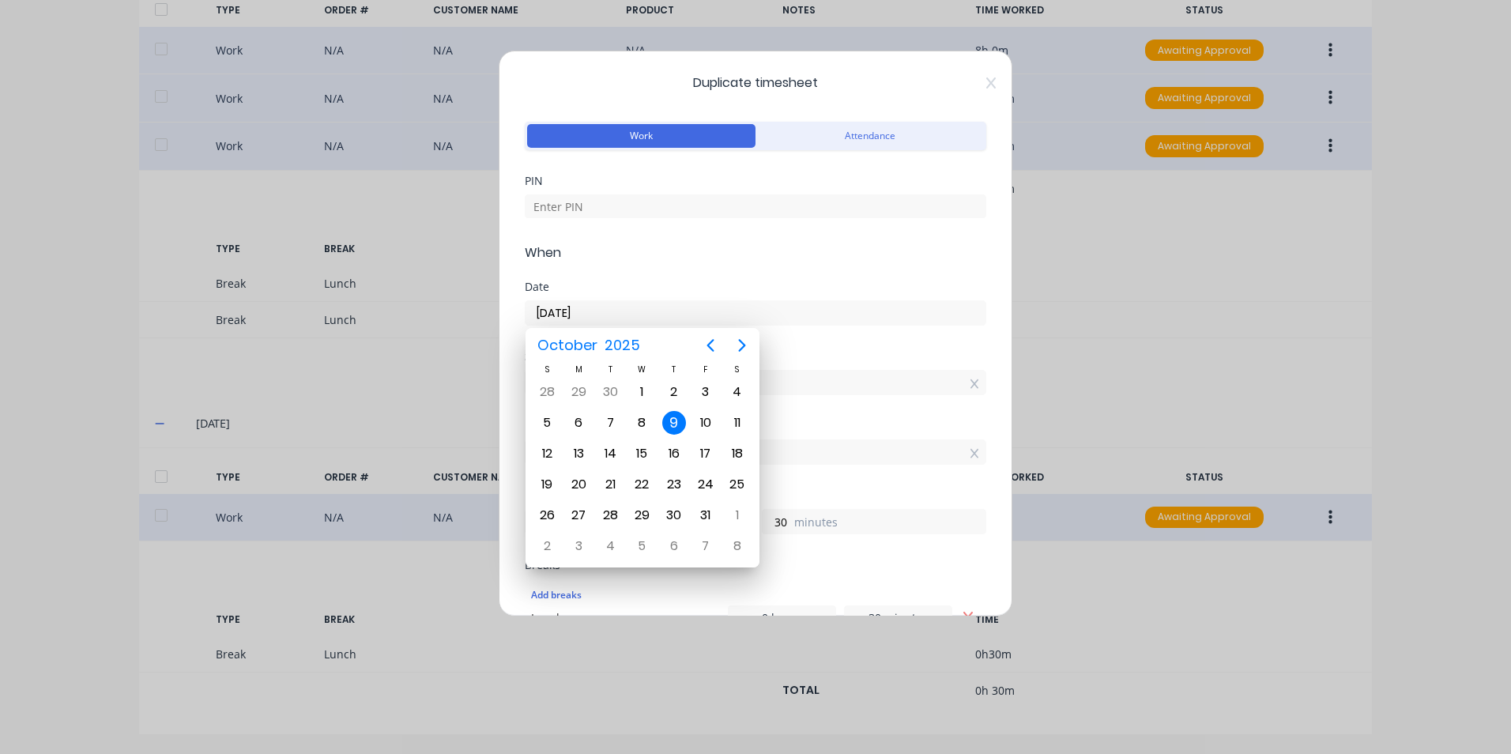
type input "[DATE]"
click at [944, 564] on div "Breaks" at bounding box center [756, 565] width 462 height 11
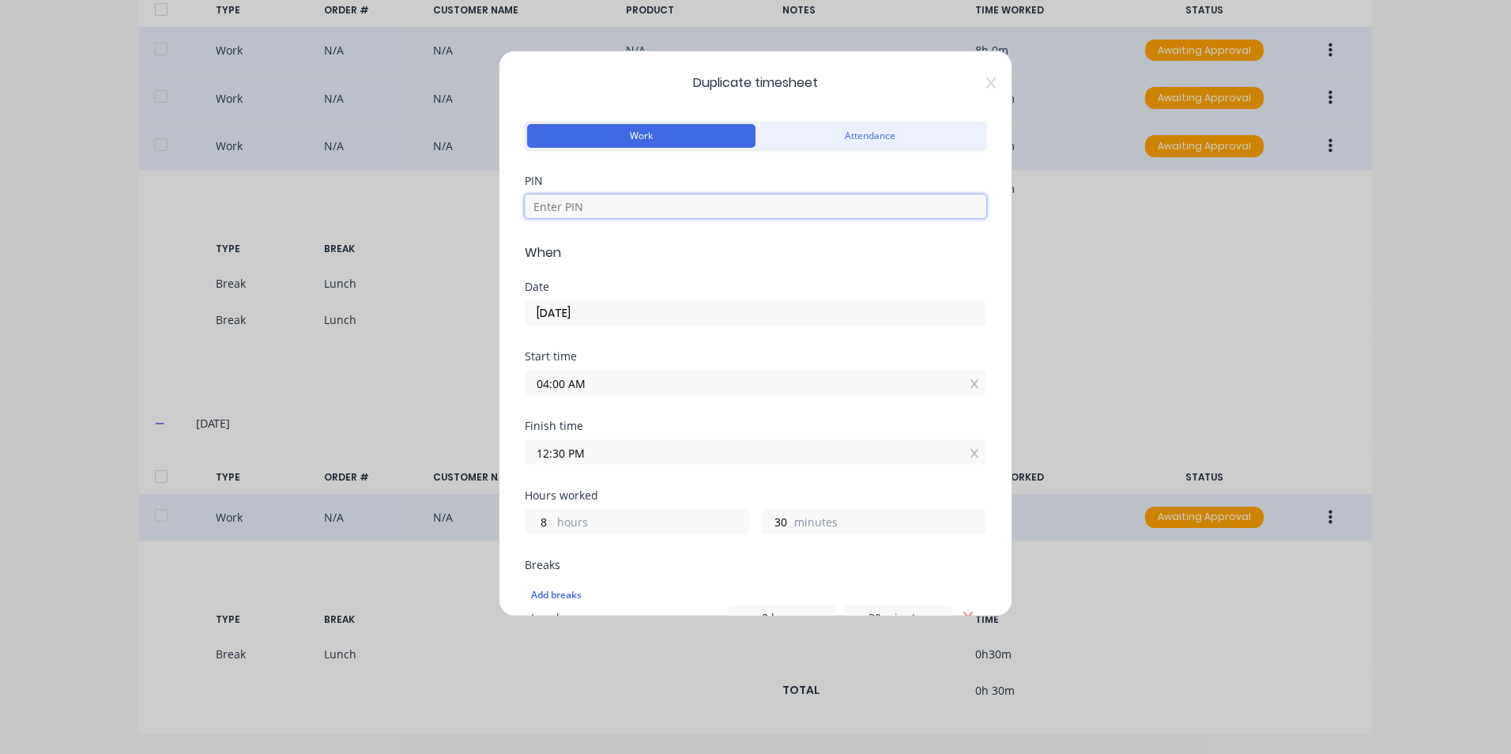
click at [705, 209] on input at bounding box center [756, 206] width 462 height 24
type input "1904"
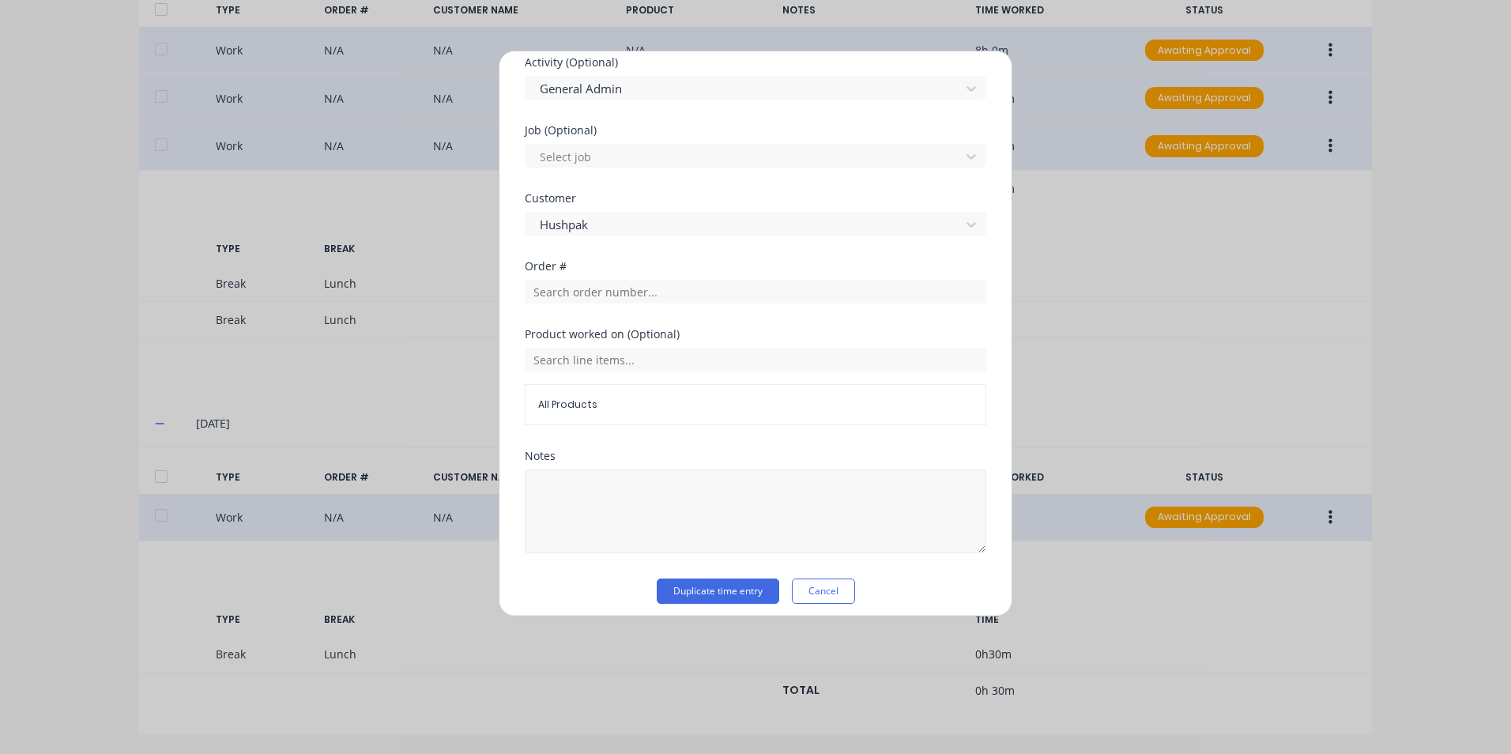
scroll to position [707, 0]
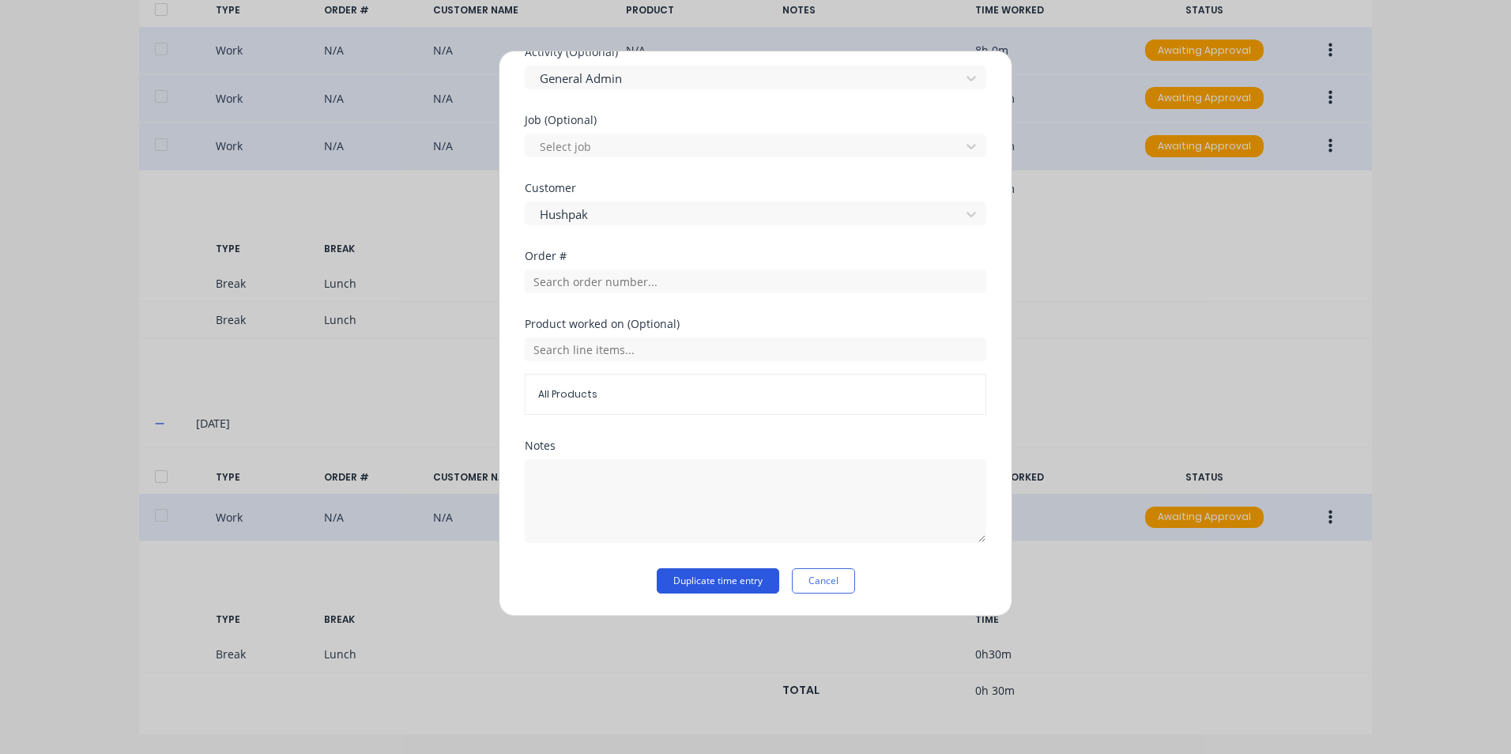
click at [731, 579] on button "Duplicate time entry" at bounding box center [718, 580] width 123 height 25
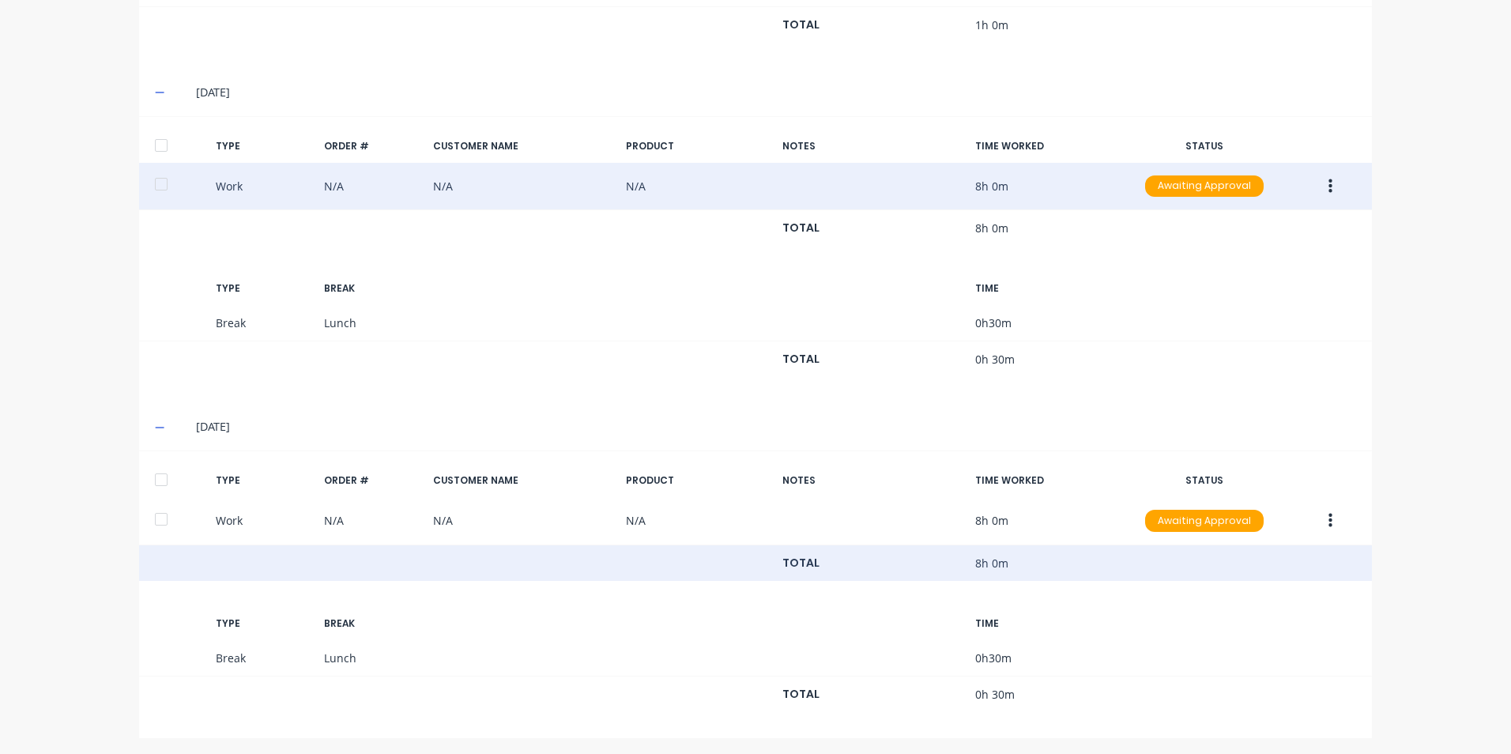
scroll to position [1452, 0]
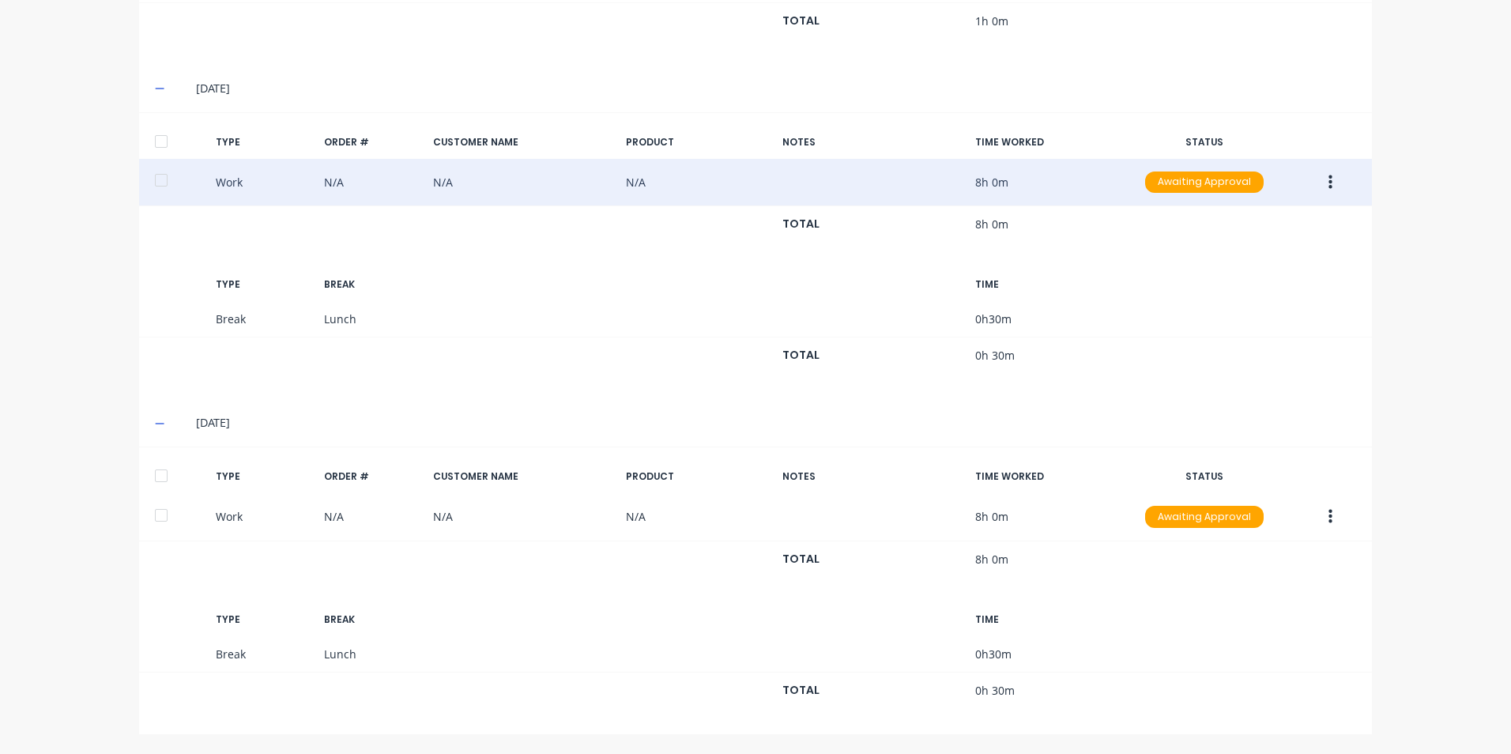
click at [1319, 177] on button "button" at bounding box center [1330, 182] width 37 height 28
click at [1226, 190] on div "Duplicate" at bounding box center [1274, 186] width 122 height 23
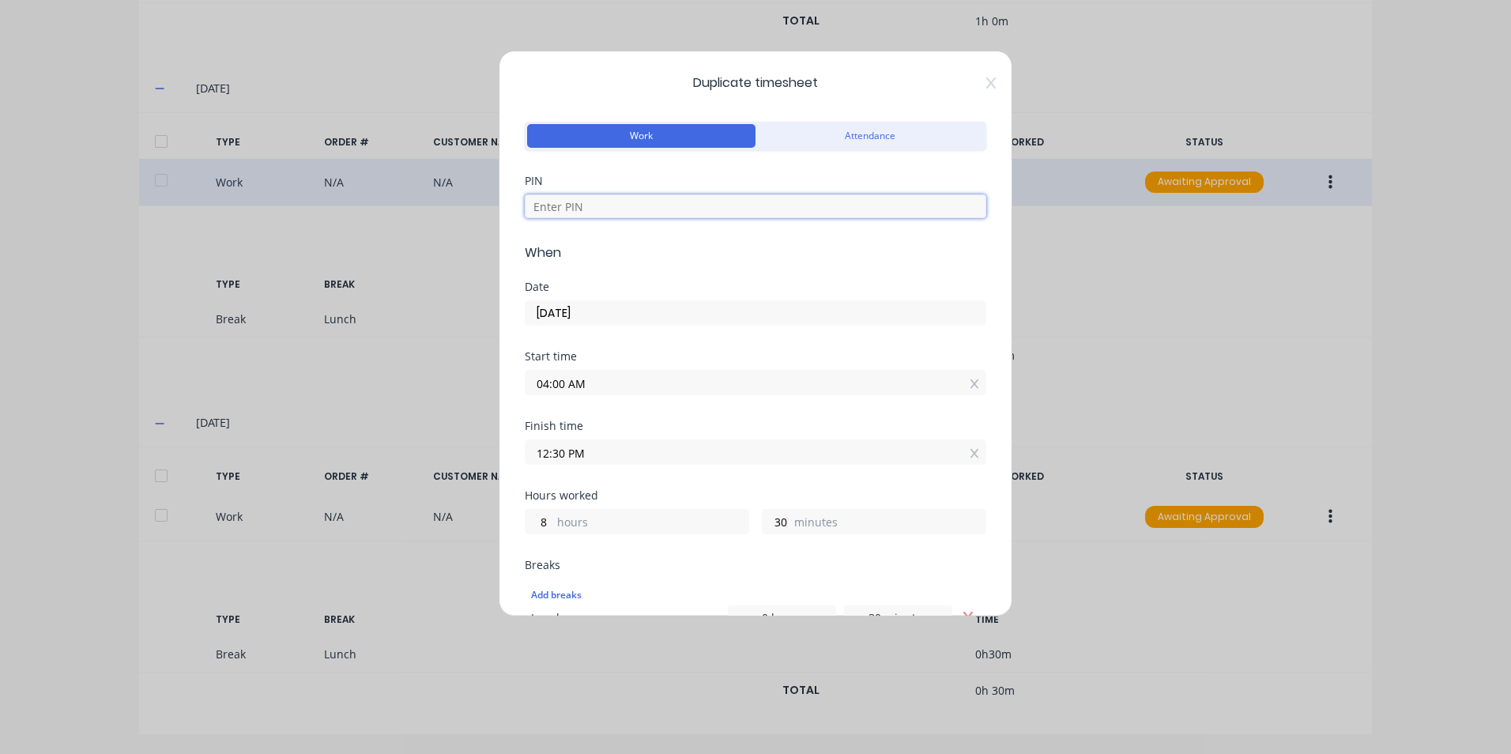
click at [624, 208] on input at bounding box center [756, 206] width 462 height 24
type input "1904"
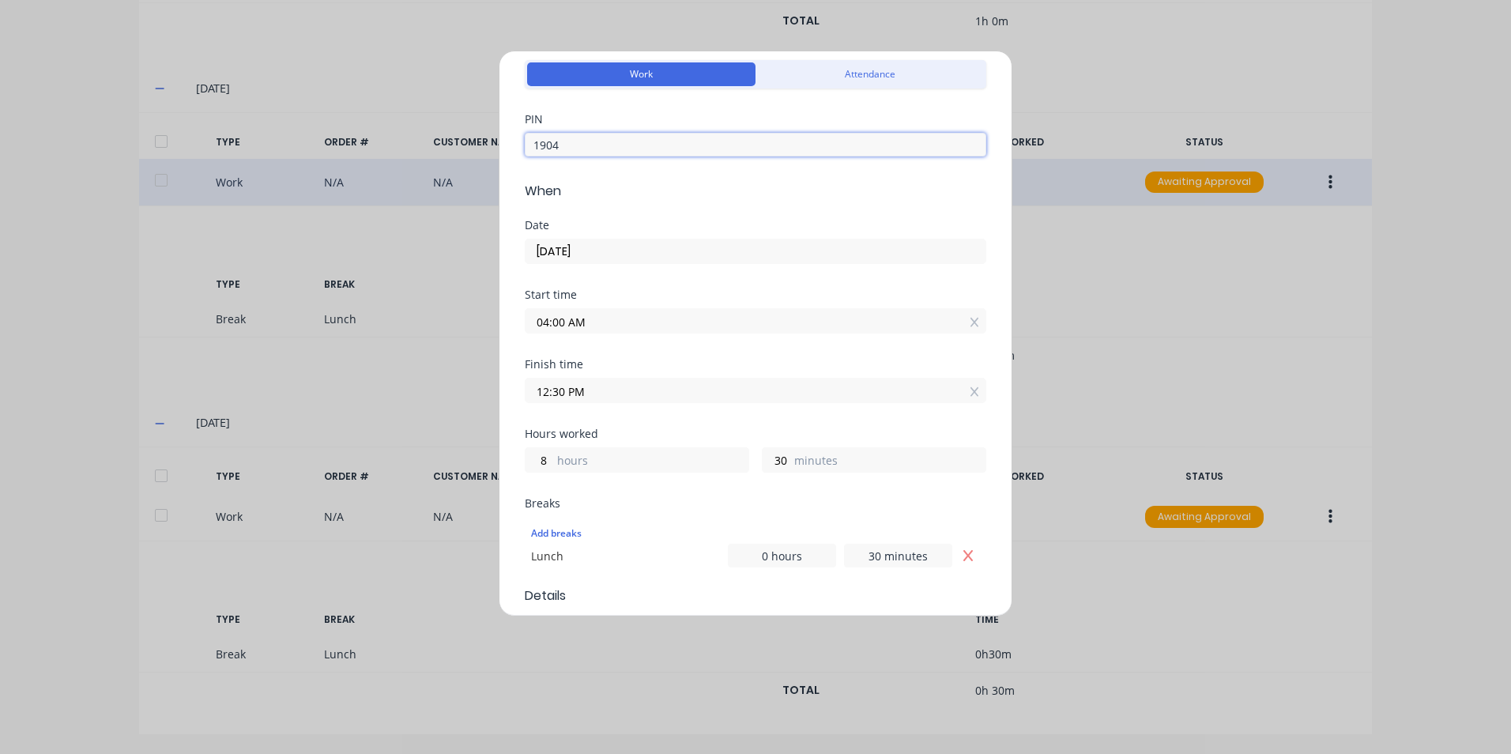
scroll to position [237, 0]
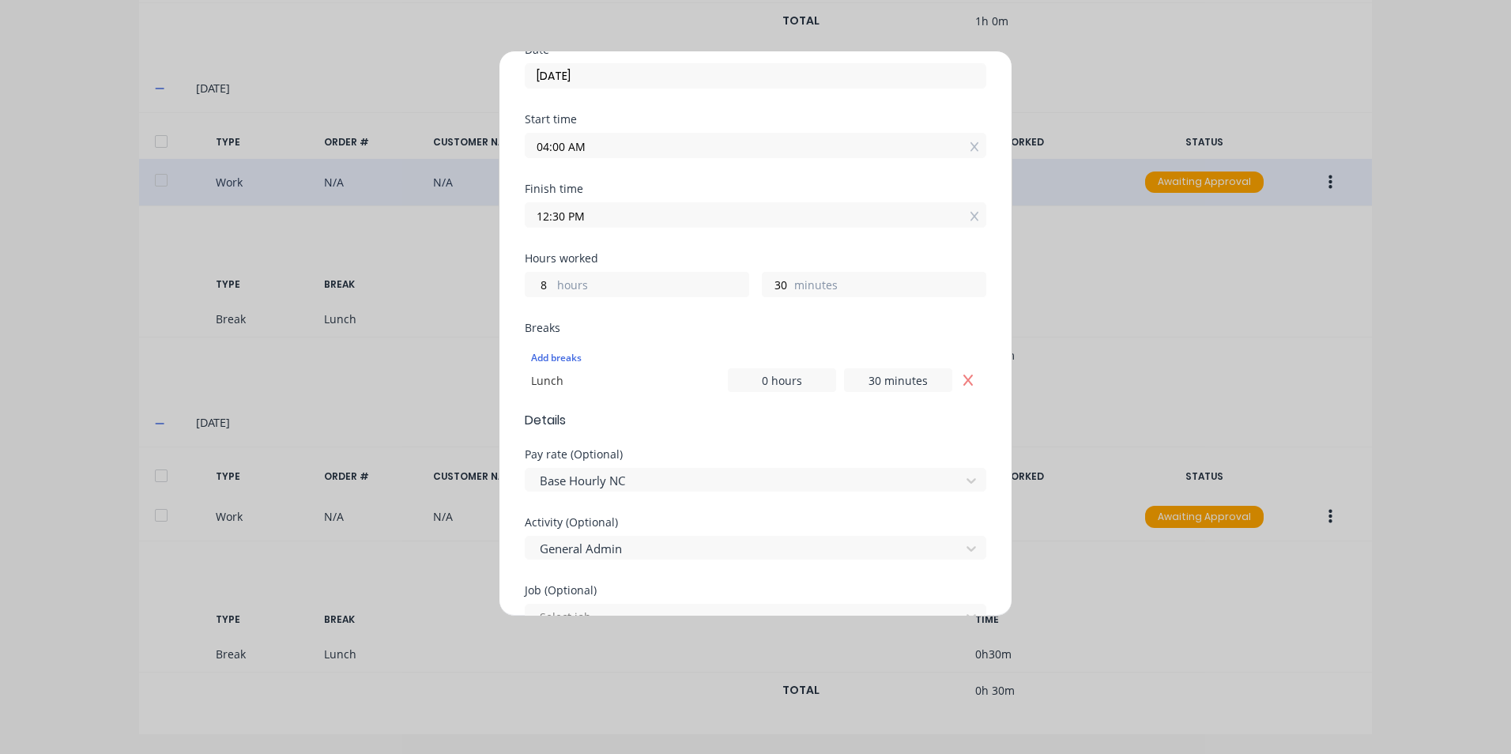
click at [582, 144] on input "04:00 AM" at bounding box center [756, 146] width 460 height 24
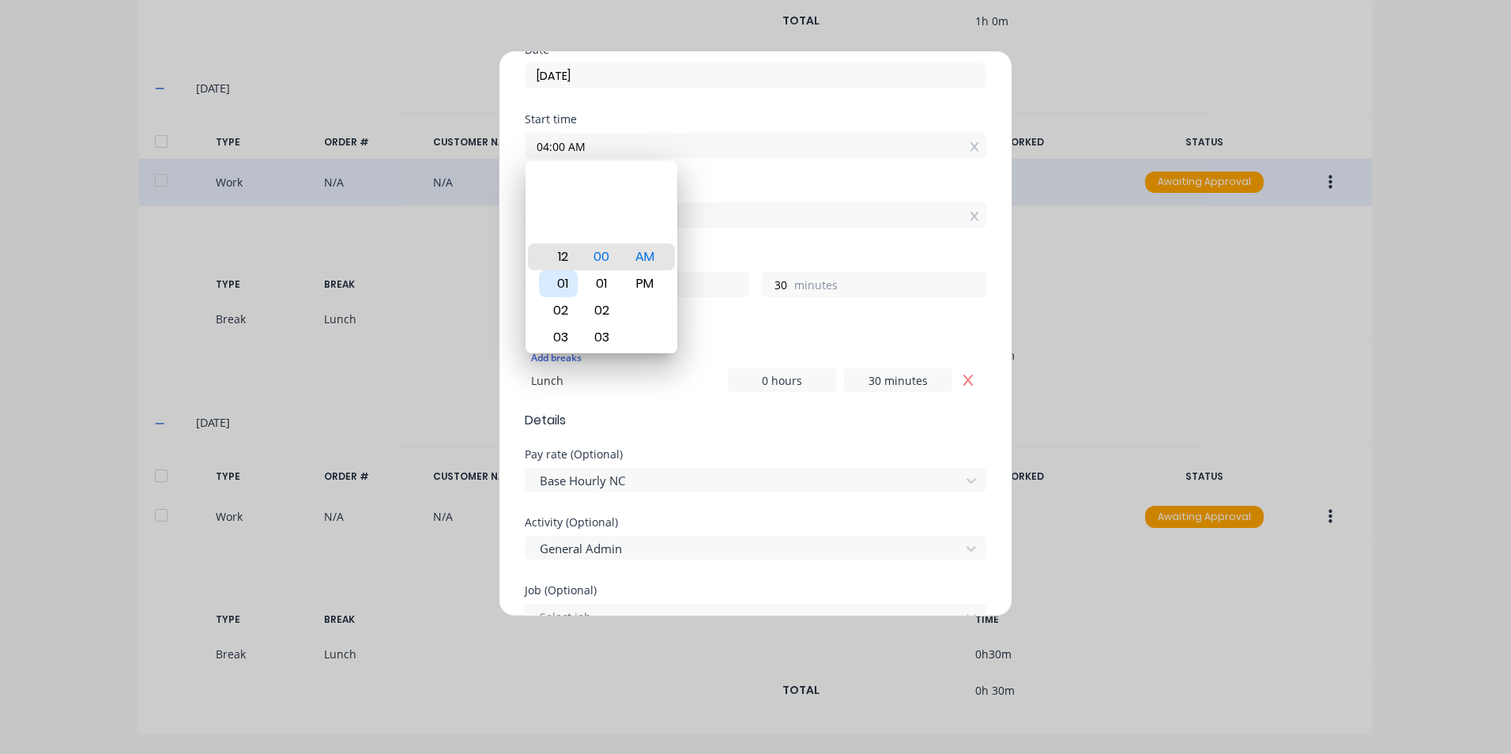
type input "12:00 AM"
type input "12"
type input "12:05 AM"
type input "25"
type input "12:10 AM"
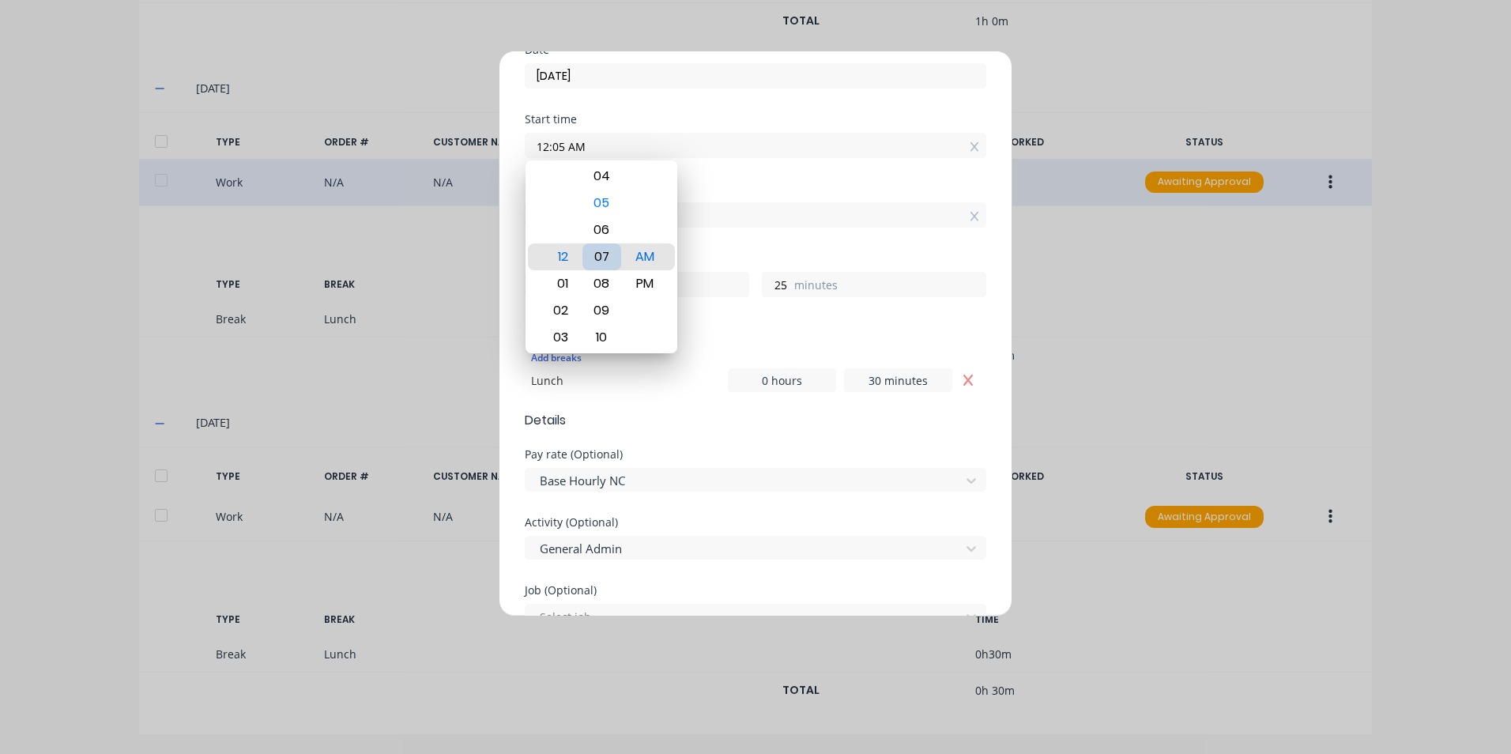
type input "20"
type input "12:15 AM"
type input "15"
type input "12:20 AM"
type input "10"
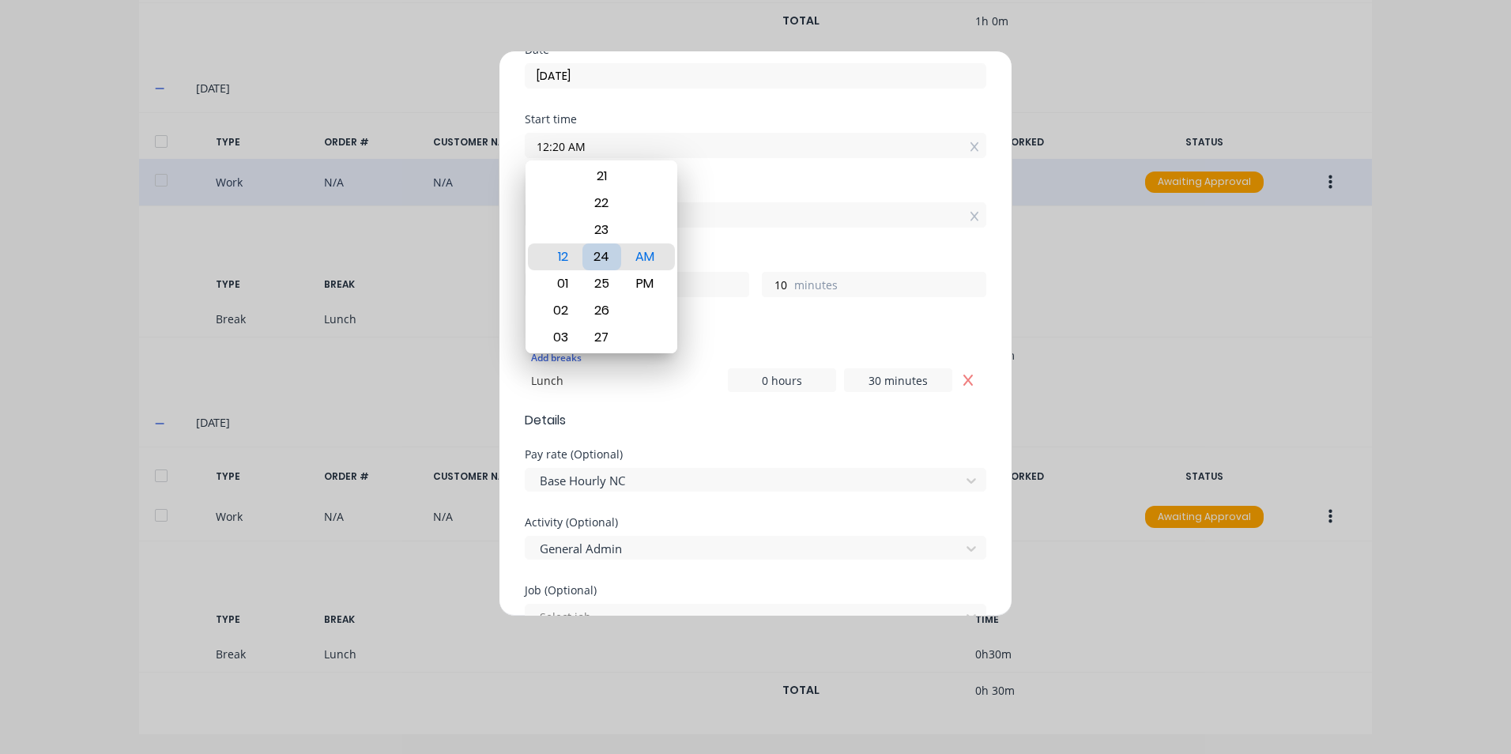
type input "12:26 AM"
type input "4"
type input "12:31 AM"
type input "11"
type input "59"
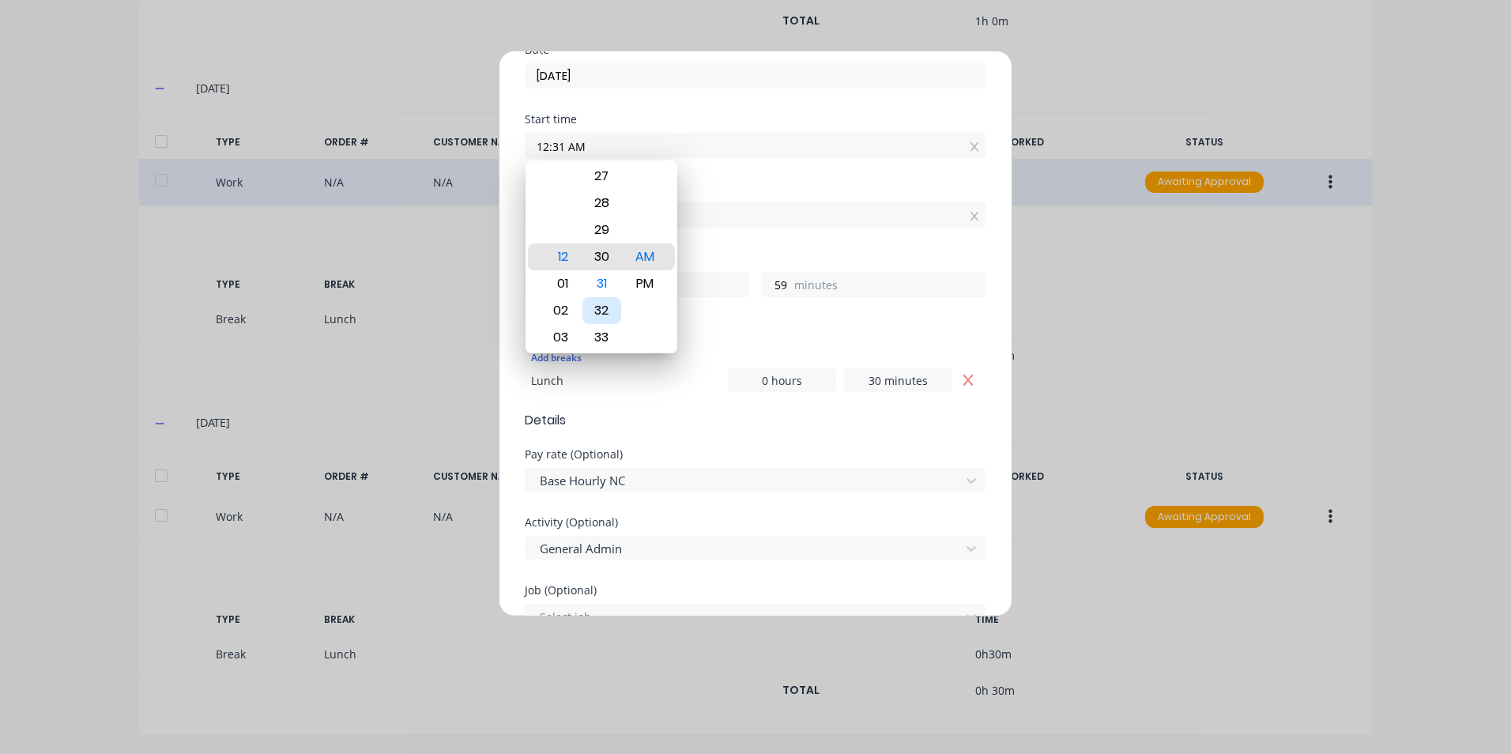
type input "12:30 AM"
type input "12"
type input "0"
click at [646, 286] on div "PM" at bounding box center [645, 283] width 39 height 27
type input "12:30 PM"
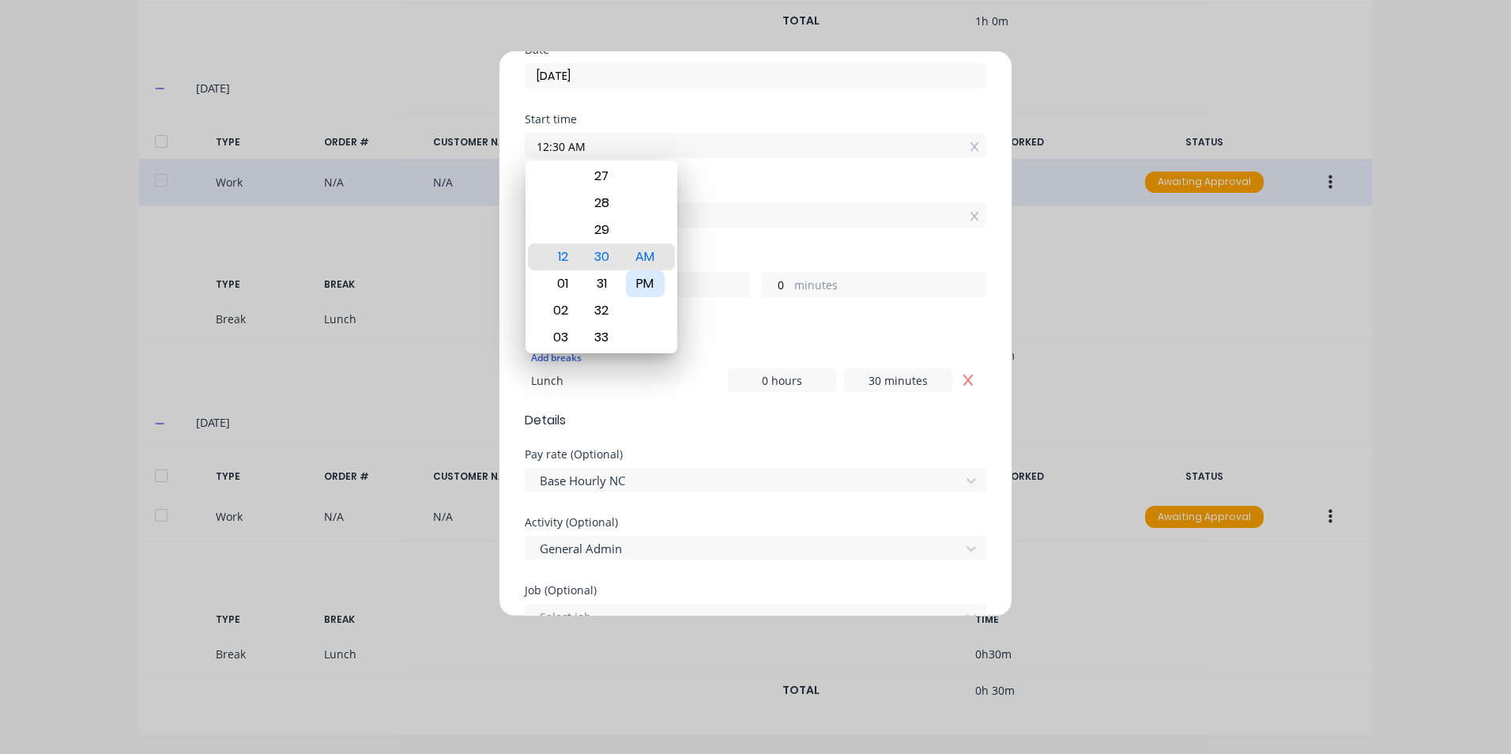
type input "0"
click at [803, 332] on div "Breaks" at bounding box center [756, 327] width 462 height 11
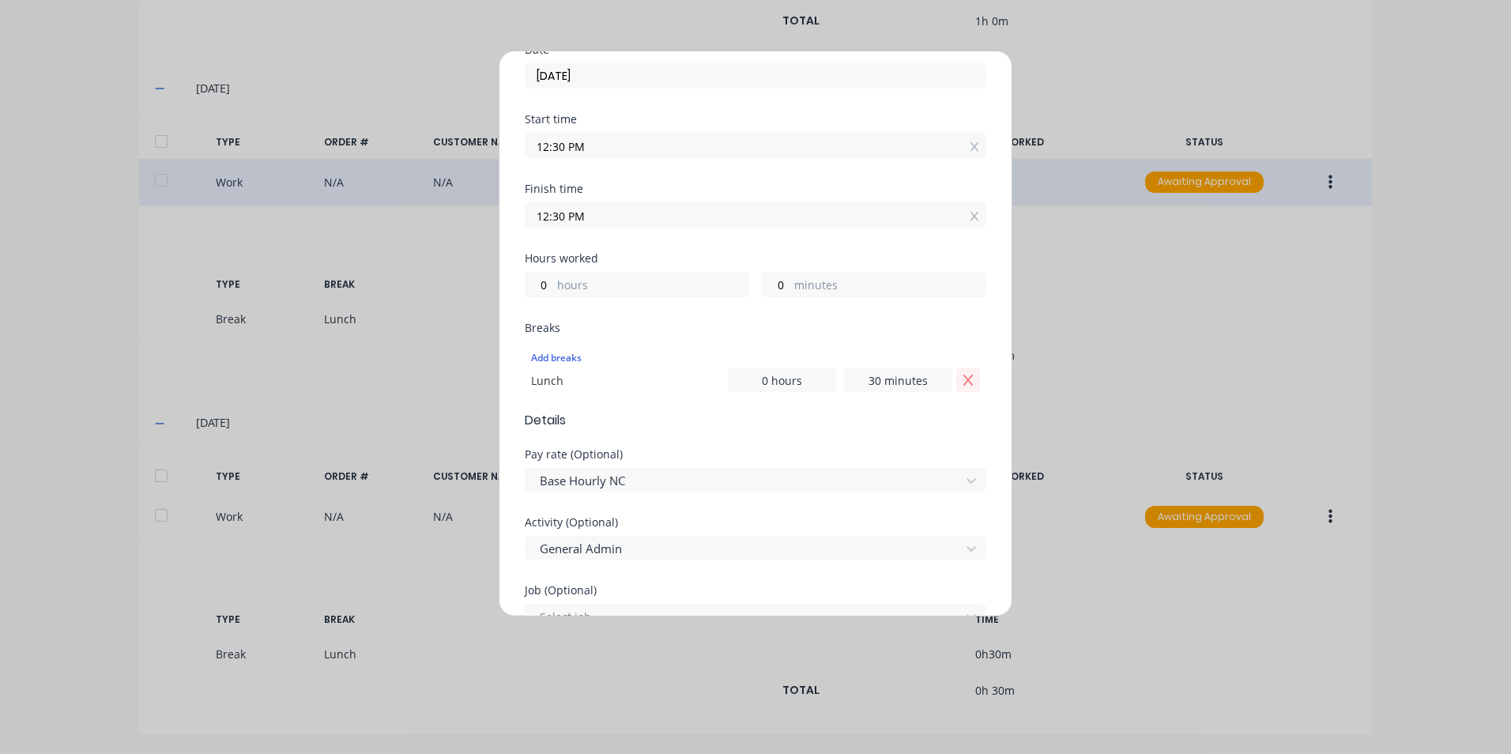
click at [962, 383] on icon "Remove Lunch" at bounding box center [968, 380] width 13 height 13
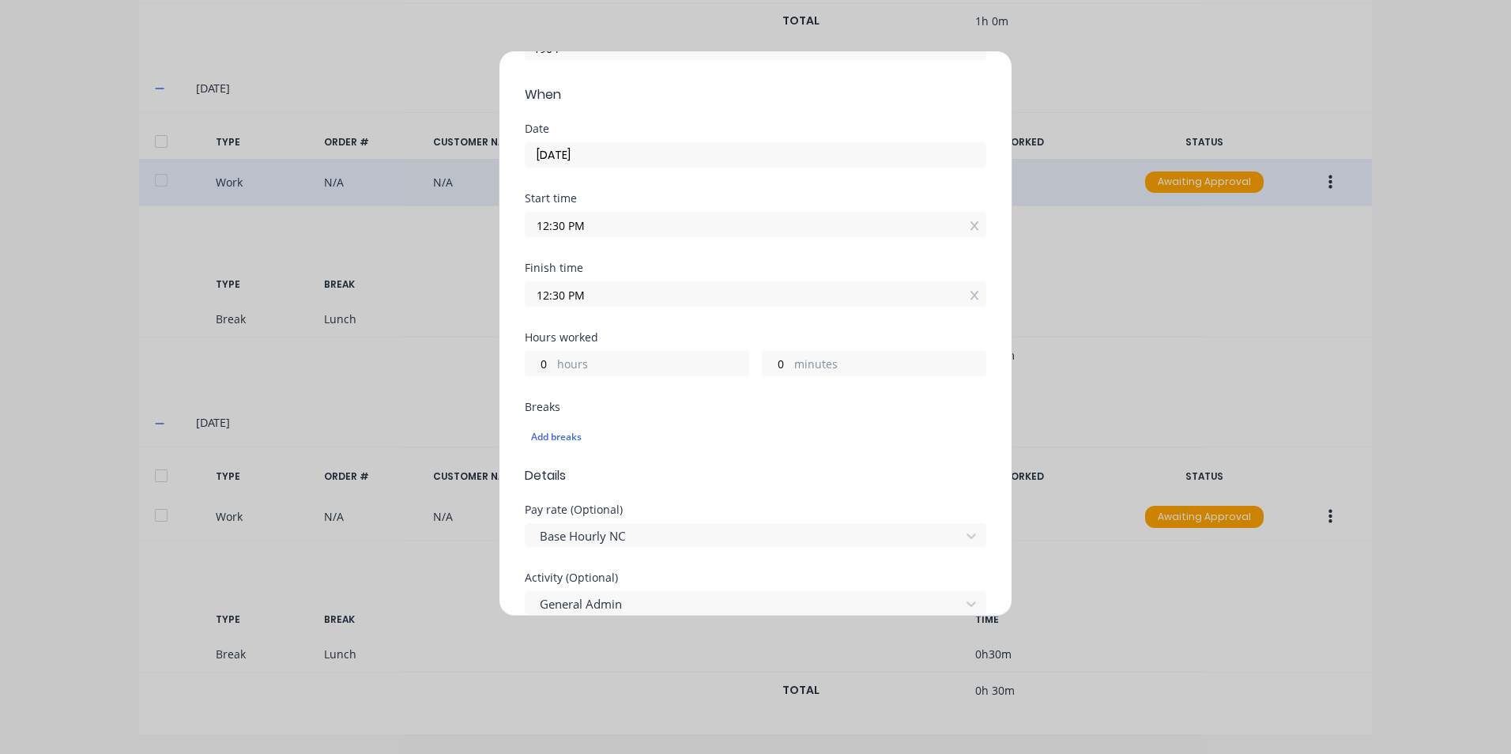
click at [860, 297] on input "12:30 PM" at bounding box center [756, 294] width 460 height 24
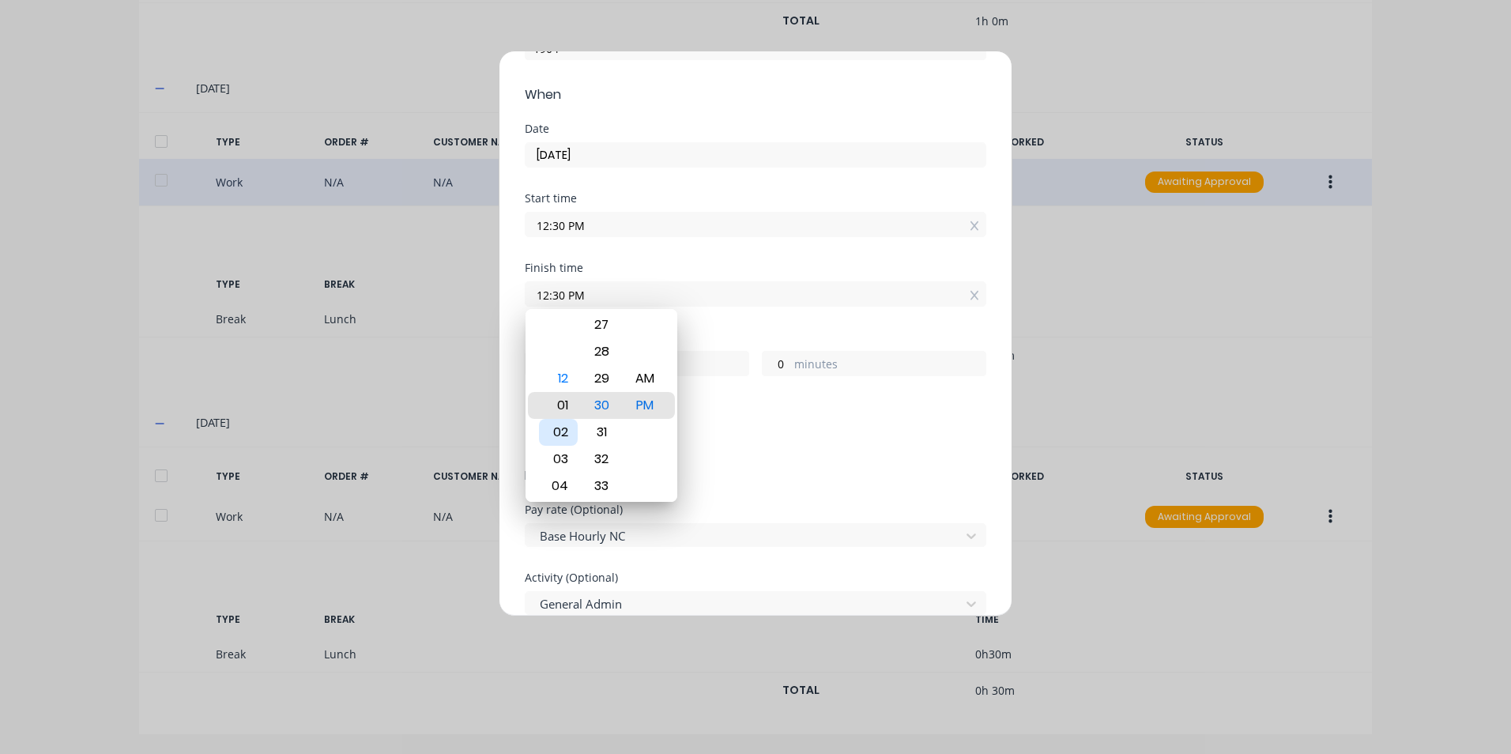
type input "01:30 PM"
type input "1"
type input "02:30 PM"
type input "2"
click at [567, 428] on div "03" at bounding box center [558, 432] width 39 height 27
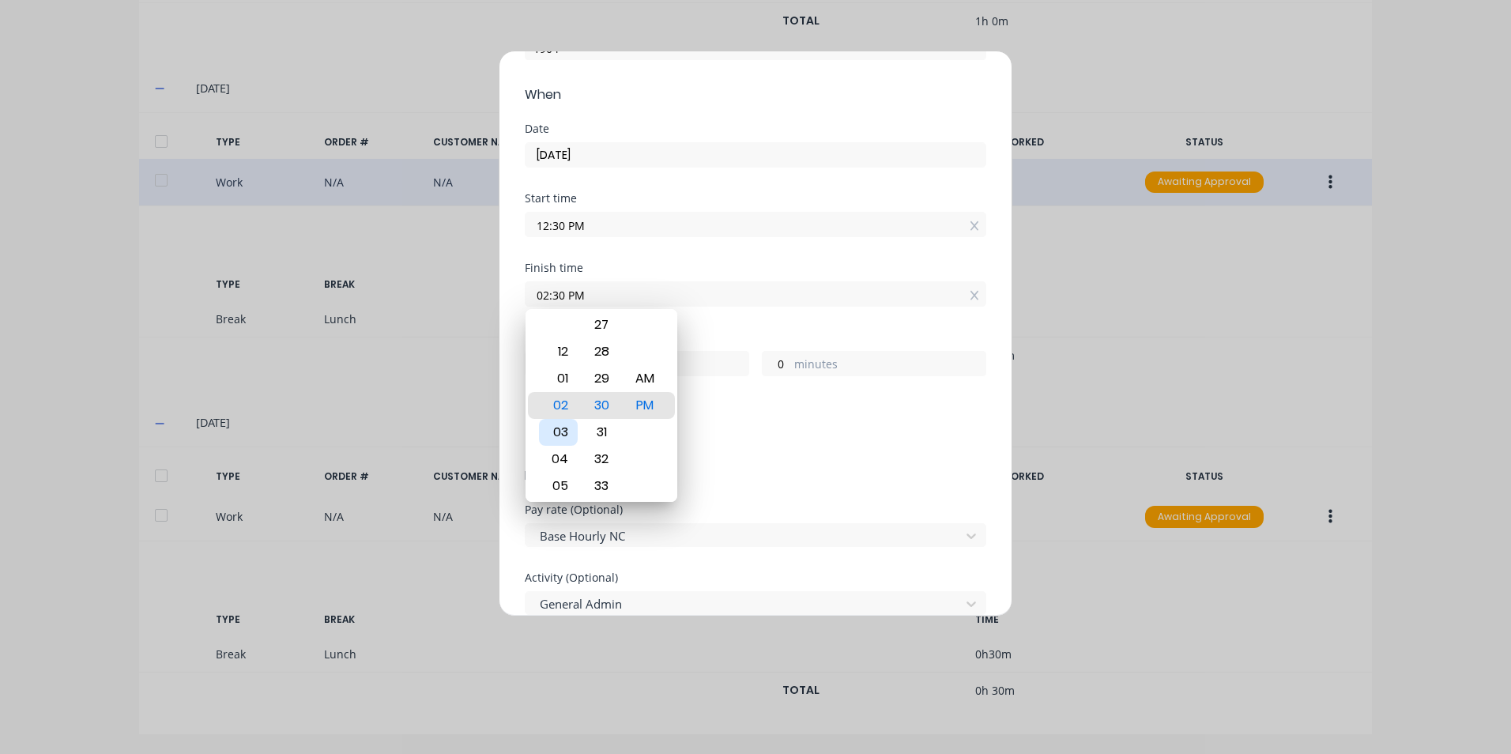
type input "03:30 PM"
type input "3"
click at [795, 477] on span "Details" at bounding box center [756, 475] width 462 height 19
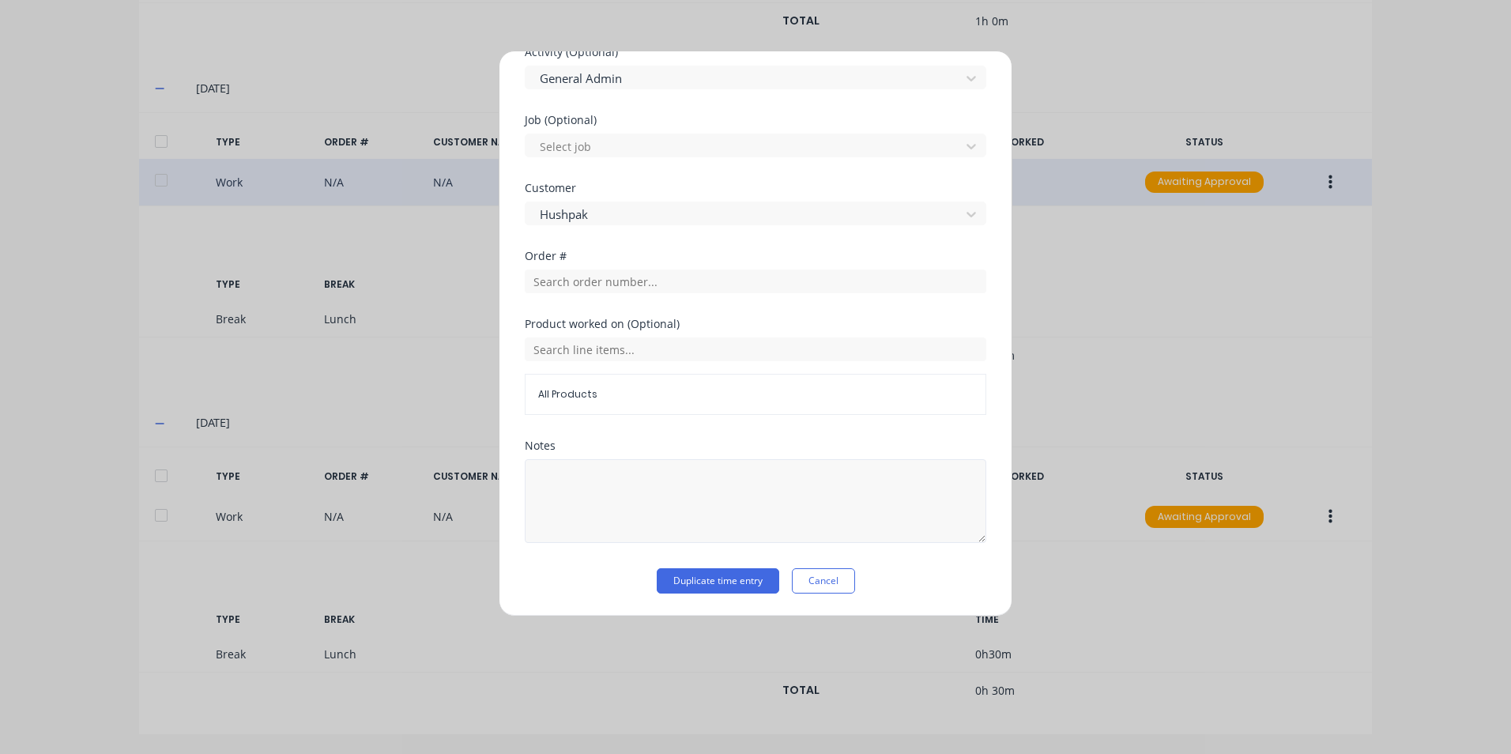
scroll to position [526, 0]
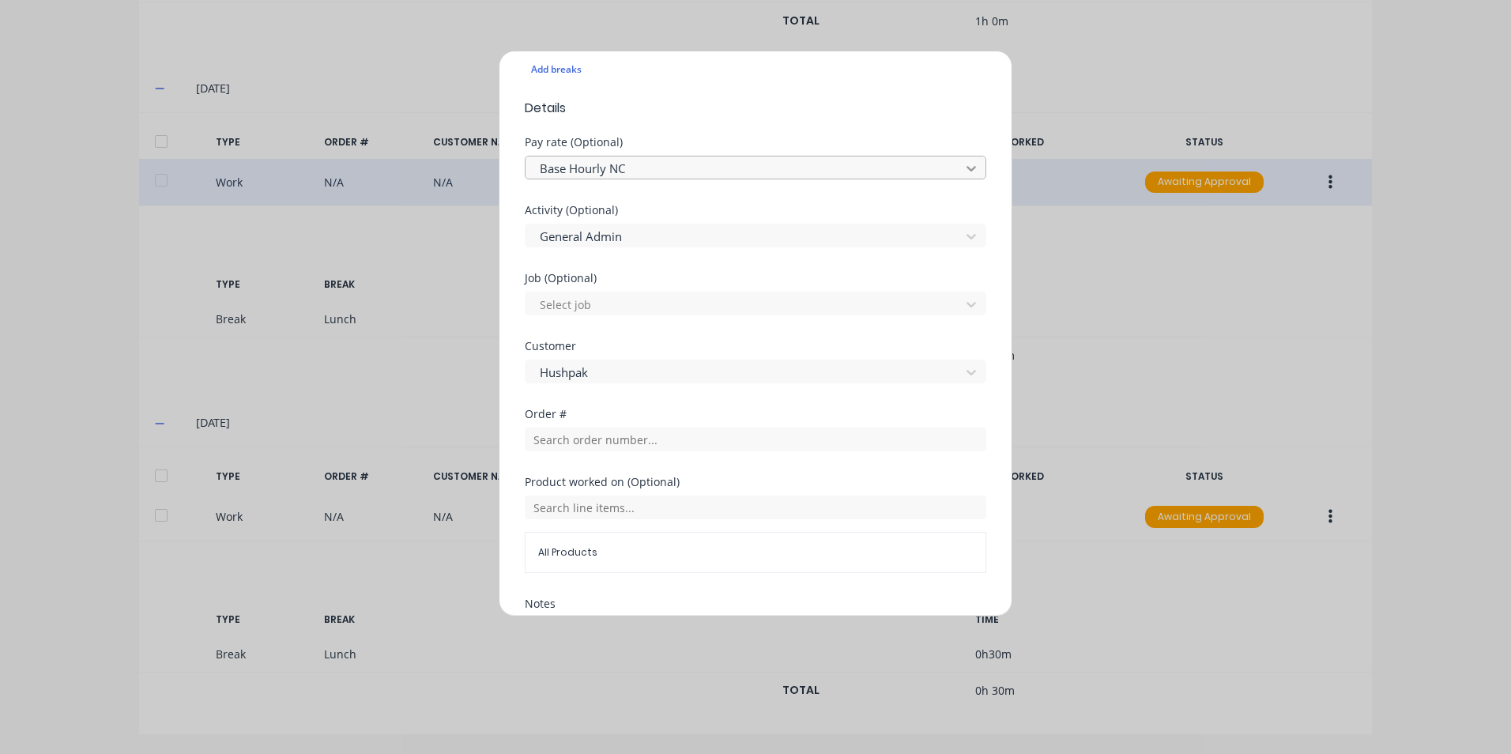
click at [963, 168] on icon at bounding box center [971, 168] width 16 height 16
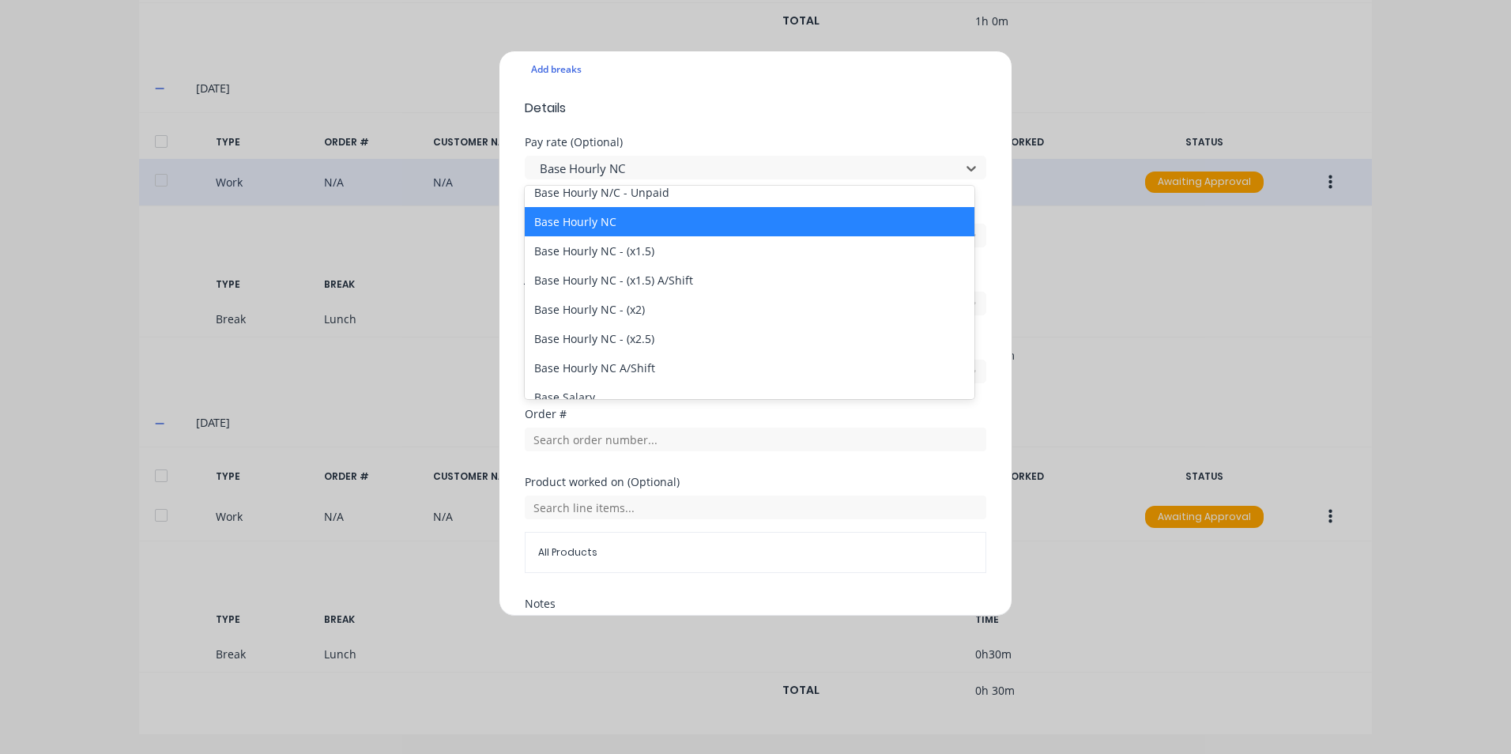
scroll to position [158, 0]
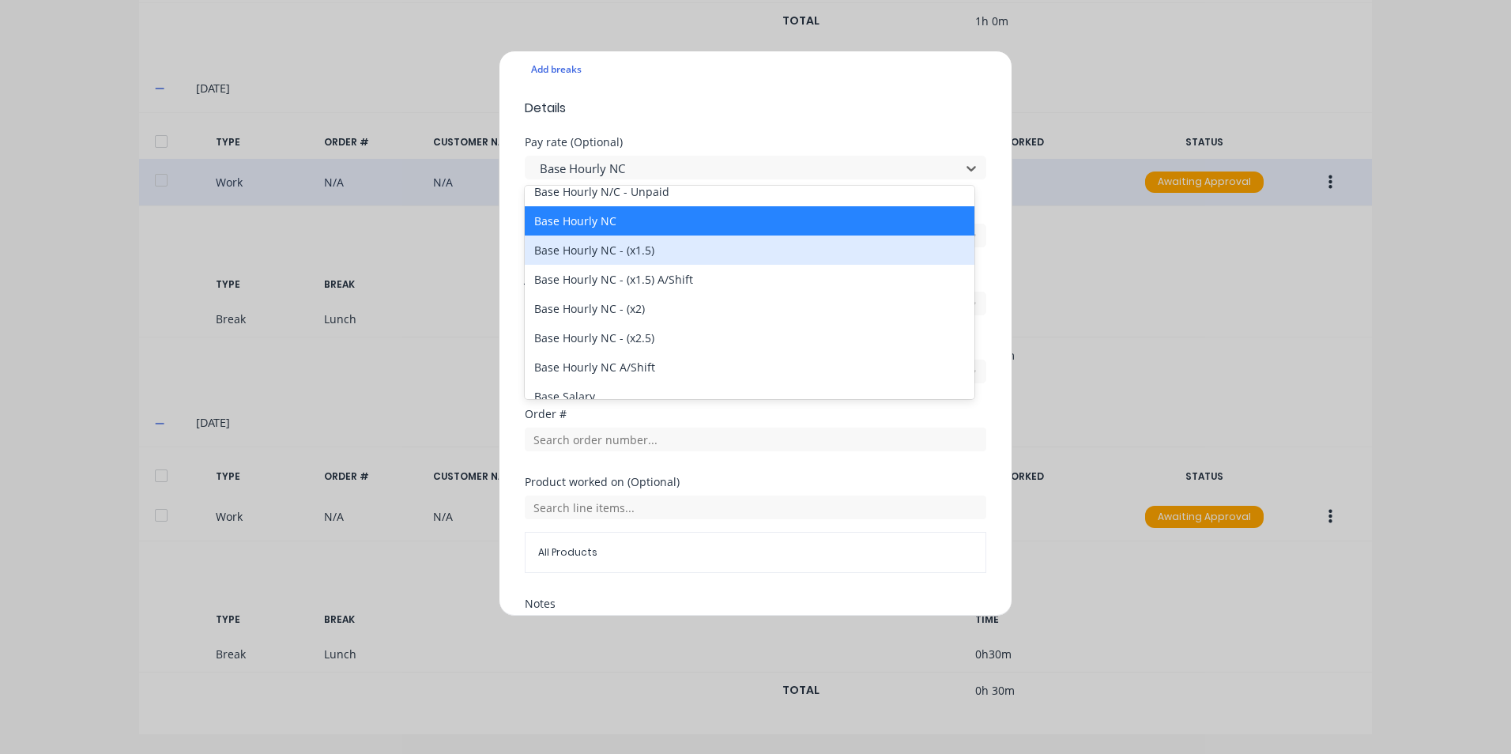
click at [648, 260] on div "Base Hourly NC - (x1.5)" at bounding box center [750, 250] width 450 height 29
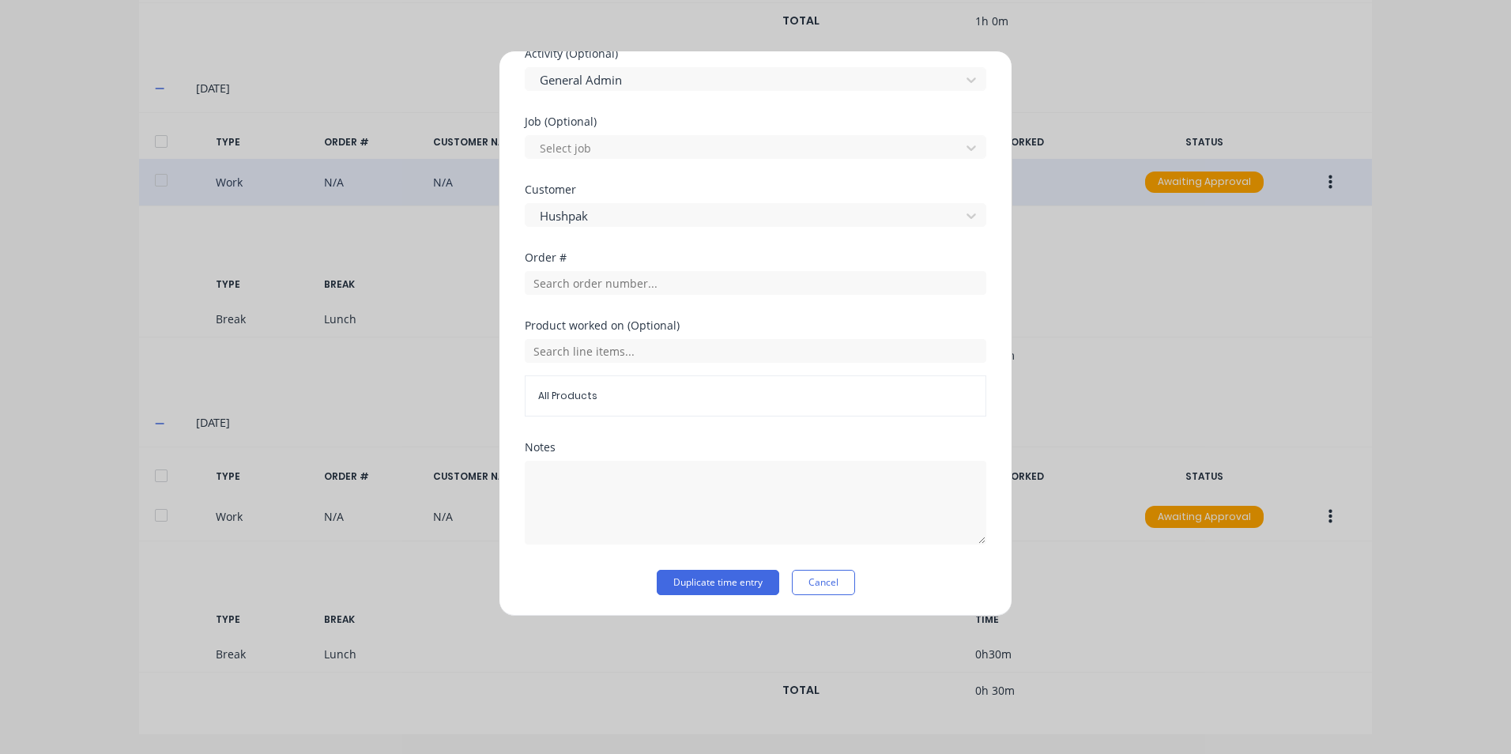
scroll to position [684, 0]
click at [714, 579] on button "Duplicate time entry" at bounding box center [718, 580] width 123 height 25
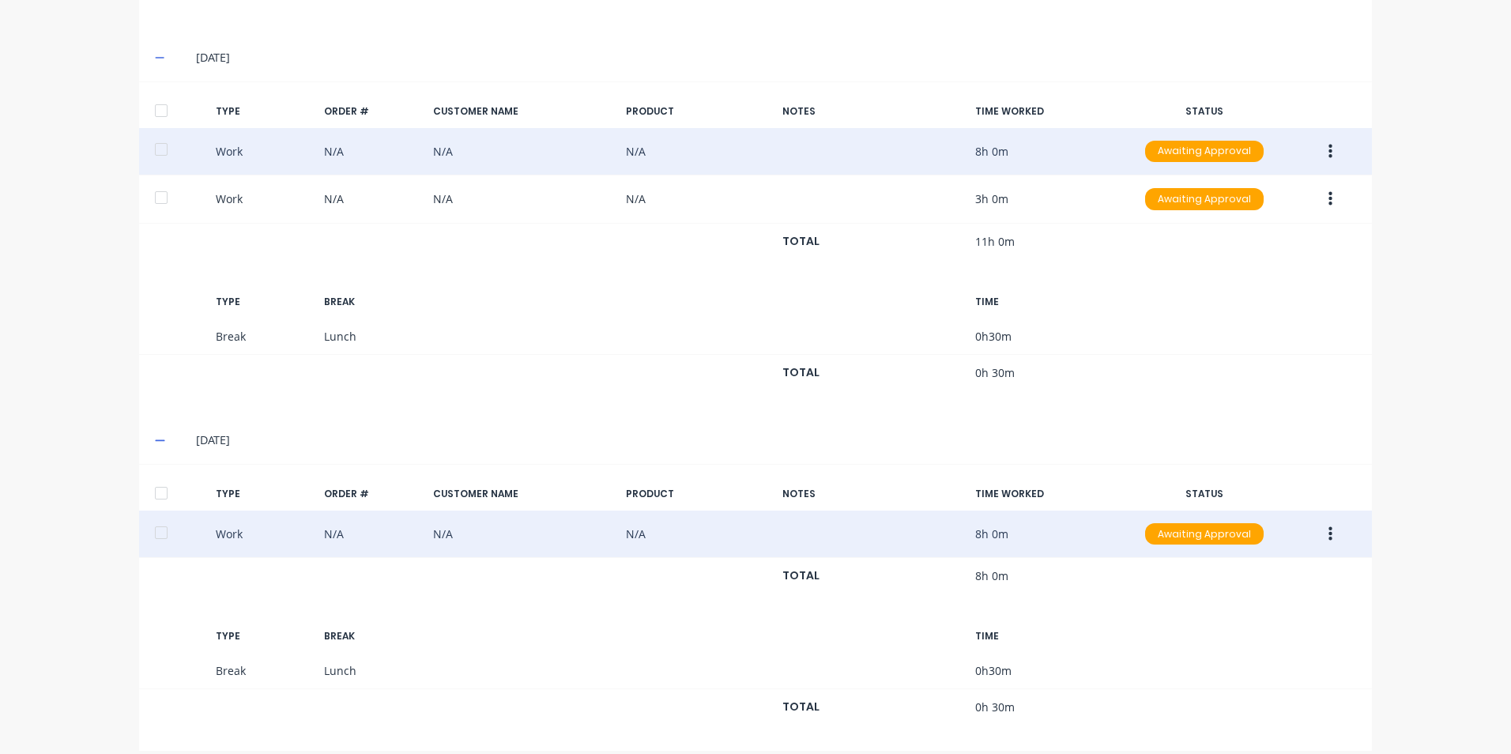
scroll to position [1499, 0]
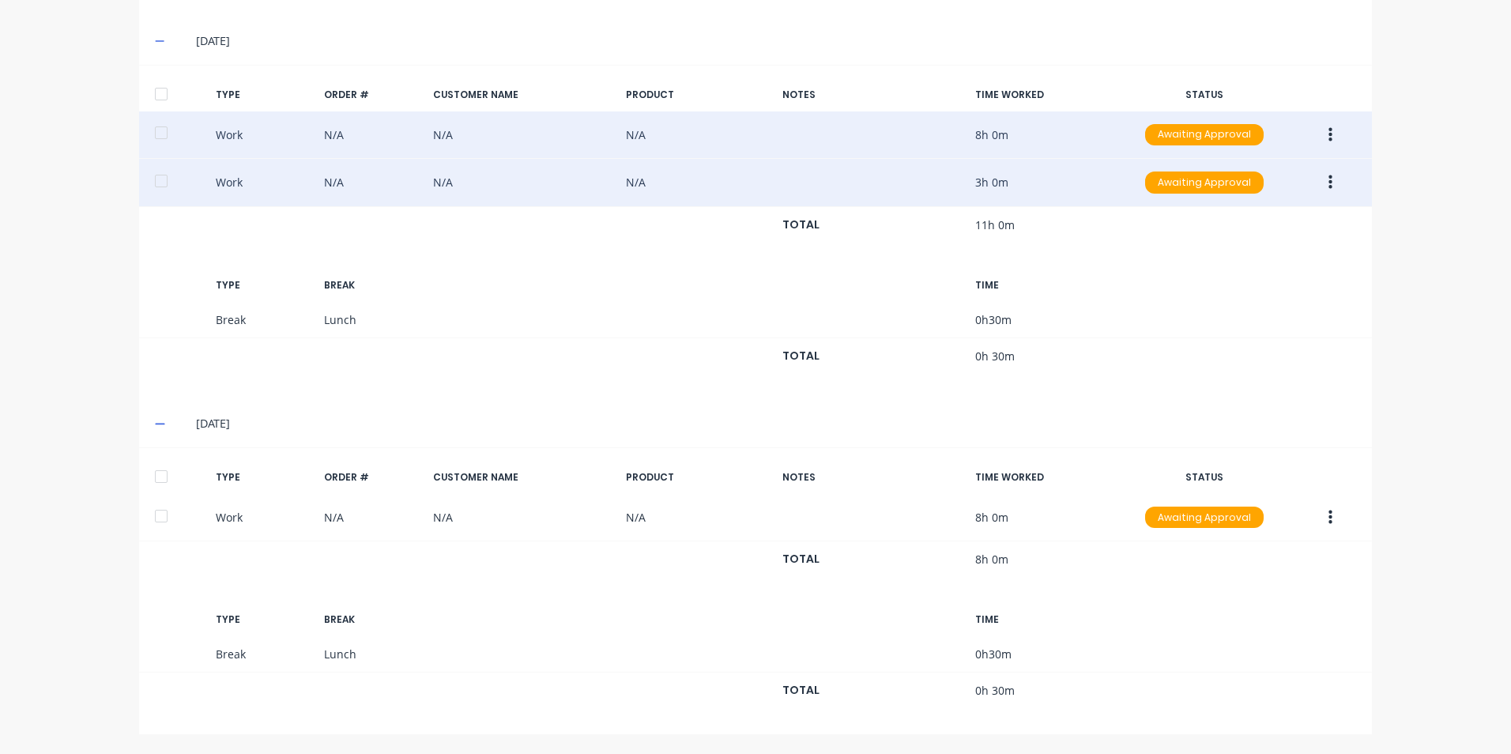
click at [1321, 180] on button "button" at bounding box center [1330, 182] width 37 height 28
click at [1244, 189] on div "Duplicate" at bounding box center [1274, 186] width 122 height 23
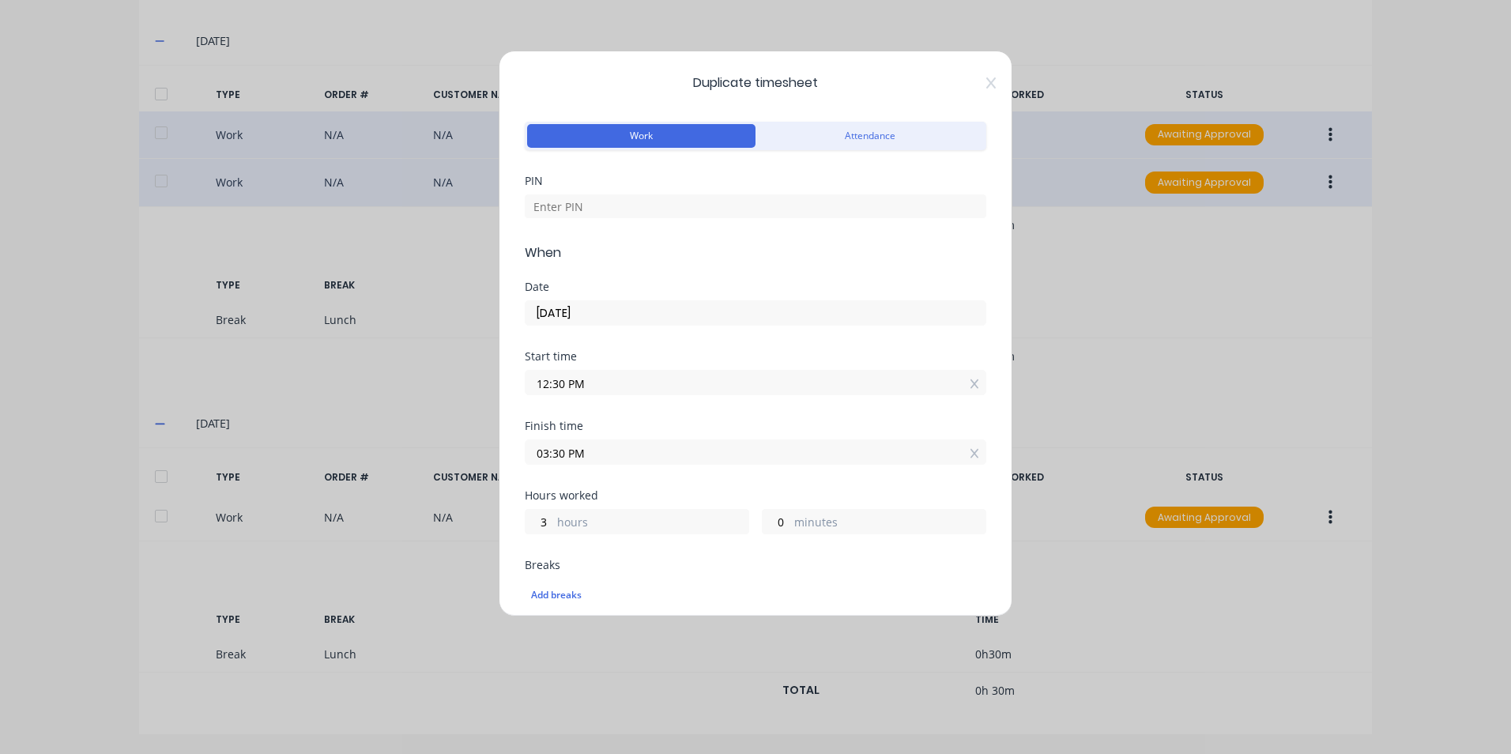
click at [548, 314] on input "[DATE]" at bounding box center [756, 313] width 460 height 24
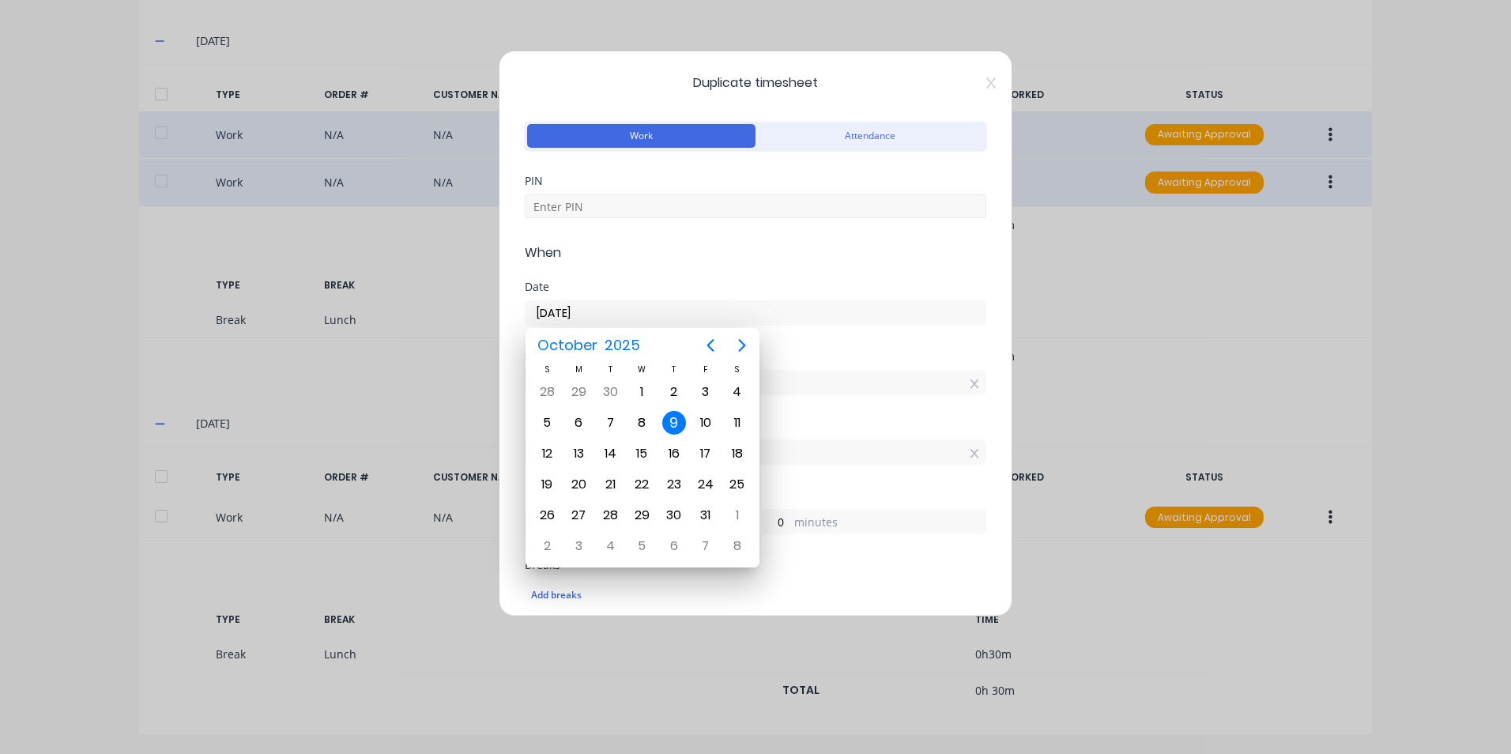
type input "[DATE]"
click at [588, 201] on input at bounding box center [756, 206] width 462 height 24
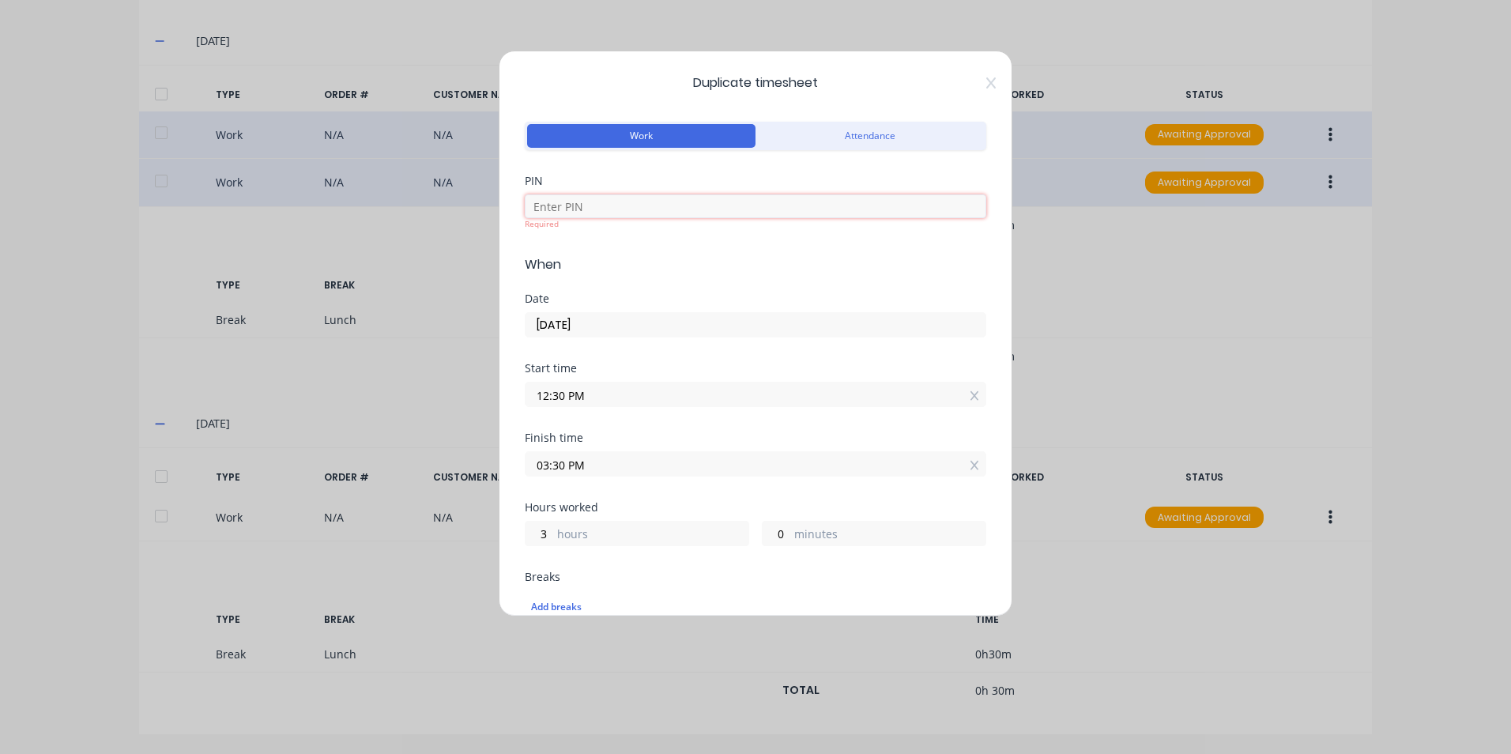
click at [601, 209] on input at bounding box center [756, 206] width 462 height 24
type input "1904"
click at [688, 288] on form "Work Attendance PIN 1904 When Date [DATE] Start time 12:30 PM Finish time 03:30…" at bounding box center [756, 697] width 462 height 1159
click at [902, 462] on input "03:30 PM" at bounding box center [756, 452] width 460 height 24
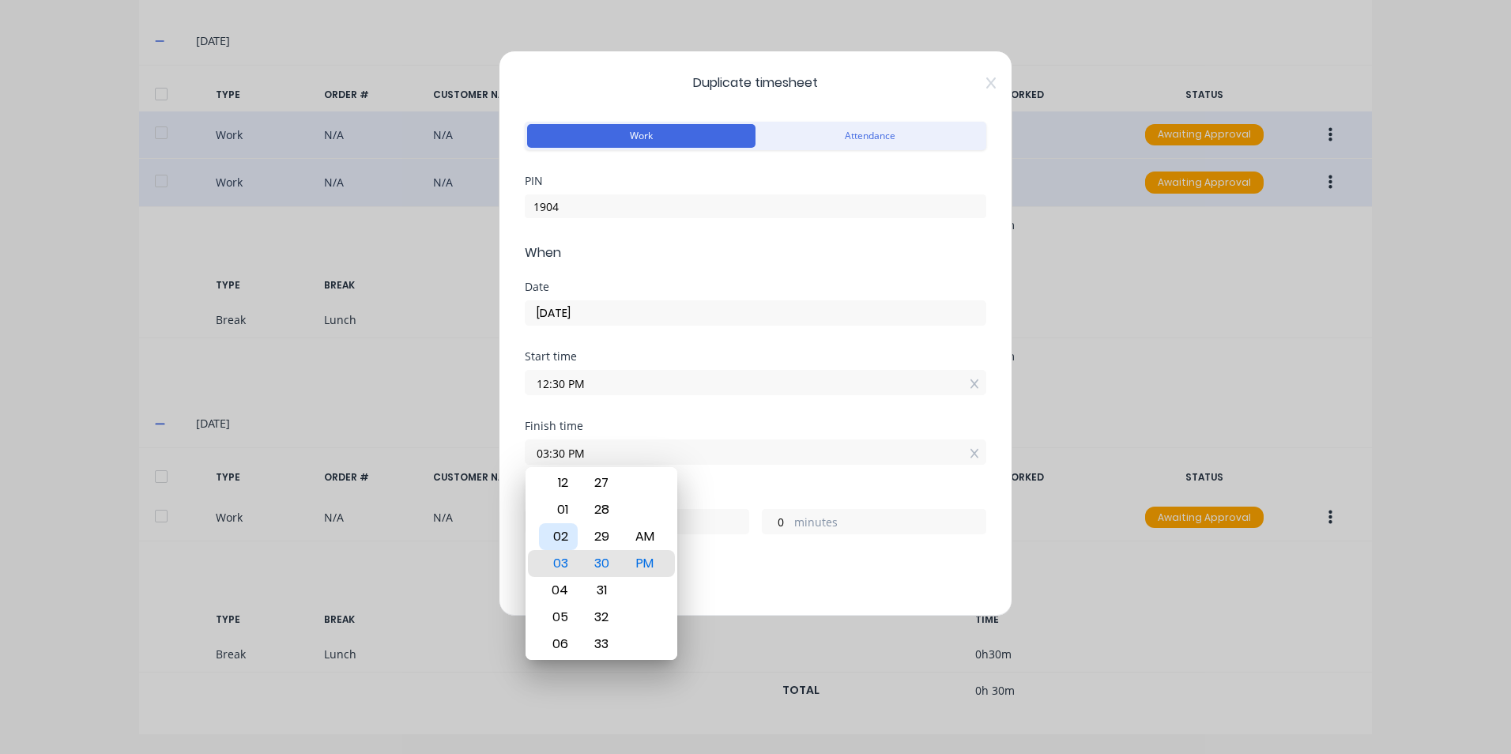
click at [566, 541] on div "02" at bounding box center [558, 536] width 39 height 27
type input "02:30 PM"
type input "2"
click at [601, 562] on div "30" at bounding box center [601, 563] width 39 height 27
click at [731, 587] on div "Add breaks" at bounding box center [755, 595] width 449 height 21
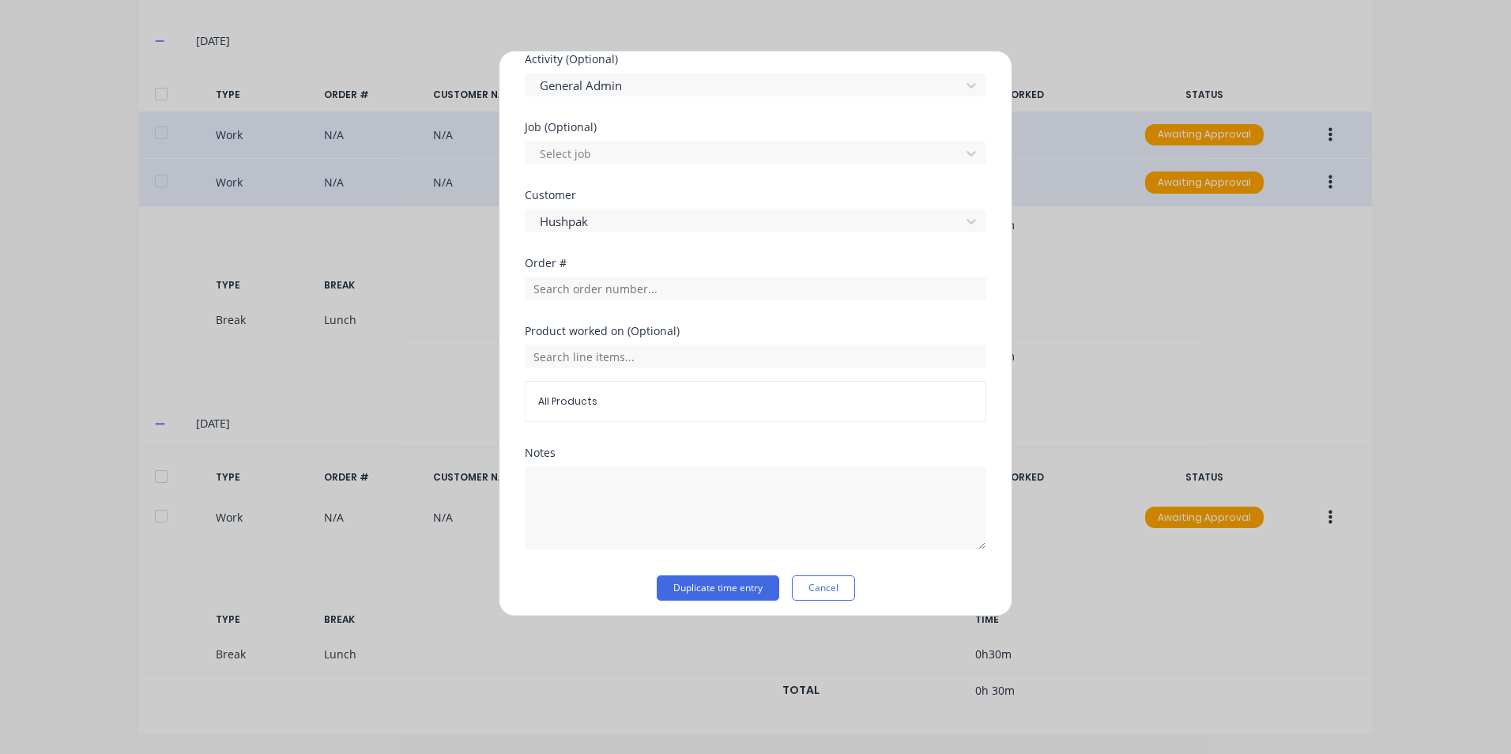
scroll to position [684, 0]
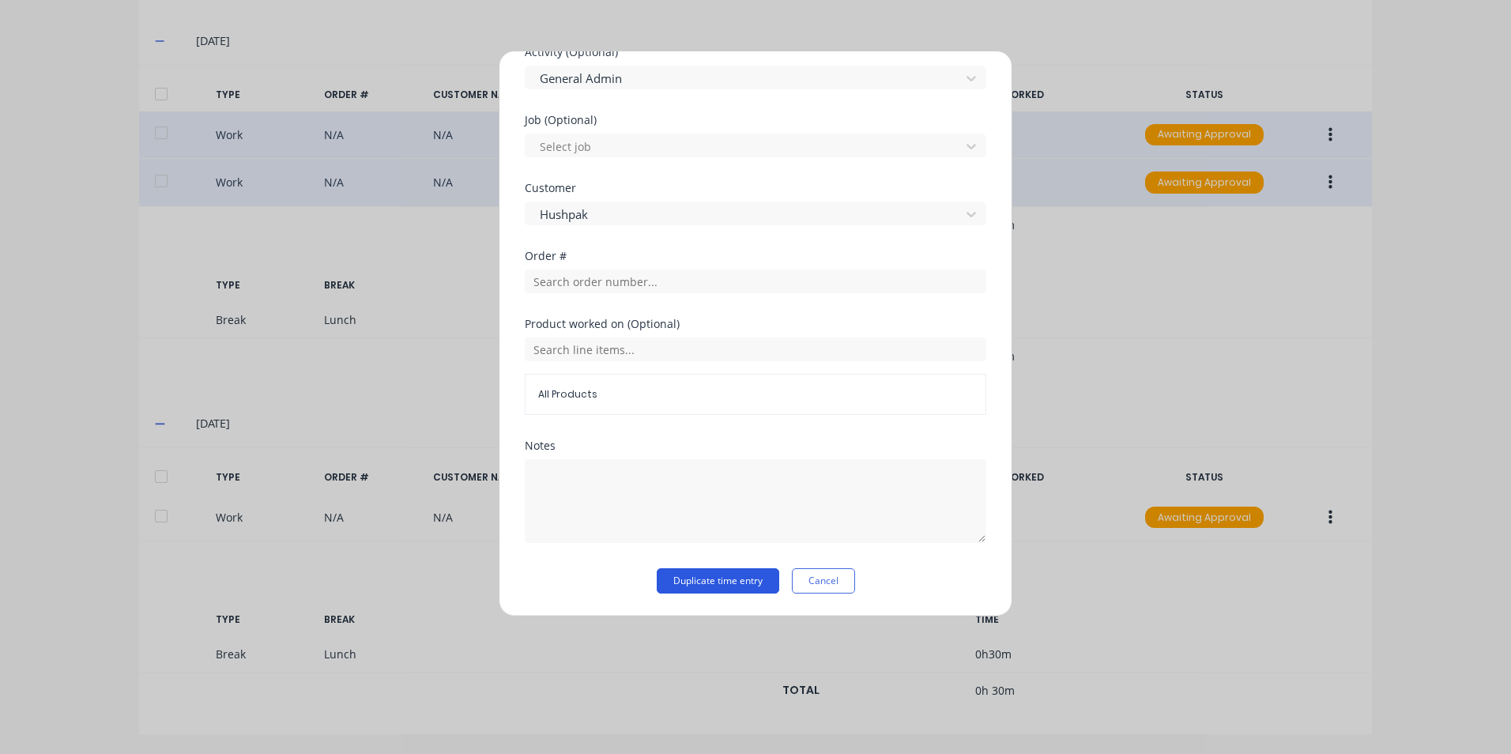
click at [740, 582] on button "Duplicate time entry" at bounding box center [718, 580] width 123 height 25
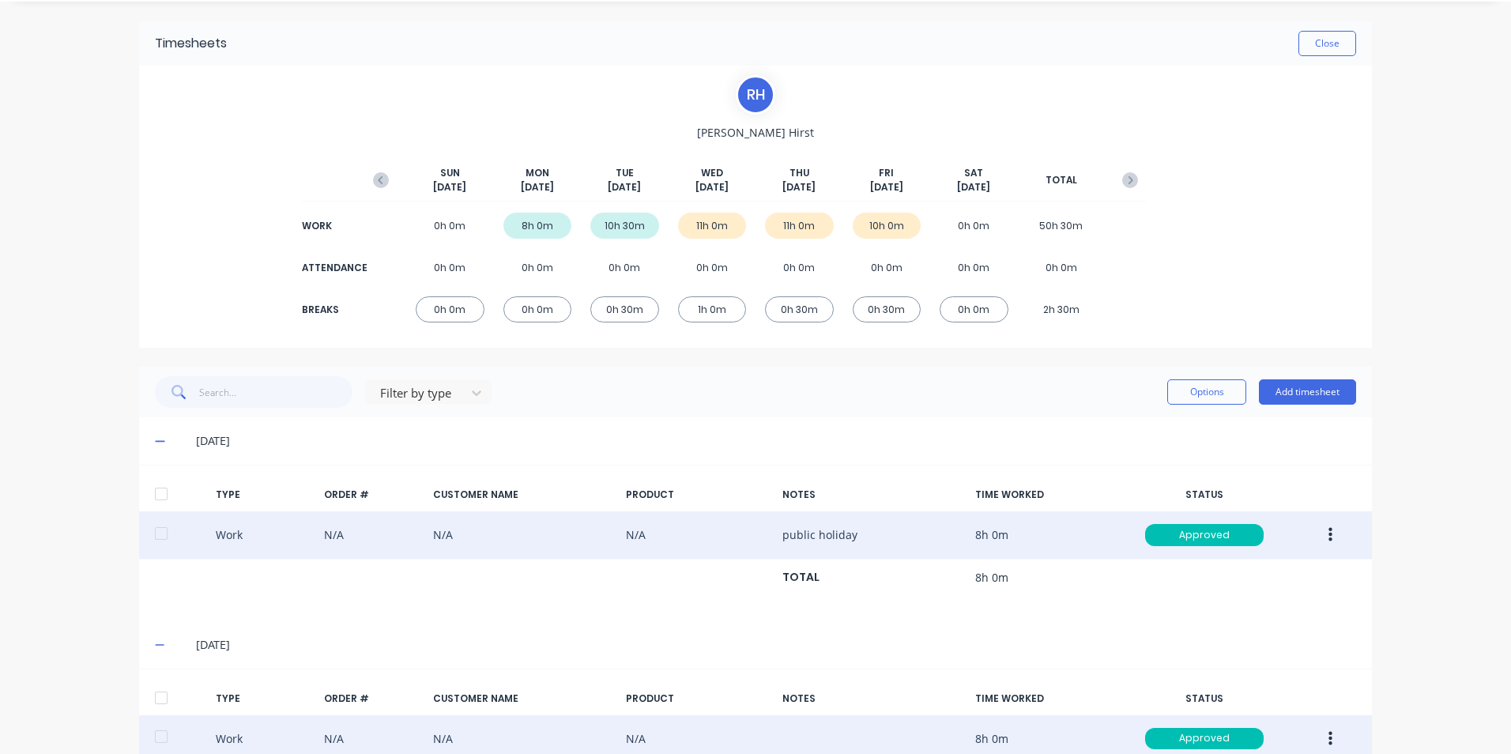
scroll to position [0, 0]
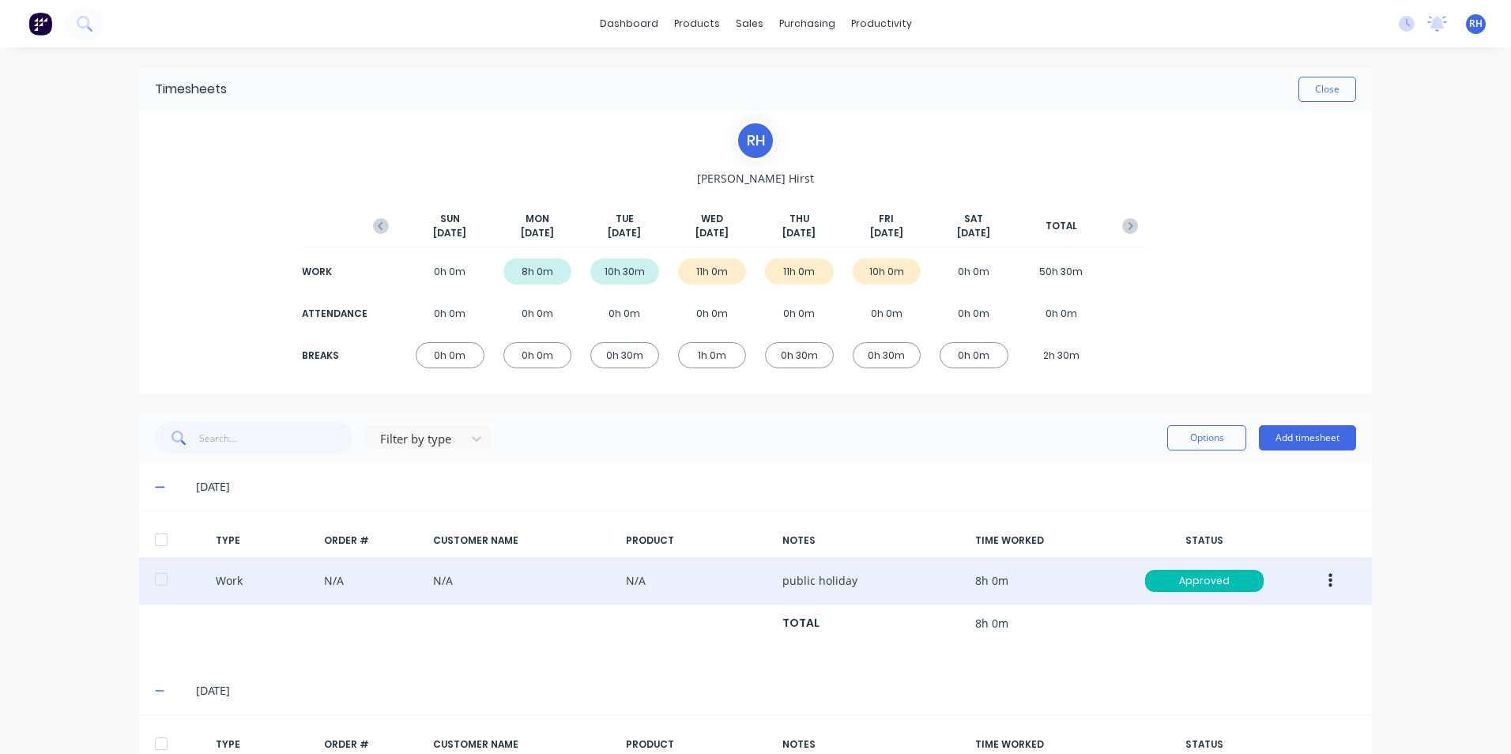
click at [1318, 86] on button "Close" at bounding box center [1328, 89] width 58 height 25
